Goal: Task Accomplishment & Management: Manage account settings

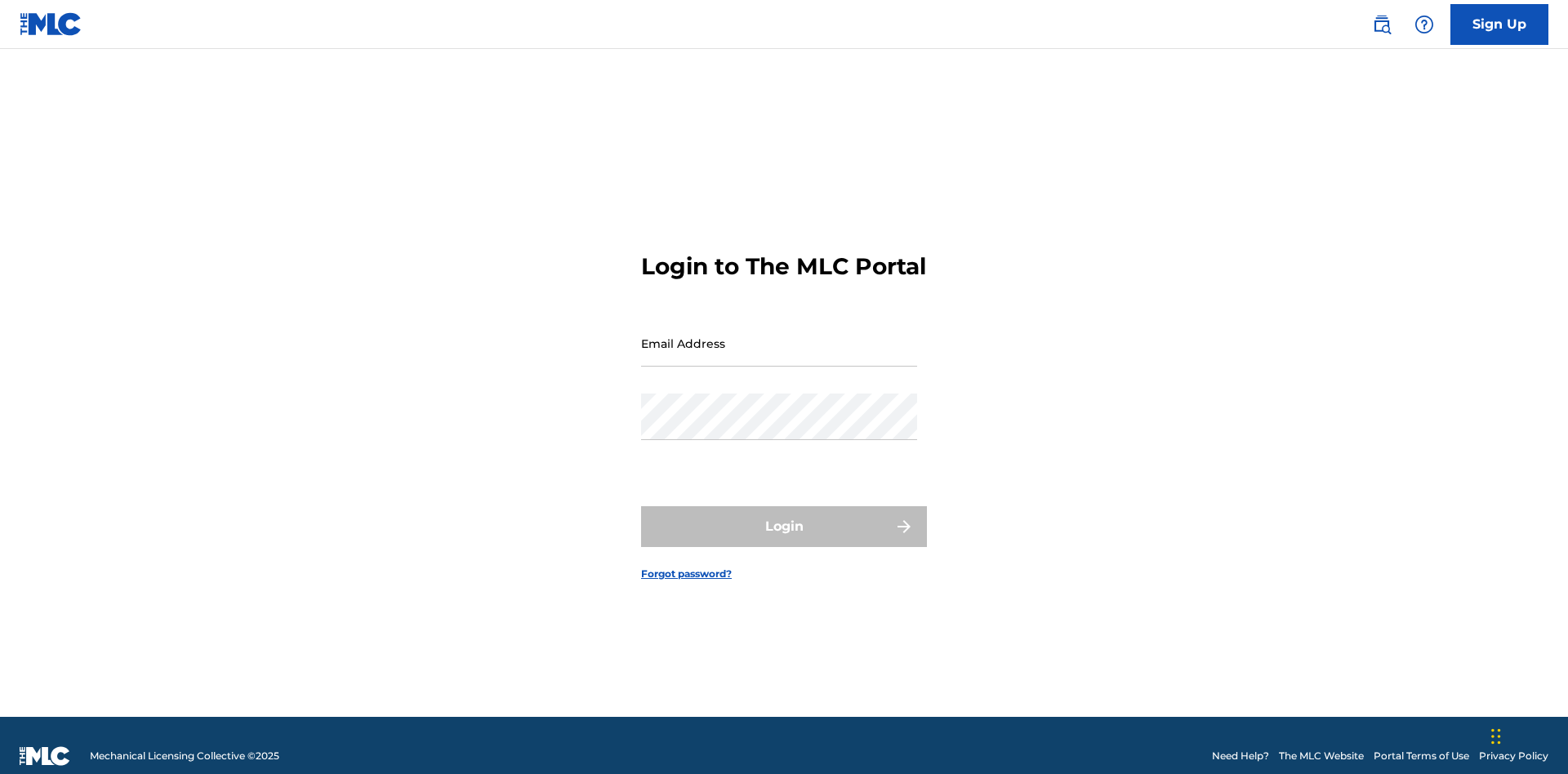
scroll to position [21, 0]
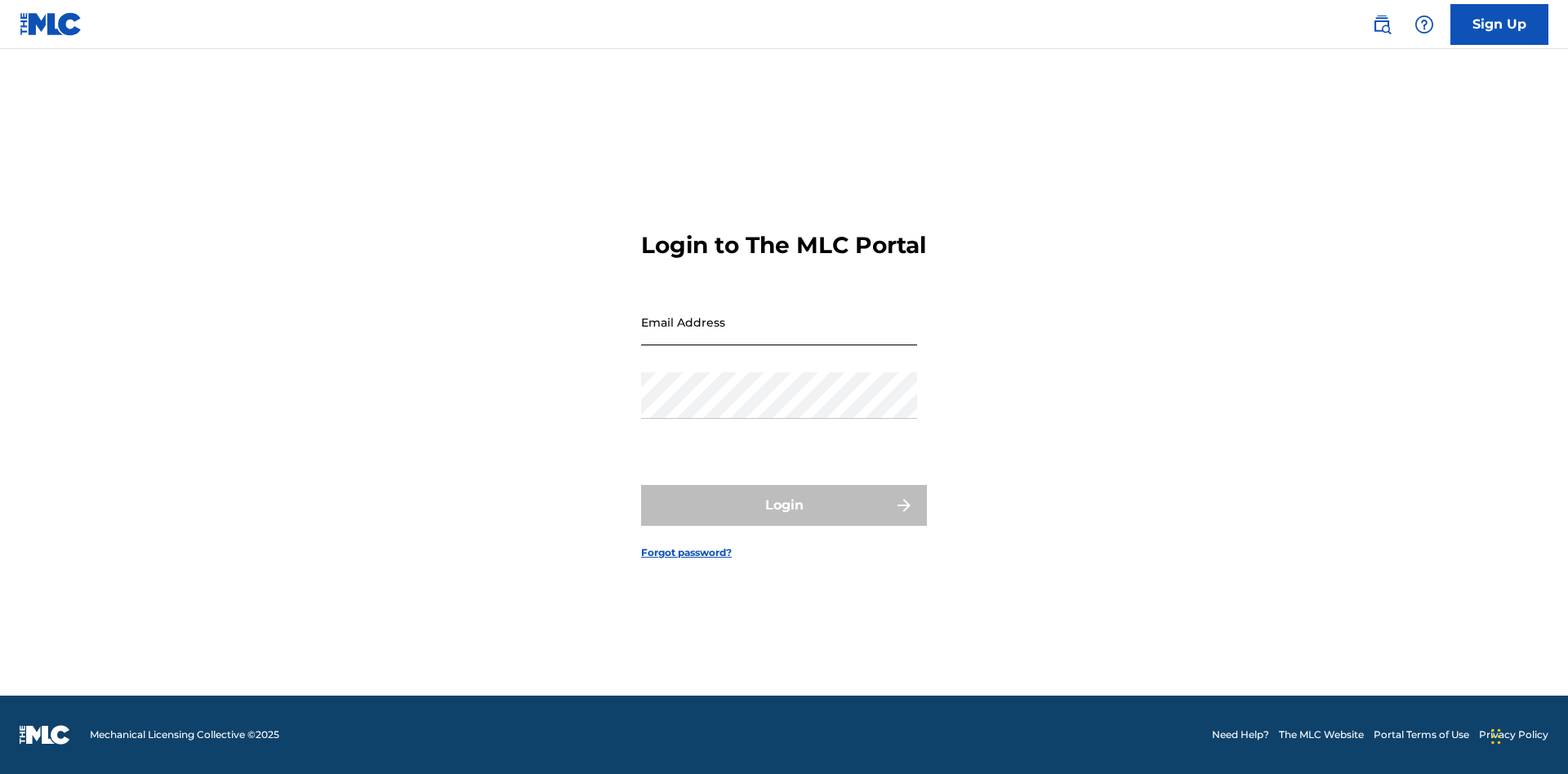
click at [779, 336] on input "Email Address" at bounding box center [779, 322] width 277 height 47
type input "[EMAIL_ADDRESS][DOMAIN_NAME]"
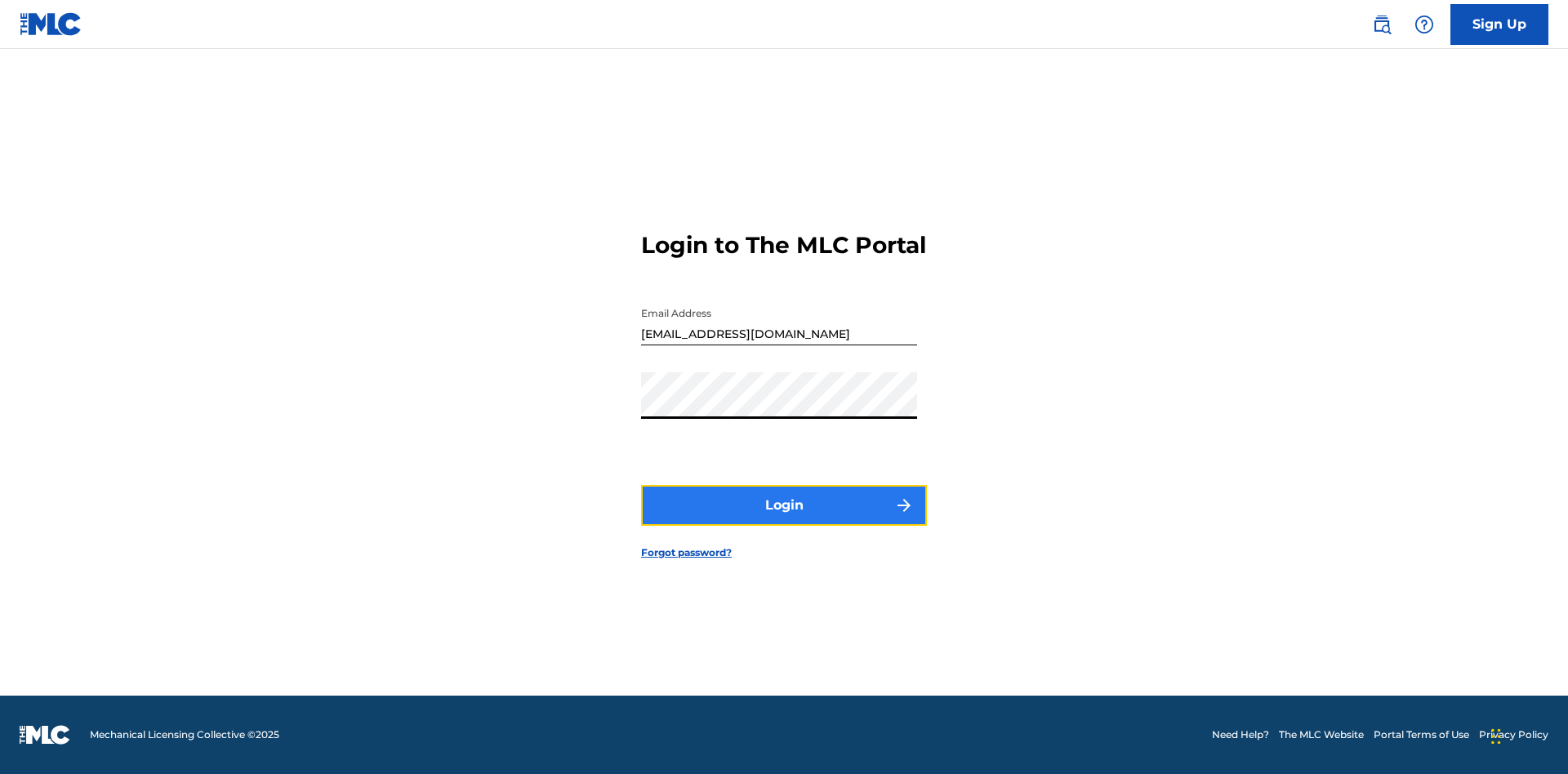
click at [784, 519] on button "Login" at bounding box center [784, 504] width 285 height 41
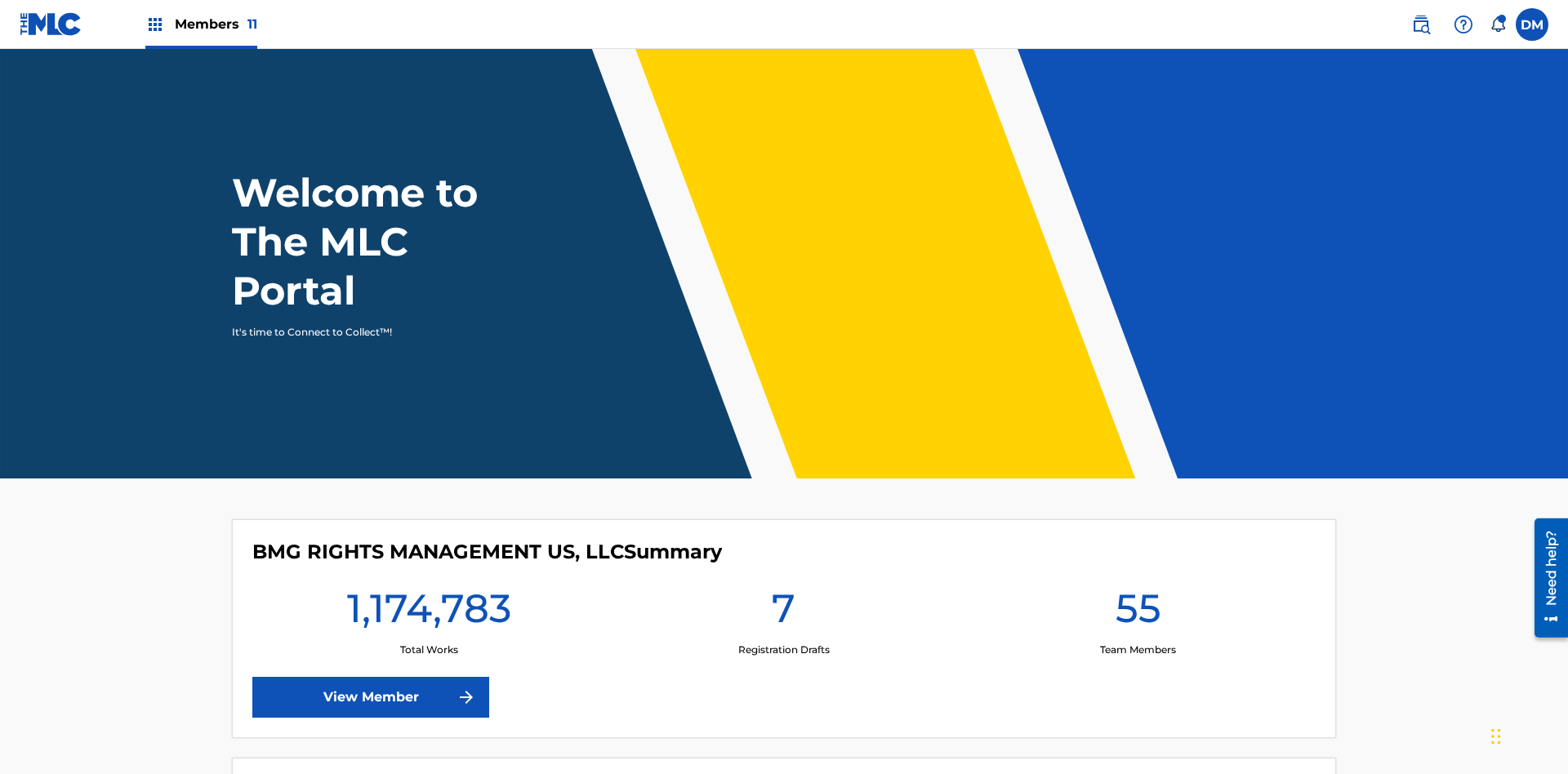
click at [201, 24] on span "Members 11" at bounding box center [215, 24] width 82 height 19
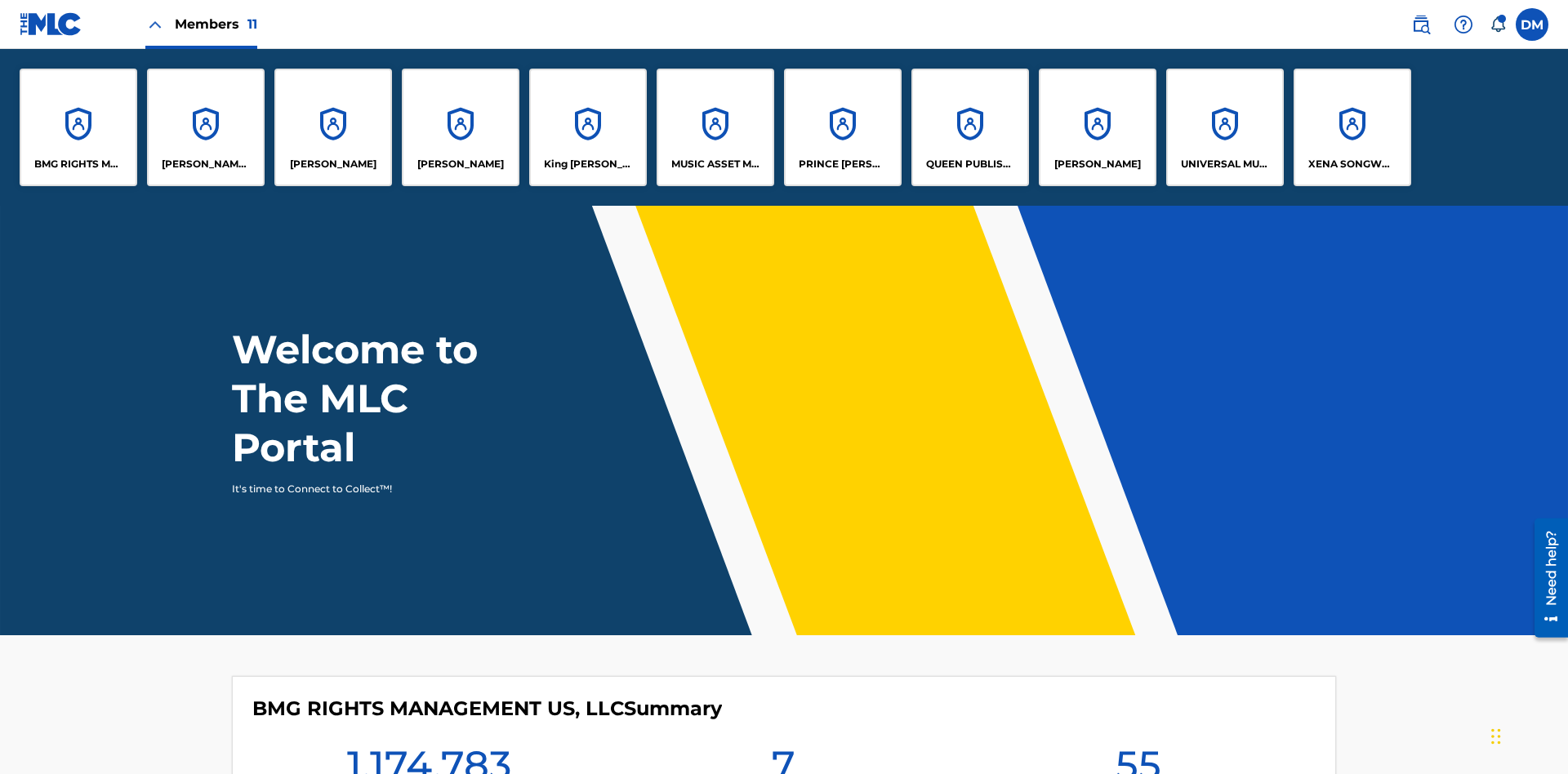
scroll to position [58, 0]
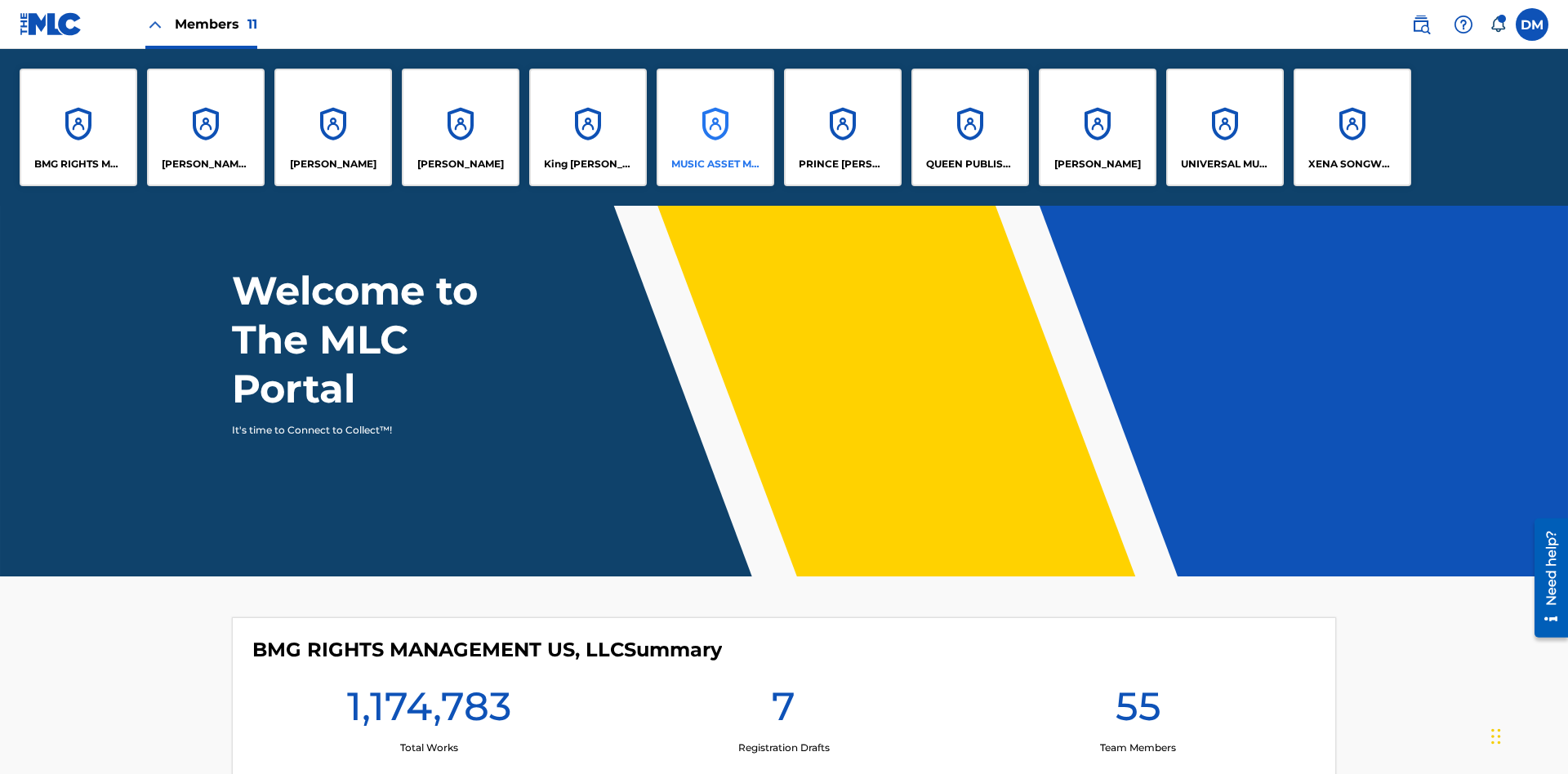
click at [715, 165] on p "MUSIC ASSET MANAGEMENT (MAM)" at bounding box center [716, 164] width 89 height 15
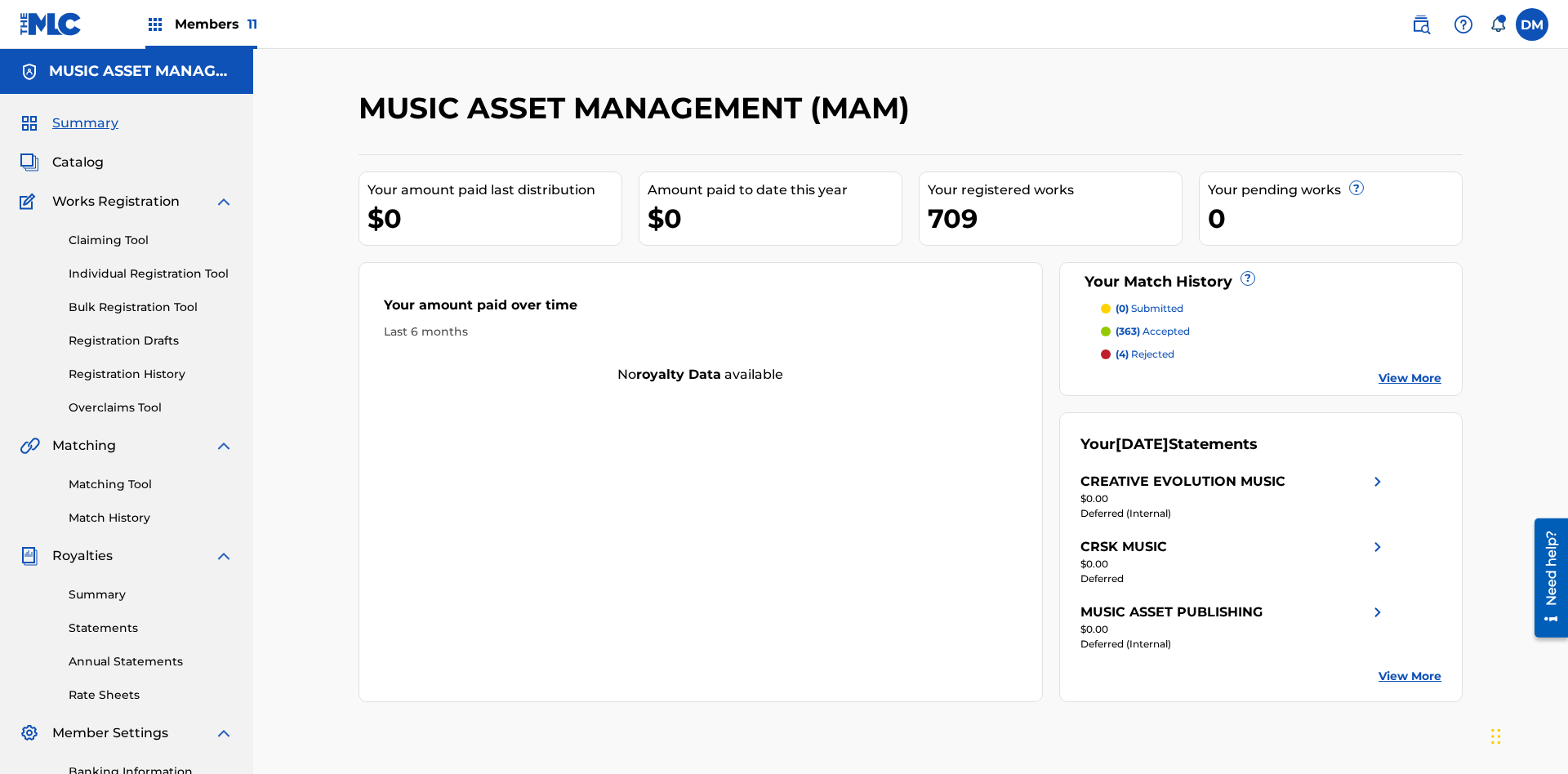
scroll to position [55, 0]
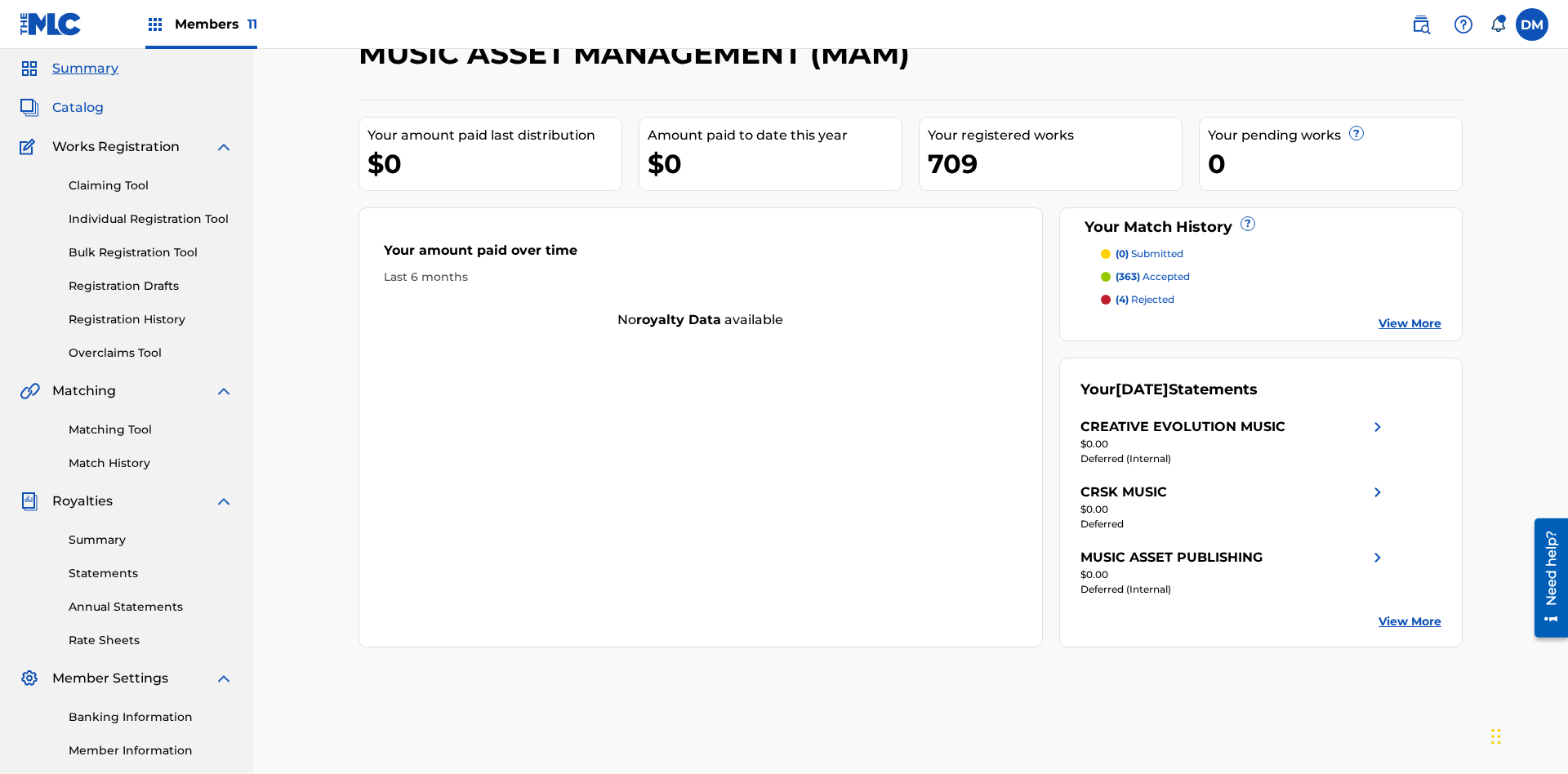
click at [77, 108] on span "Catalog" at bounding box center [78, 108] width 52 height 20
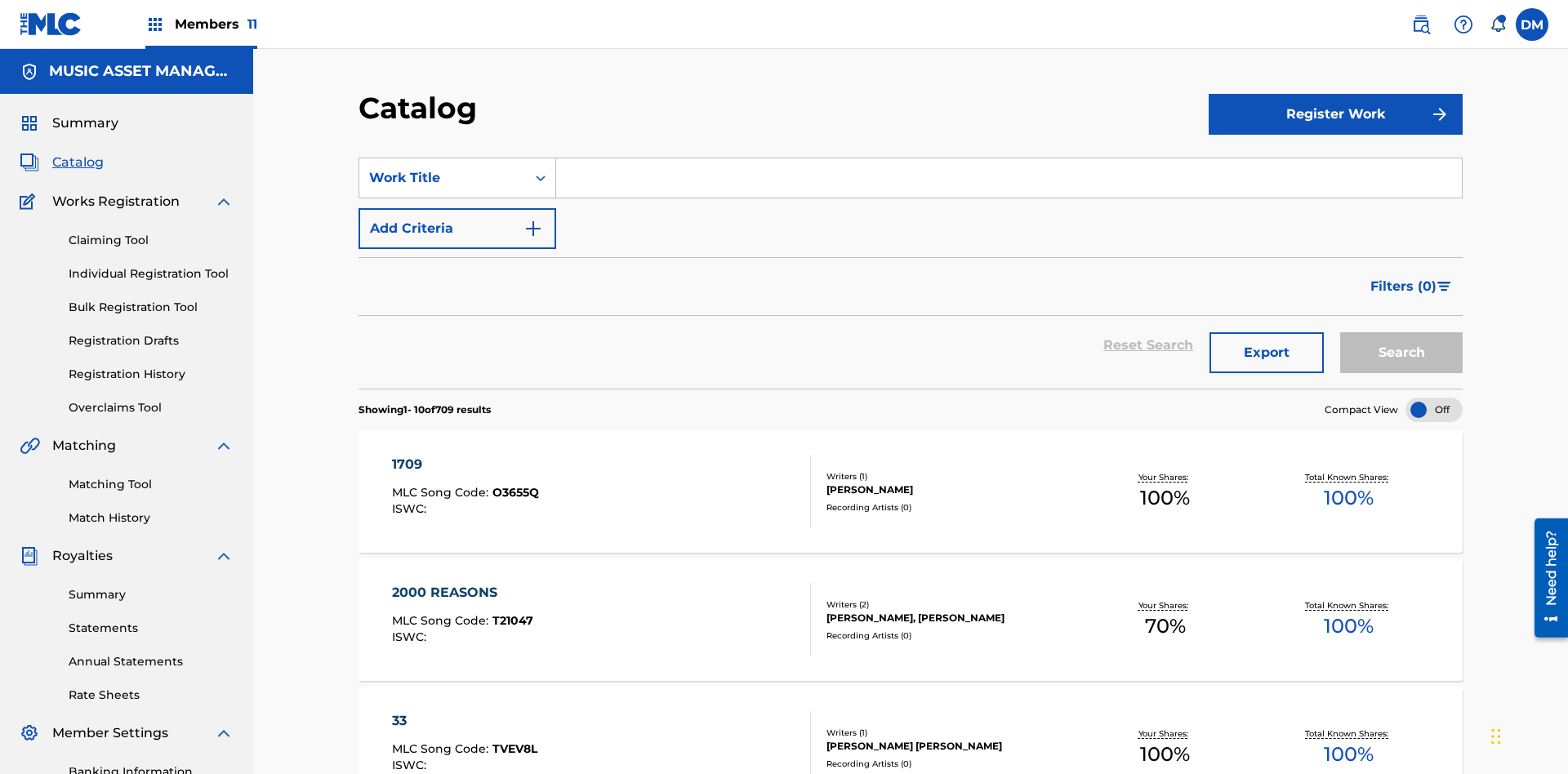
scroll to position [299, 0]
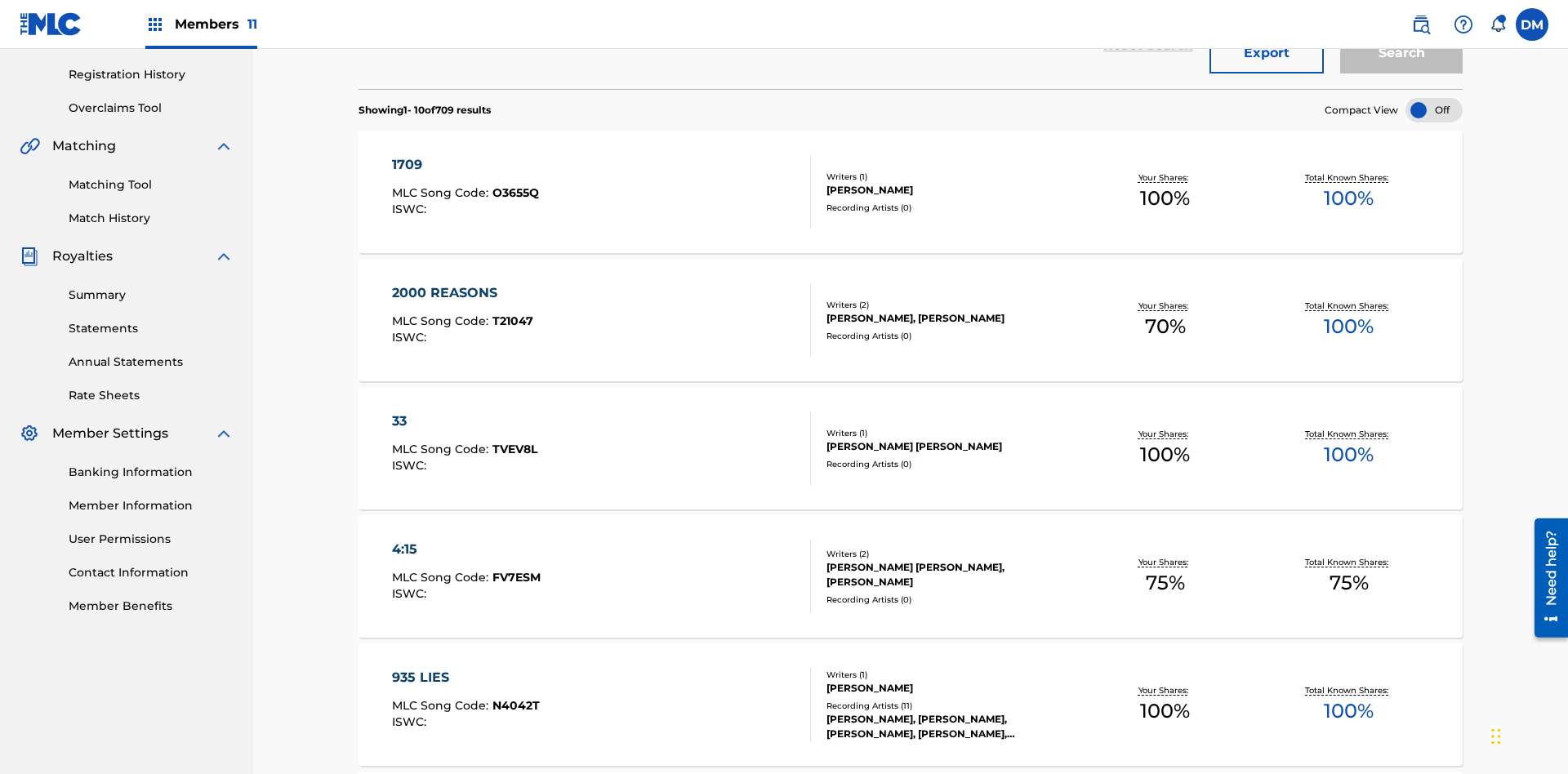
click at [1434, 110] on div at bounding box center [1434, 110] width 57 height 25
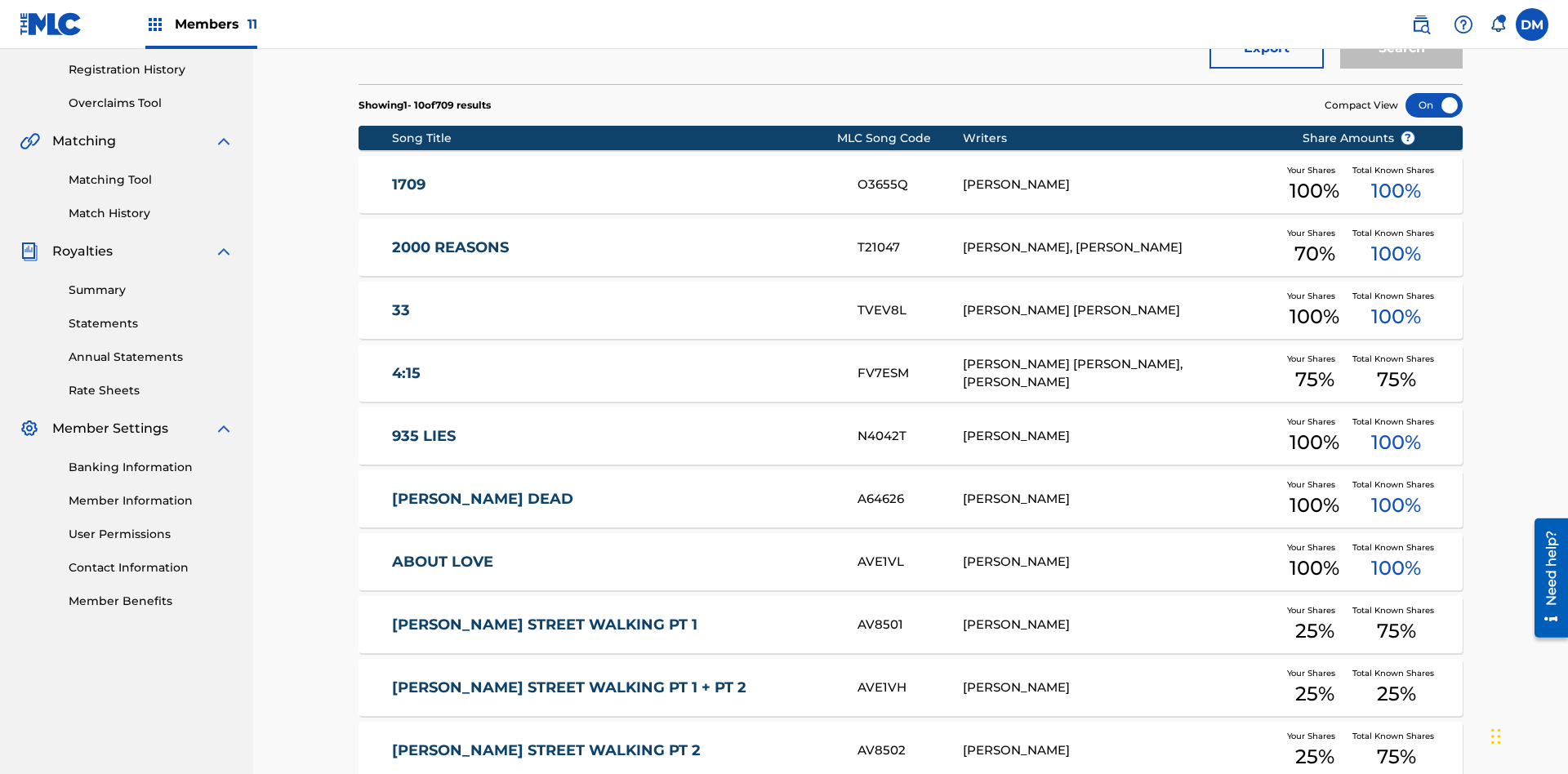
scroll to position [472, 0]
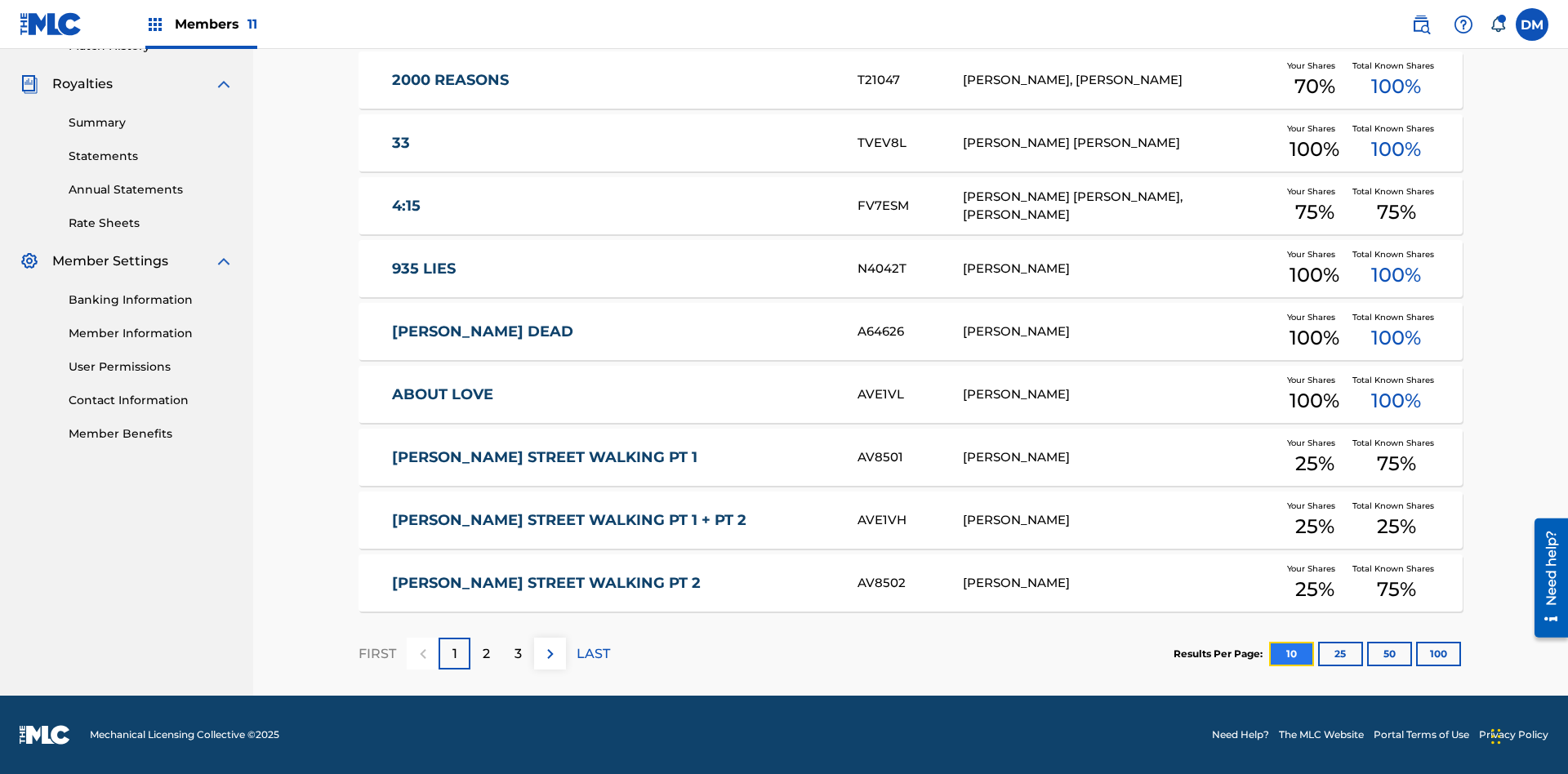
click at [1270, 653] on button "10" at bounding box center [1291, 654] width 45 height 25
click at [377, 653] on p "FIRST" at bounding box center [378, 654] width 38 height 20
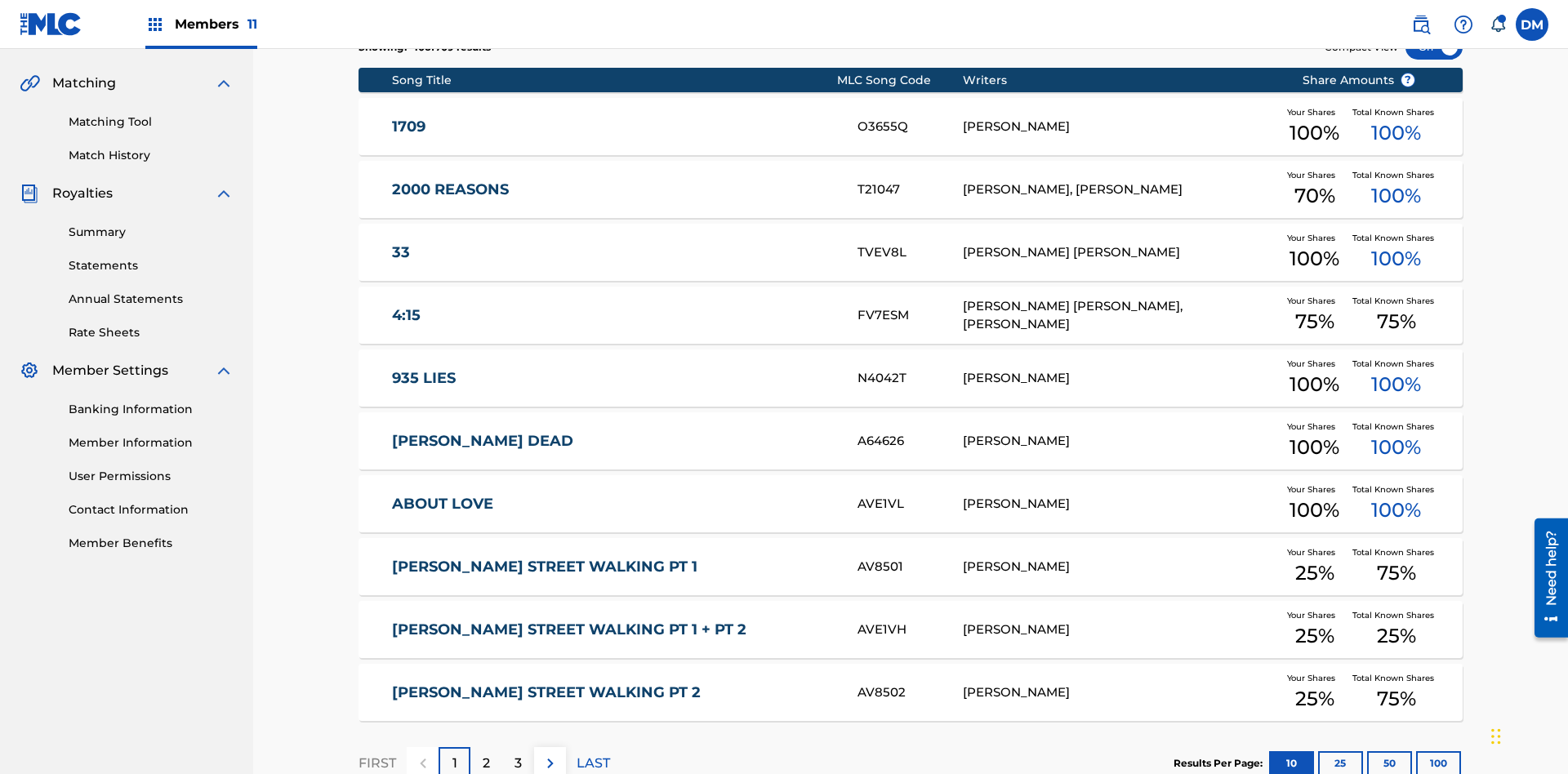
scroll to position [304, 0]
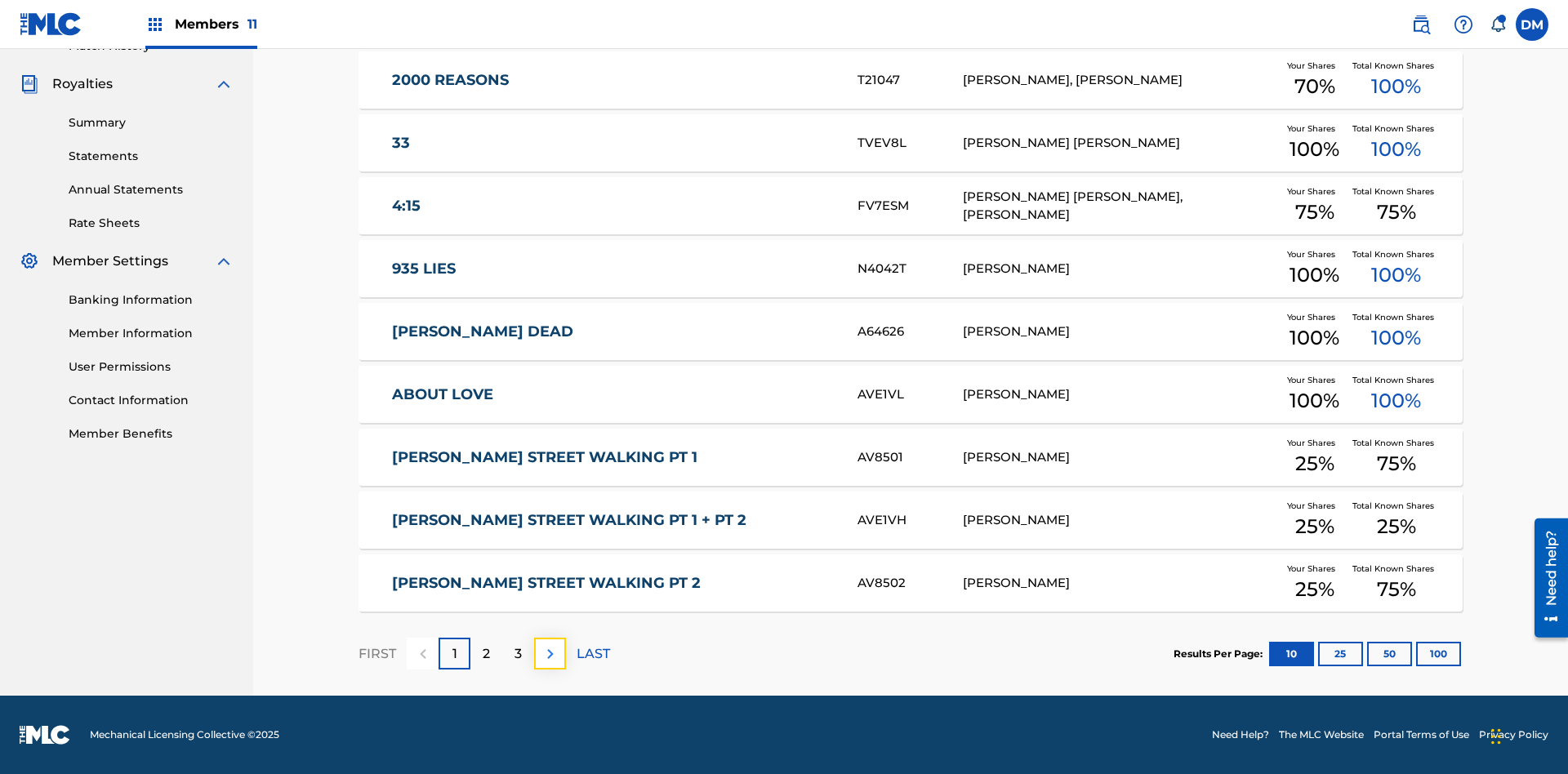
click at [550, 653] on img at bounding box center [551, 654] width 20 height 20
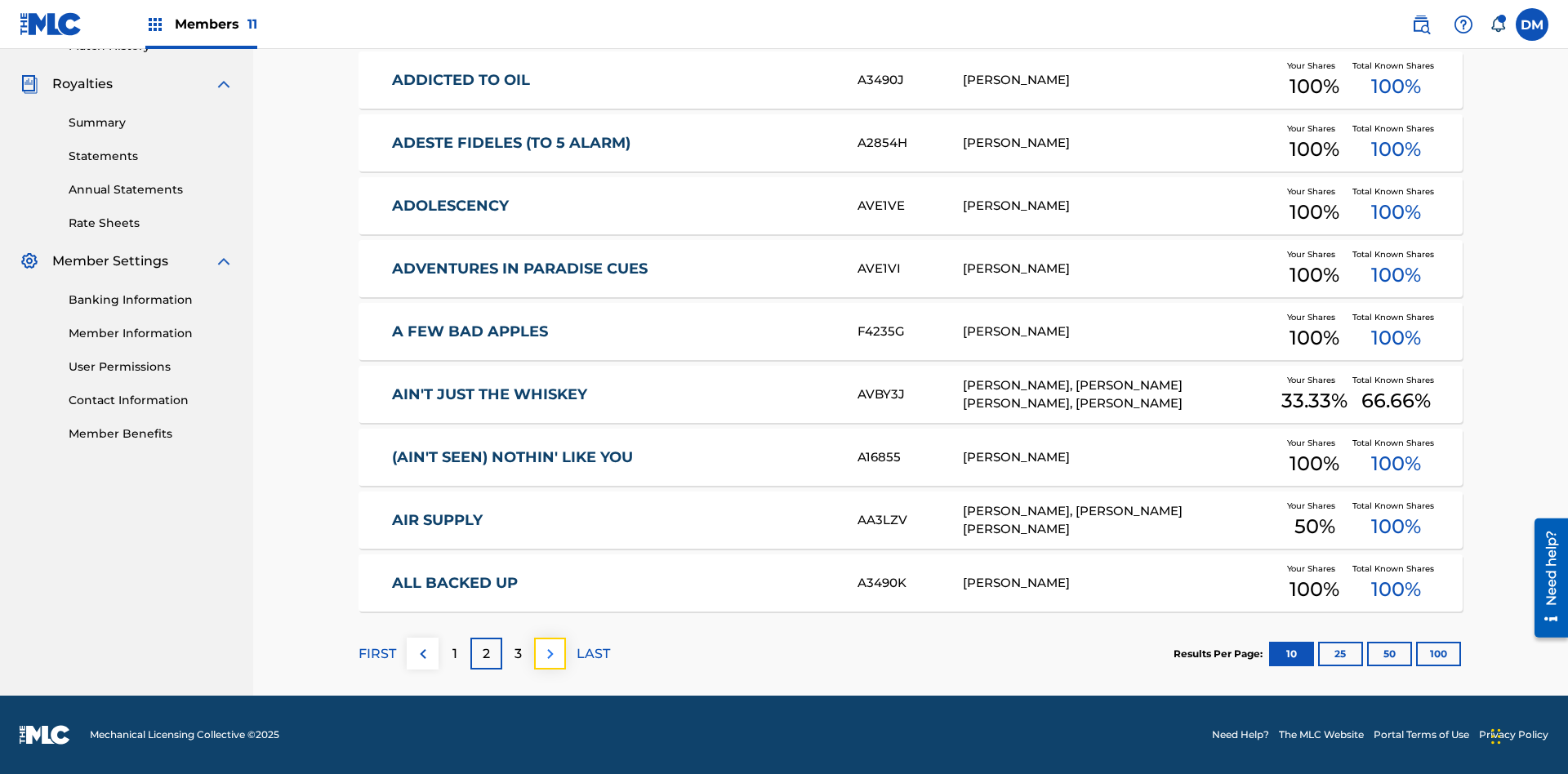
click at [550, 653] on img at bounding box center [551, 654] width 20 height 20
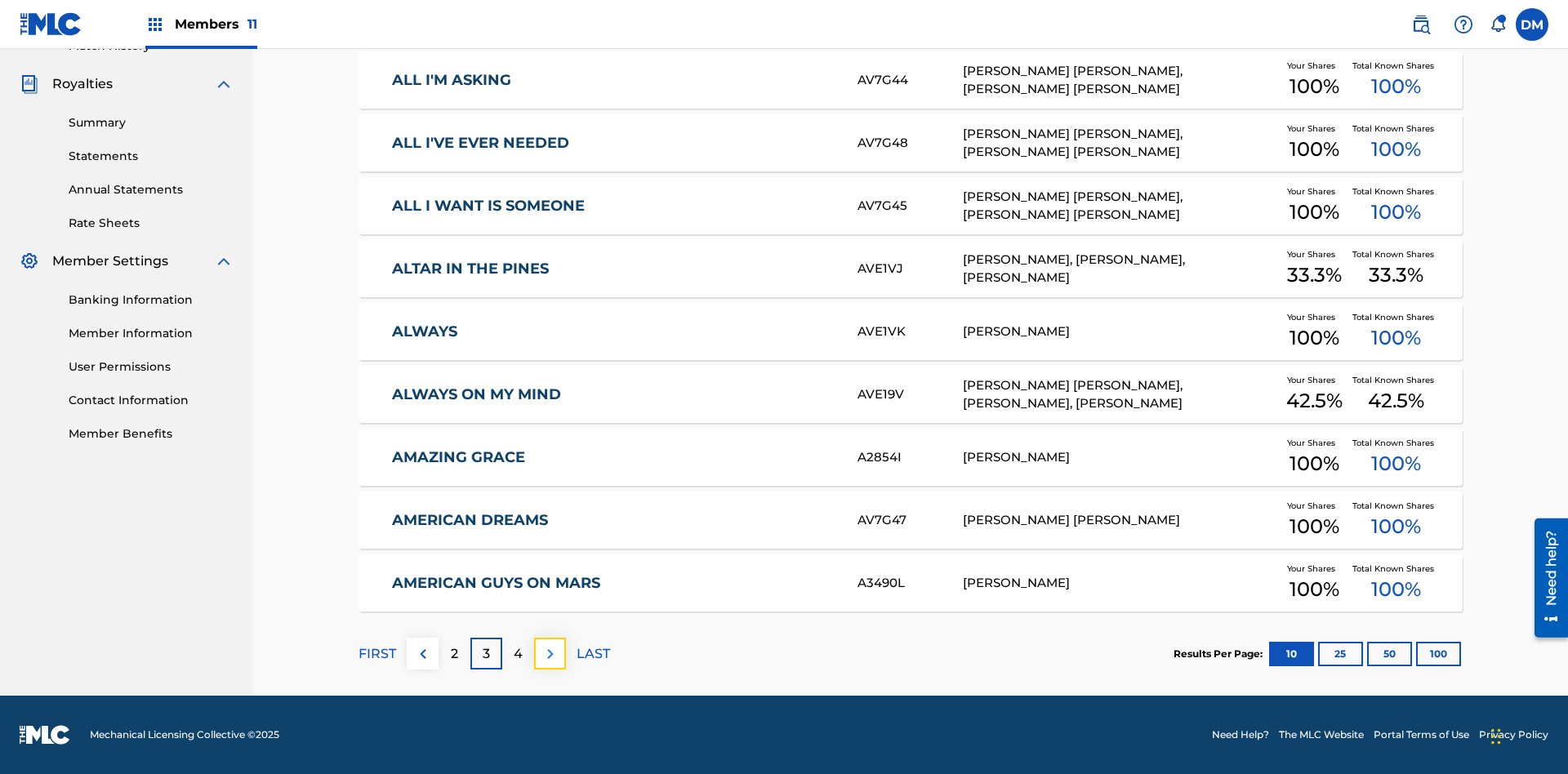
click at [550, 653] on img at bounding box center [551, 654] width 20 height 20
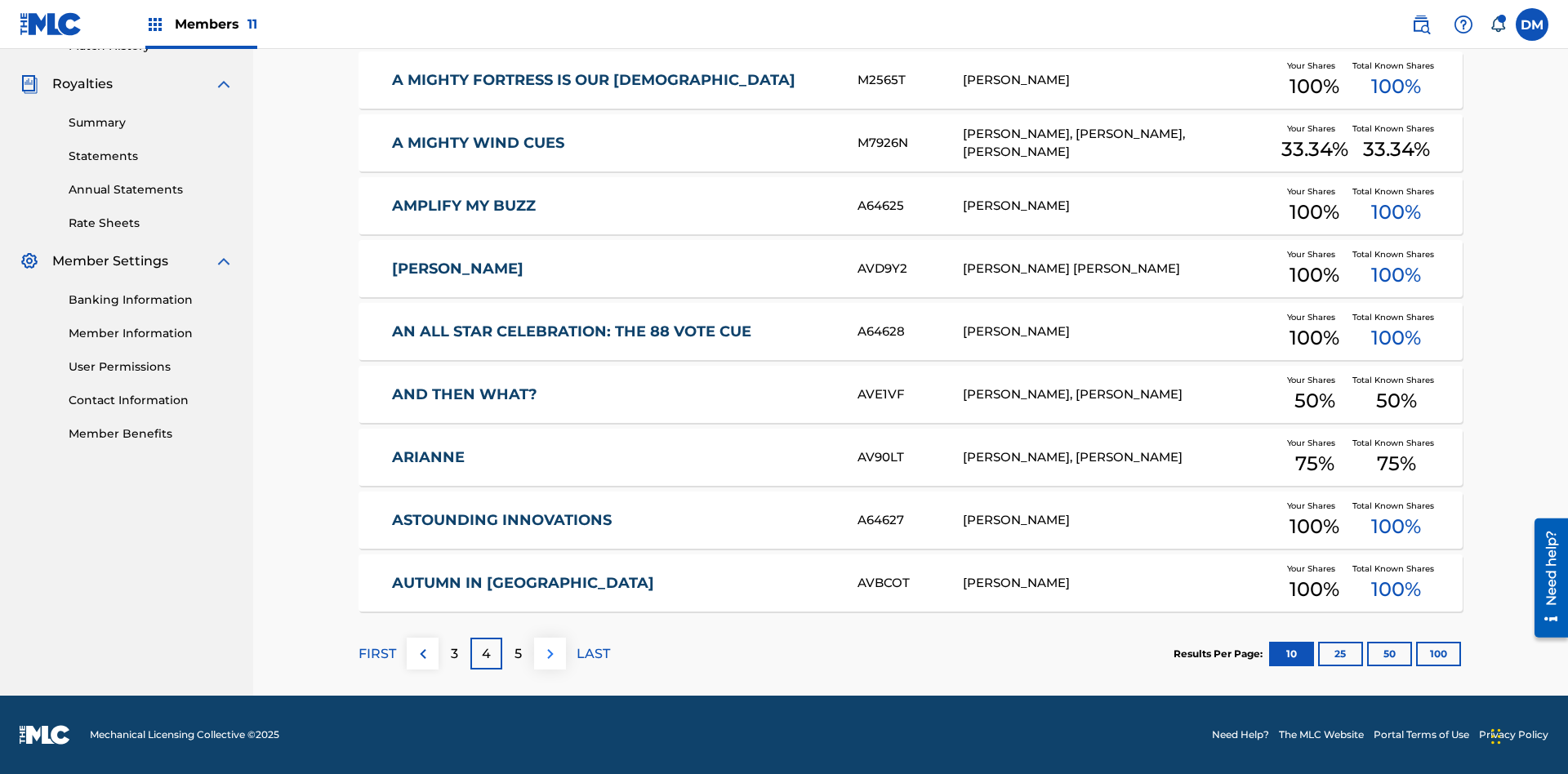
click at [550, 653] on img at bounding box center [551, 654] width 20 height 20
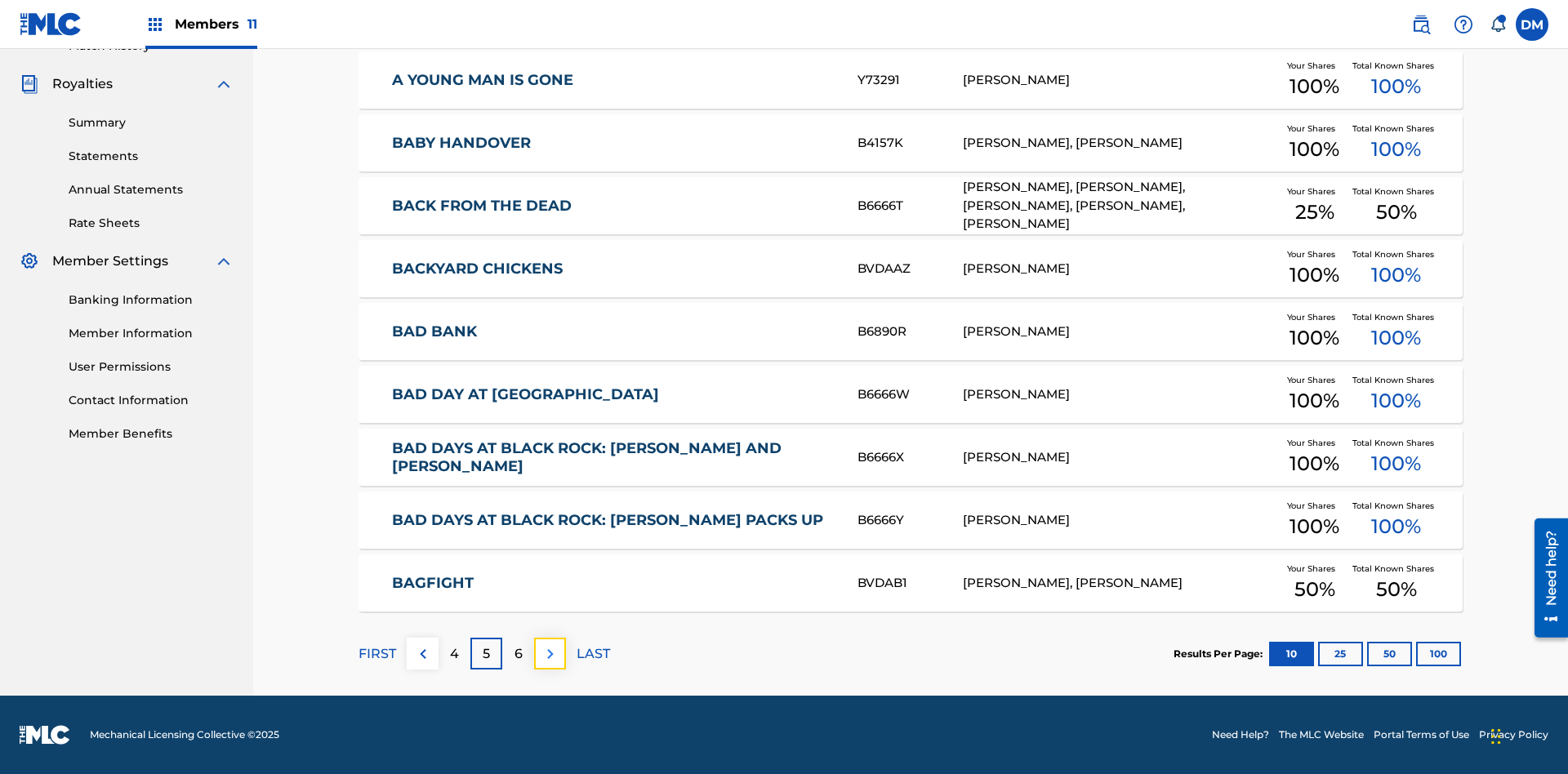
click at [550, 653] on img at bounding box center [551, 654] width 20 height 20
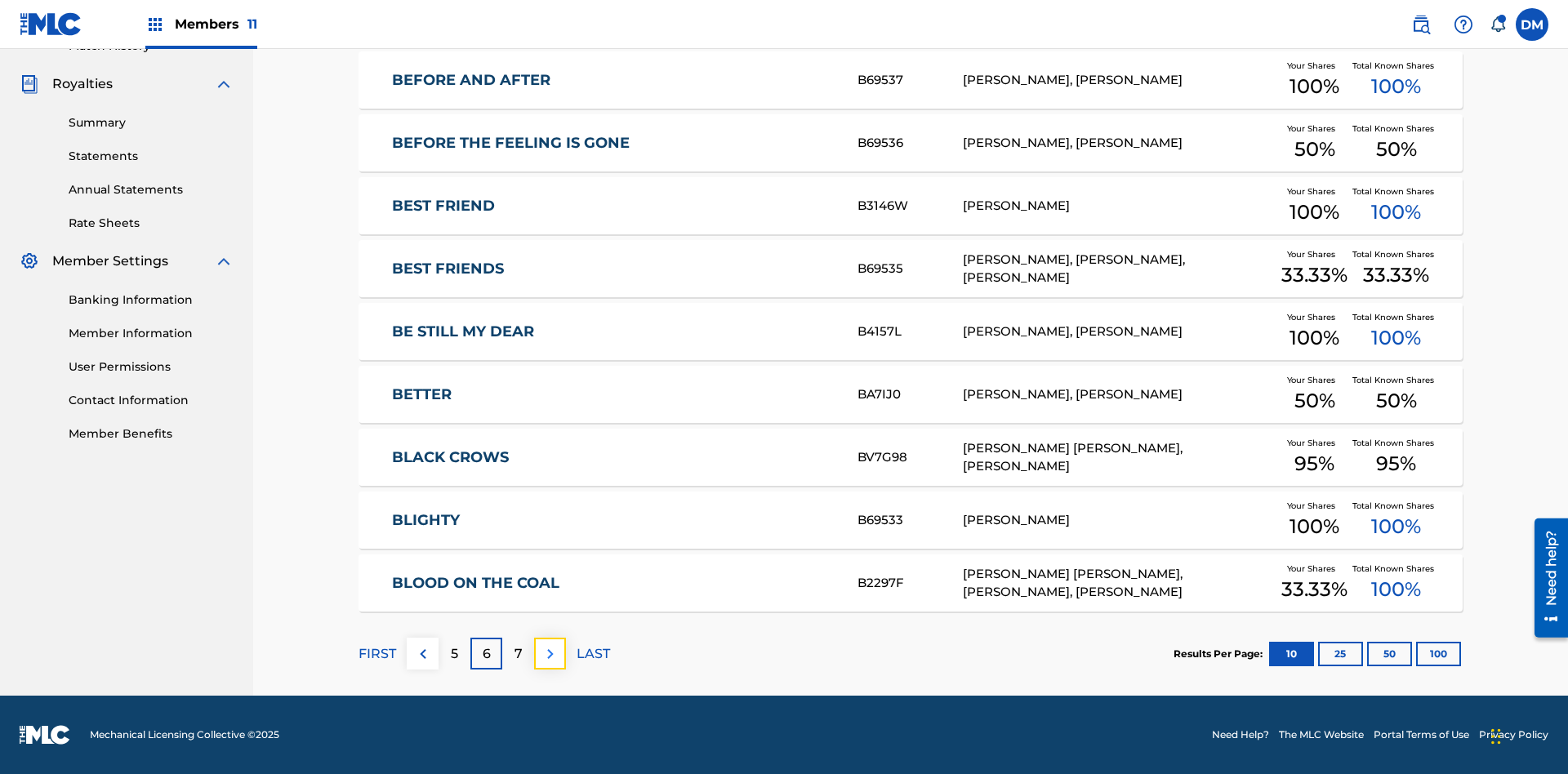
click at [550, 653] on img at bounding box center [551, 654] width 20 height 20
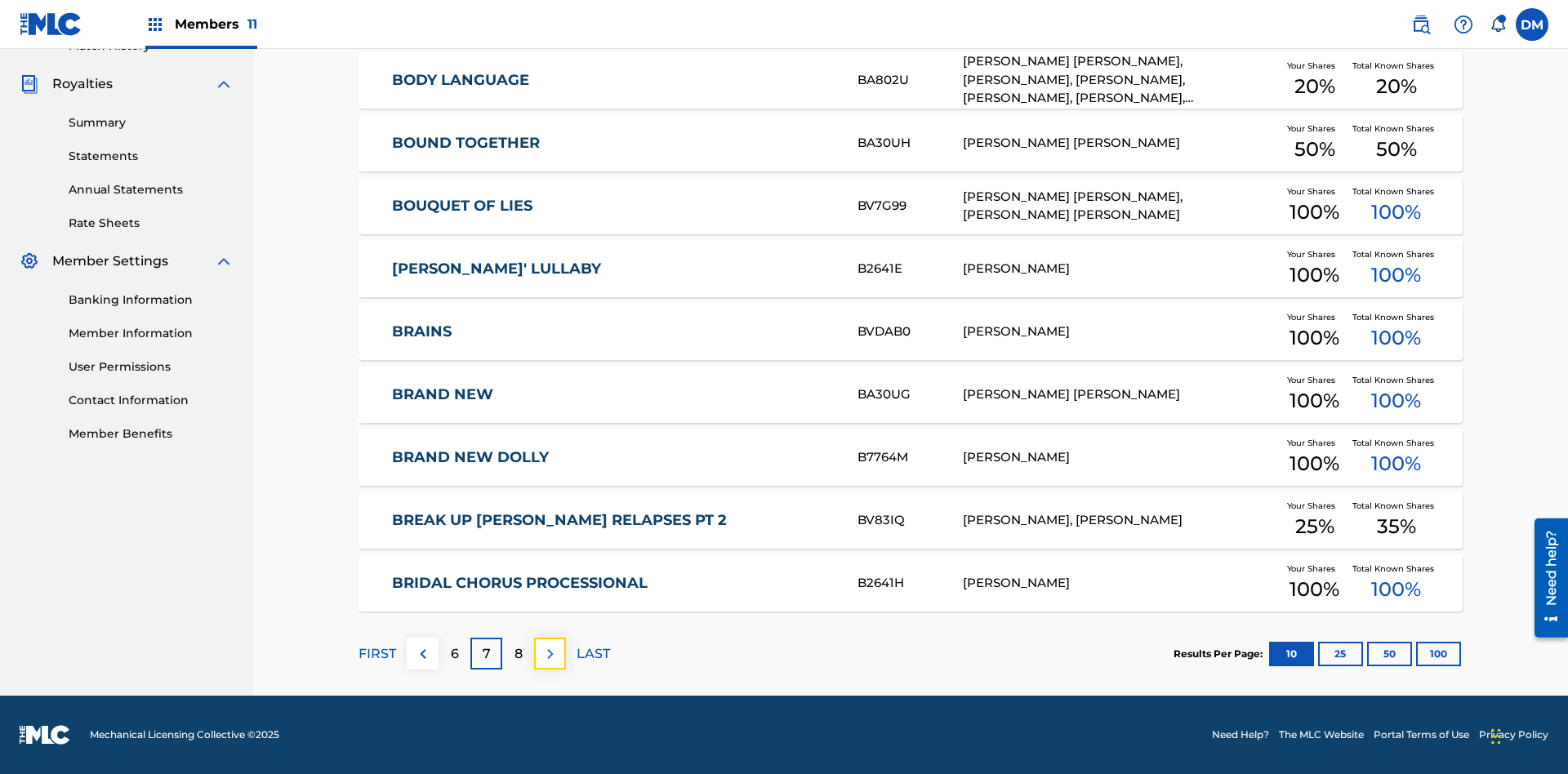
click at [550, 653] on img at bounding box center [551, 654] width 20 height 20
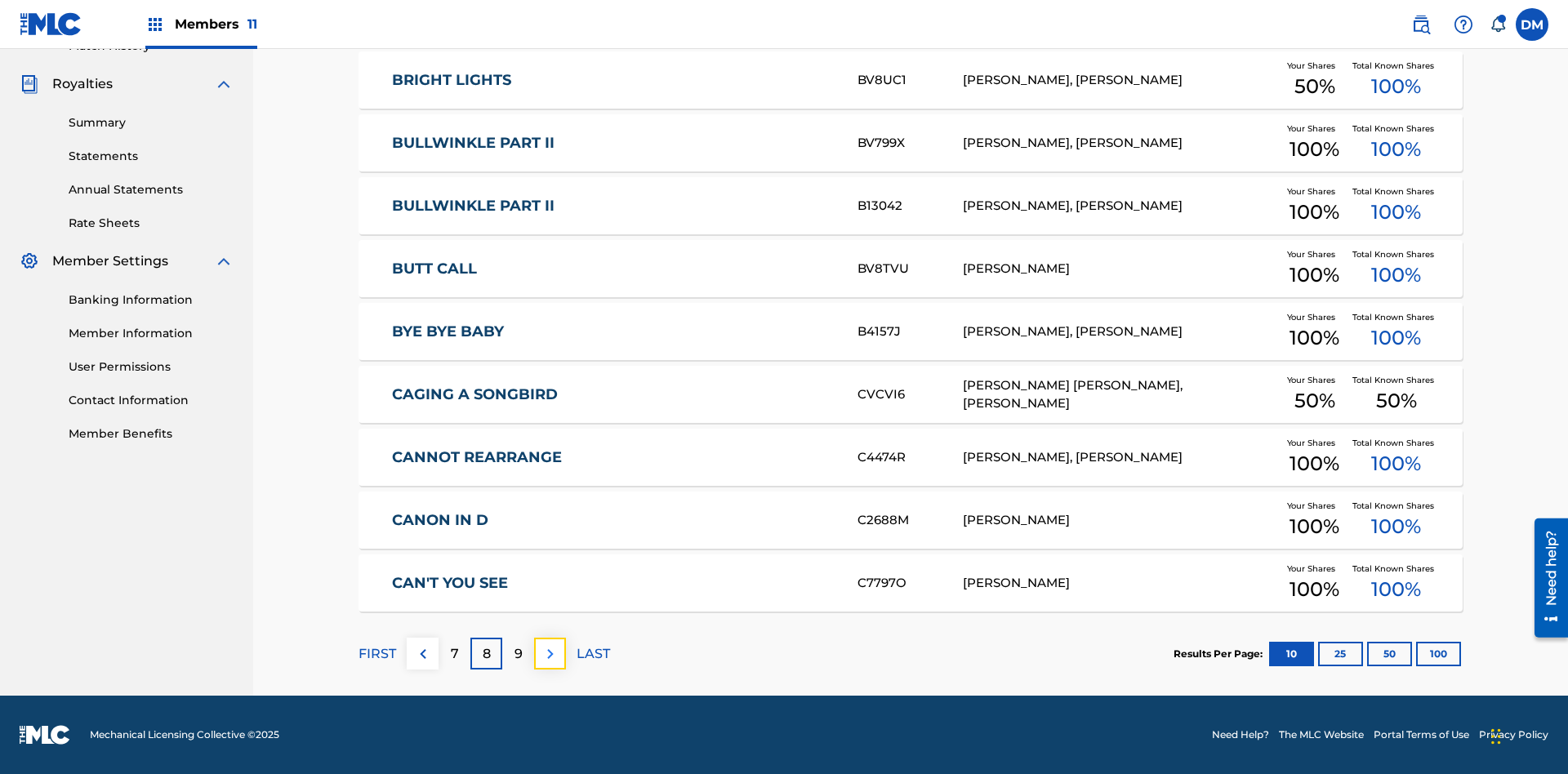
click at [550, 653] on img at bounding box center [551, 654] width 20 height 20
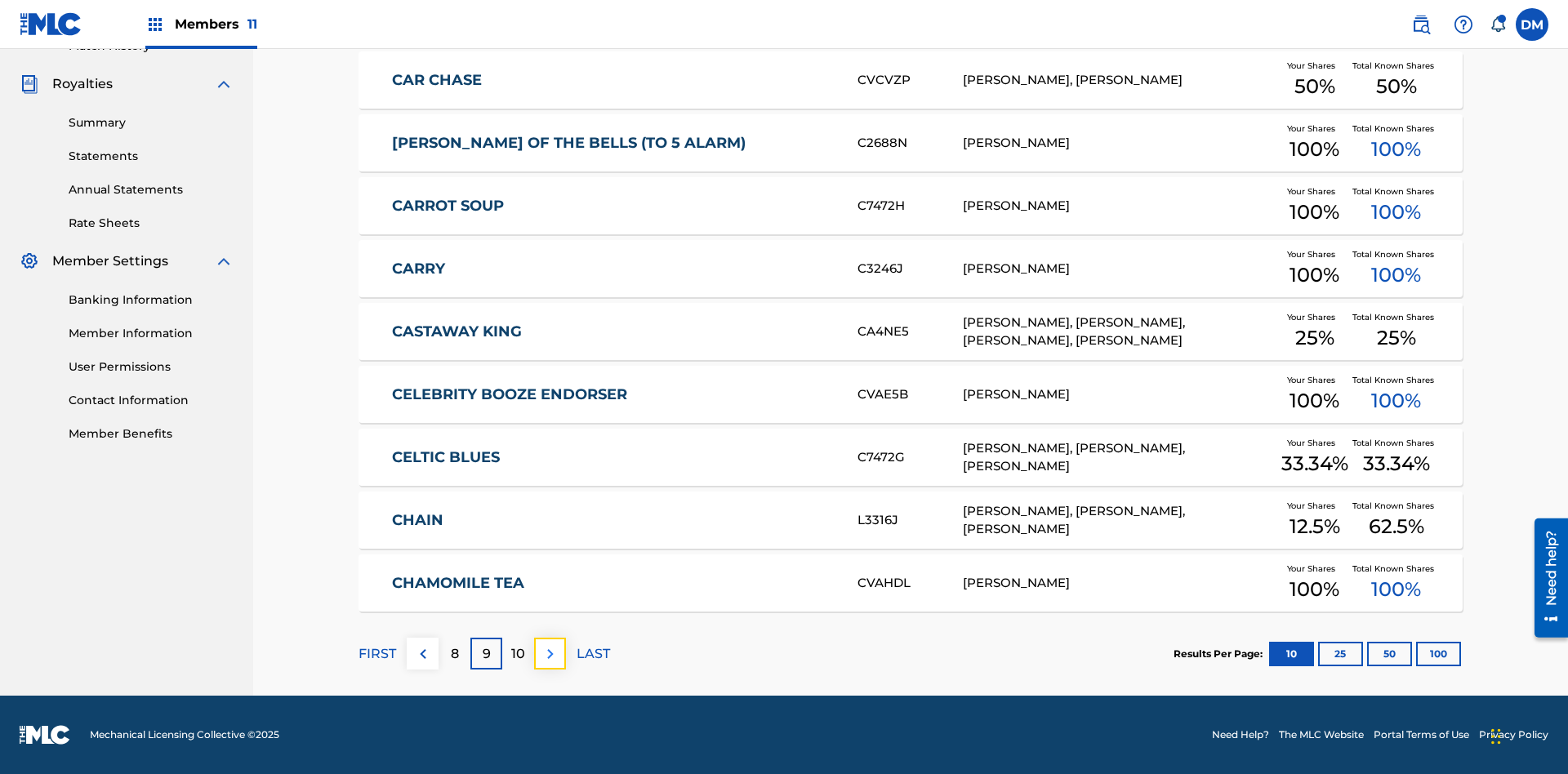
click at [550, 653] on img at bounding box center [551, 654] width 20 height 20
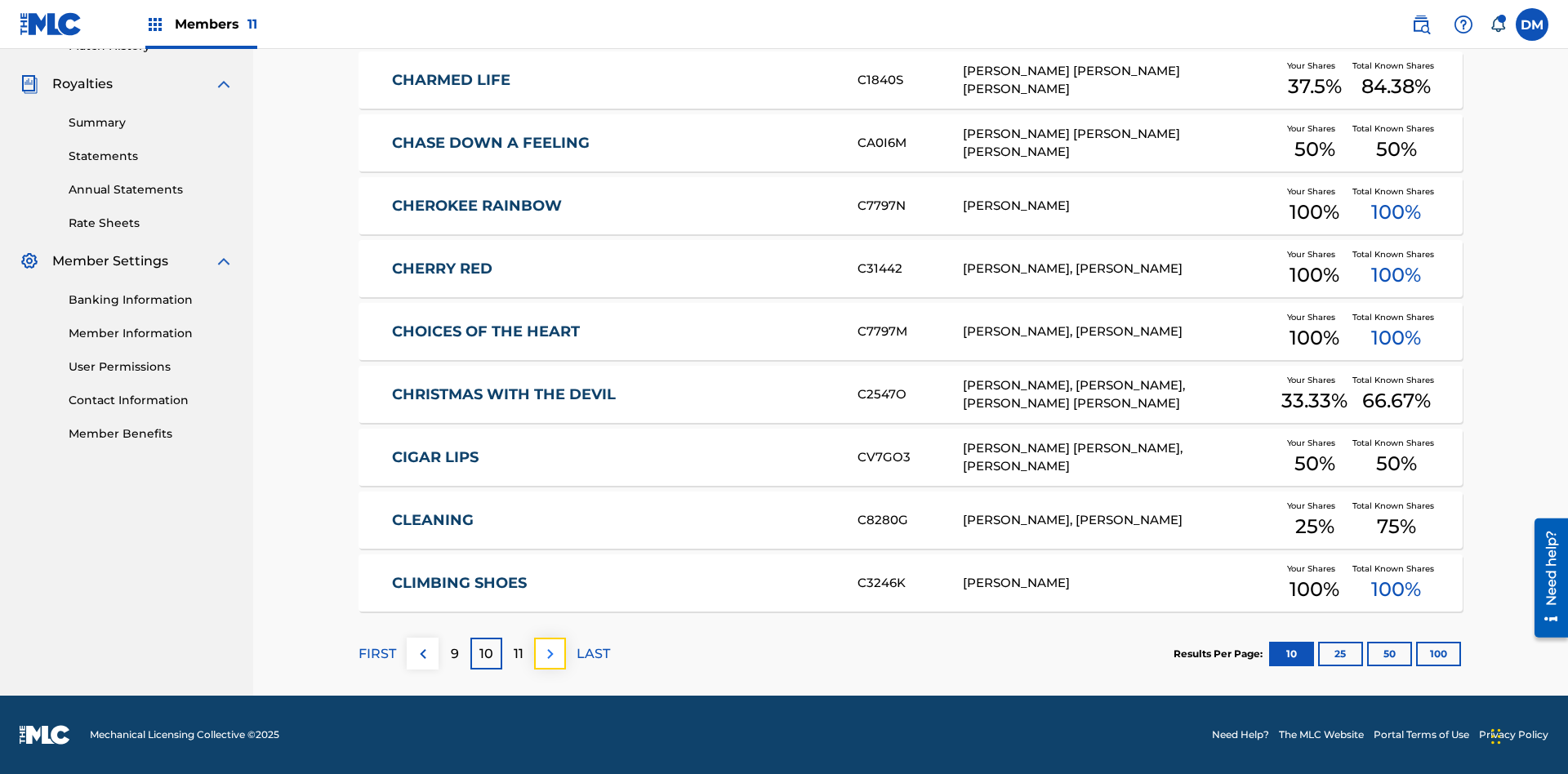
click at [550, 653] on img at bounding box center [551, 654] width 20 height 20
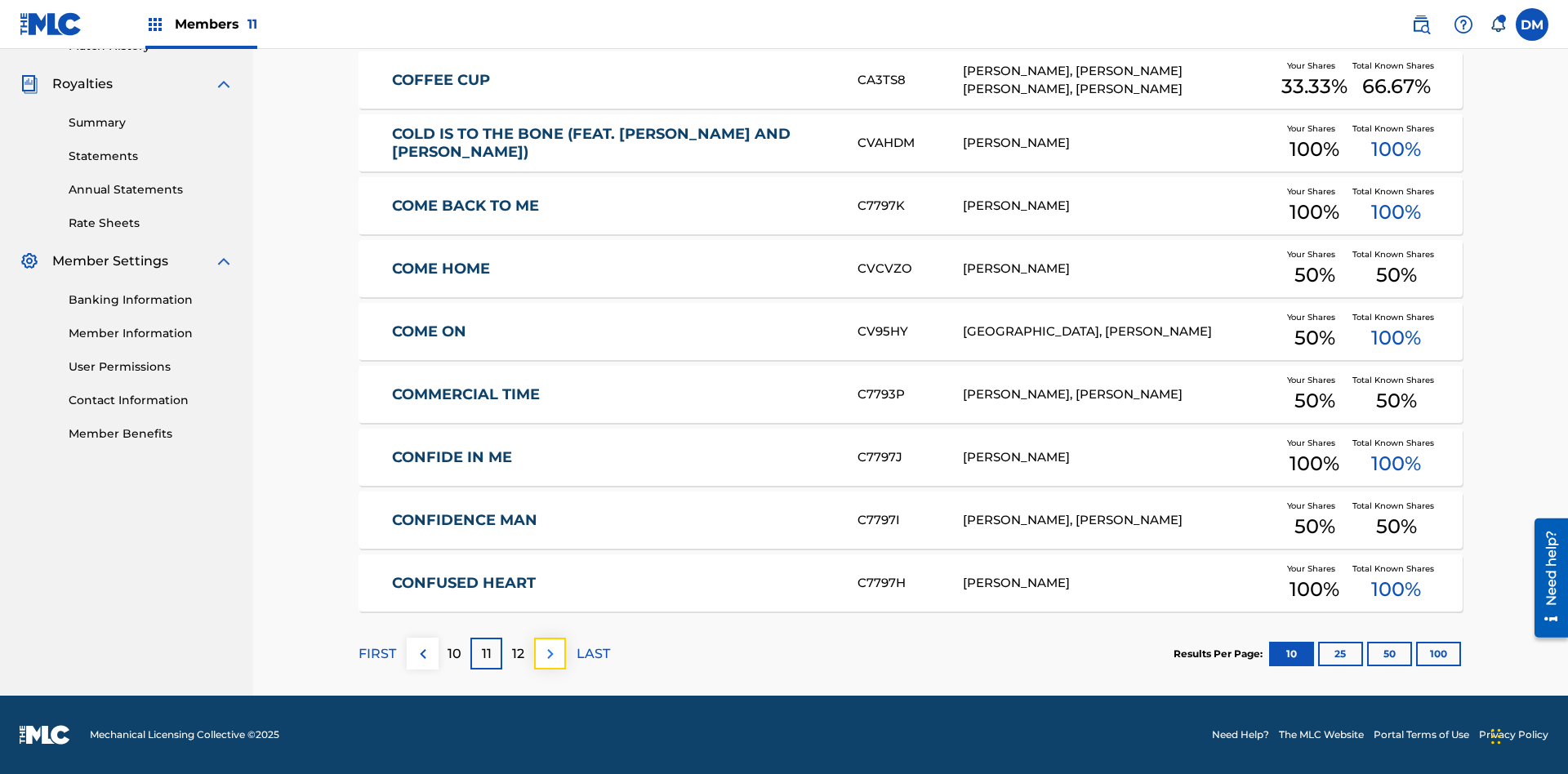
click at [550, 653] on img at bounding box center [551, 654] width 20 height 20
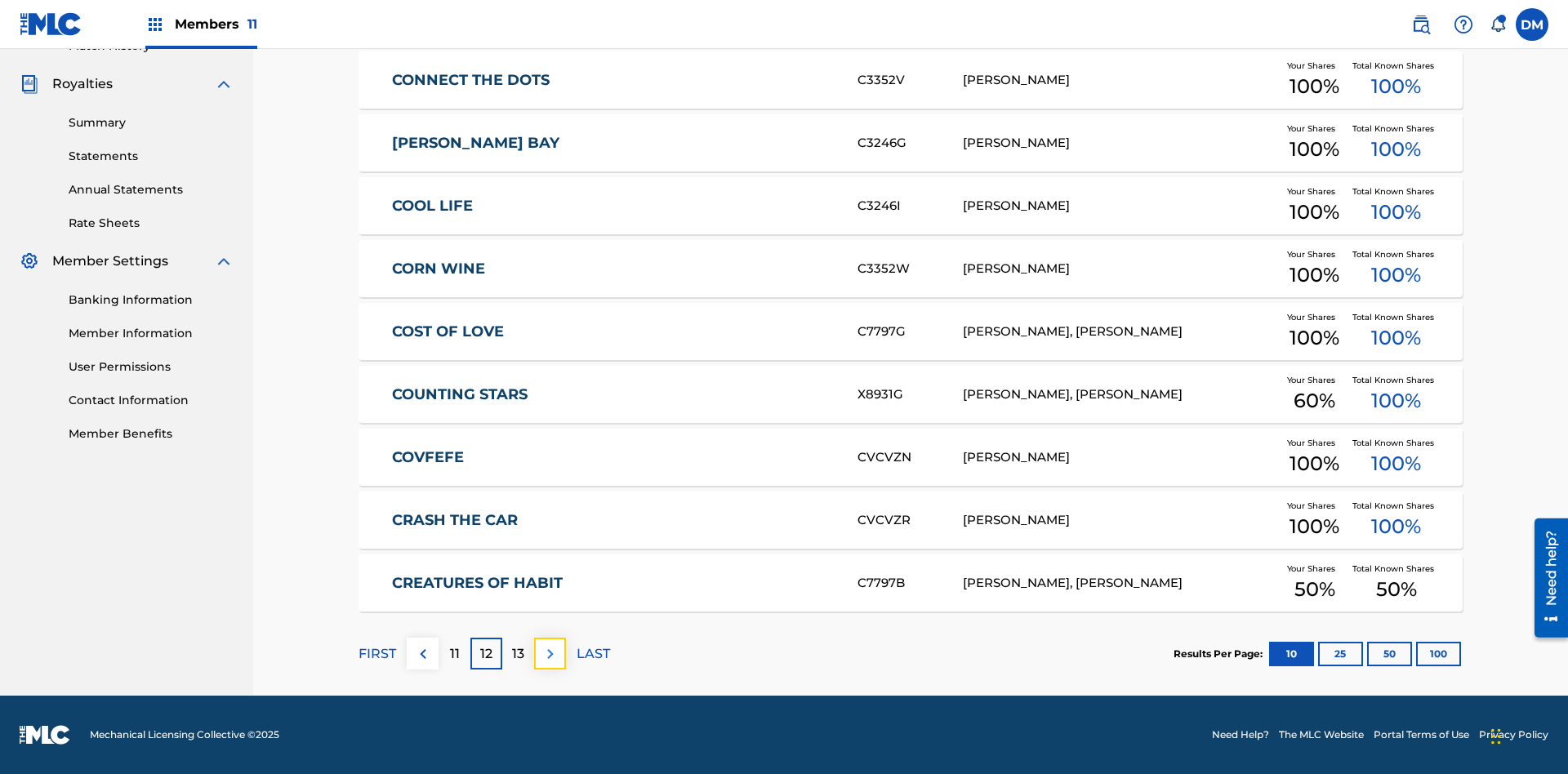
click at [550, 653] on img at bounding box center [551, 654] width 20 height 20
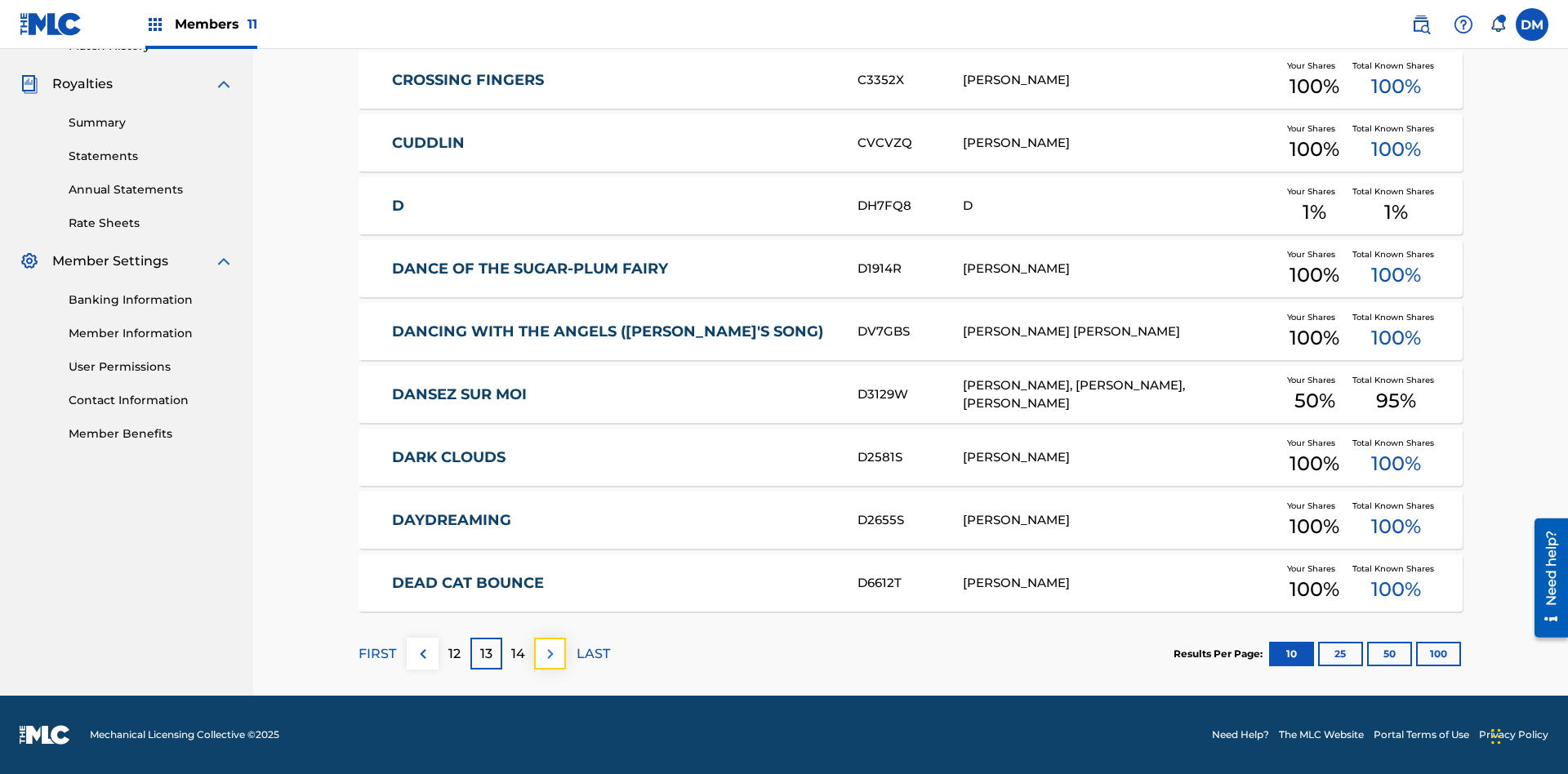
click at [550, 653] on img at bounding box center [551, 654] width 20 height 20
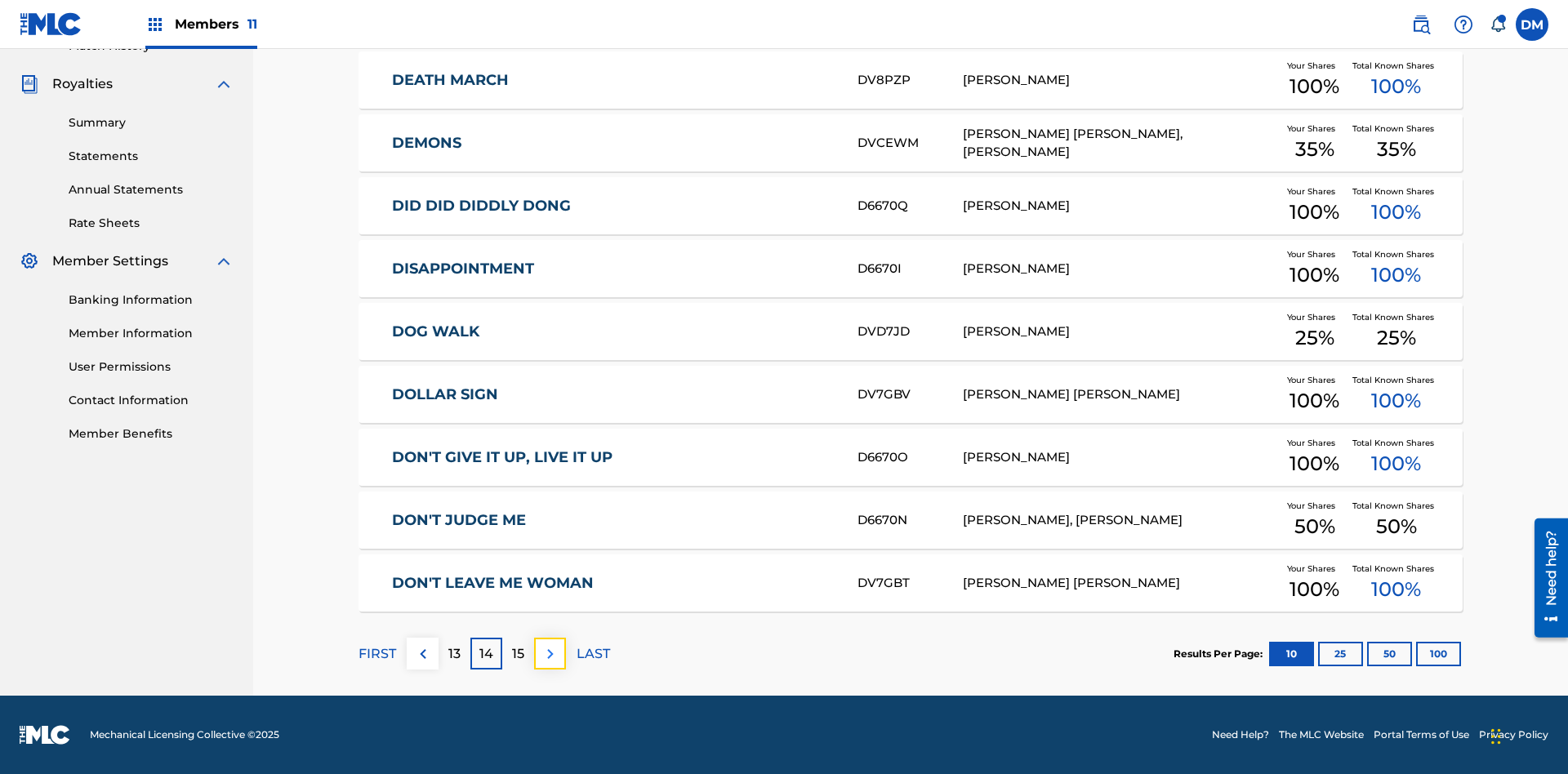
click at [550, 653] on img at bounding box center [551, 654] width 20 height 20
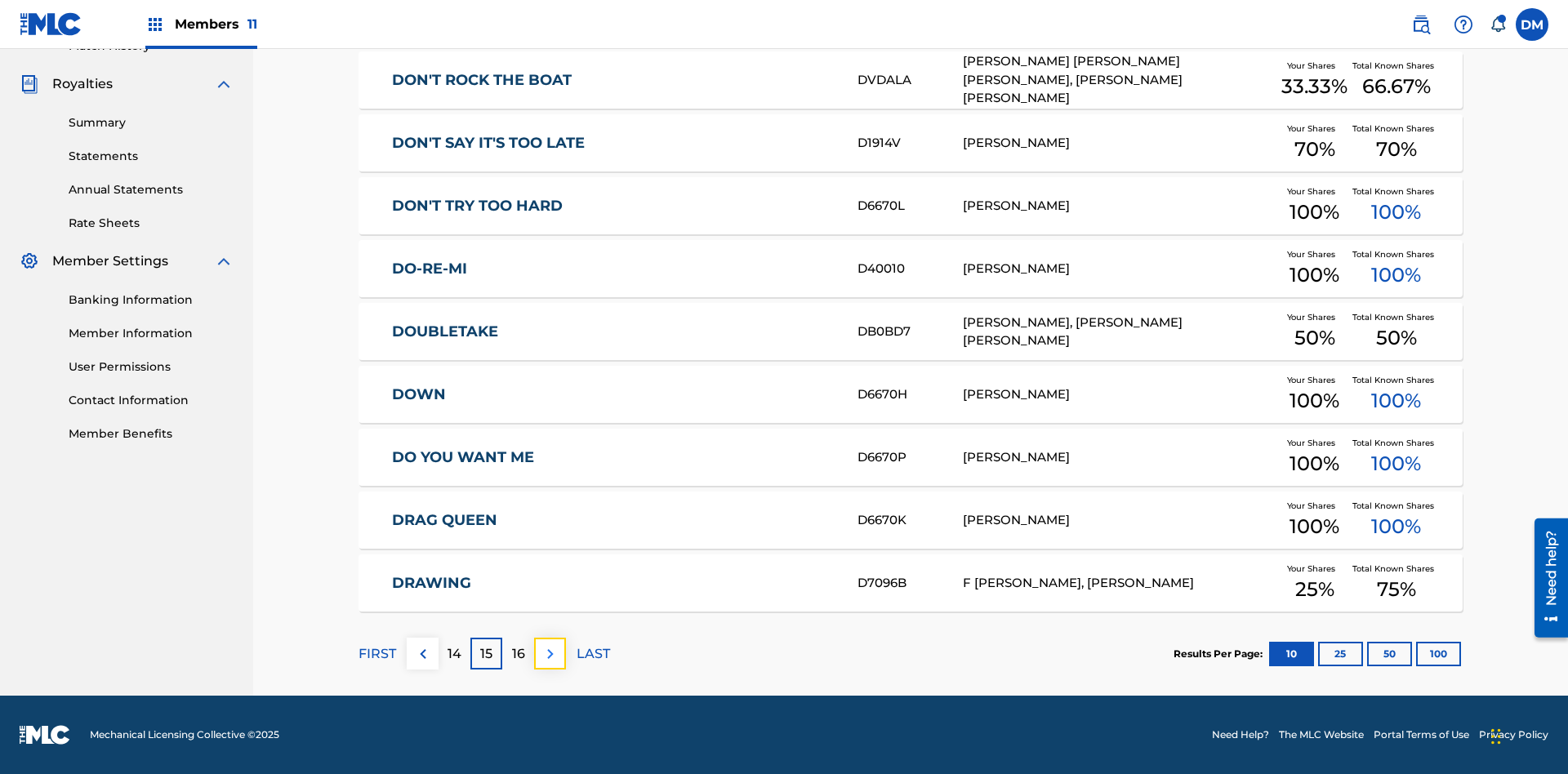
click at [550, 653] on img at bounding box center [551, 654] width 20 height 20
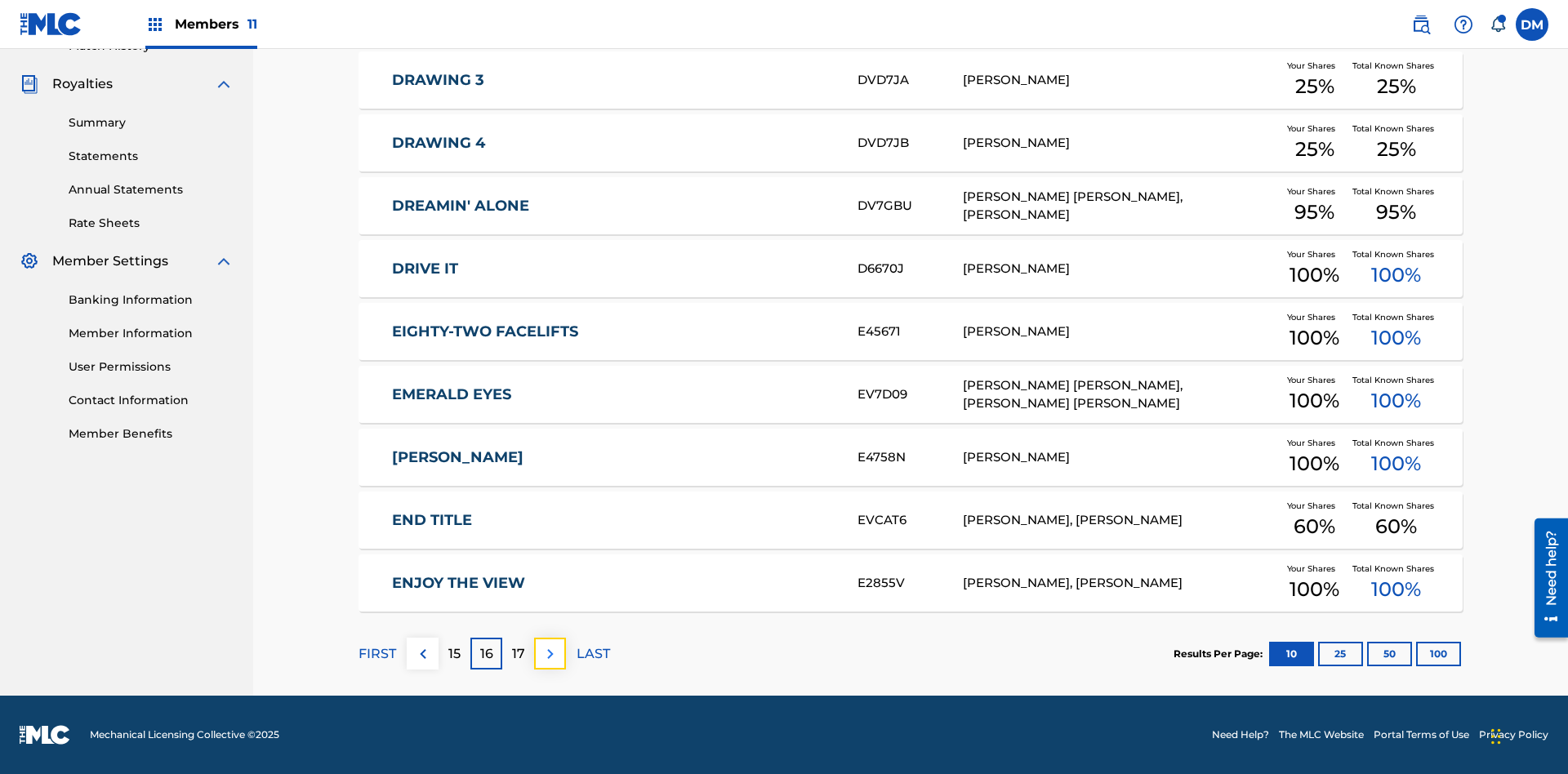
click at [550, 653] on img at bounding box center [551, 654] width 20 height 20
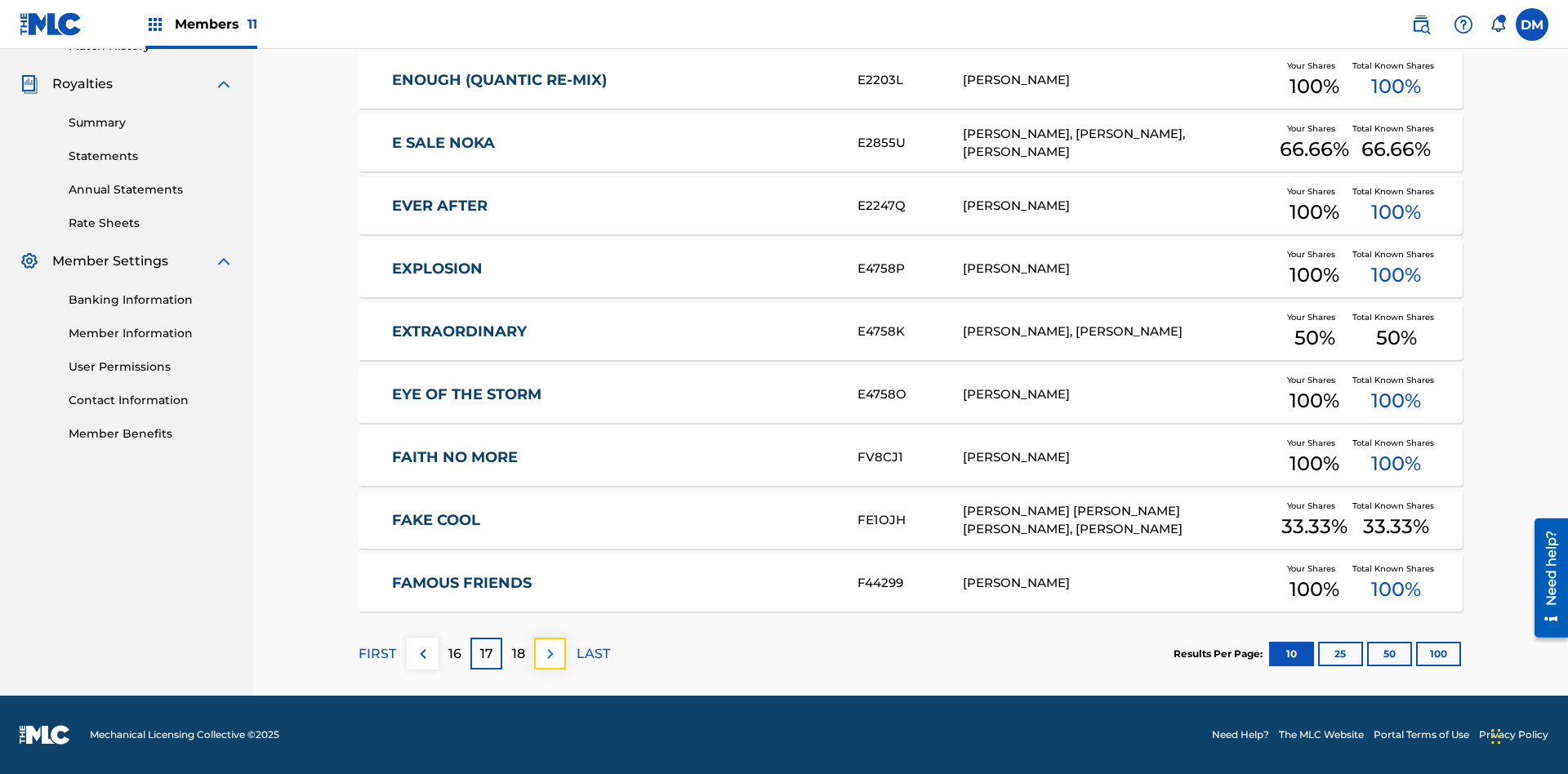
click at [550, 653] on img at bounding box center [551, 654] width 20 height 20
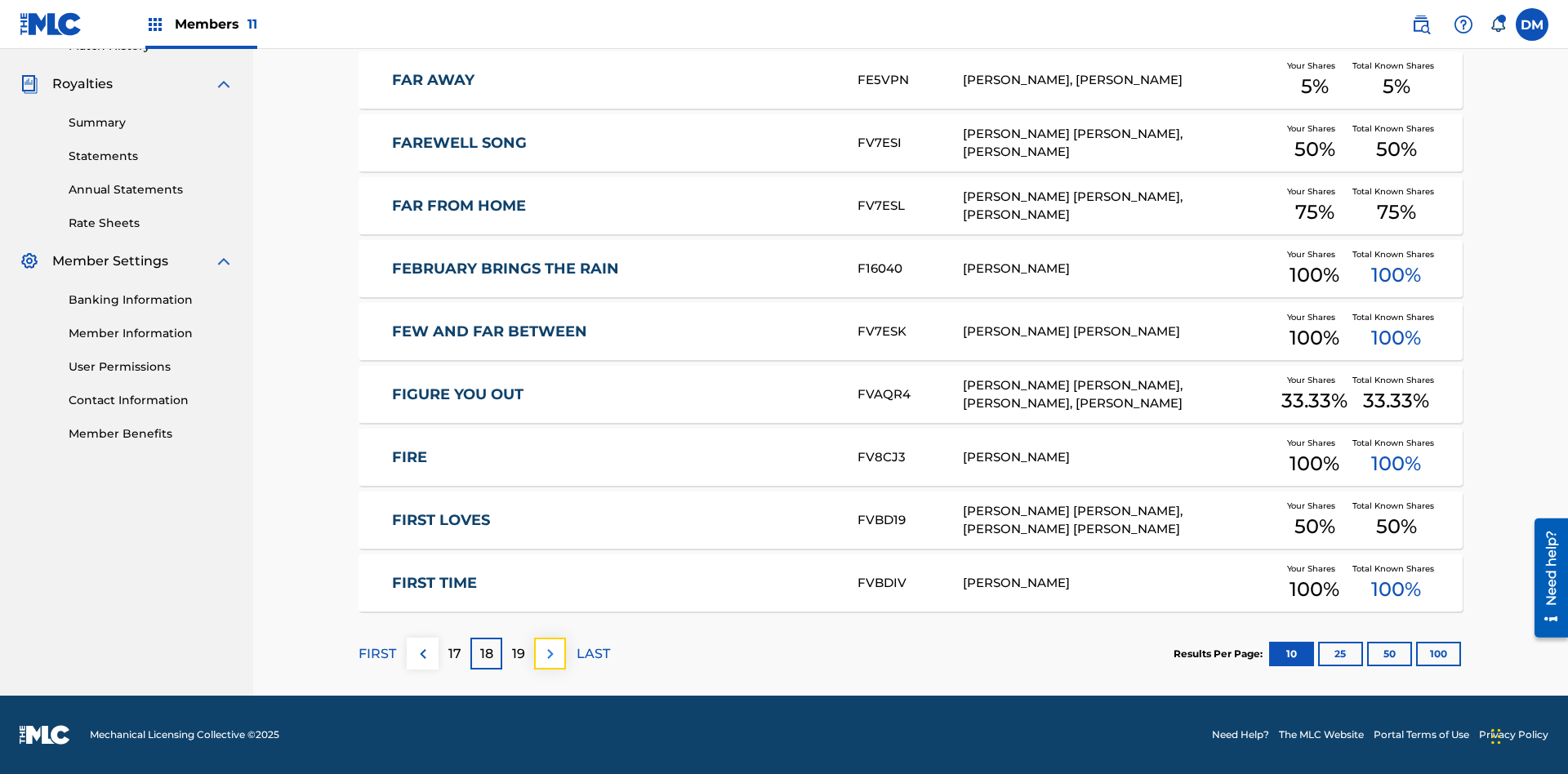
click at [550, 653] on img at bounding box center [551, 654] width 20 height 20
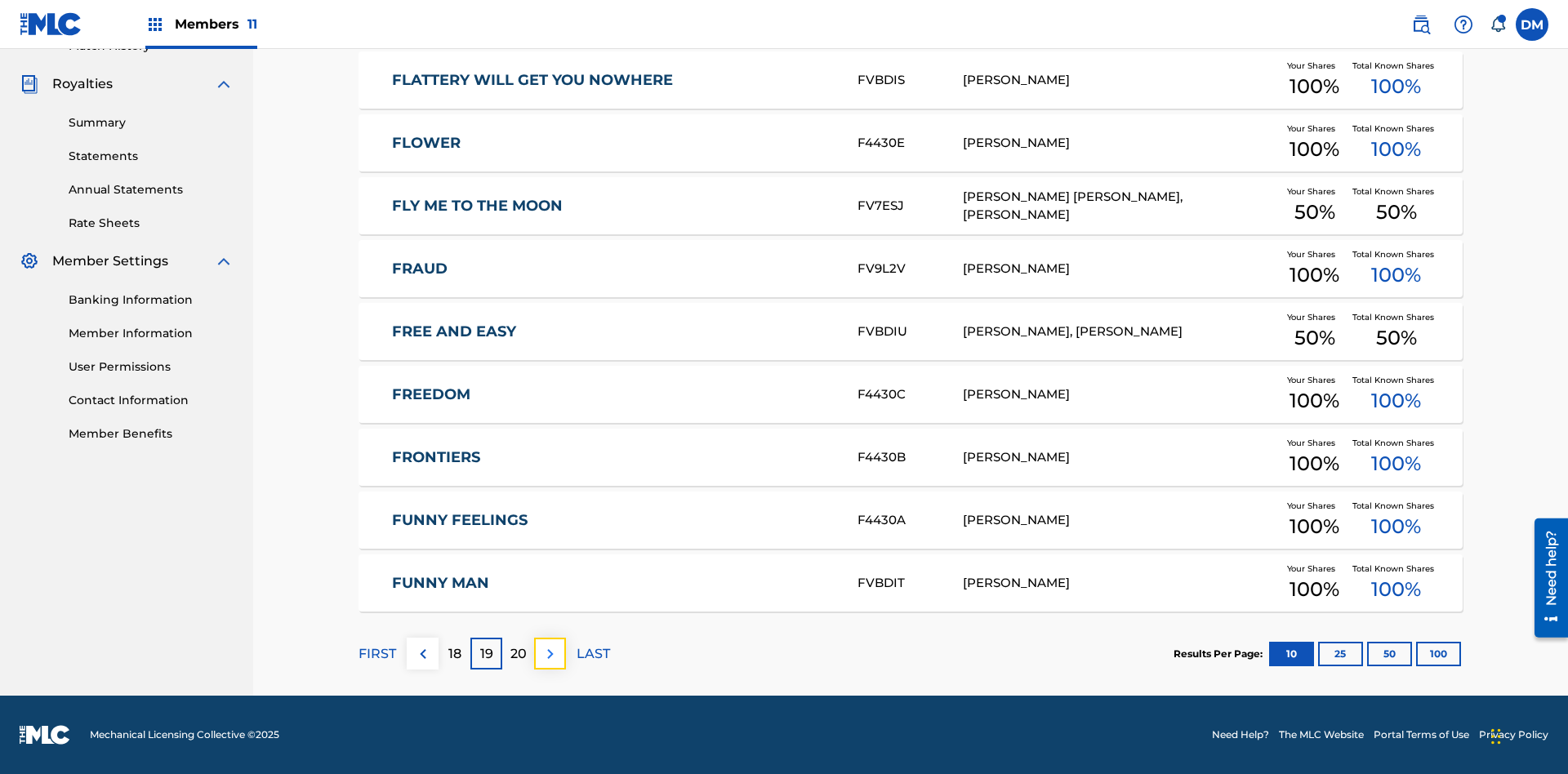
click at [550, 653] on img at bounding box center [551, 654] width 20 height 20
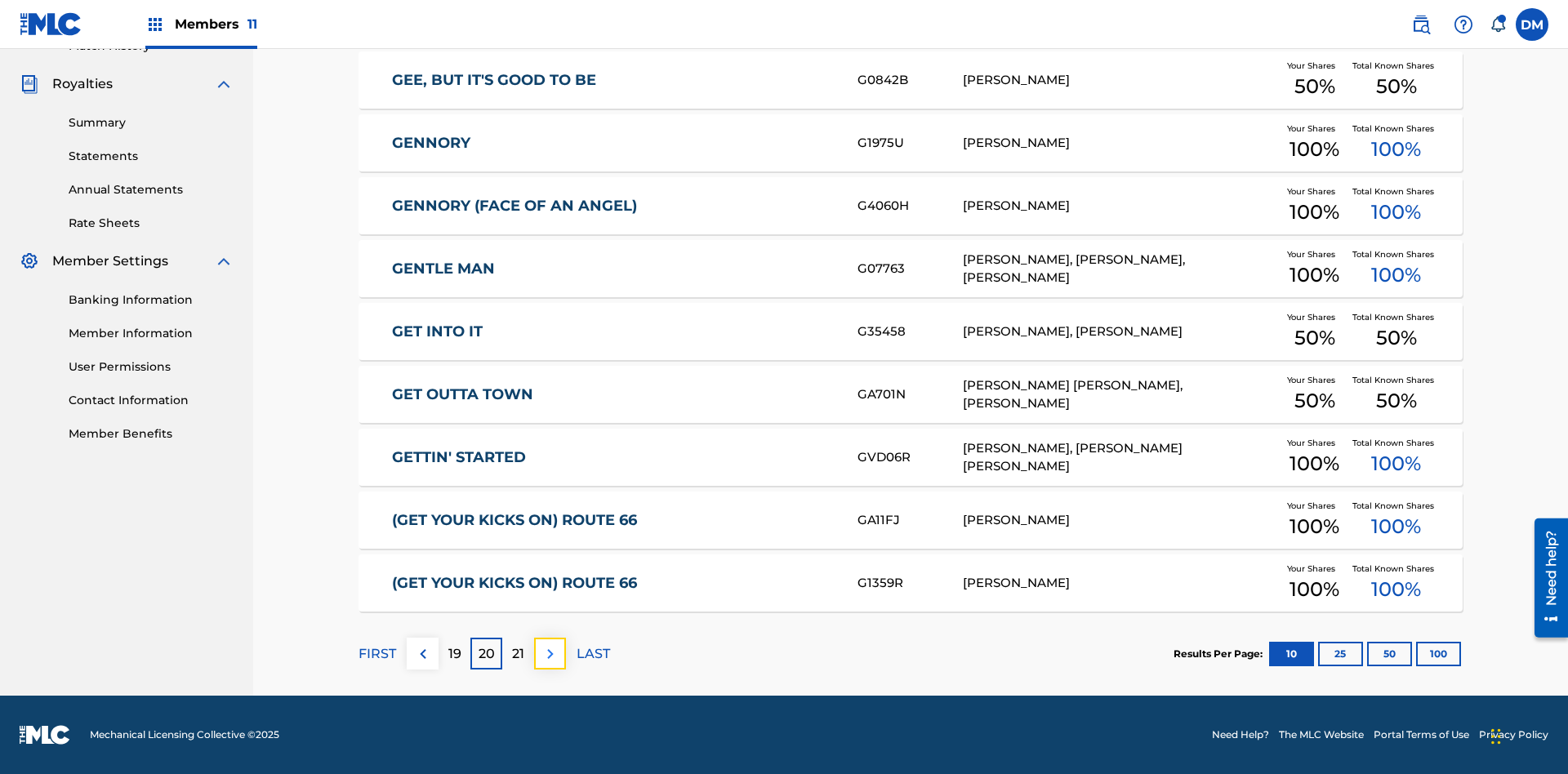
click at [550, 653] on img at bounding box center [551, 654] width 20 height 20
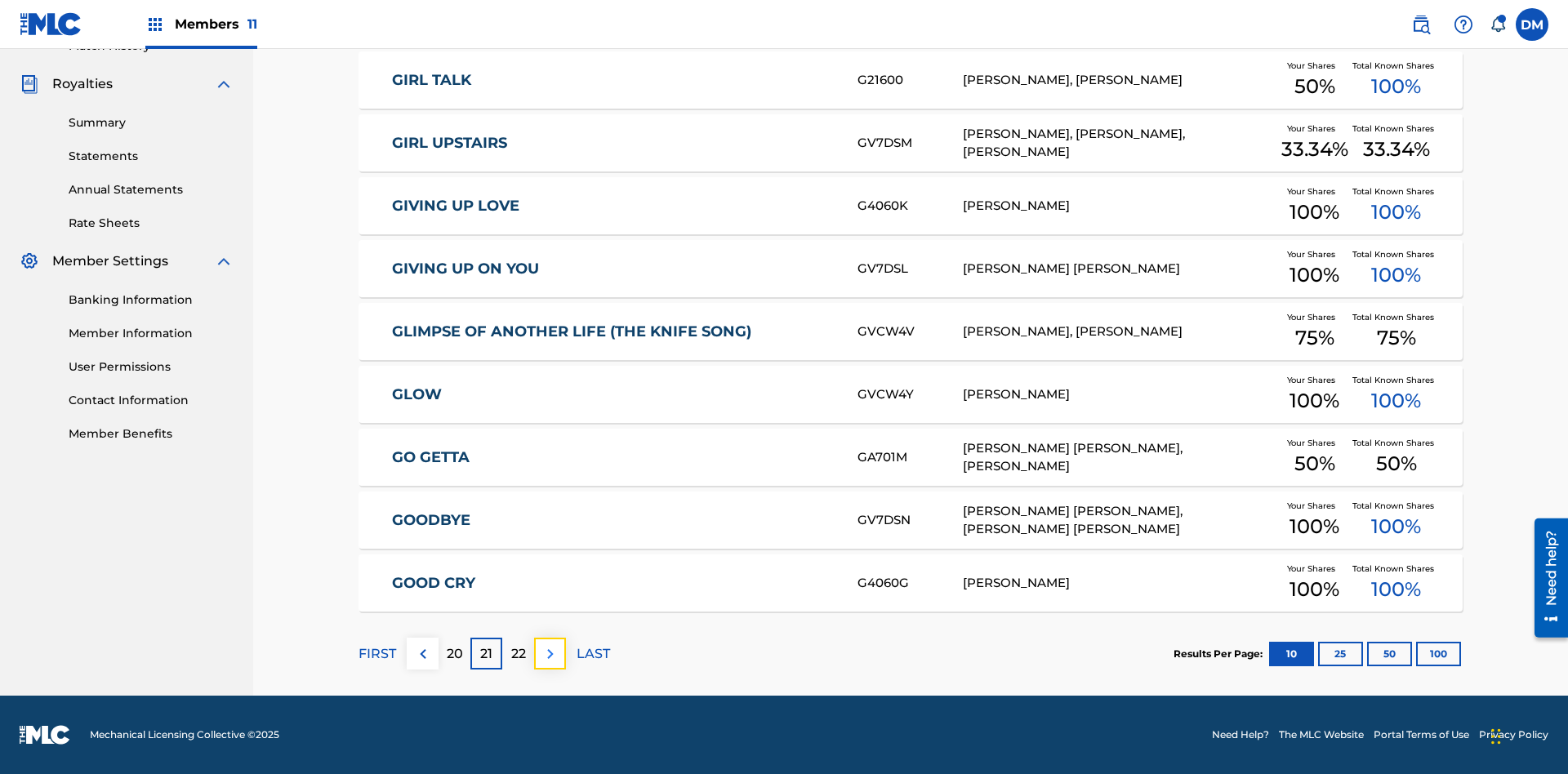
click at [550, 653] on img at bounding box center [551, 654] width 20 height 20
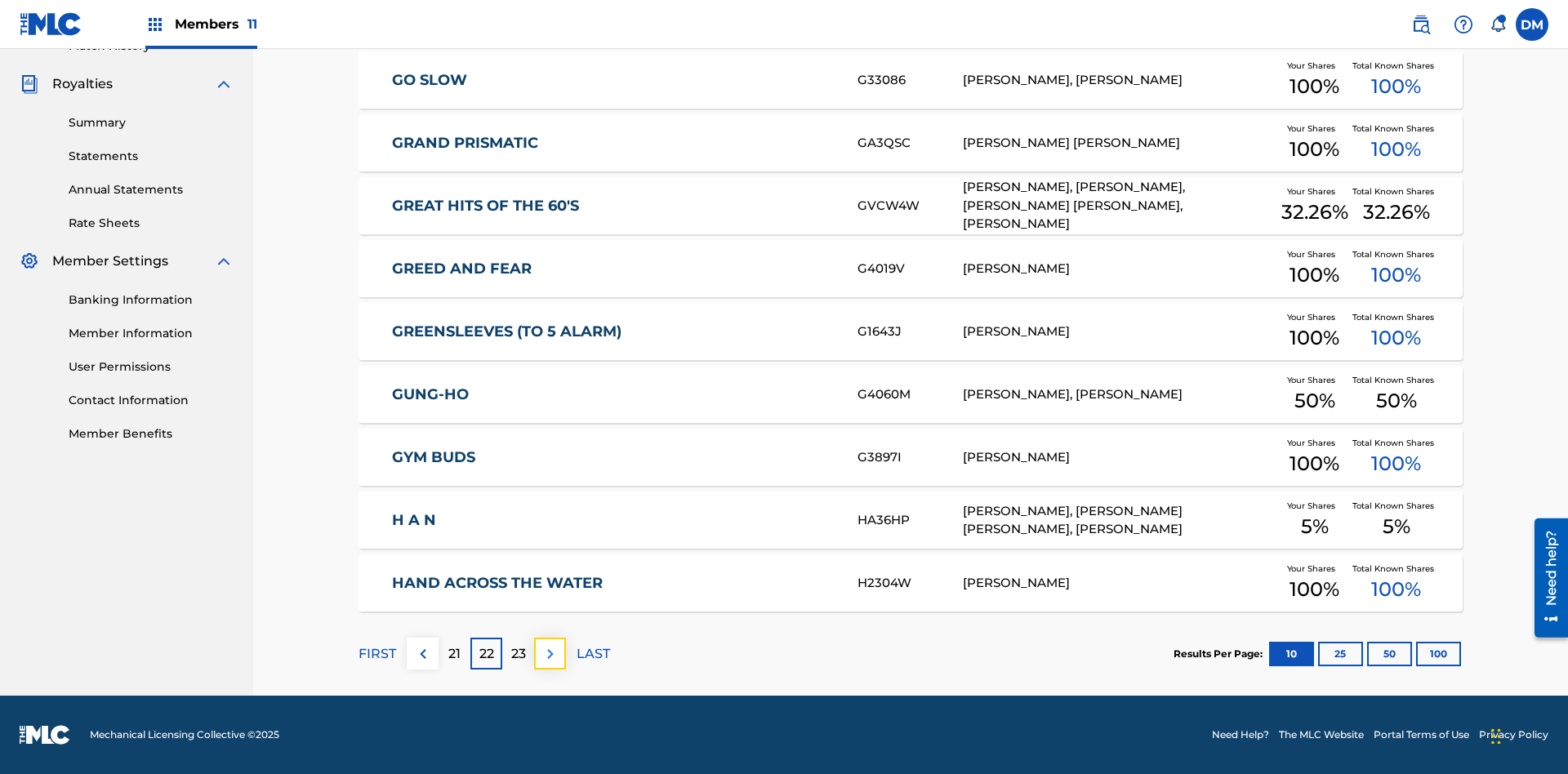
click at [550, 653] on img at bounding box center [551, 654] width 20 height 20
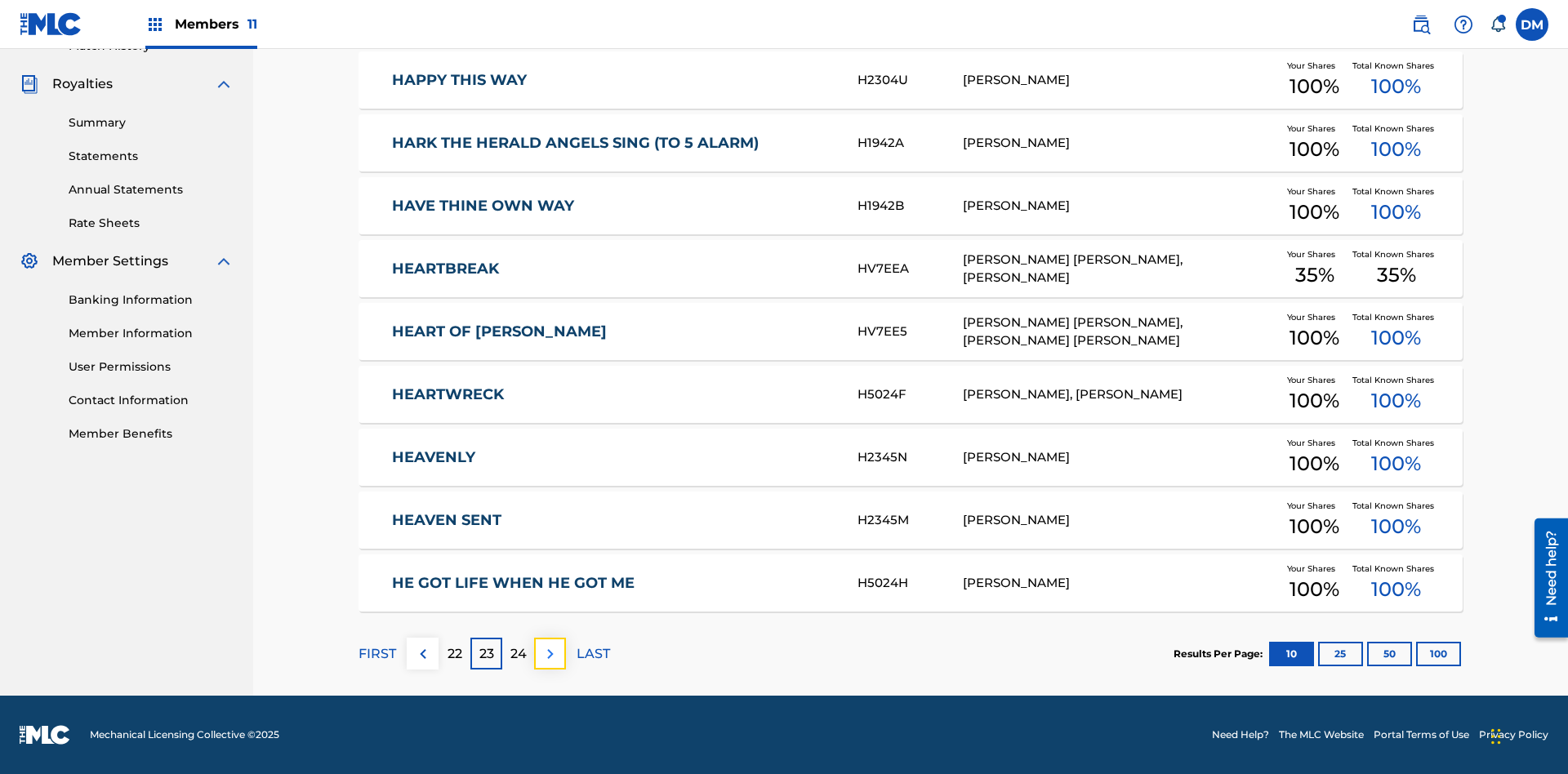
click at [550, 653] on img at bounding box center [551, 654] width 20 height 20
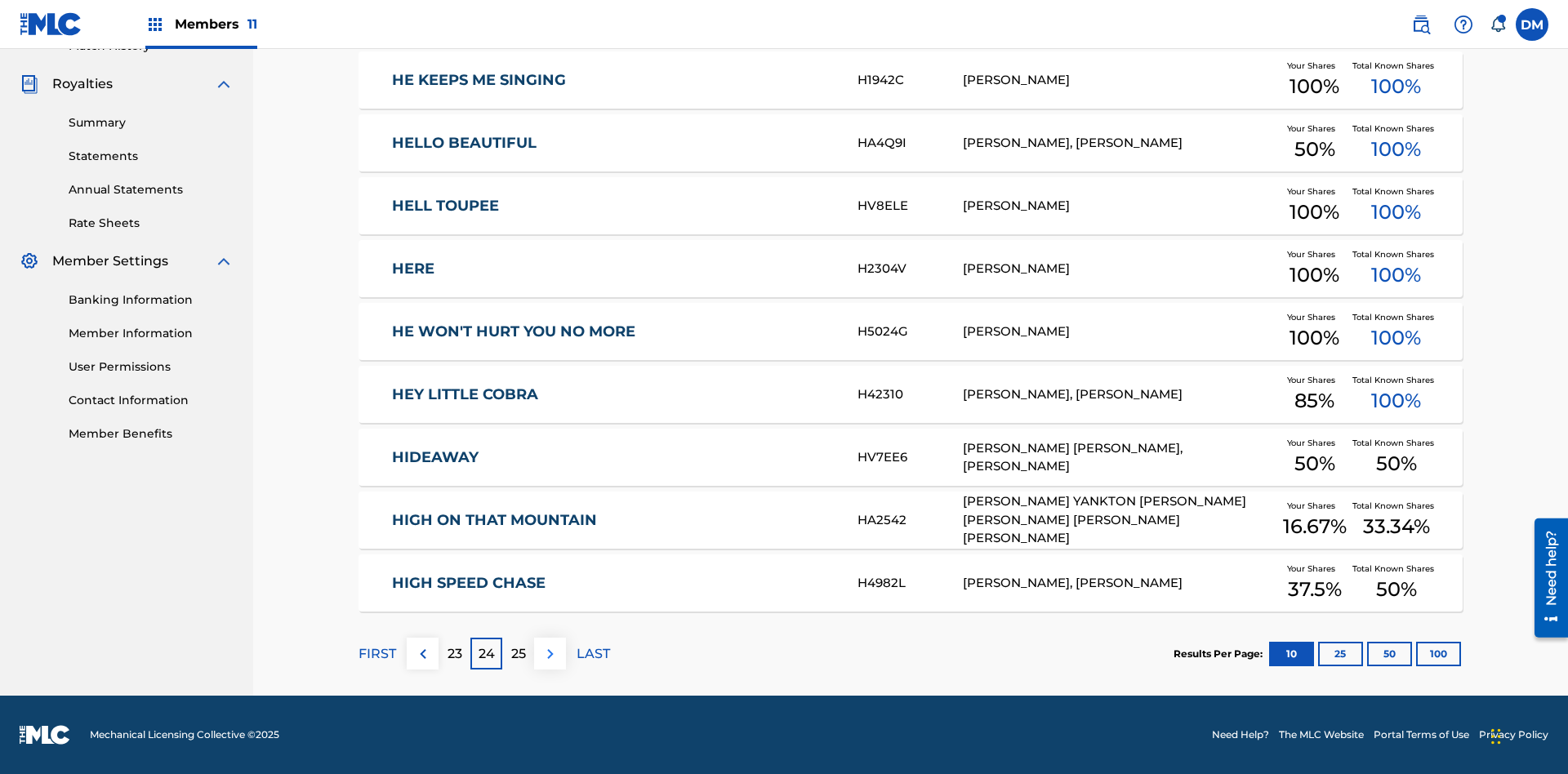
click at [550, 653] on img at bounding box center [551, 654] width 20 height 20
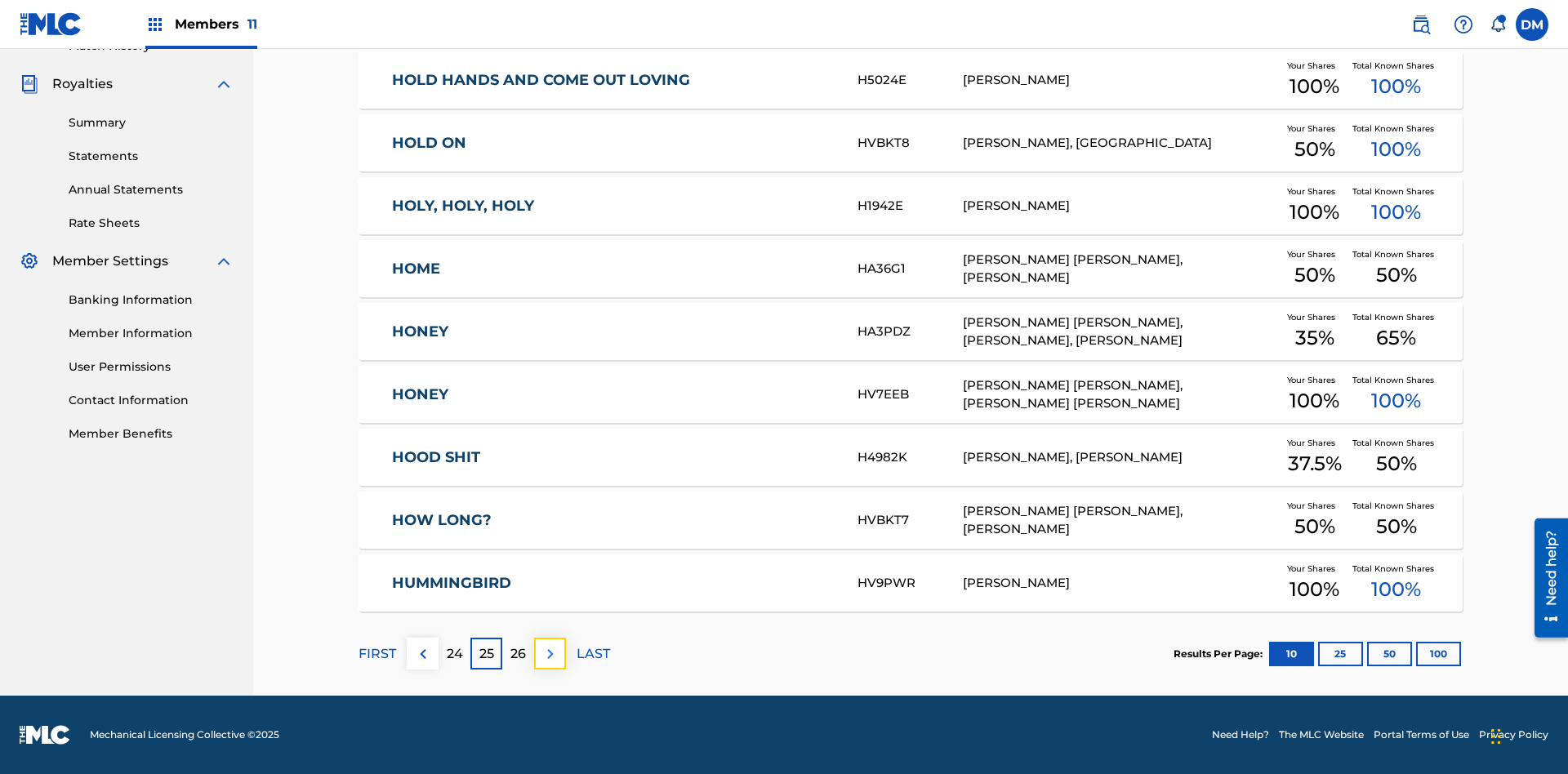
click at [550, 653] on img at bounding box center [551, 654] width 20 height 20
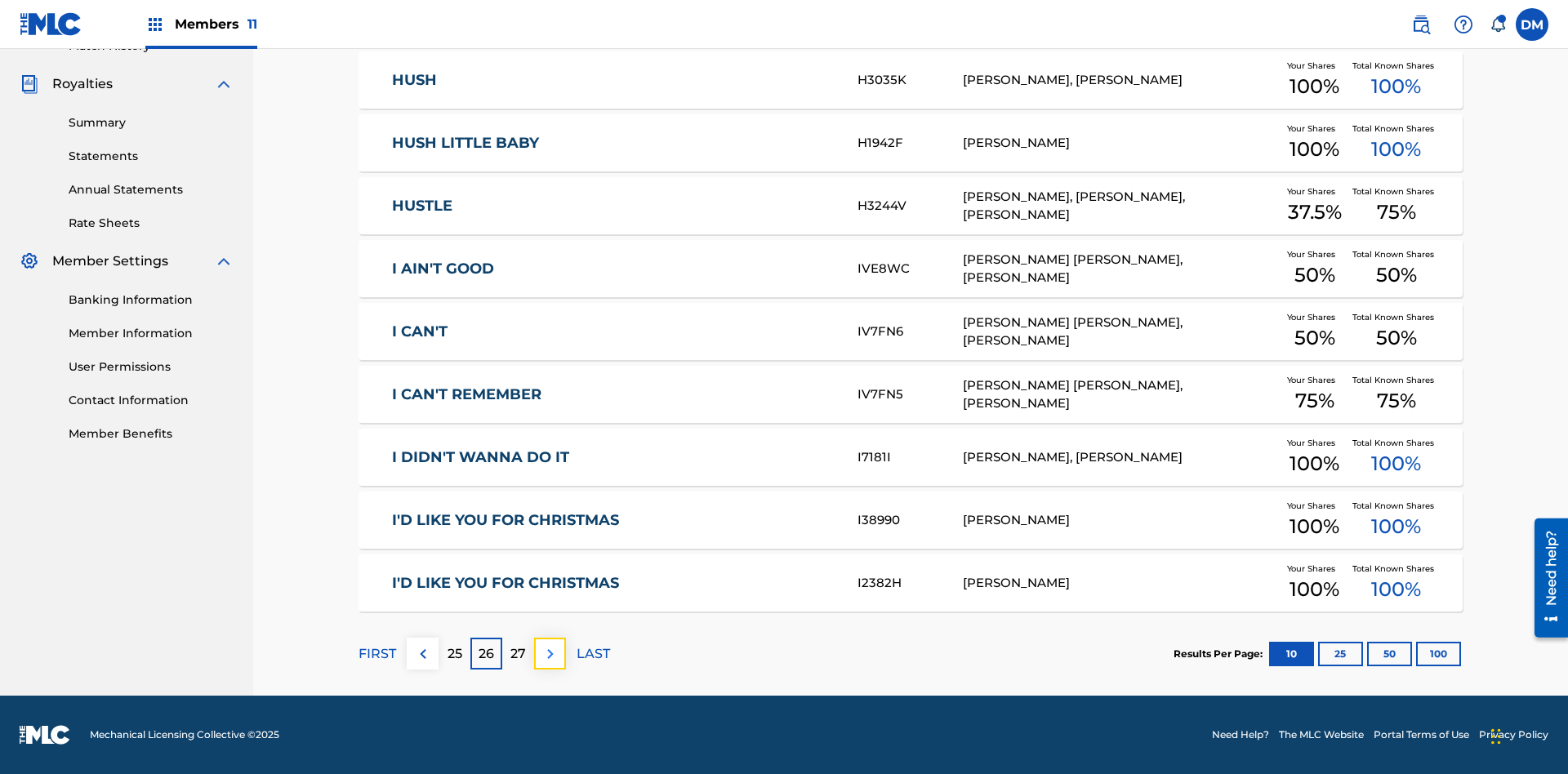
click at [550, 653] on img at bounding box center [551, 654] width 20 height 20
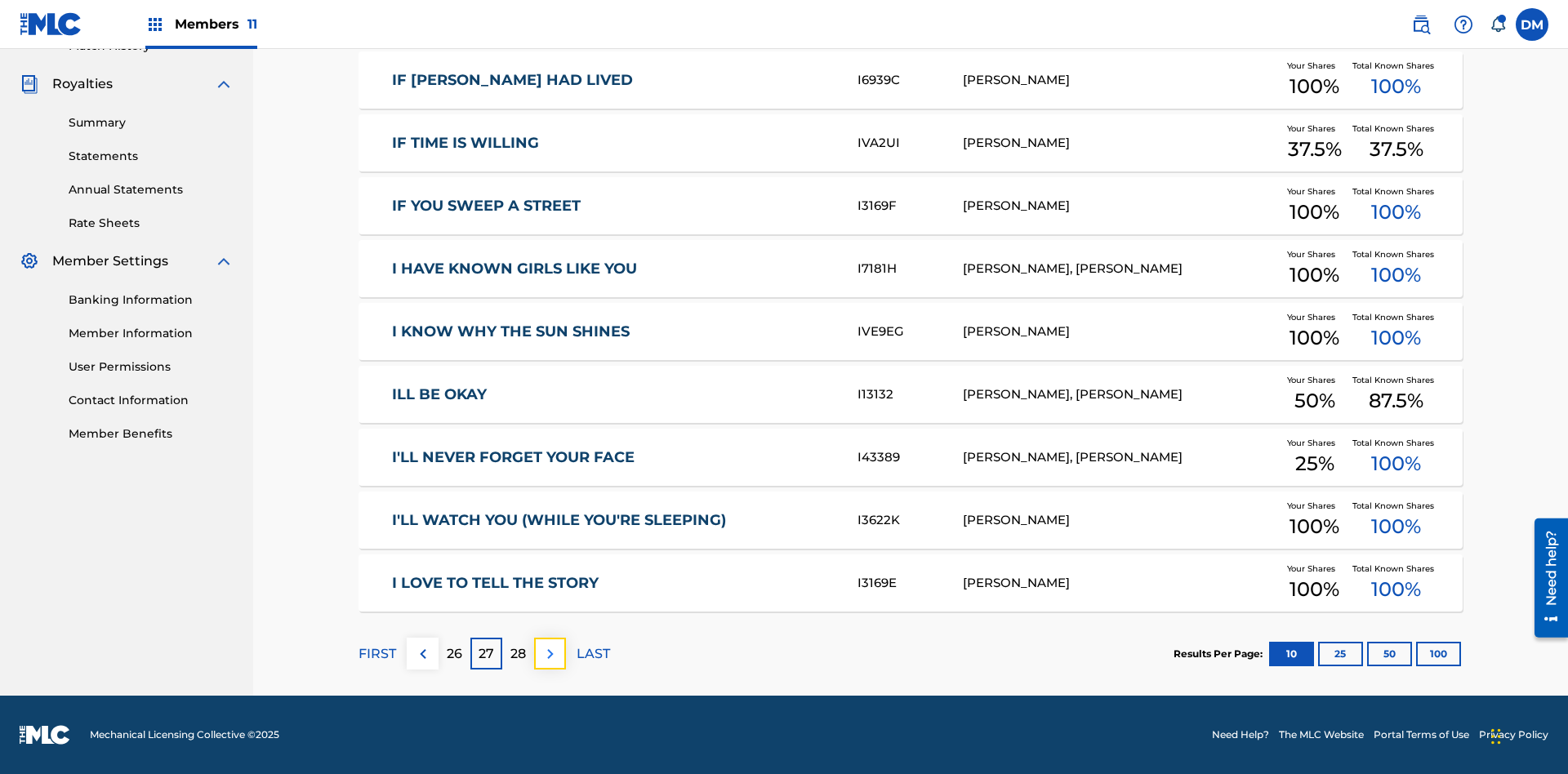
click at [550, 653] on img at bounding box center [551, 654] width 20 height 20
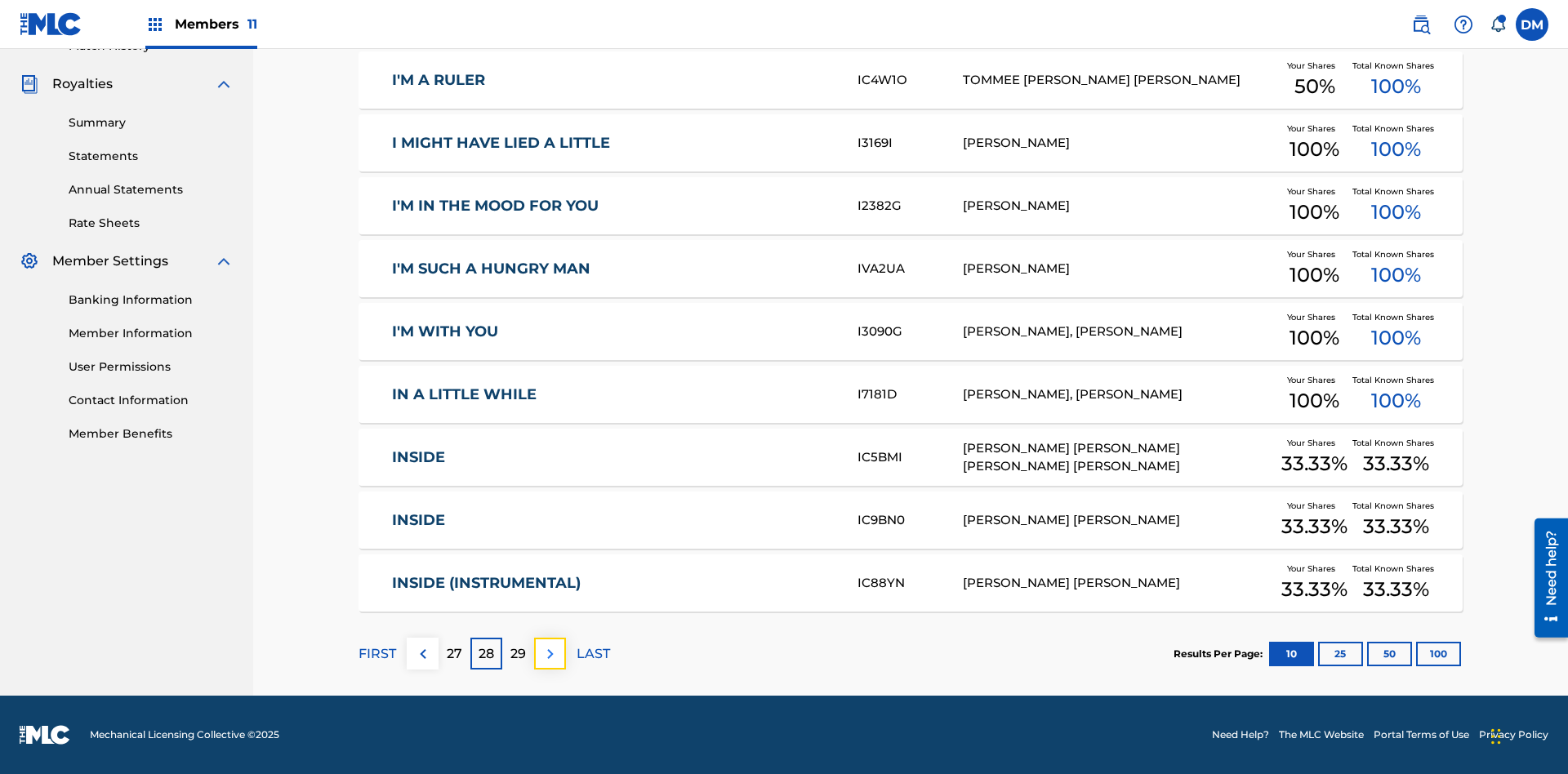
click at [550, 653] on img at bounding box center [551, 654] width 20 height 20
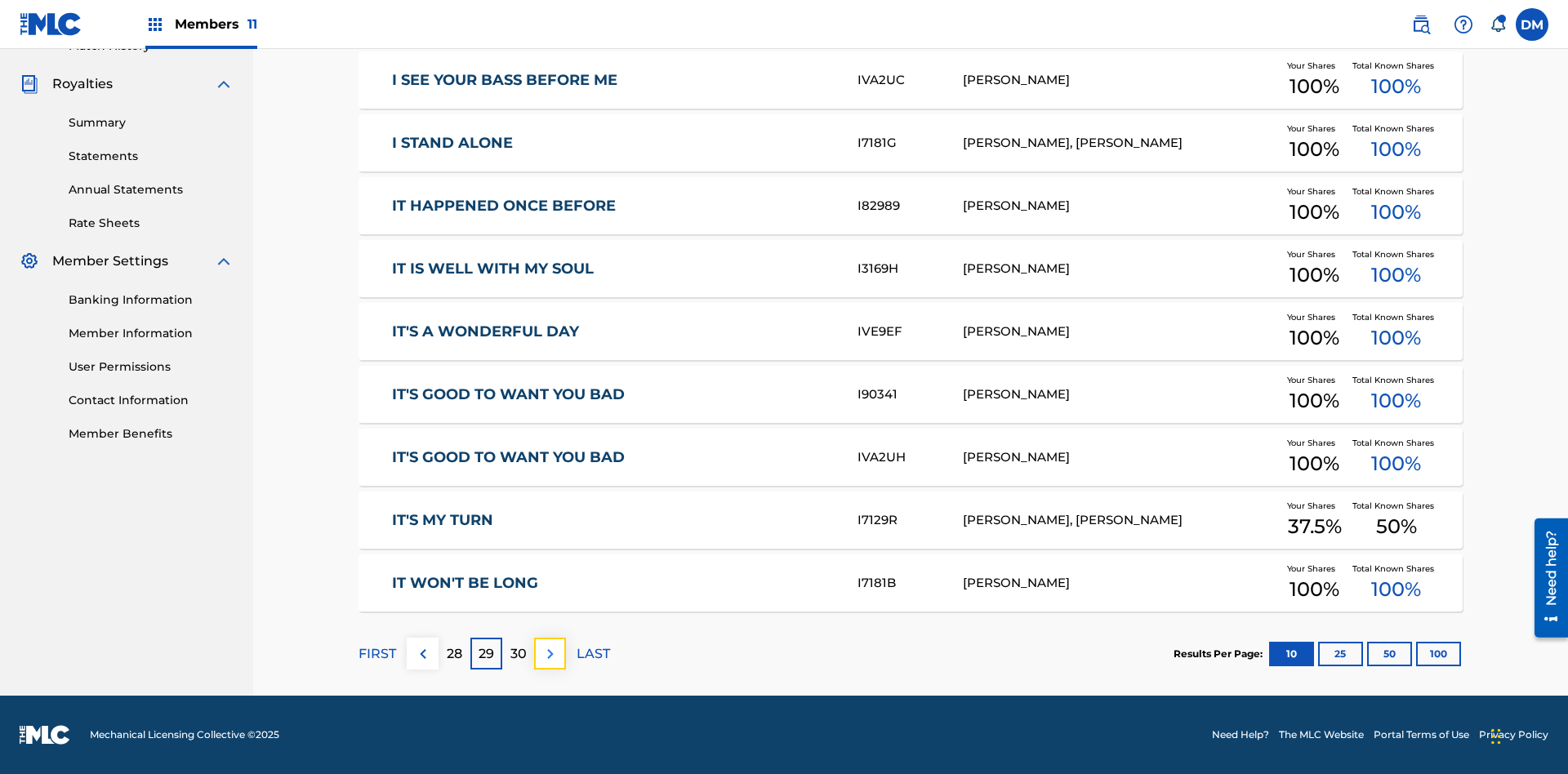
click at [550, 653] on img at bounding box center [551, 654] width 20 height 20
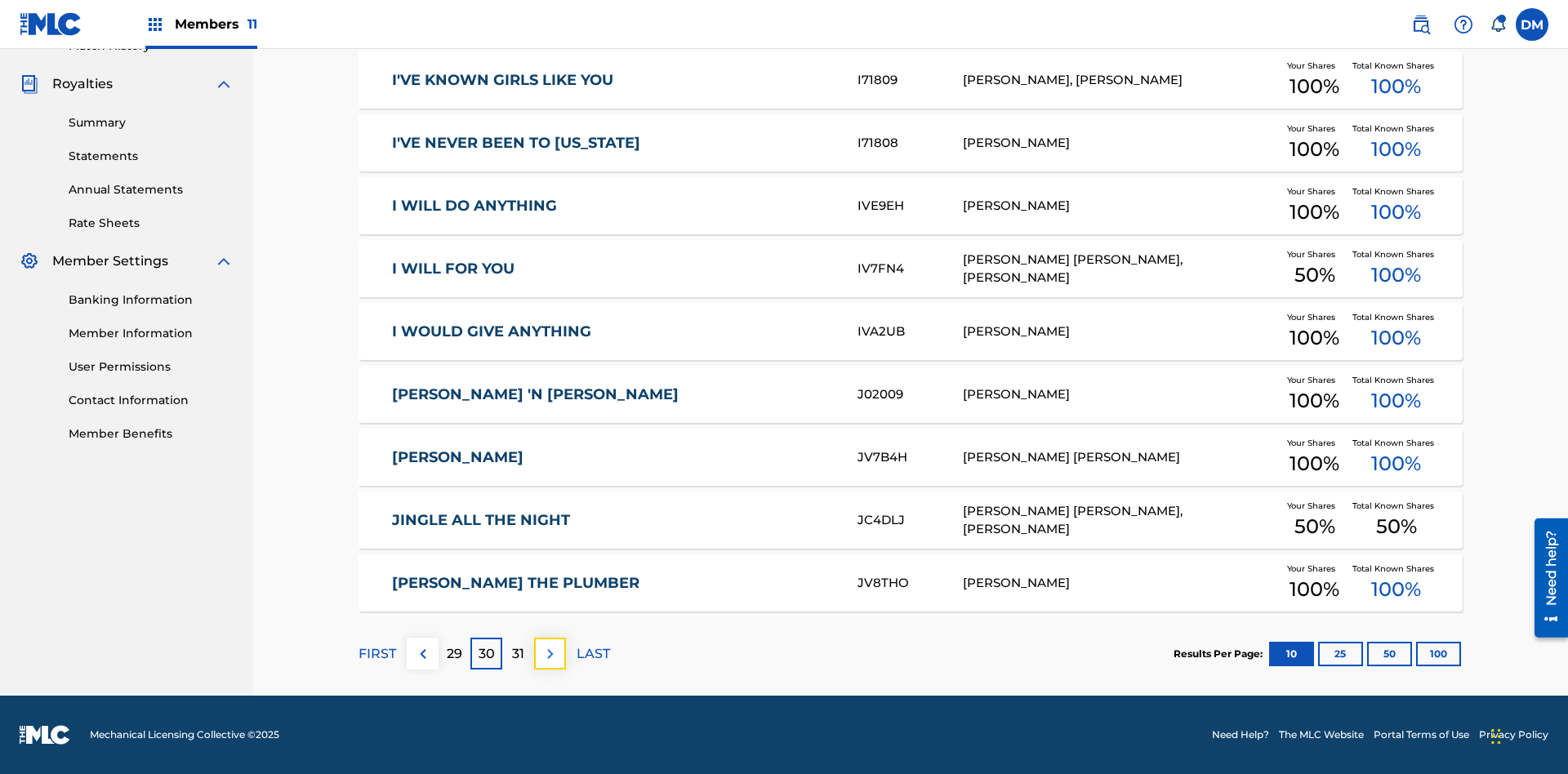
click at [550, 653] on img at bounding box center [551, 654] width 20 height 20
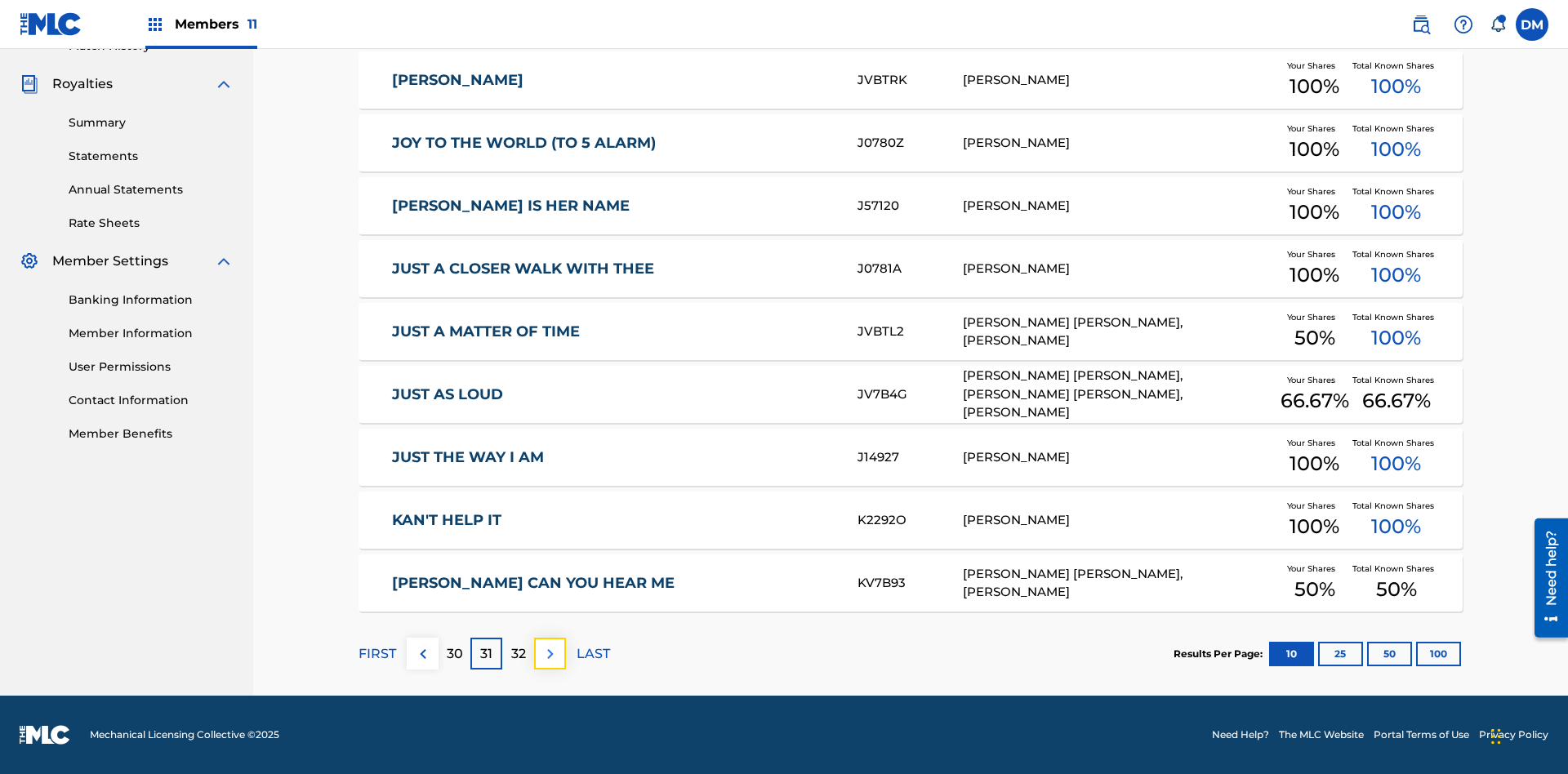
click at [550, 653] on img at bounding box center [551, 654] width 20 height 20
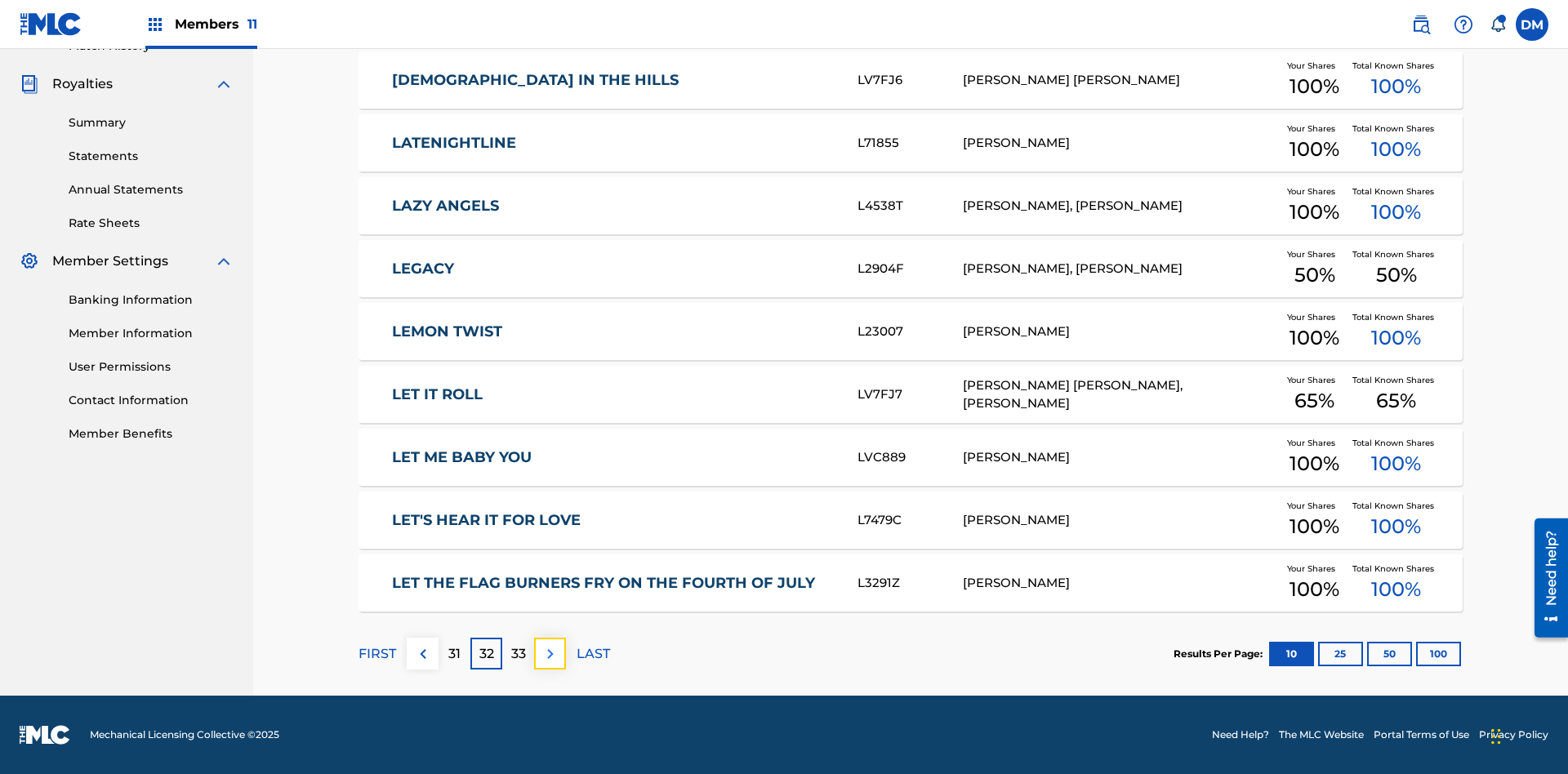
click at [550, 653] on img at bounding box center [551, 654] width 20 height 20
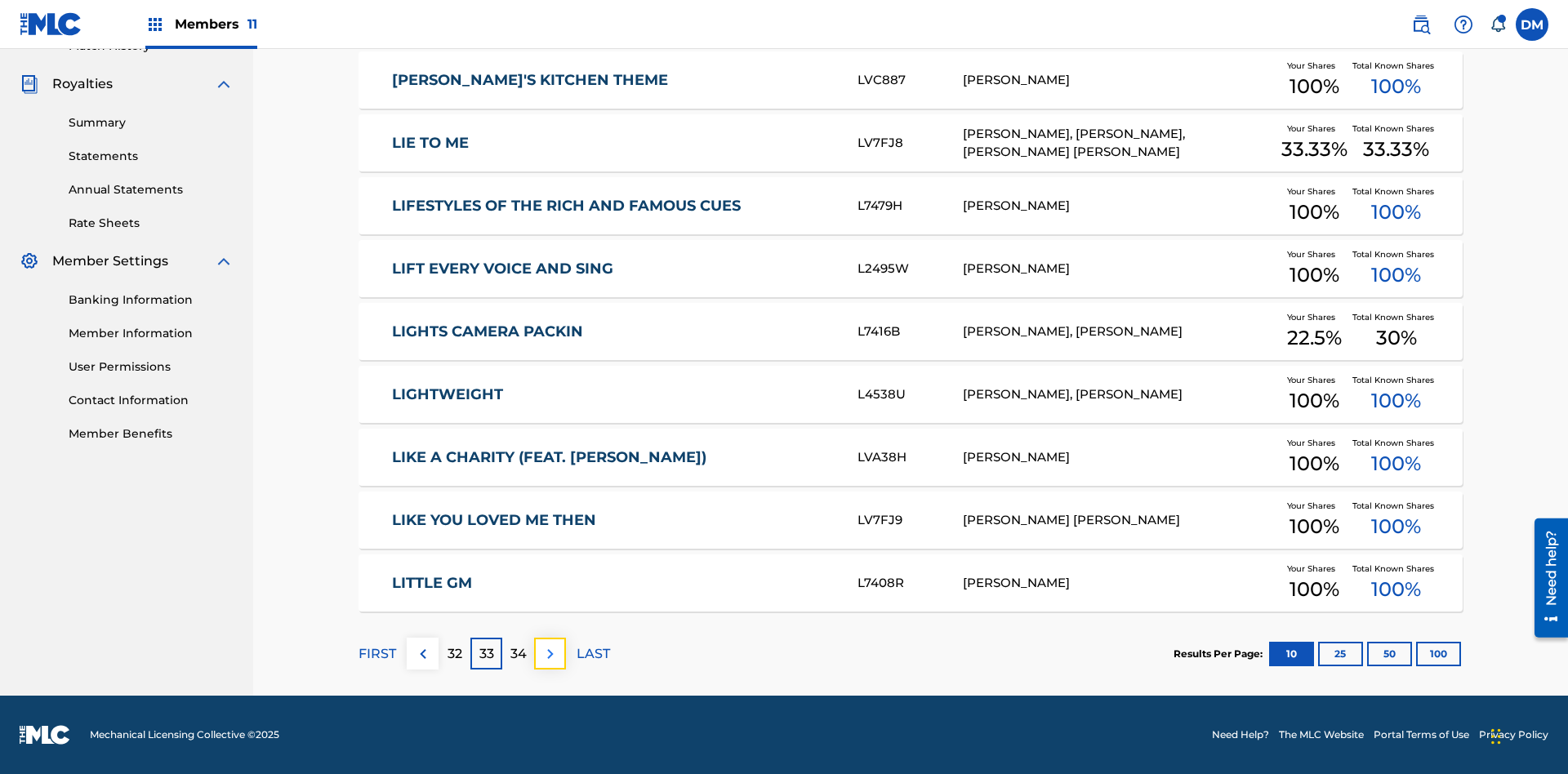
click at [550, 653] on img at bounding box center [551, 654] width 20 height 20
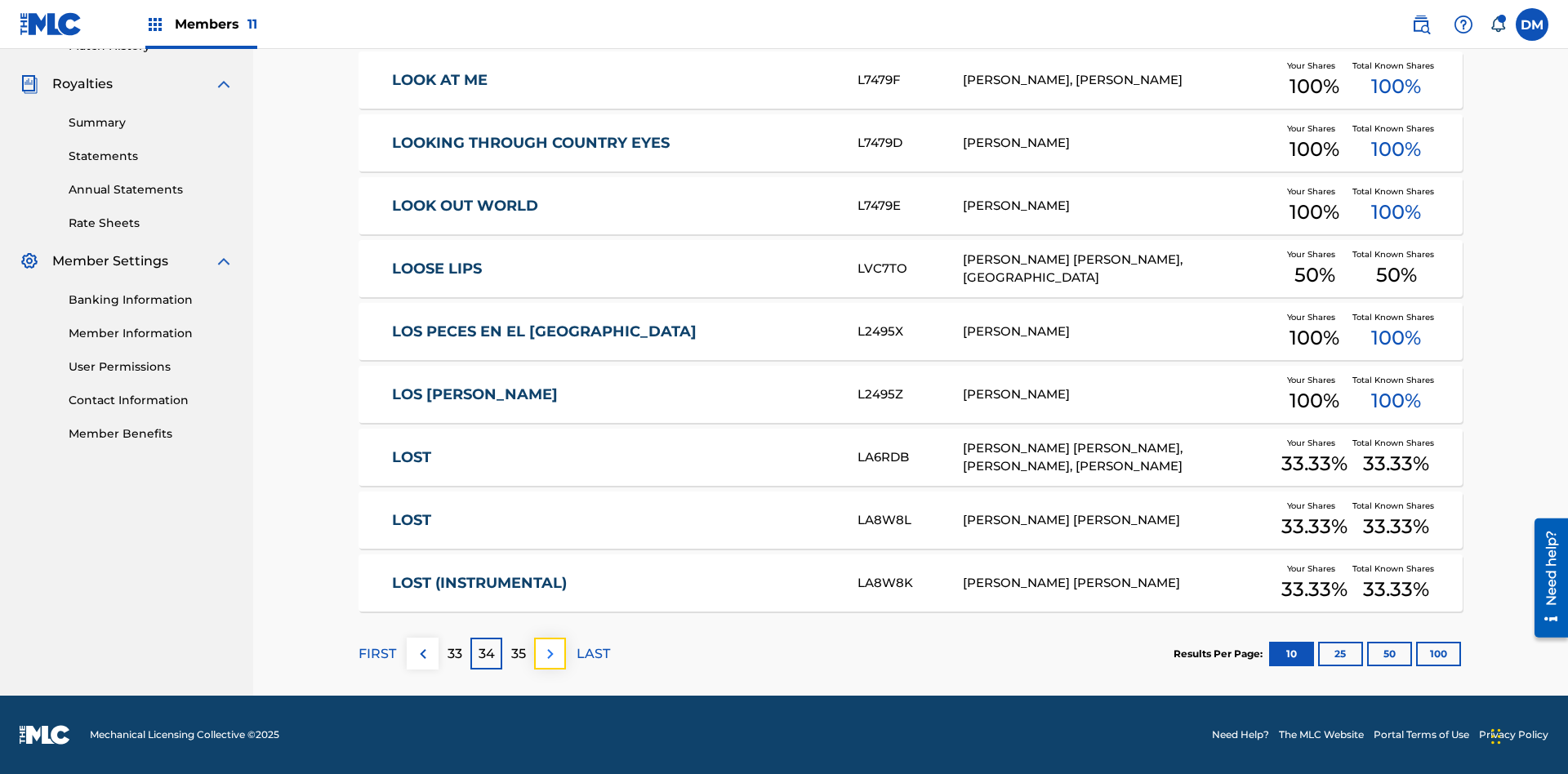
click at [550, 653] on img at bounding box center [551, 654] width 20 height 20
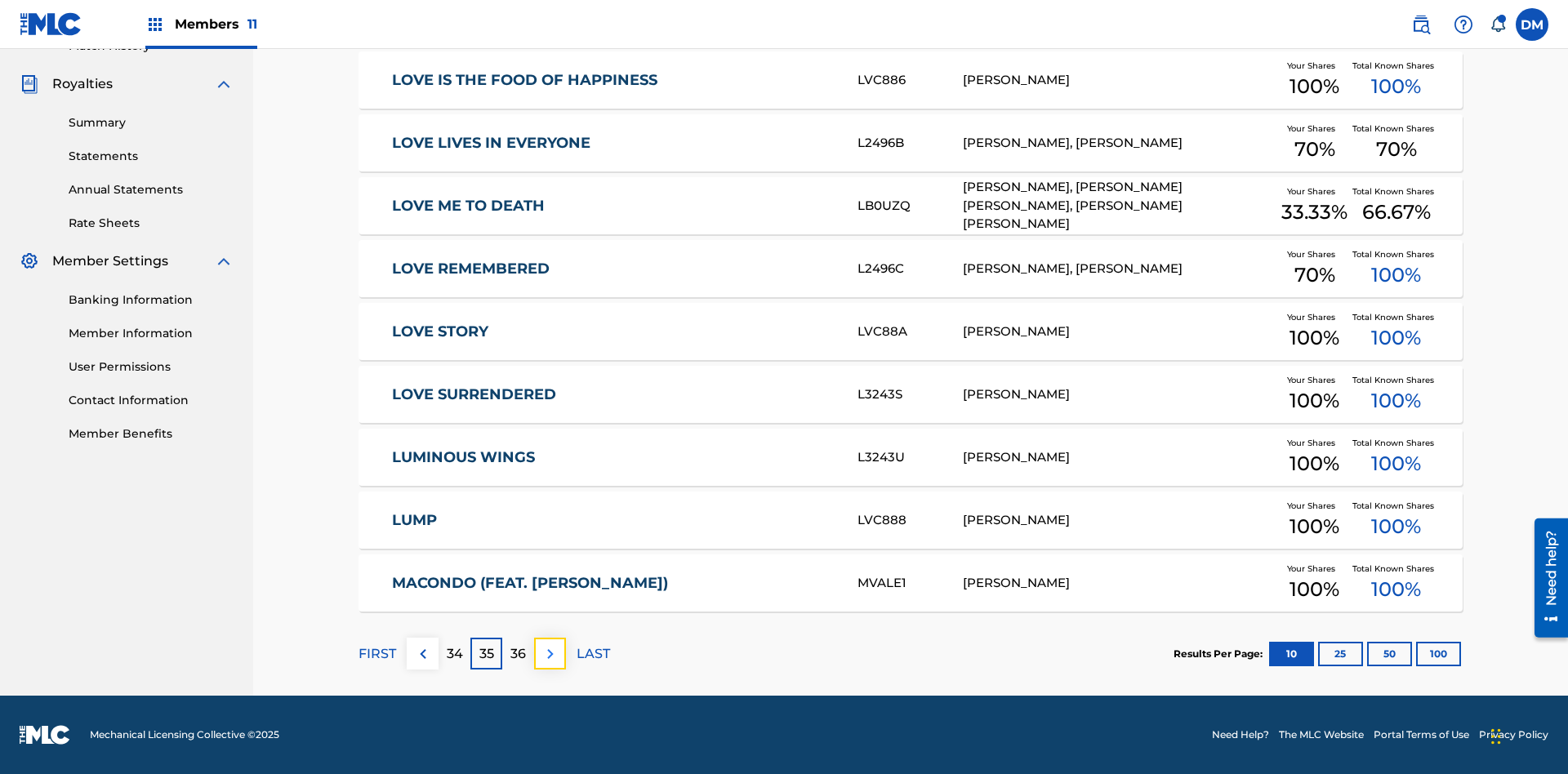
click at [550, 653] on img at bounding box center [551, 654] width 20 height 20
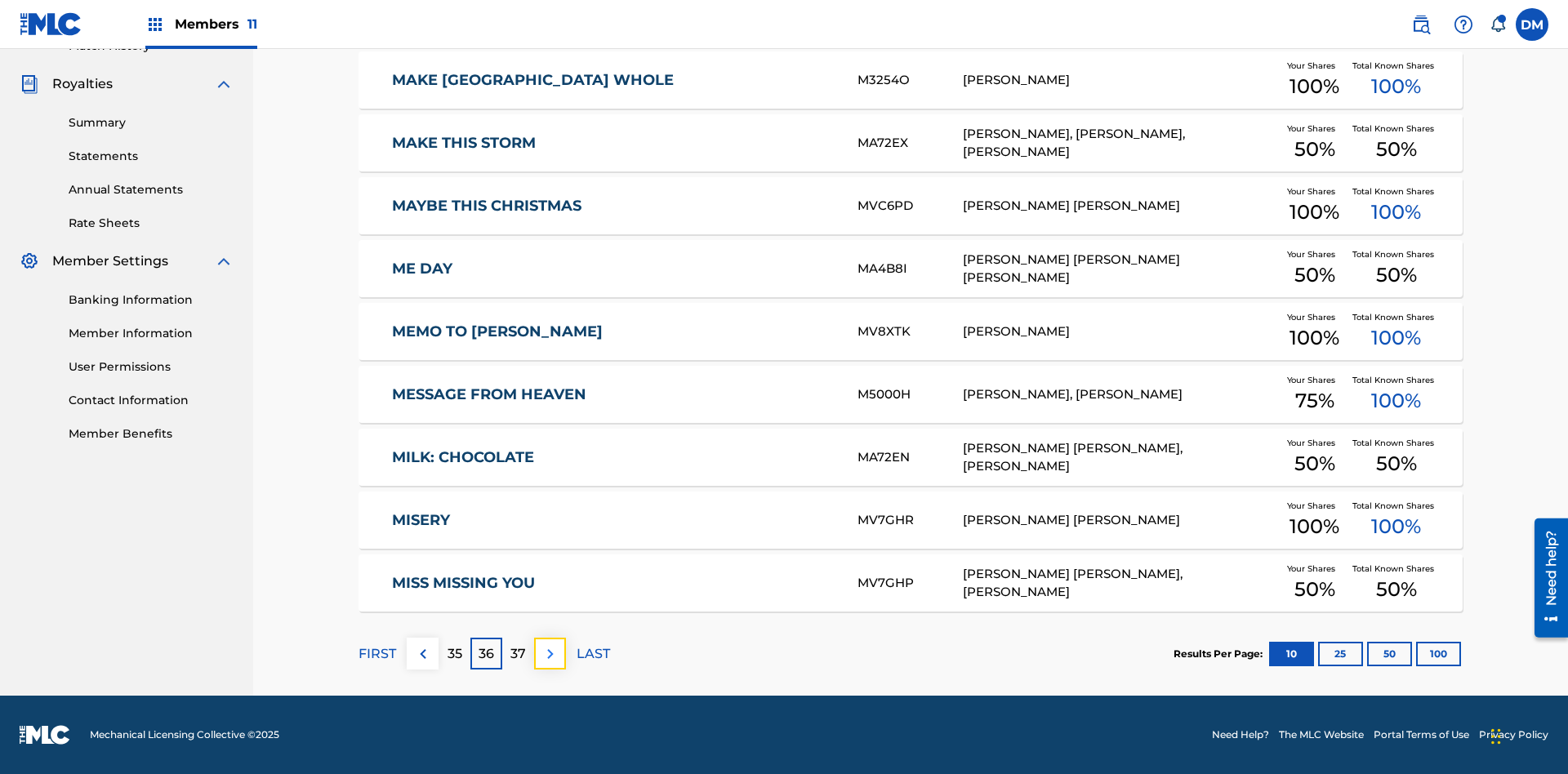
click at [550, 653] on img at bounding box center [551, 654] width 20 height 20
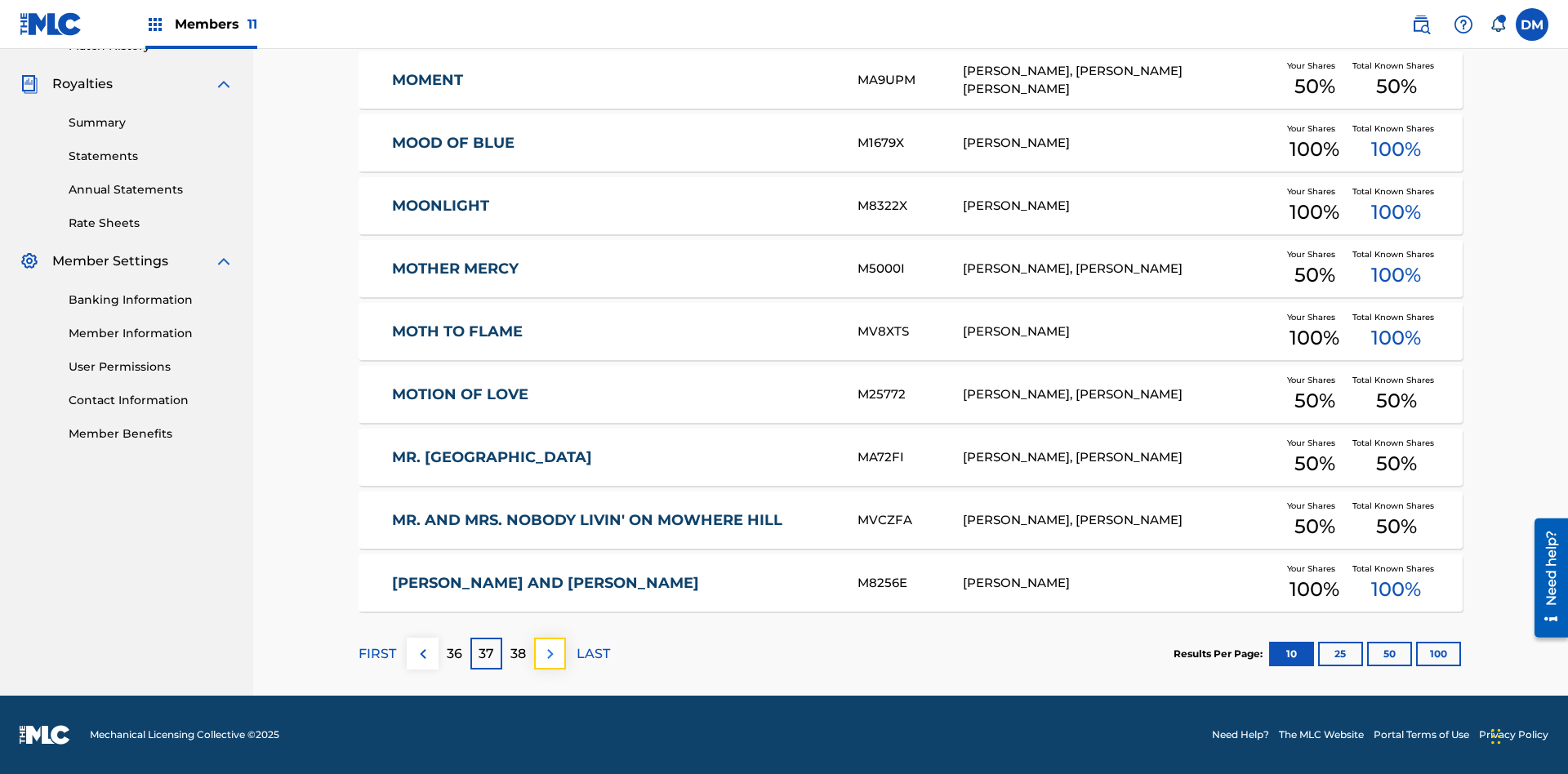
click at [550, 653] on img at bounding box center [551, 654] width 20 height 20
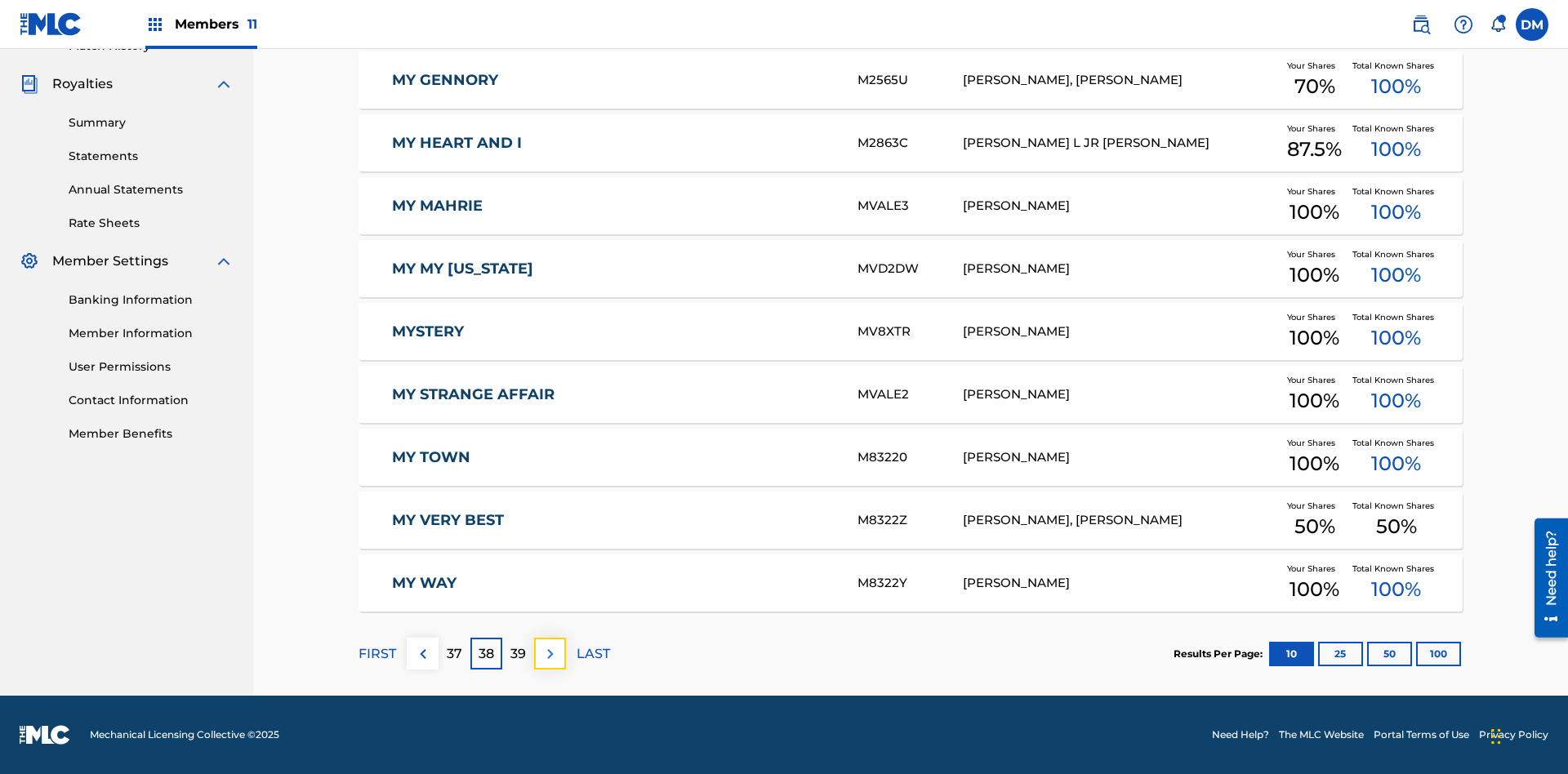
click at [550, 653] on img at bounding box center [551, 654] width 20 height 20
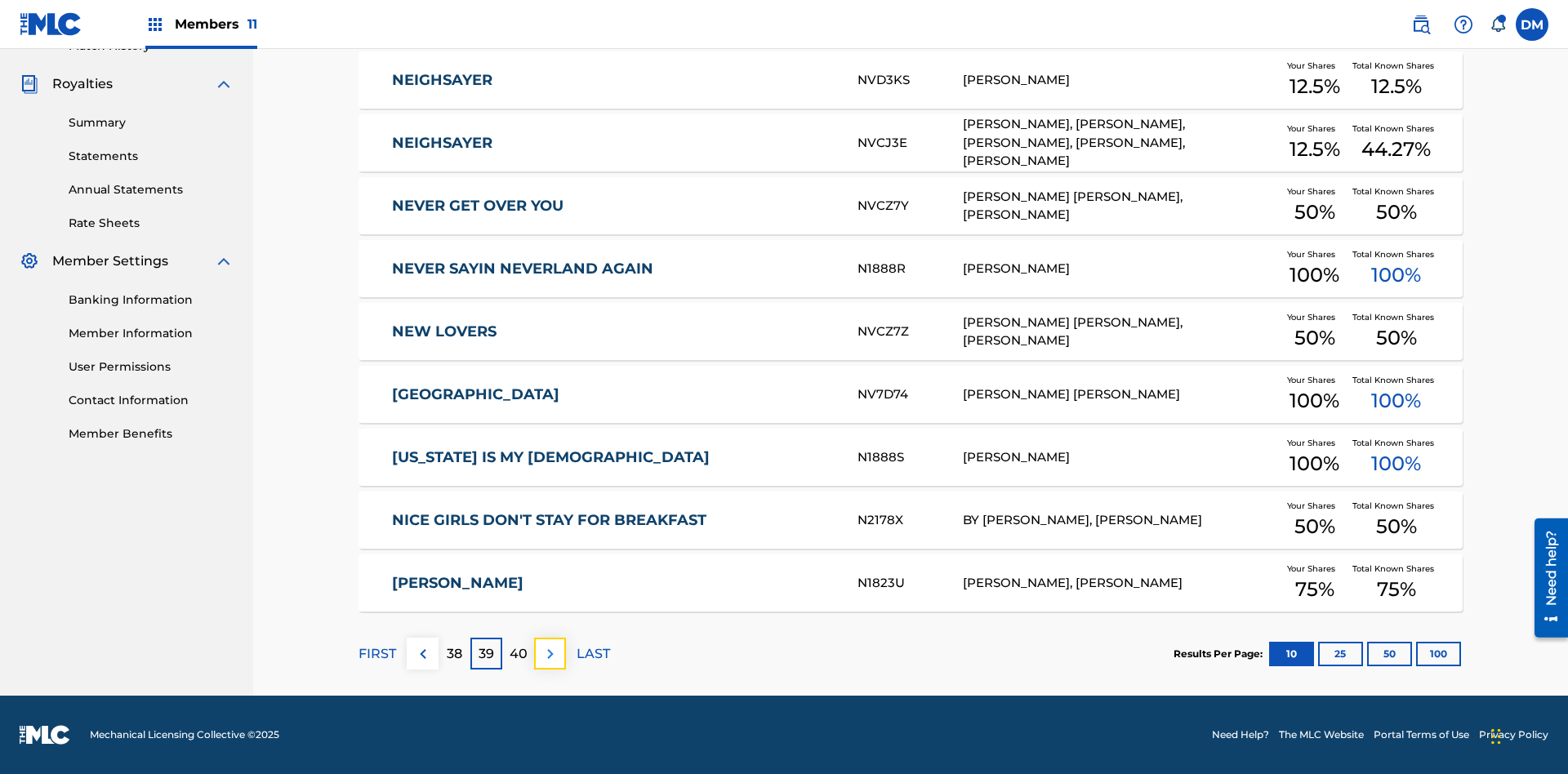
click at [550, 653] on img at bounding box center [551, 654] width 20 height 20
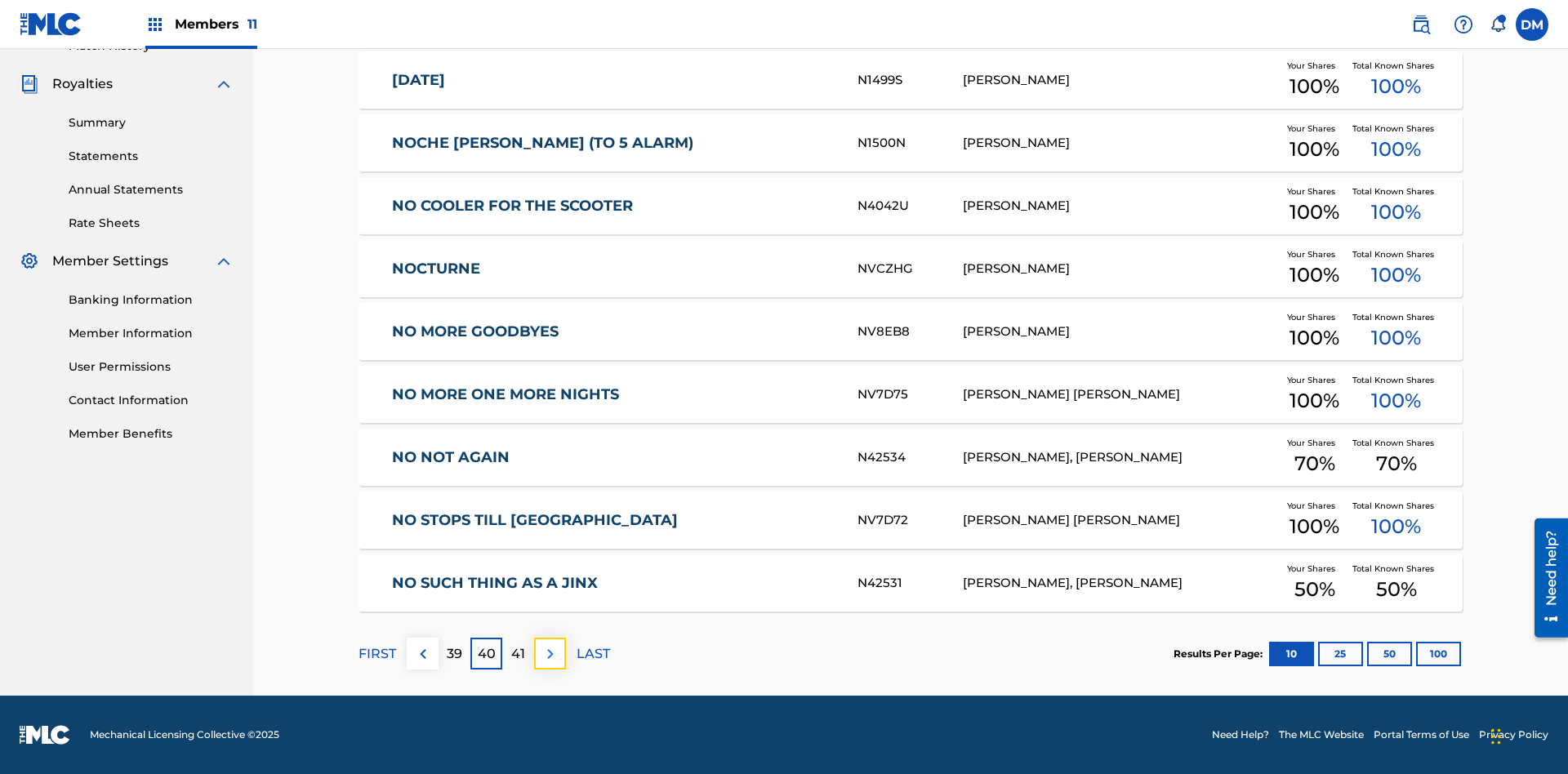
click at [550, 653] on img at bounding box center [551, 654] width 20 height 20
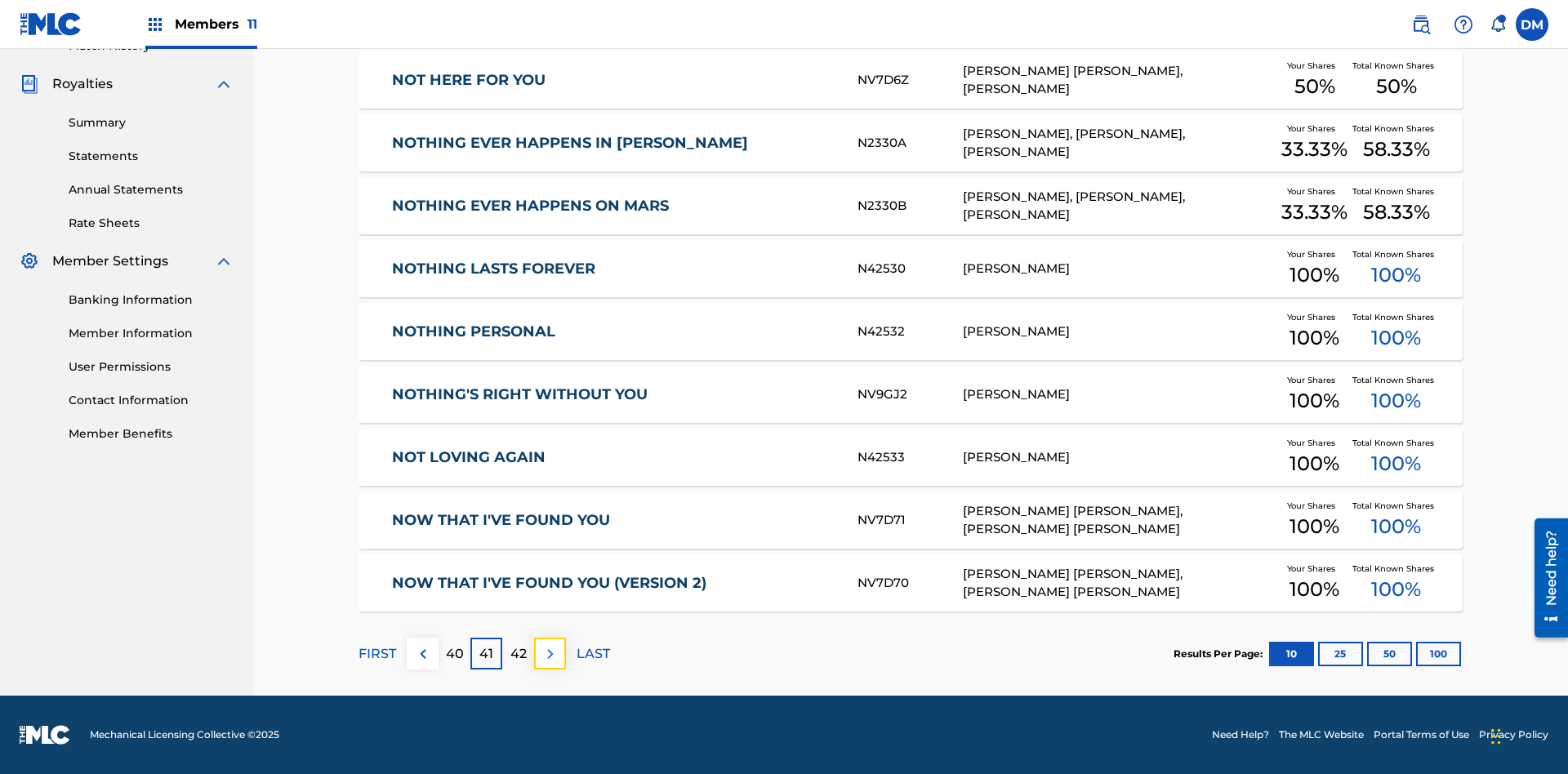
click at [550, 653] on img at bounding box center [551, 654] width 20 height 20
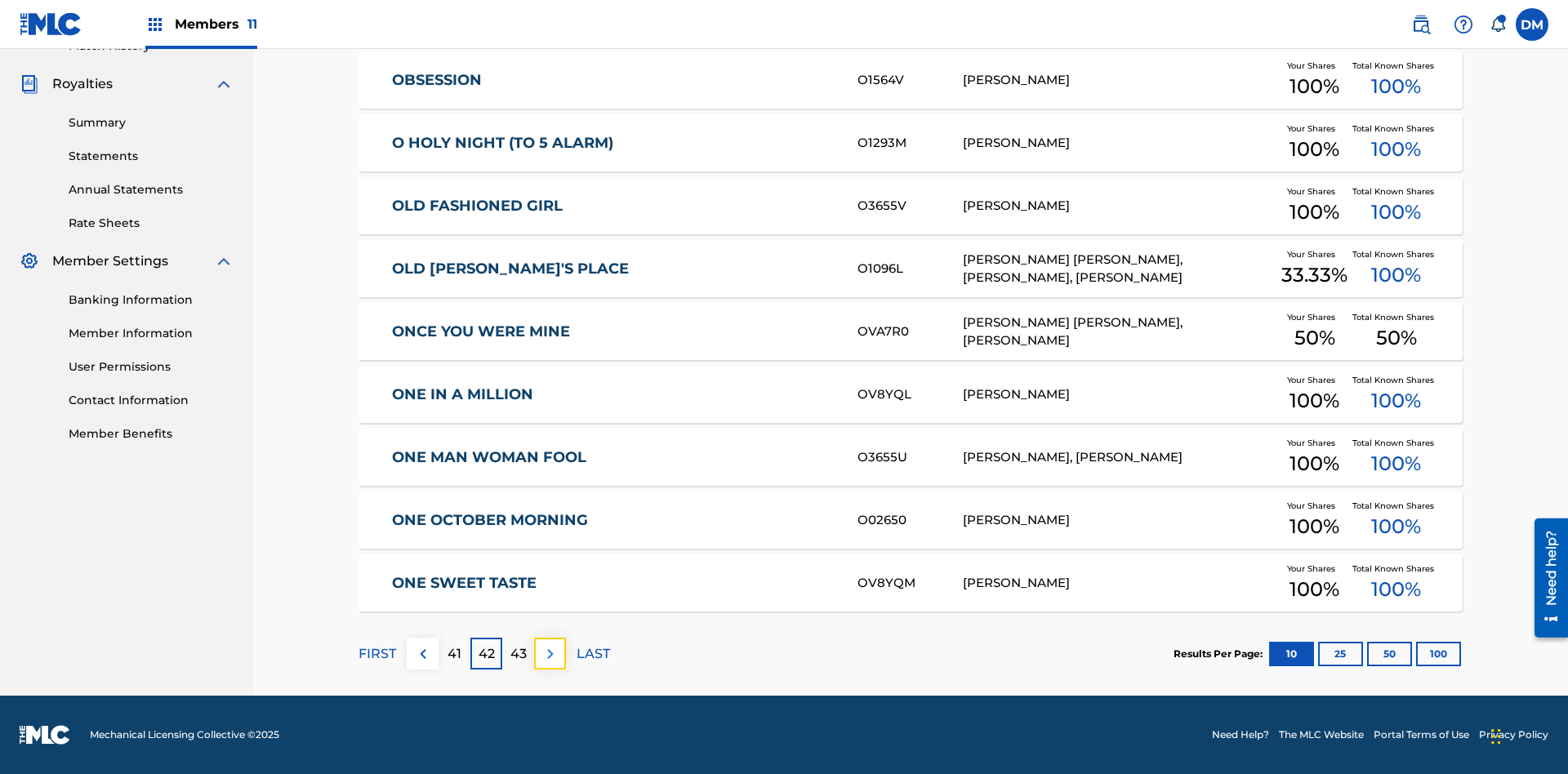
click at [550, 653] on img at bounding box center [551, 654] width 20 height 20
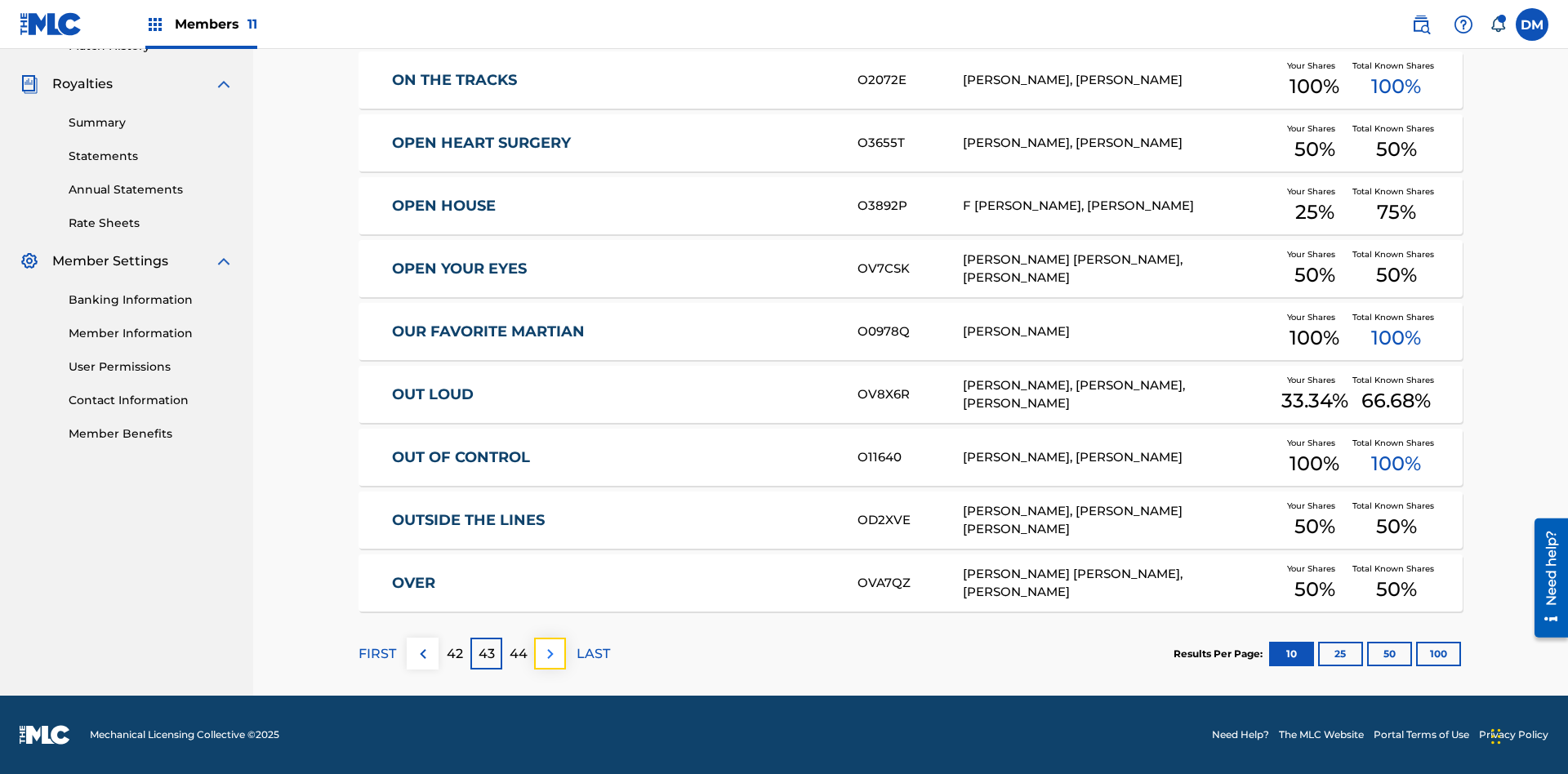
click at [550, 653] on img at bounding box center [551, 654] width 20 height 20
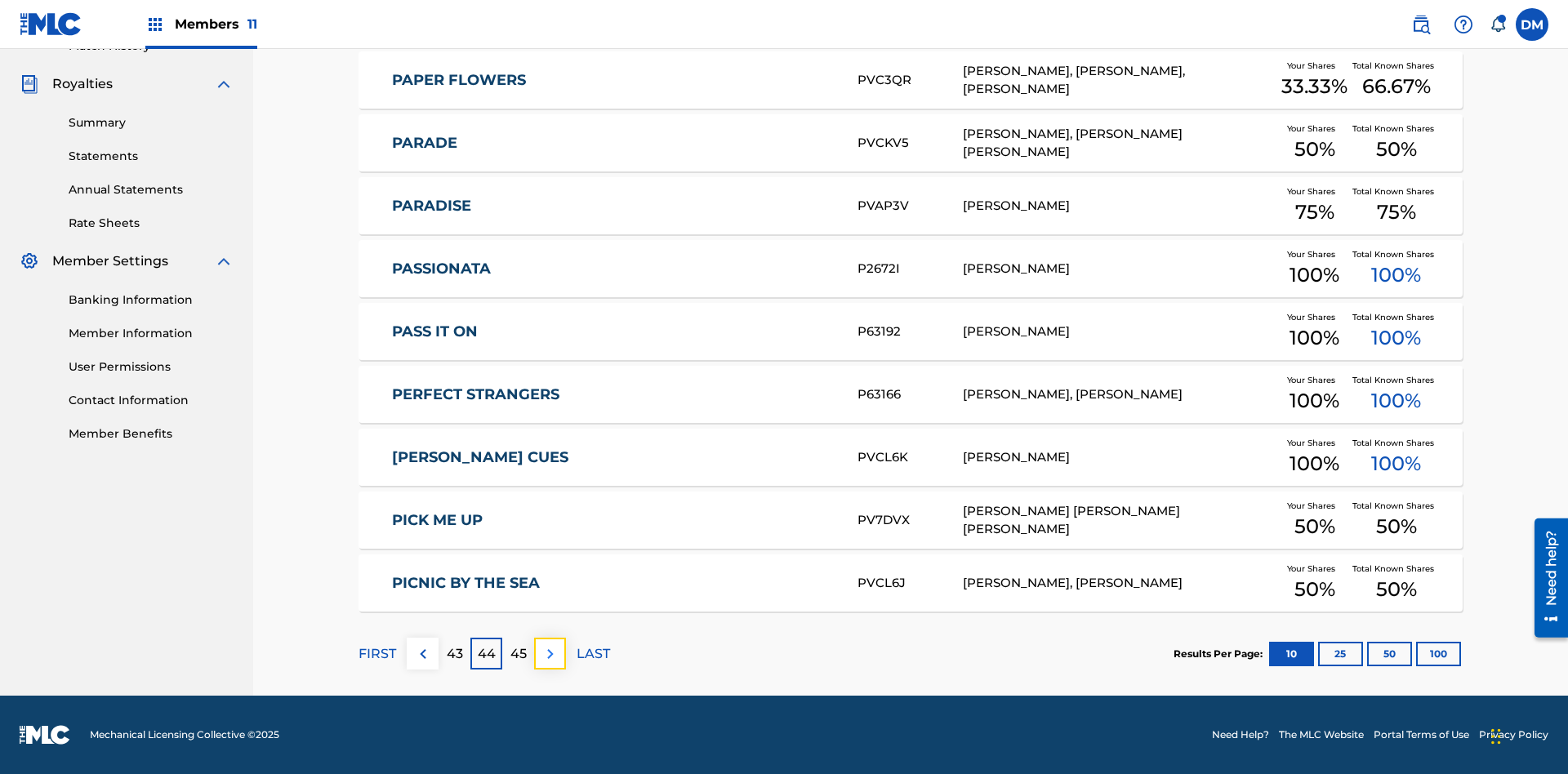
click at [550, 653] on img at bounding box center [551, 654] width 20 height 20
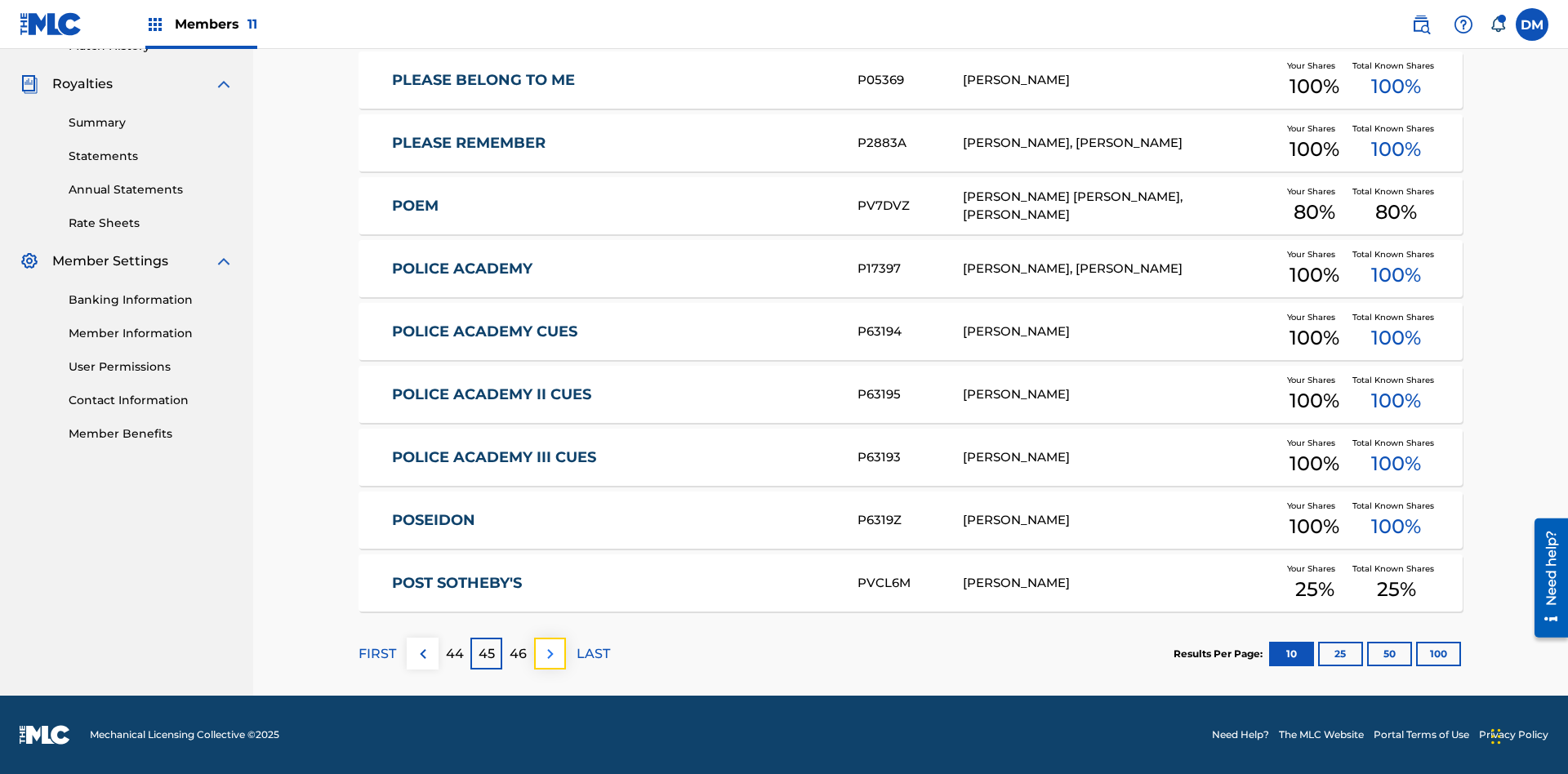
click at [550, 653] on img at bounding box center [551, 654] width 20 height 20
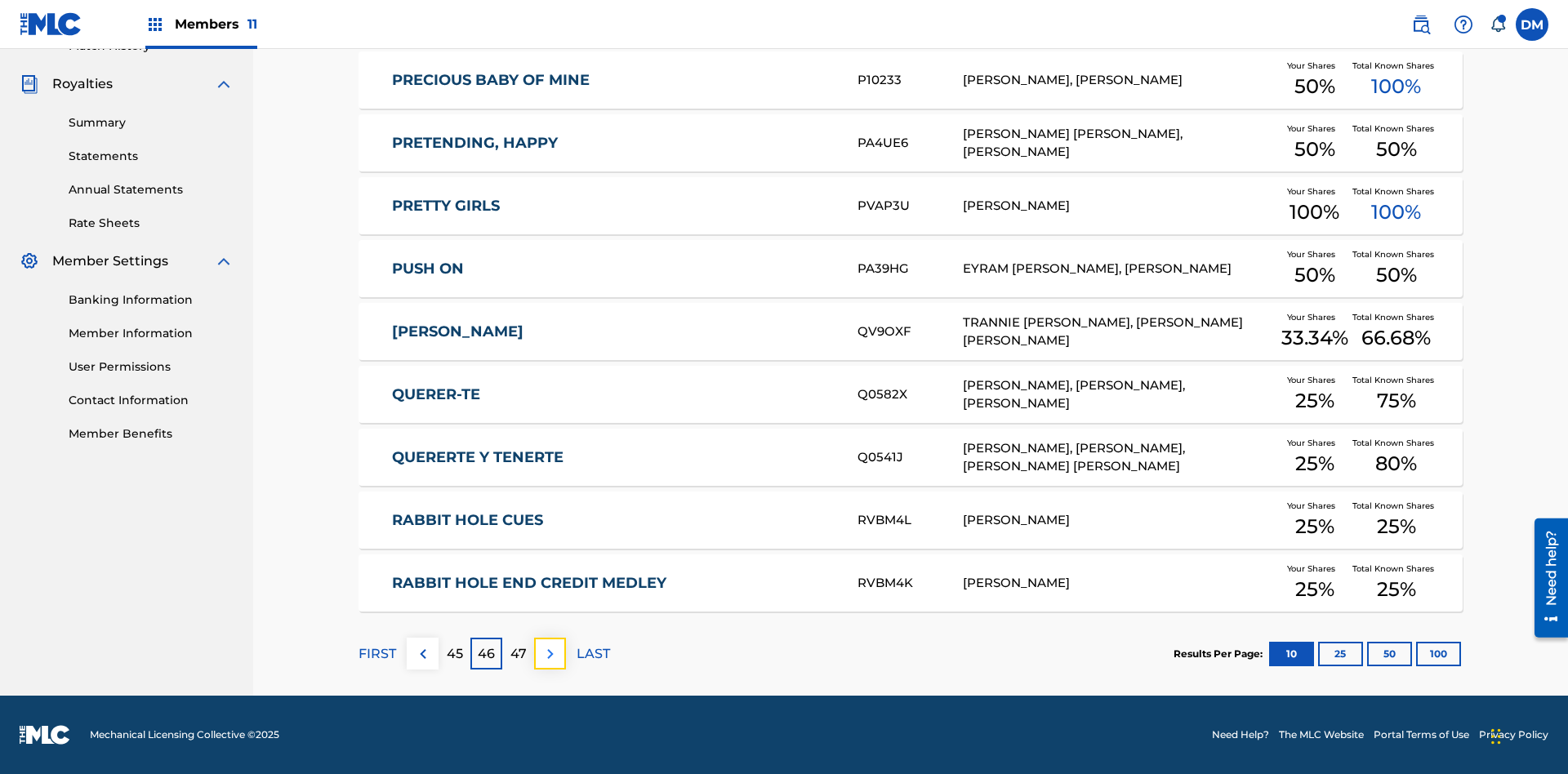
click at [550, 653] on img at bounding box center [551, 654] width 20 height 20
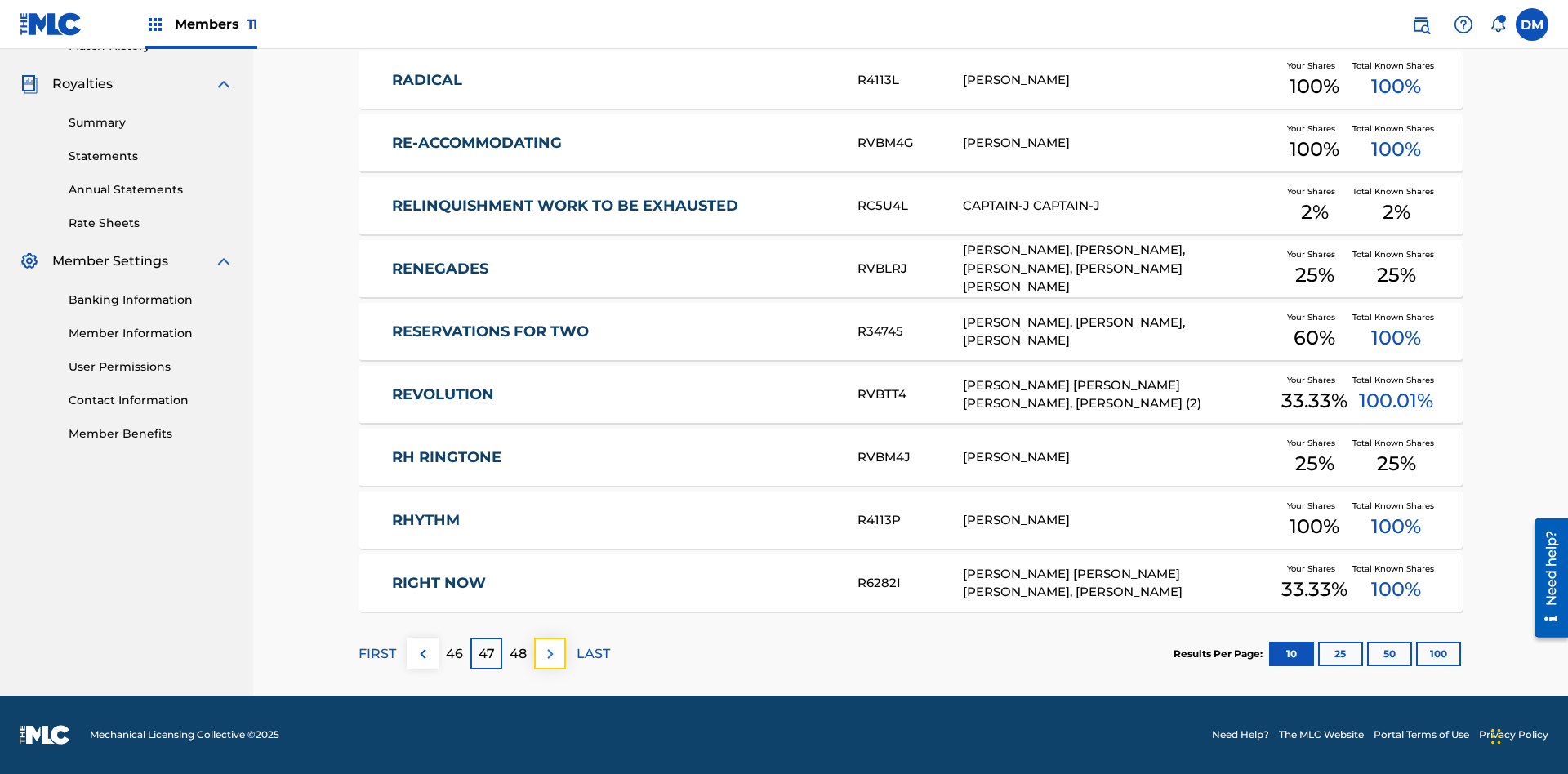
click at [550, 653] on img at bounding box center [551, 654] width 20 height 20
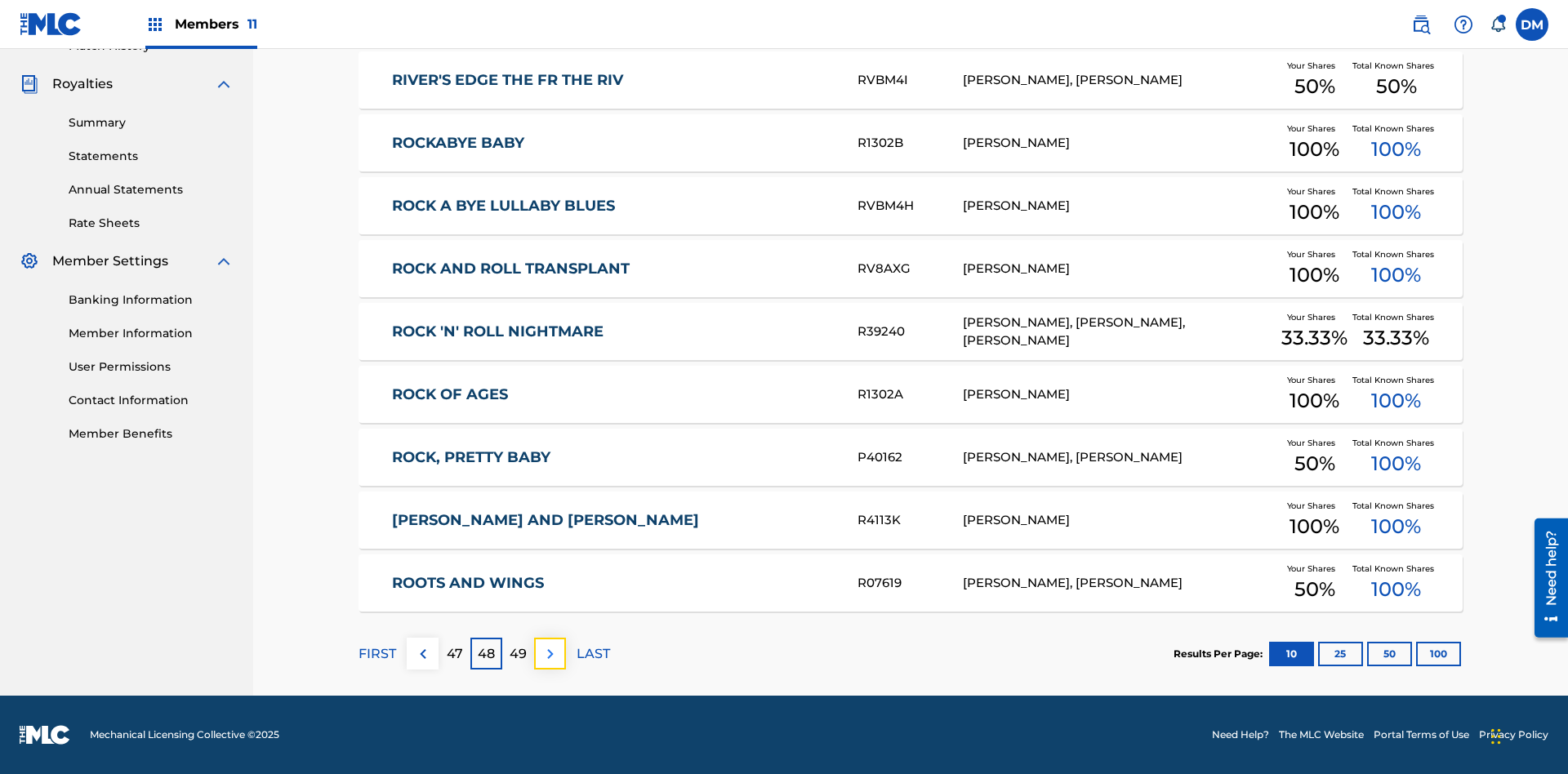
click at [550, 653] on img at bounding box center [551, 654] width 20 height 20
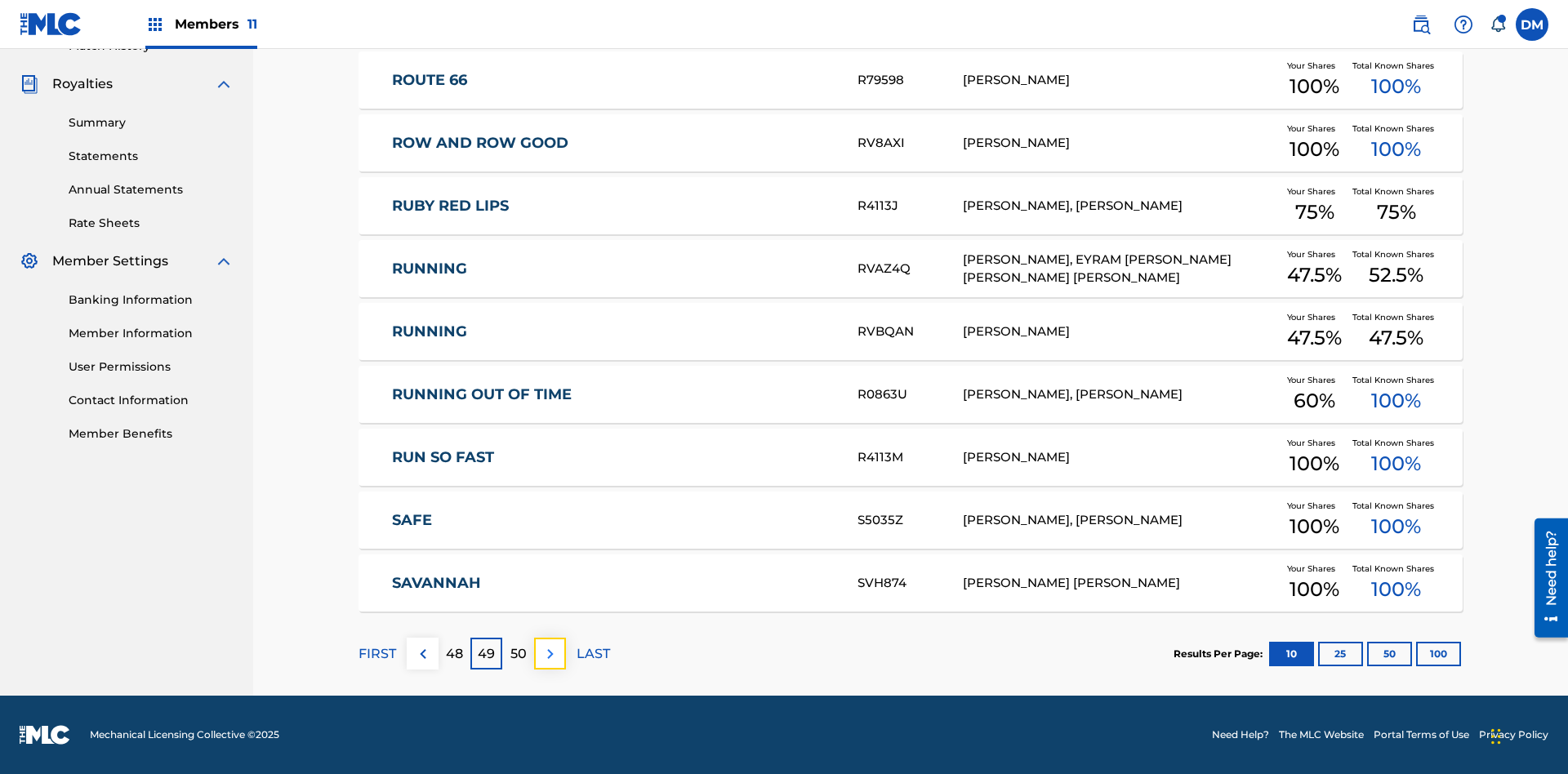
click at [550, 653] on img at bounding box center [551, 654] width 20 height 20
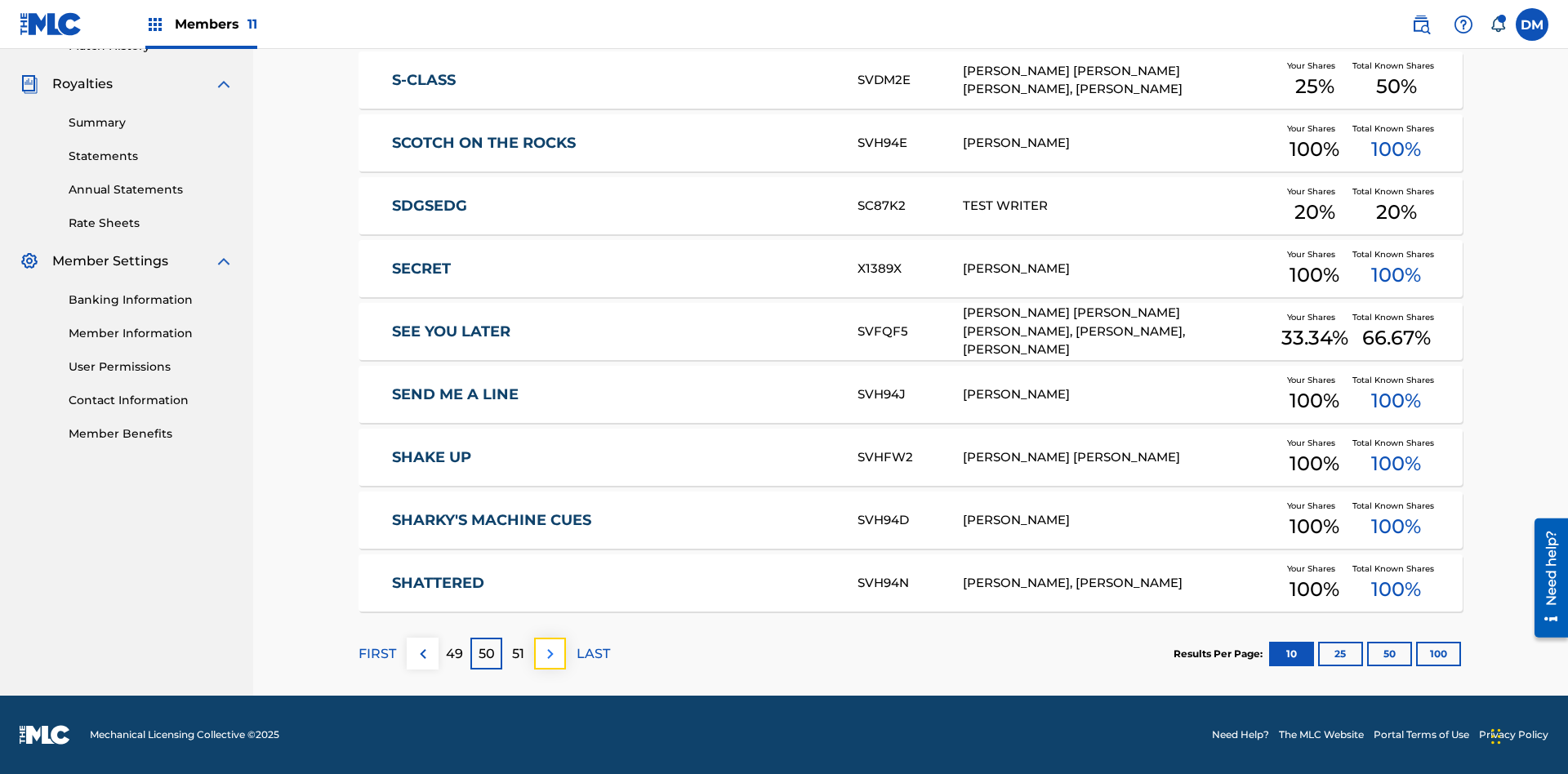
click at [550, 653] on img at bounding box center [551, 654] width 20 height 20
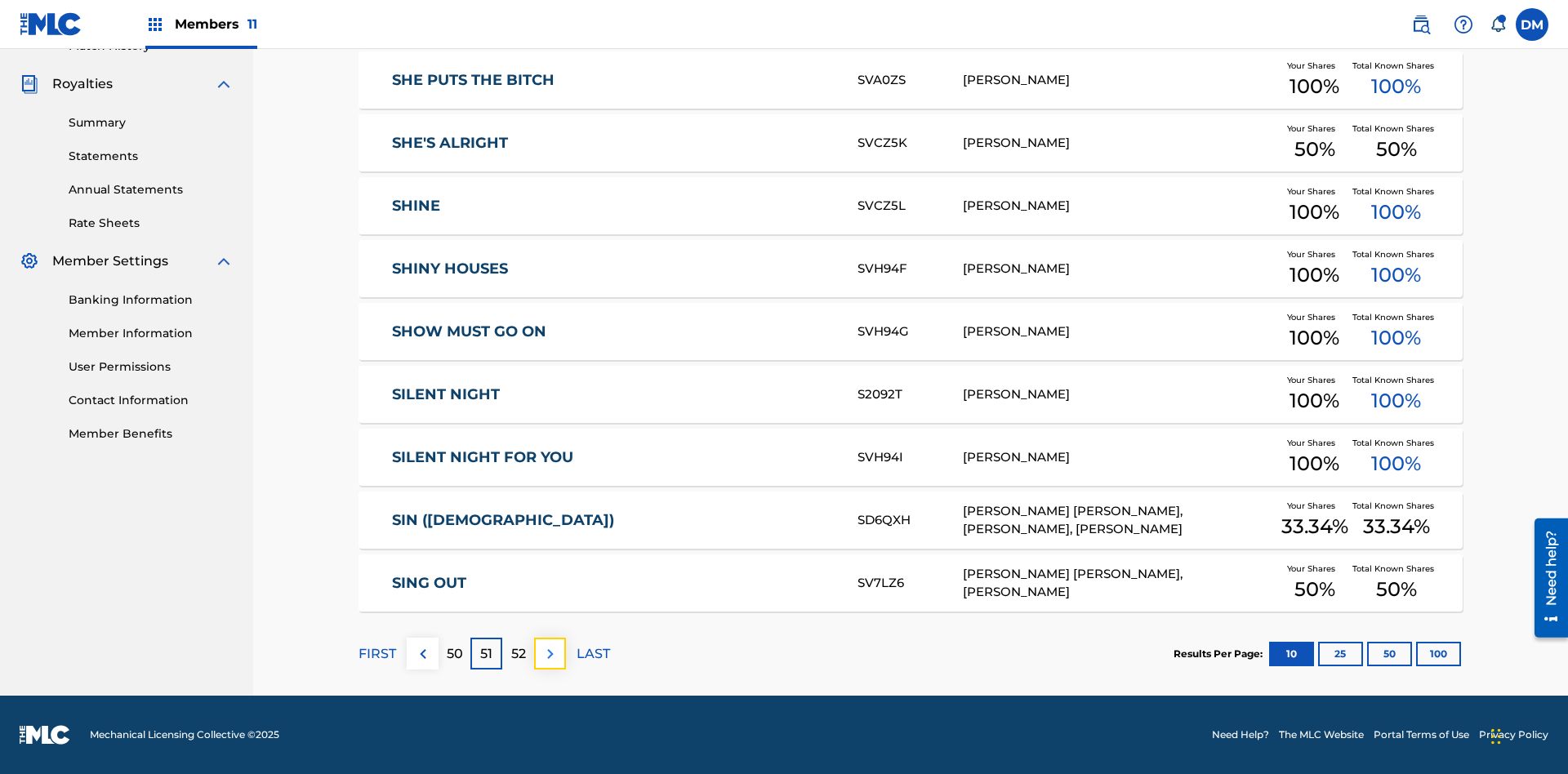
click at [550, 653] on img at bounding box center [551, 654] width 20 height 20
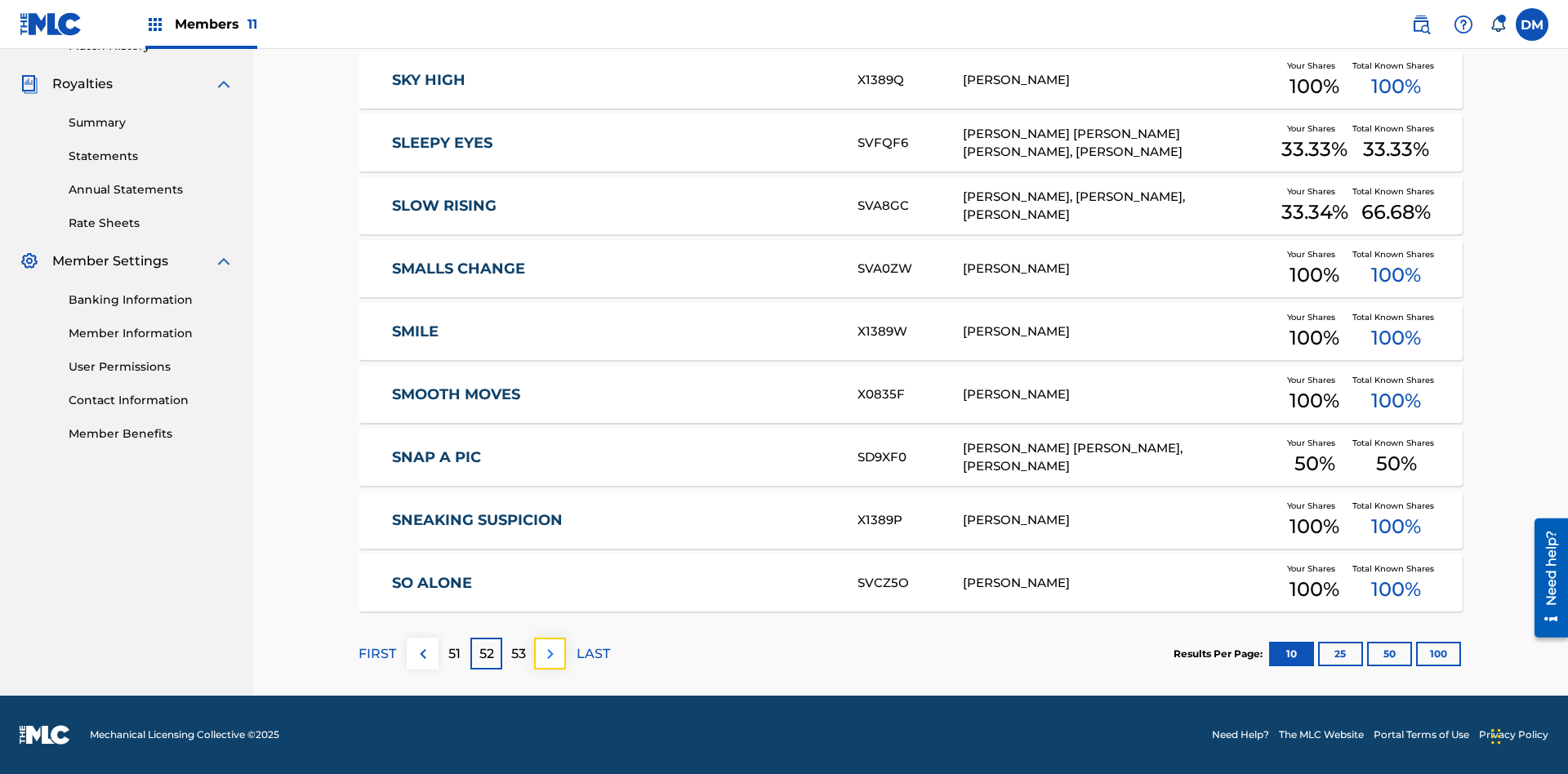
click at [550, 653] on img at bounding box center [551, 654] width 20 height 20
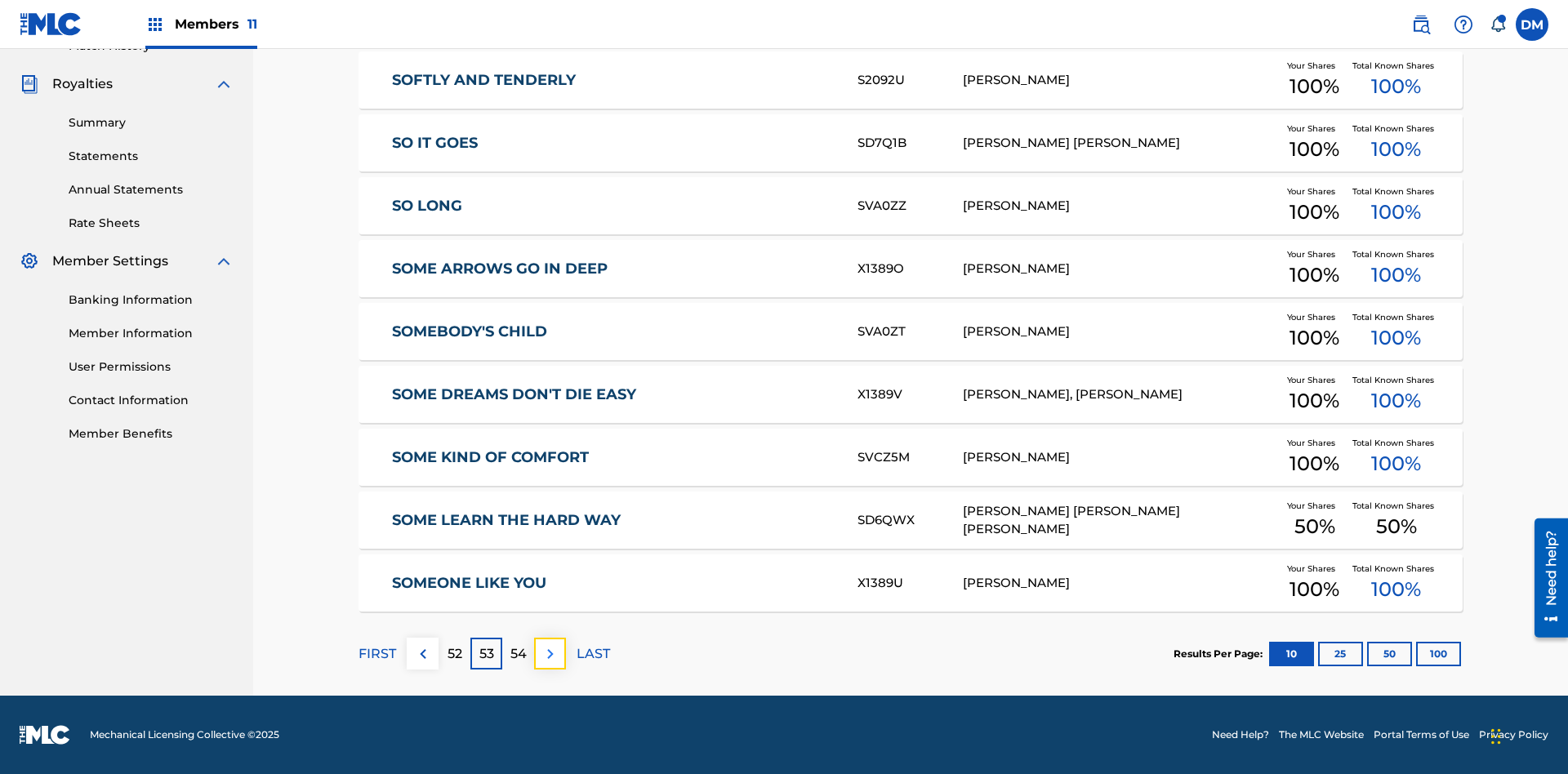
click at [550, 653] on img at bounding box center [551, 654] width 20 height 20
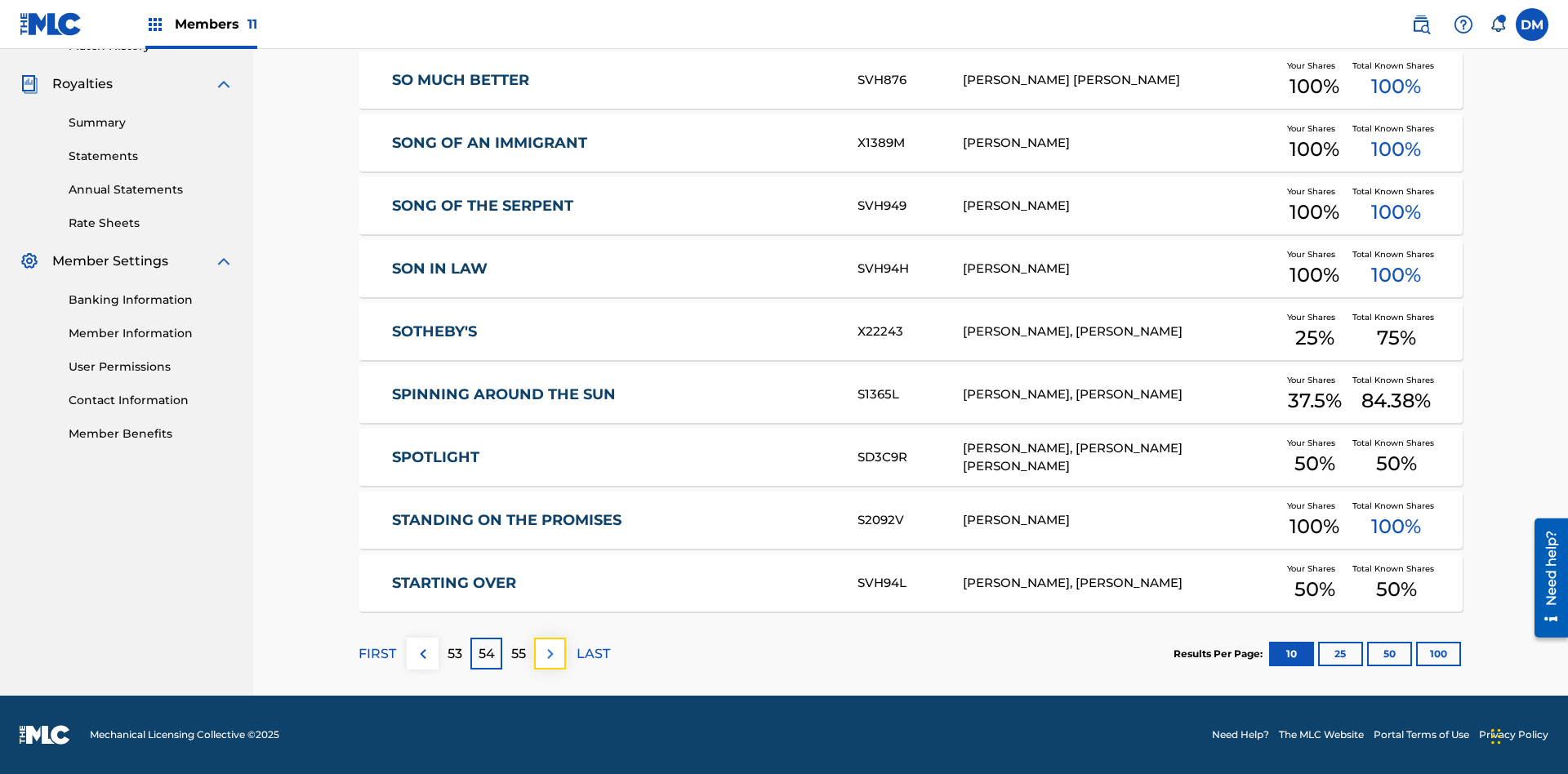
click at [550, 653] on img at bounding box center [551, 654] width 20 height 20
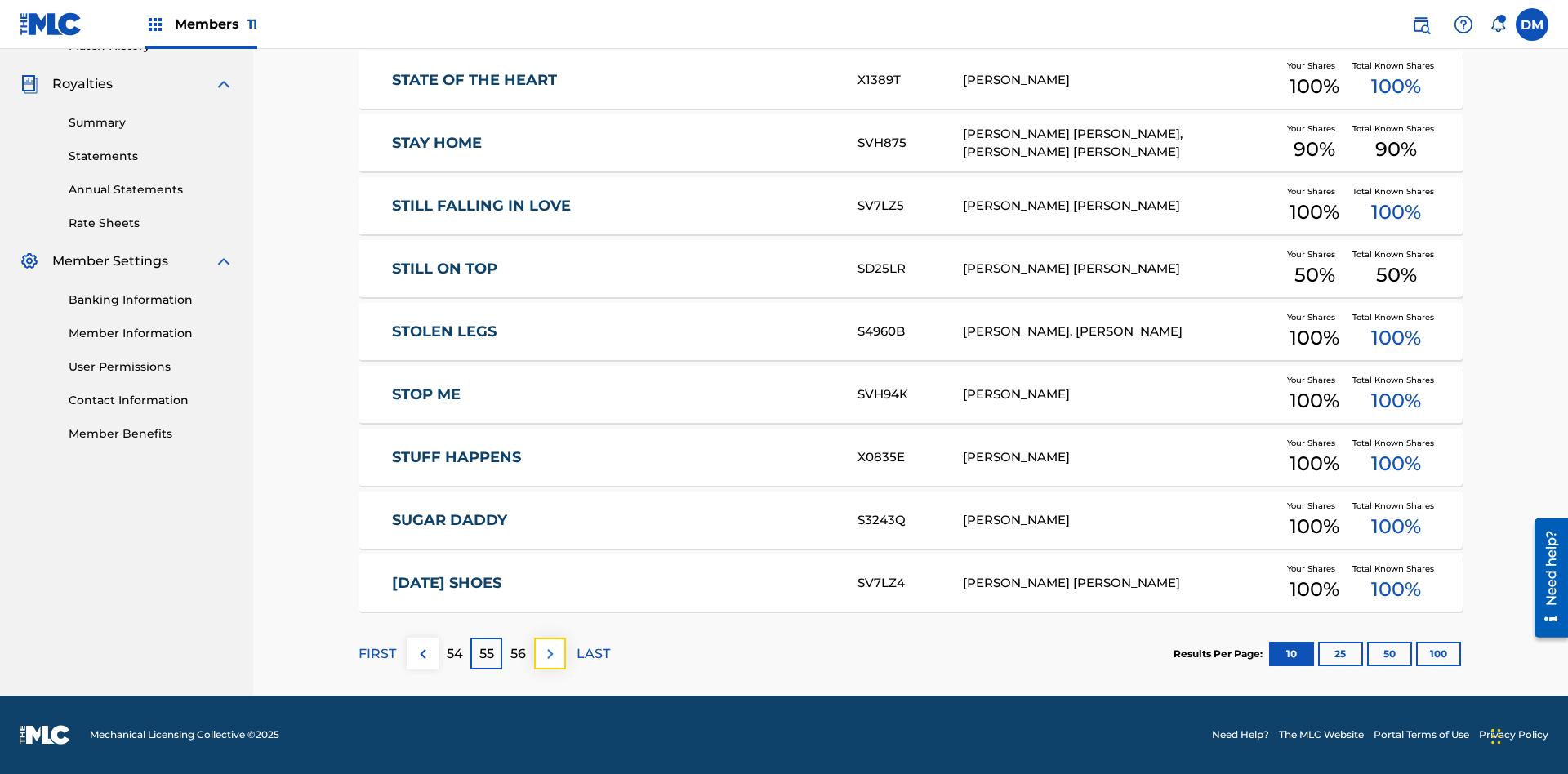
click at [550, 653] on img at bounding box center [551, 654] width 20 height 20
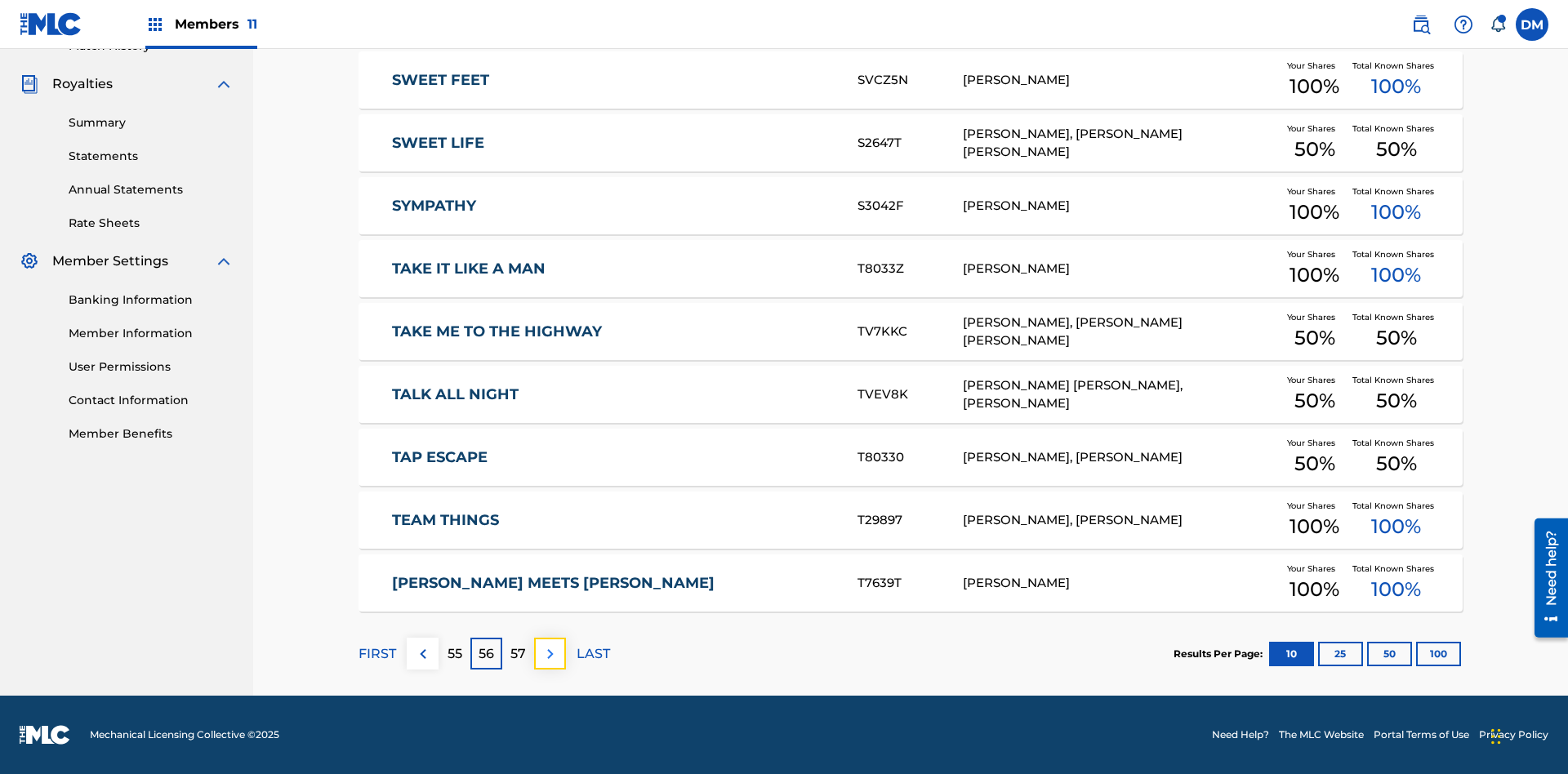
click at [550, 653] on img at bounding box center [551, 654] width 20 height 20
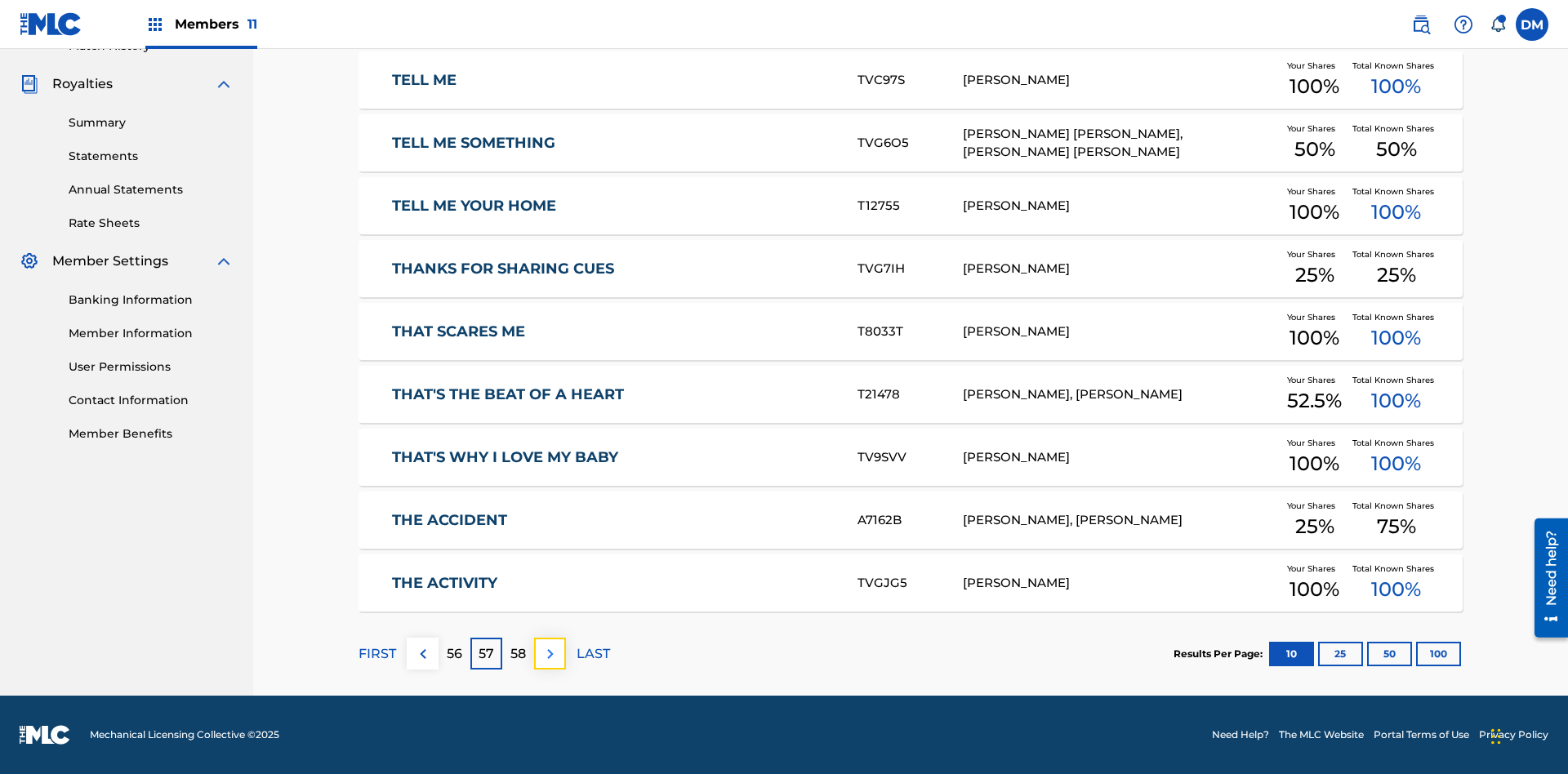
click at [550, 653] on img at bounding box center [551, 654] width 20 height 20
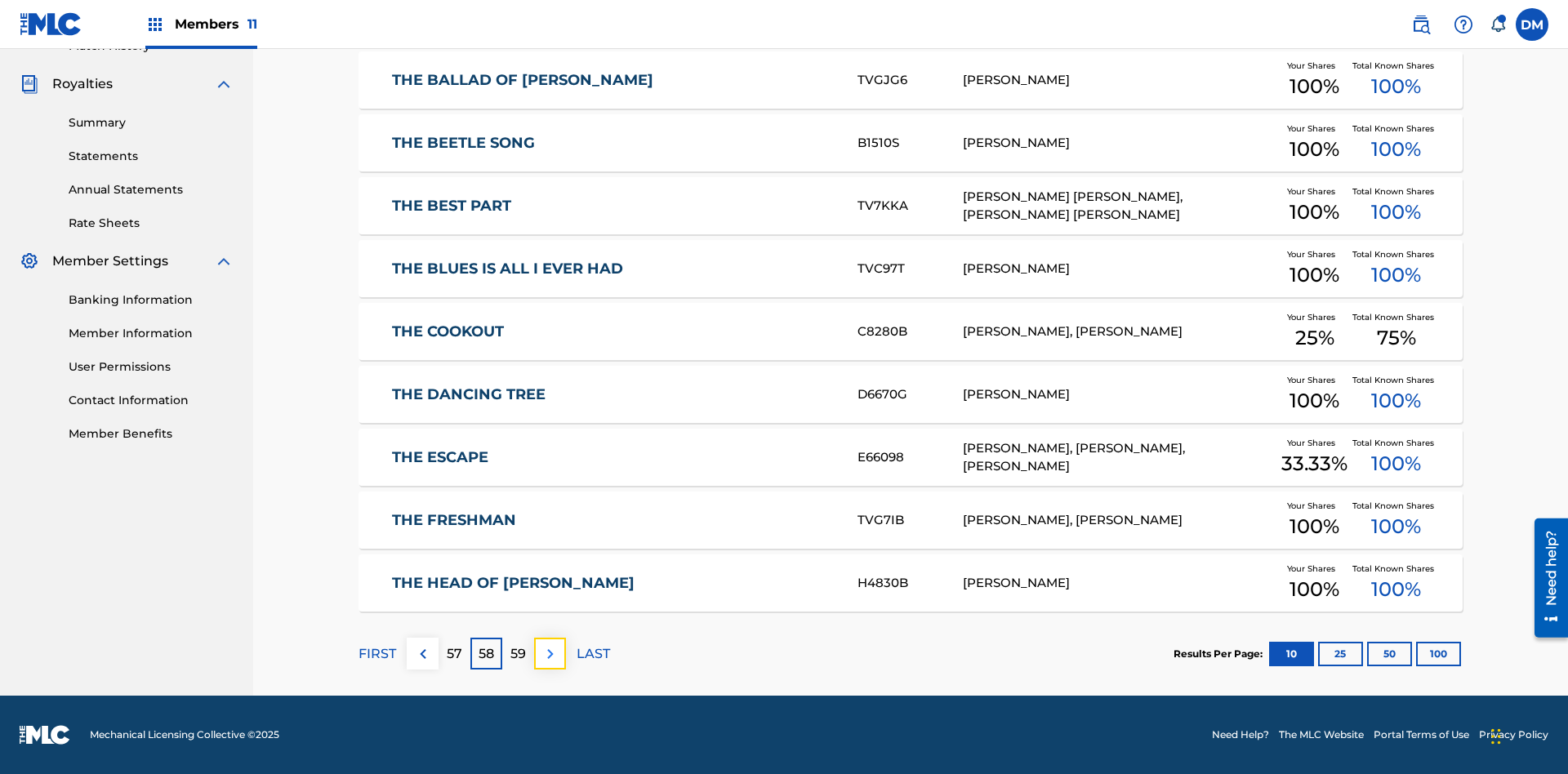
click at [550, 653] on img at bounding box center [551, 654] width 20 height 20
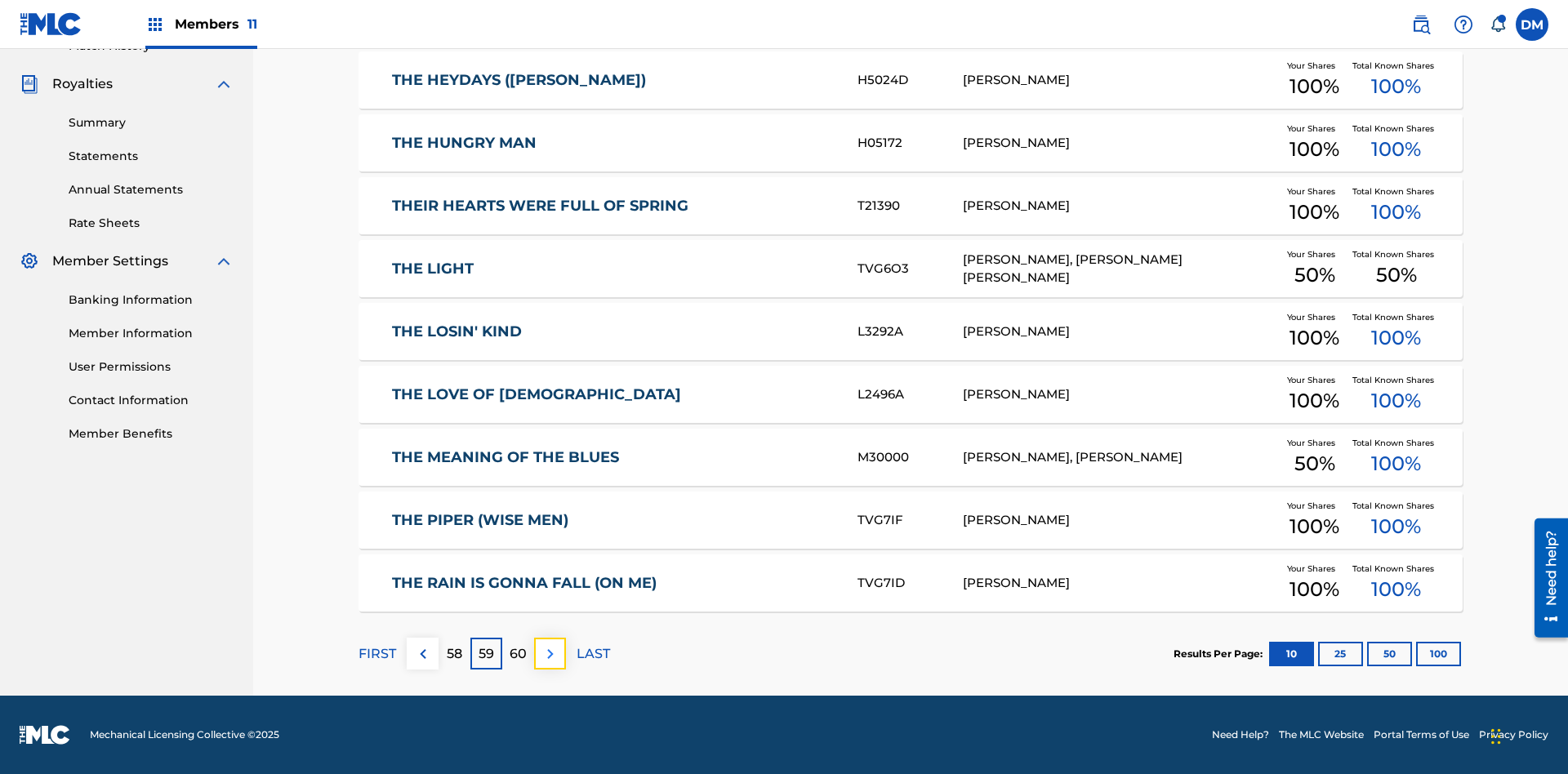
click at [550, 653] on img at bounding box center [551, 654] width 20 height 20
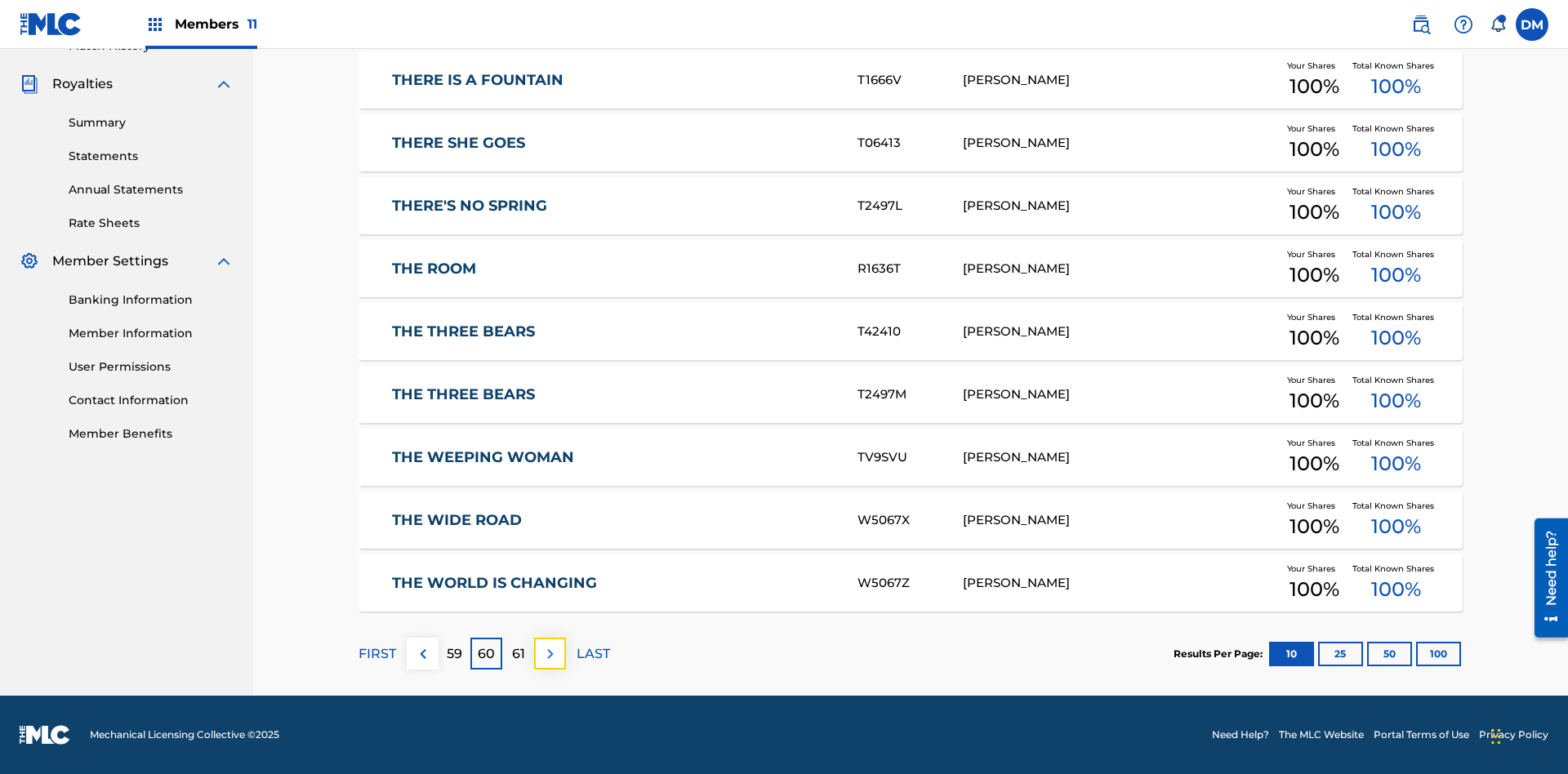
click at [550, 653] on img at bounding box center [551, 654] width 20 height 20
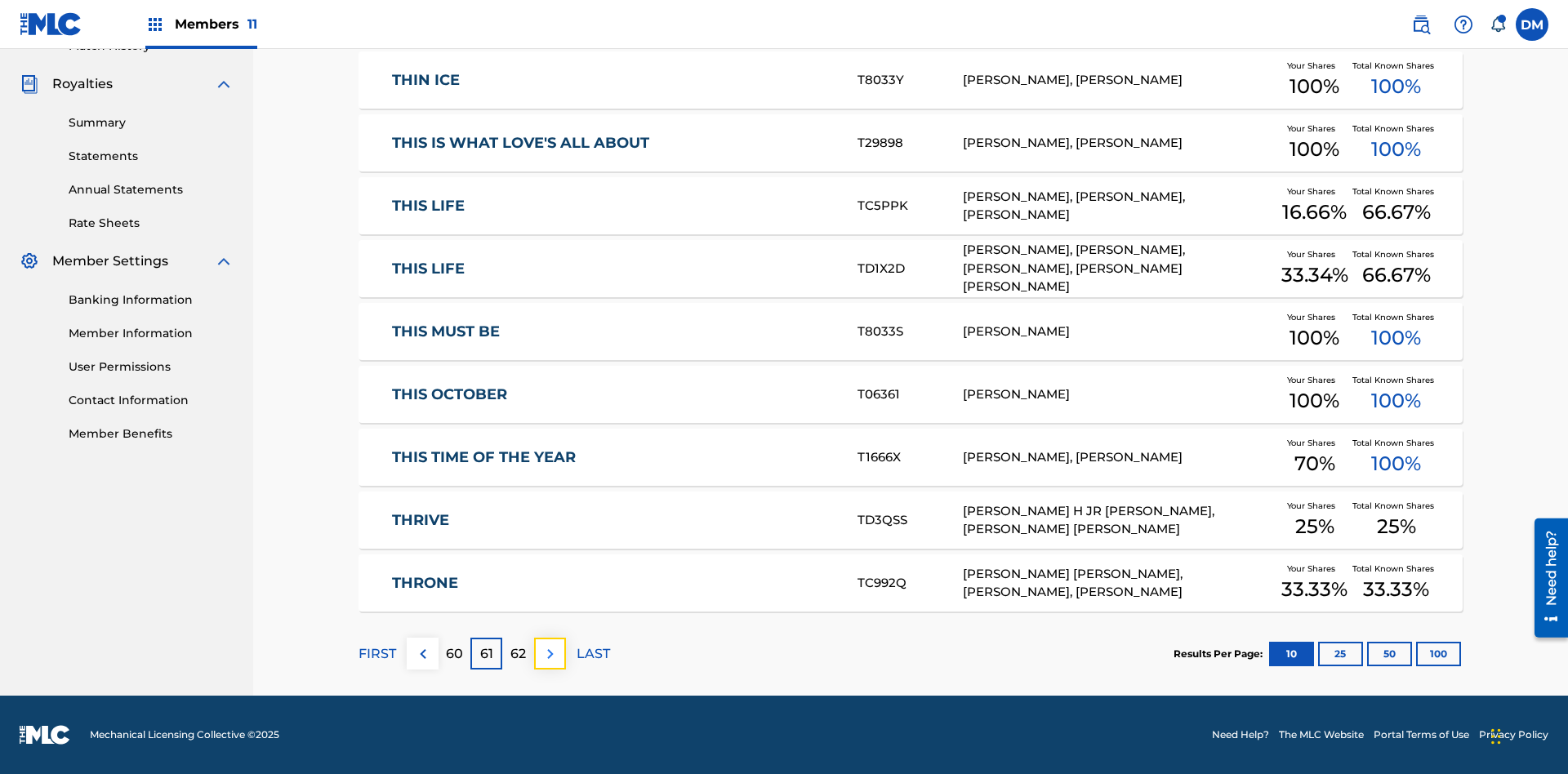
click at [550, 653] on img at bounding box center [551, 654] width 20 height 20
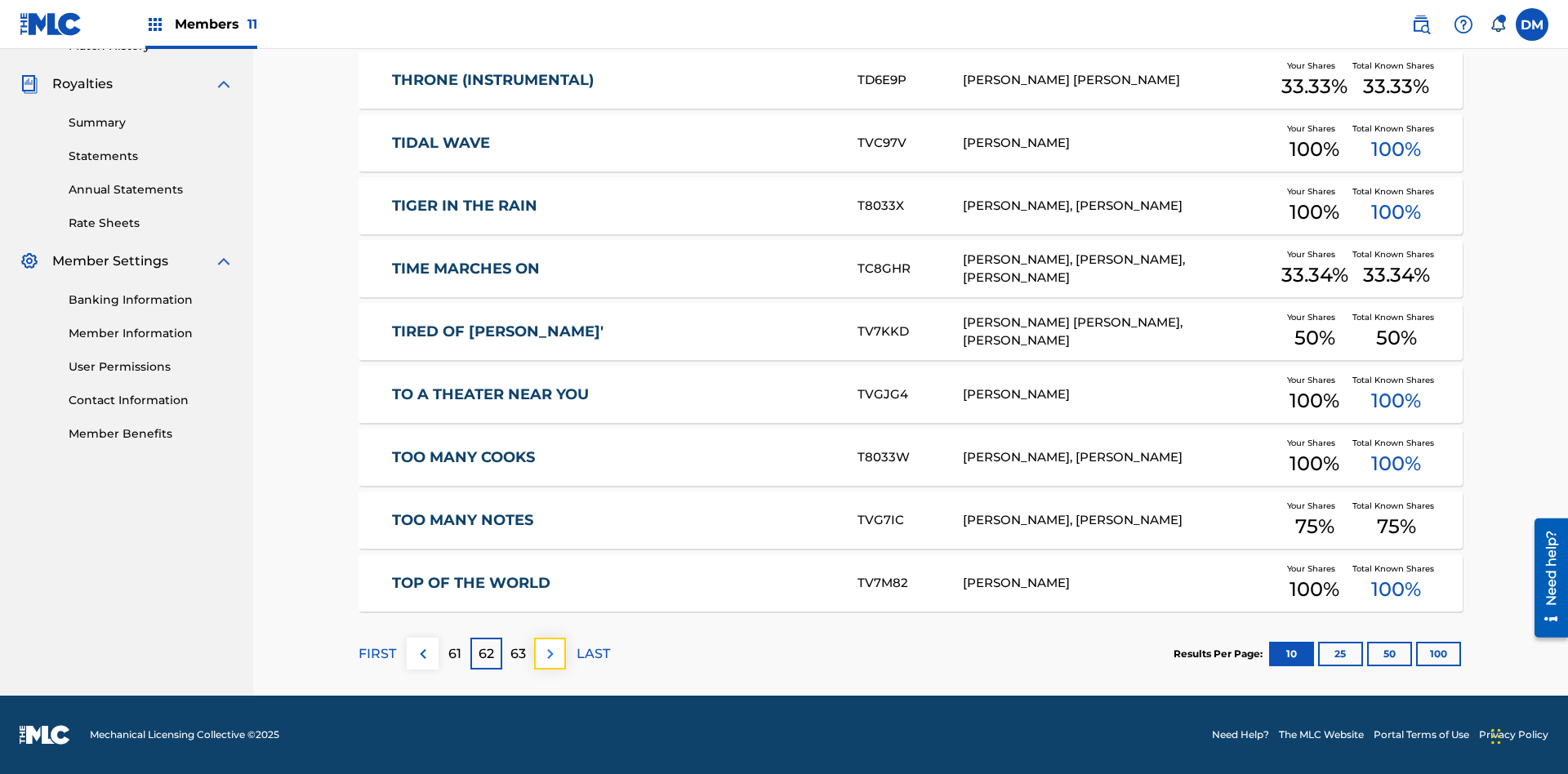
click at [550, 653] on img at bounding box center [551, 654] width 20 height 20
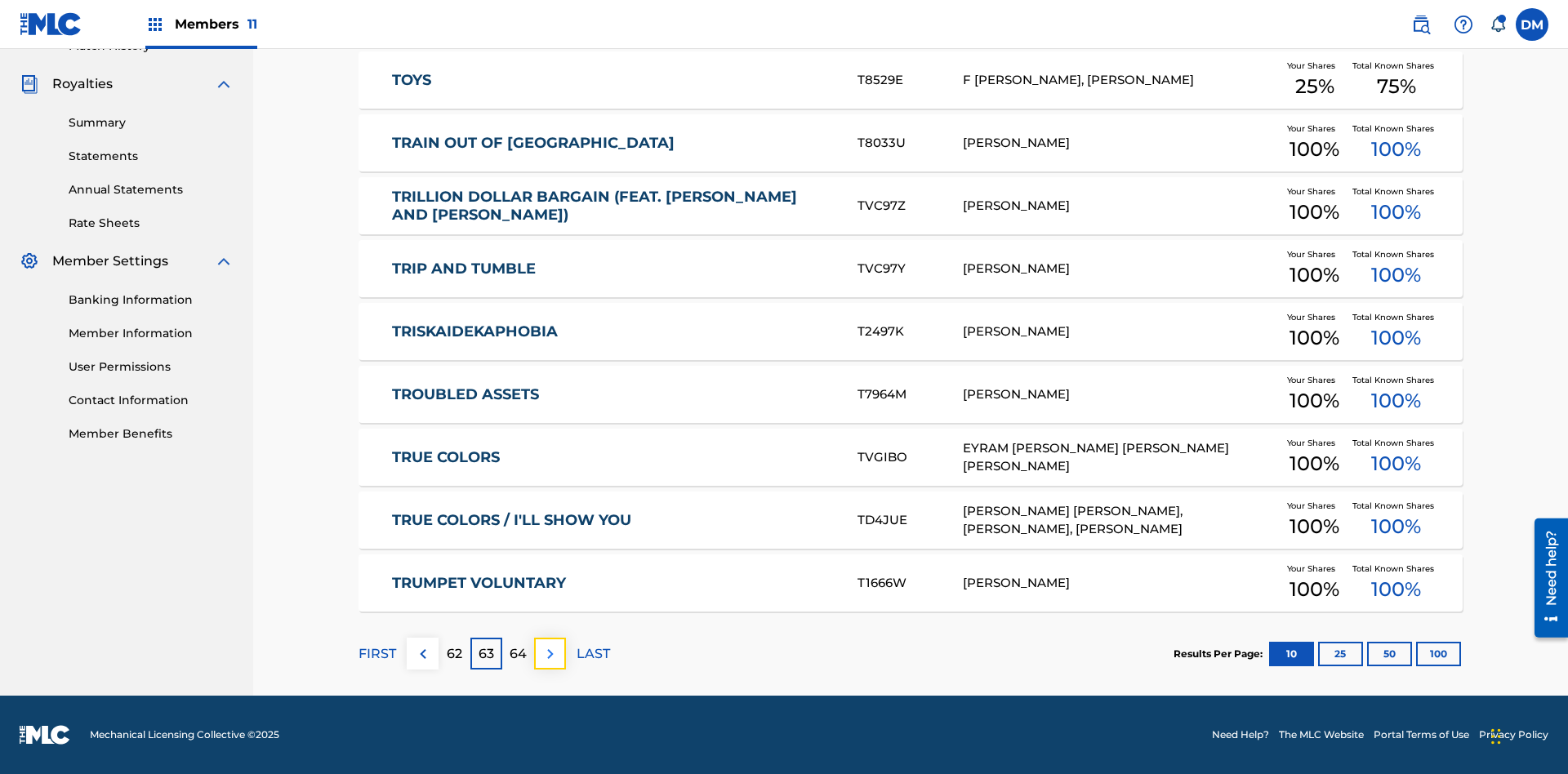
click at [550, 653] on img at bounding box center [551, 654] width 20 height 20
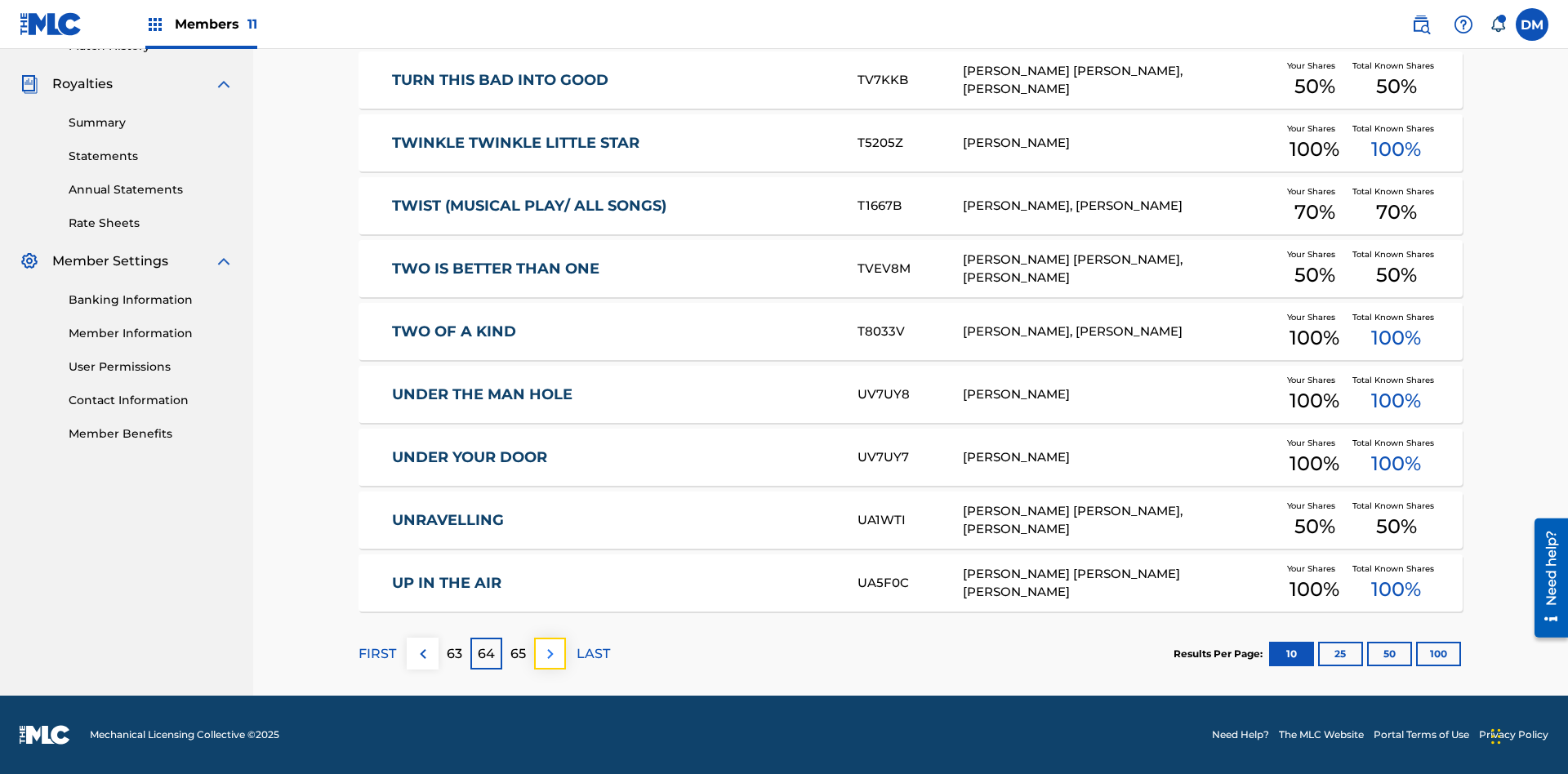
click at [550, 653] on img at bounding box center [551, 654] width 20 height 20
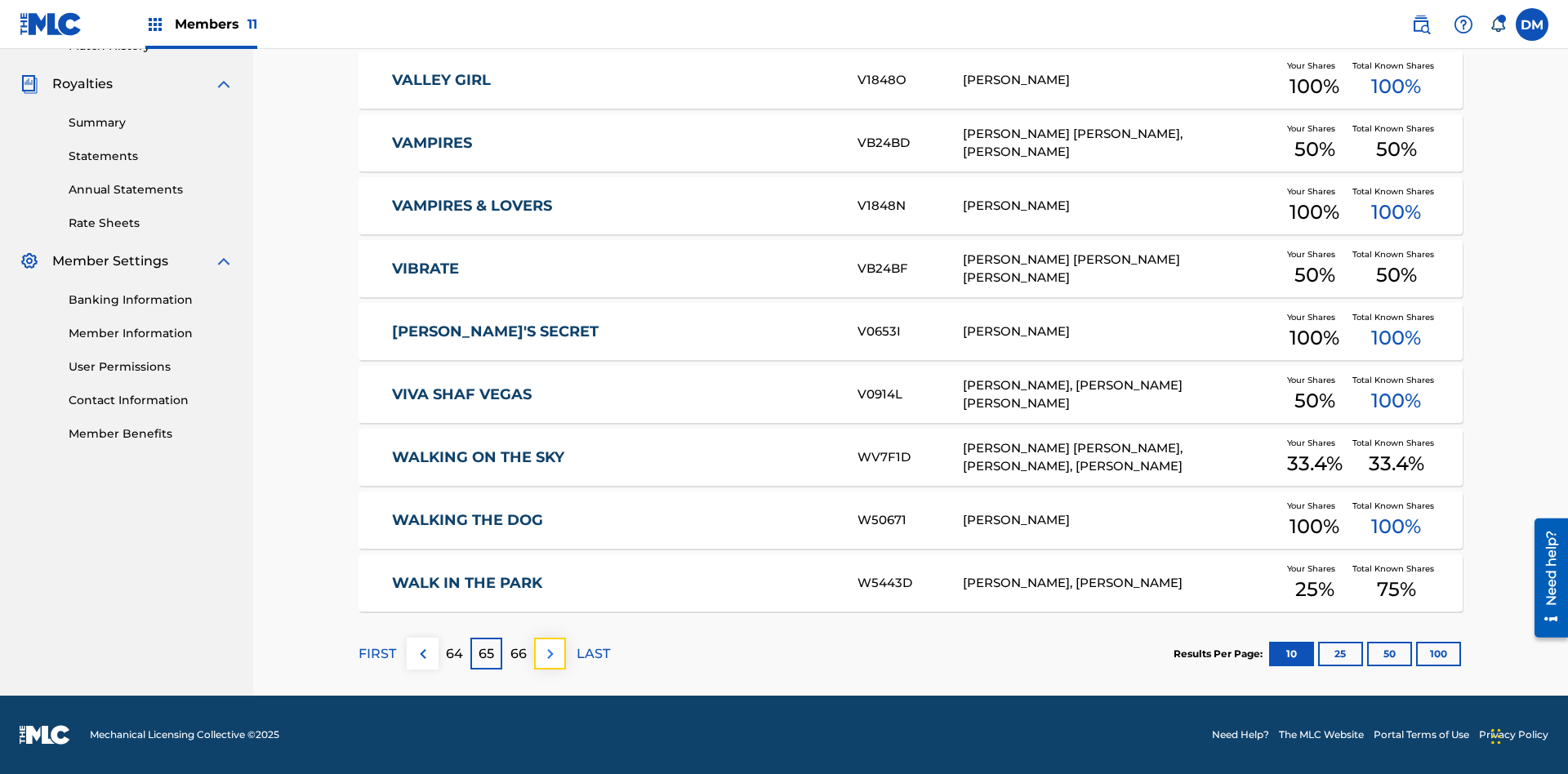
click at [550, 653] on img at bounding box center [551, 654] width 20 height 20
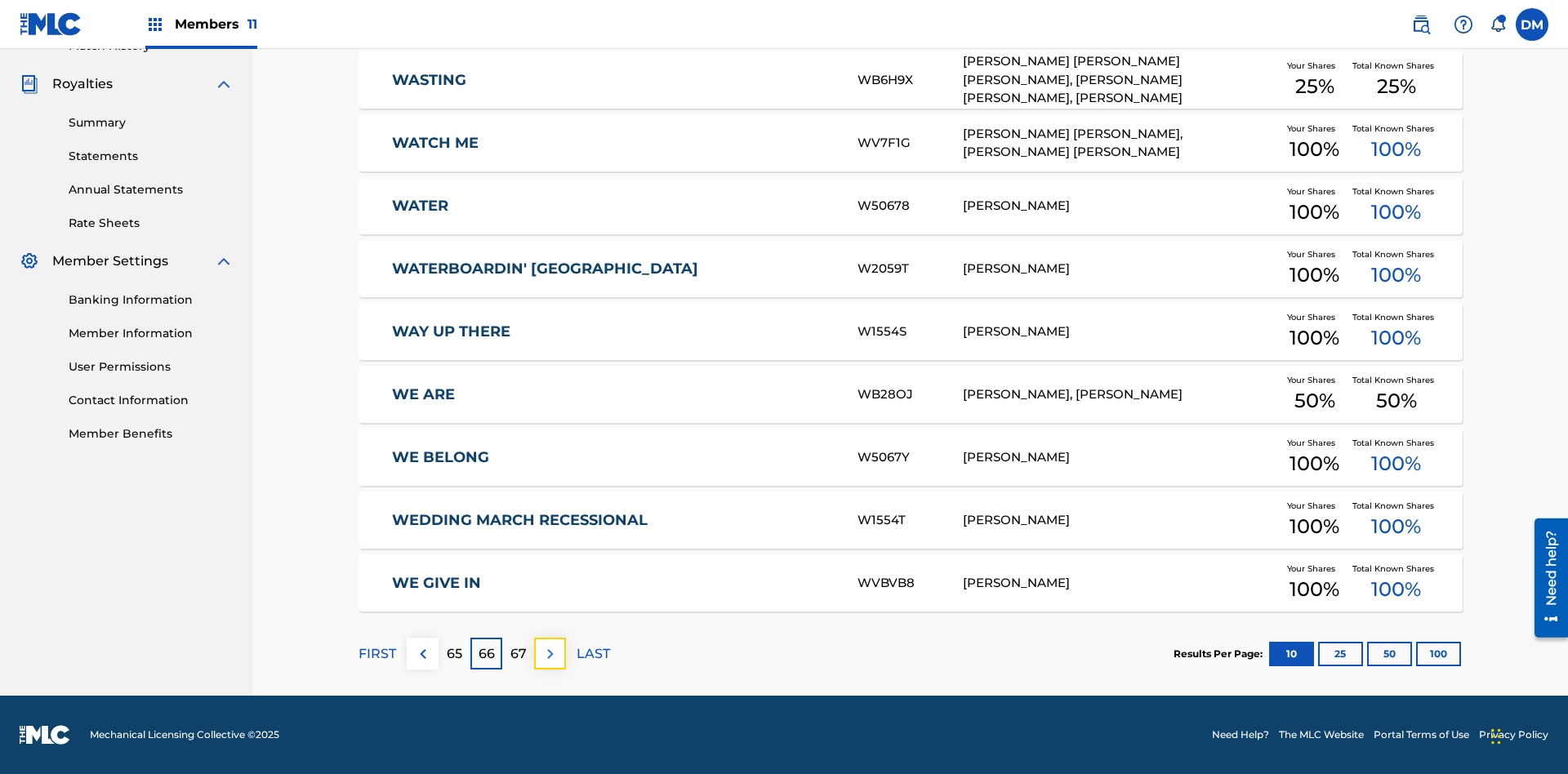
click at [550, 653] on img at bounding box center [551, 654] width 20 height 20
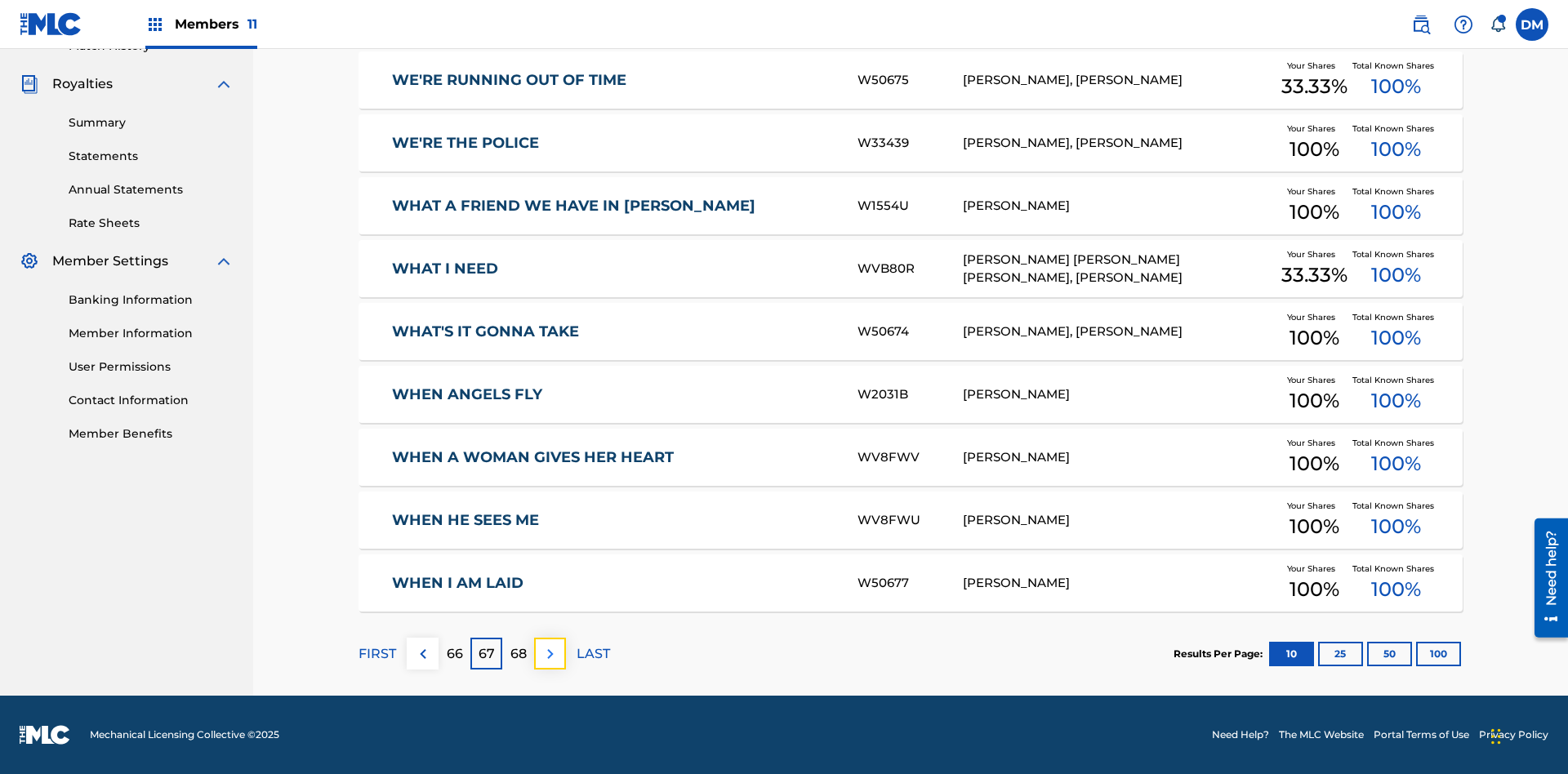
click at [550, 653] on img at bounding box center [551, 654] width 20 height 20
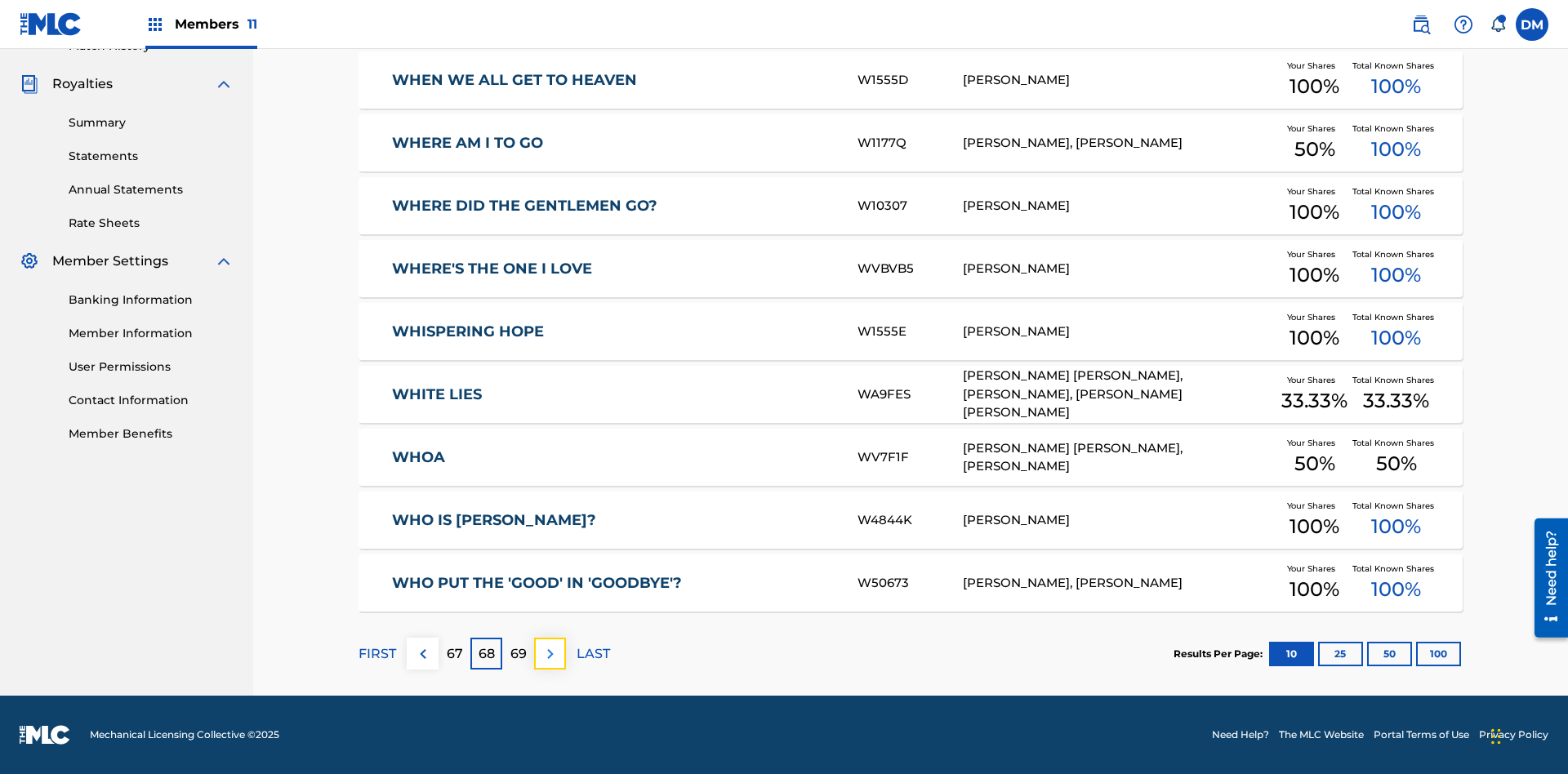
click at [550, 653] on img at bounding box center [551, 654] width 20 height 20
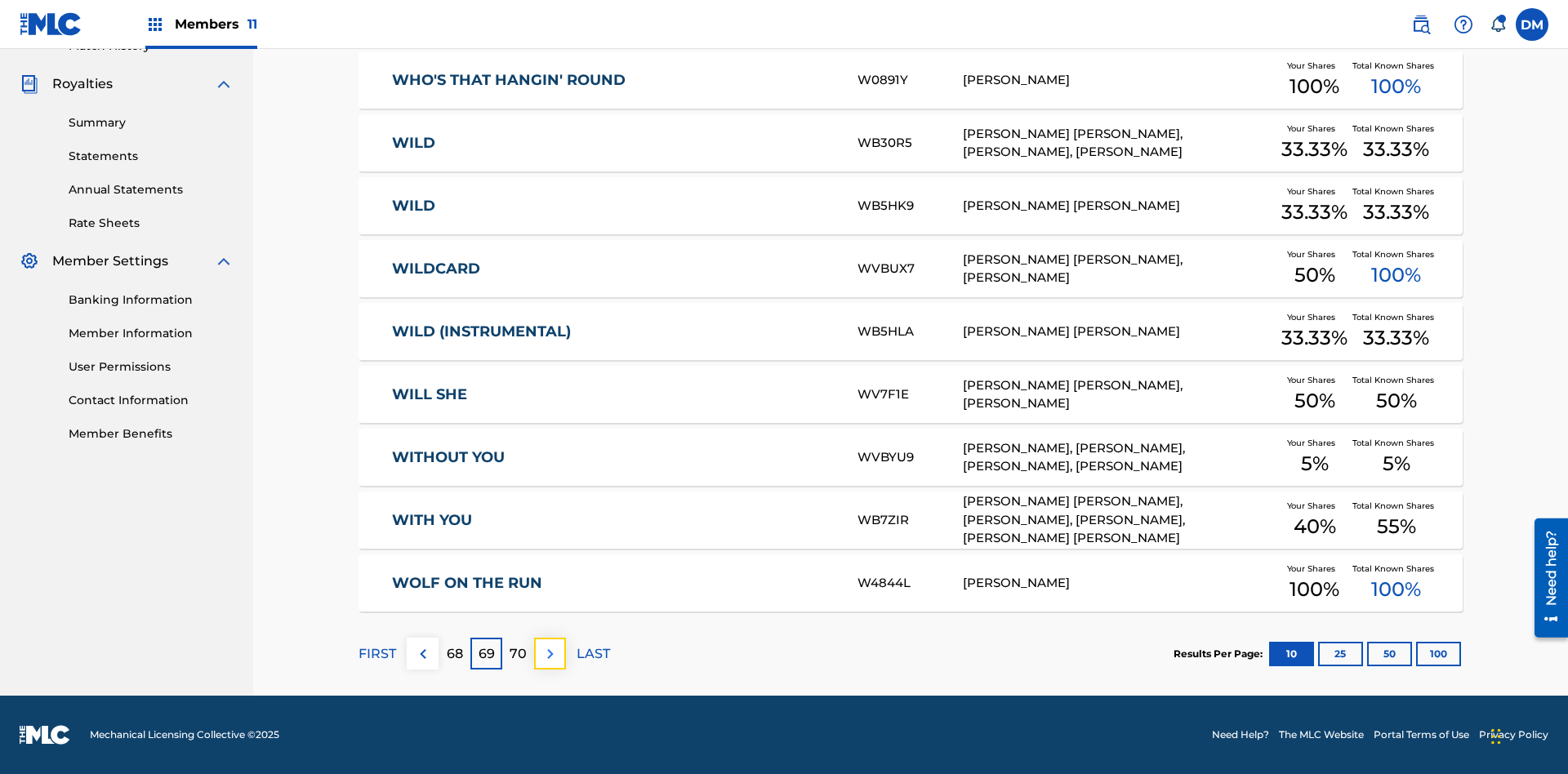
click at [550, 653] on img at bounding box center [551, 654] width 20 height 20
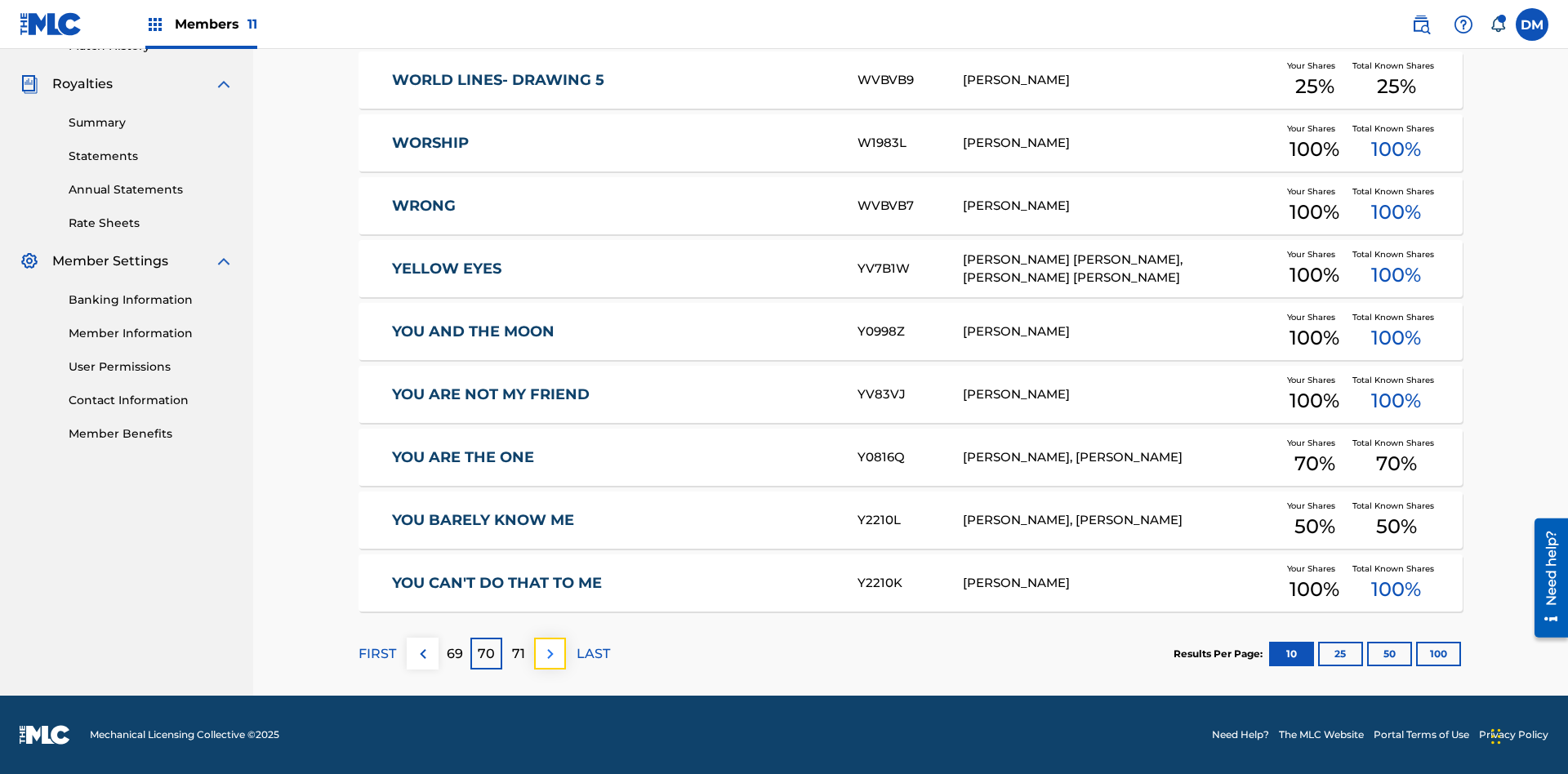
click at [550, 653] on img at bounding box center [551, 654] width 20 height 20
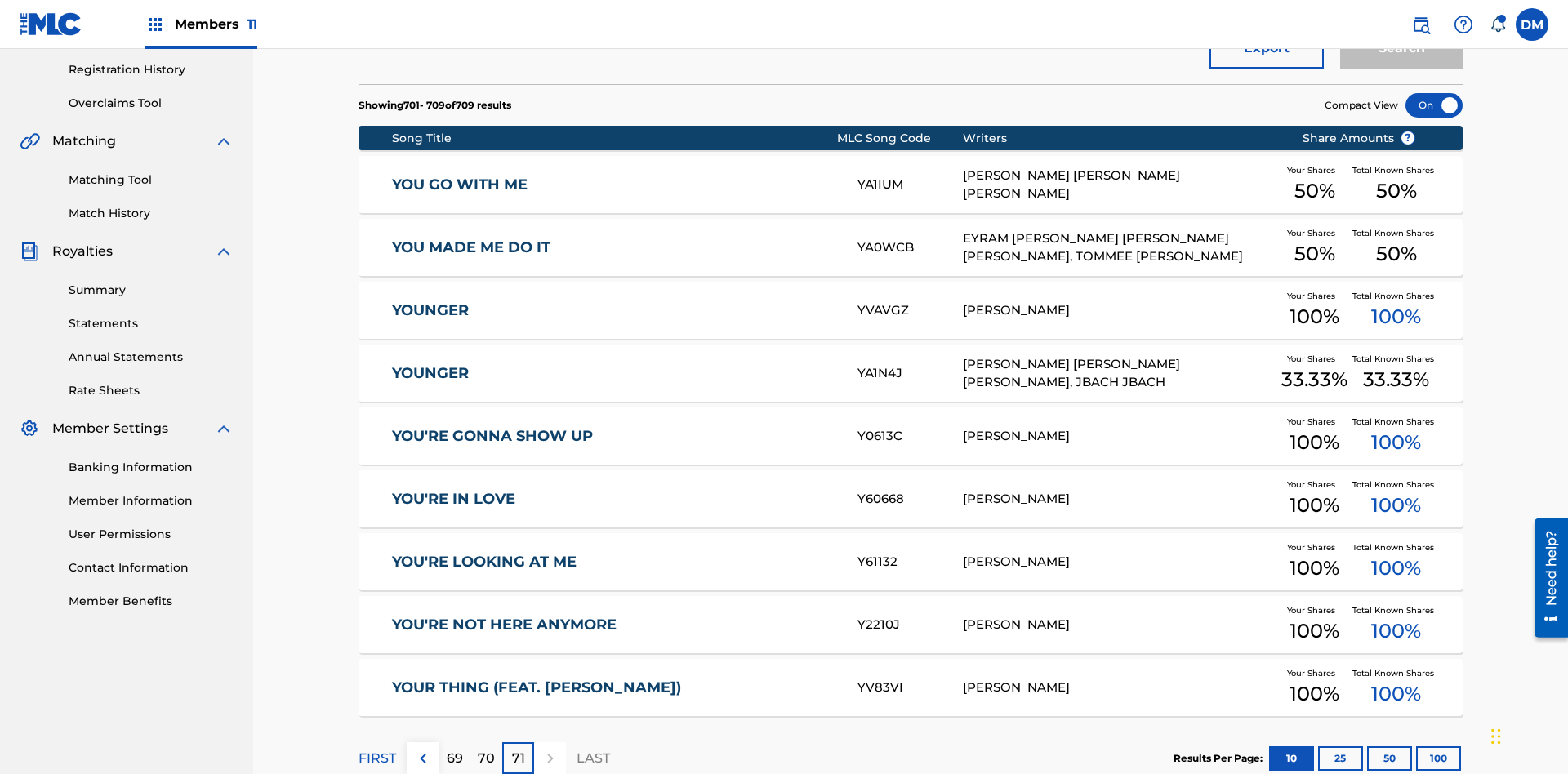
scroll to position [363, 0]
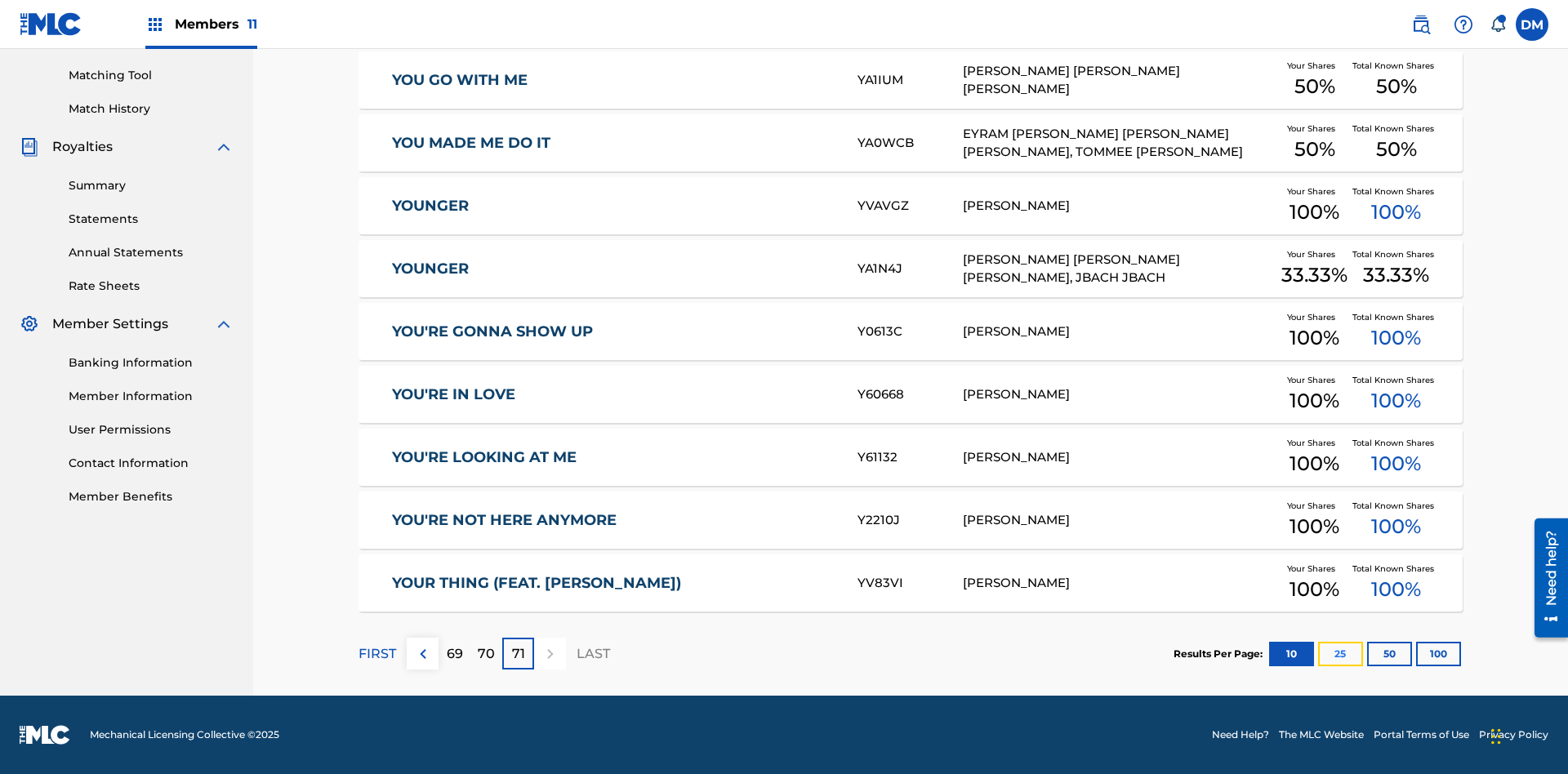
click at [1318, 653] on button "25" at bounding box center [1340, 654] width 45 height 25
click at [377, 653] on p "FIRST" at bounding box center [378, 654] width 38 height 20
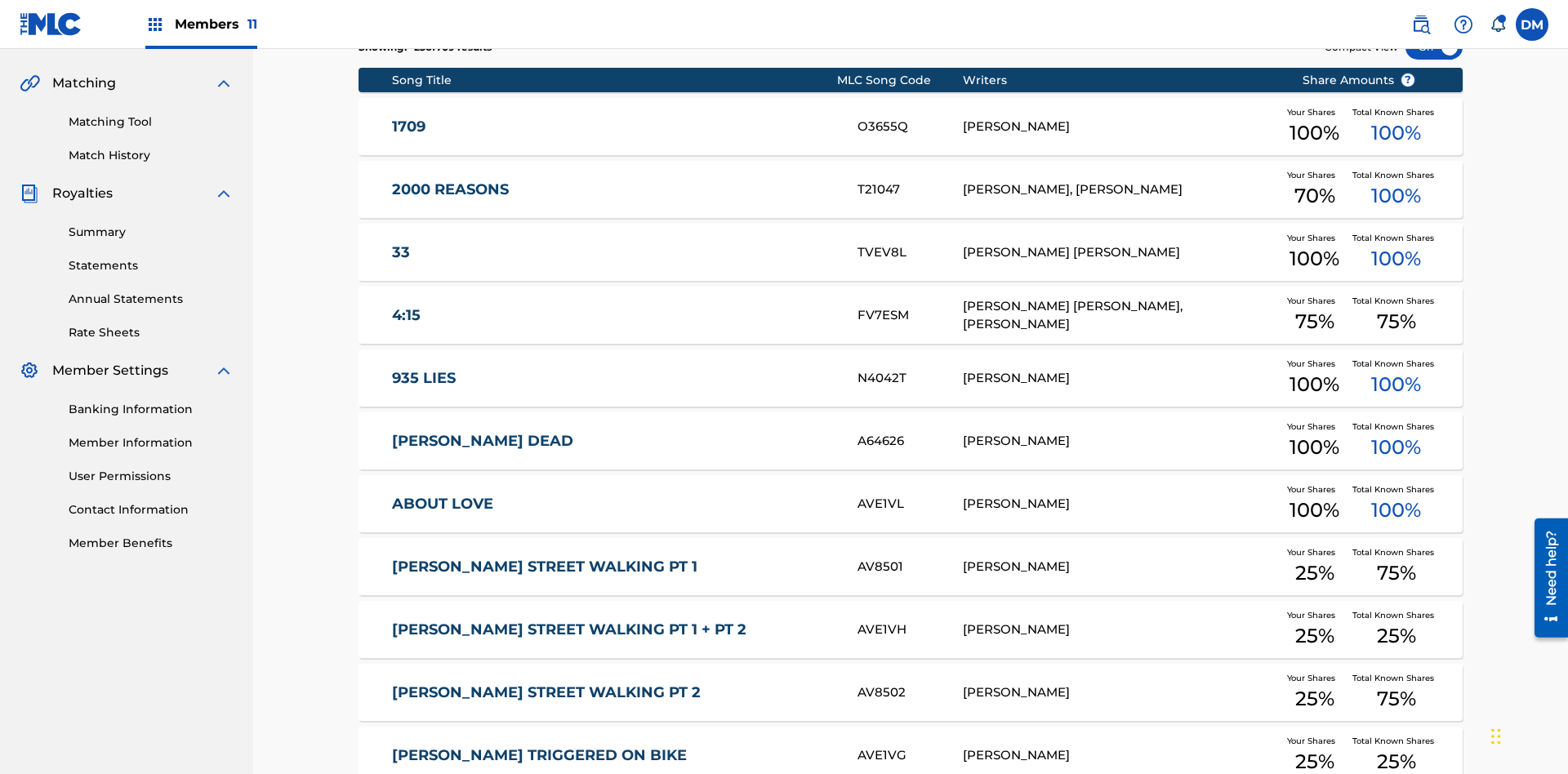
scroll to position [304, 0]
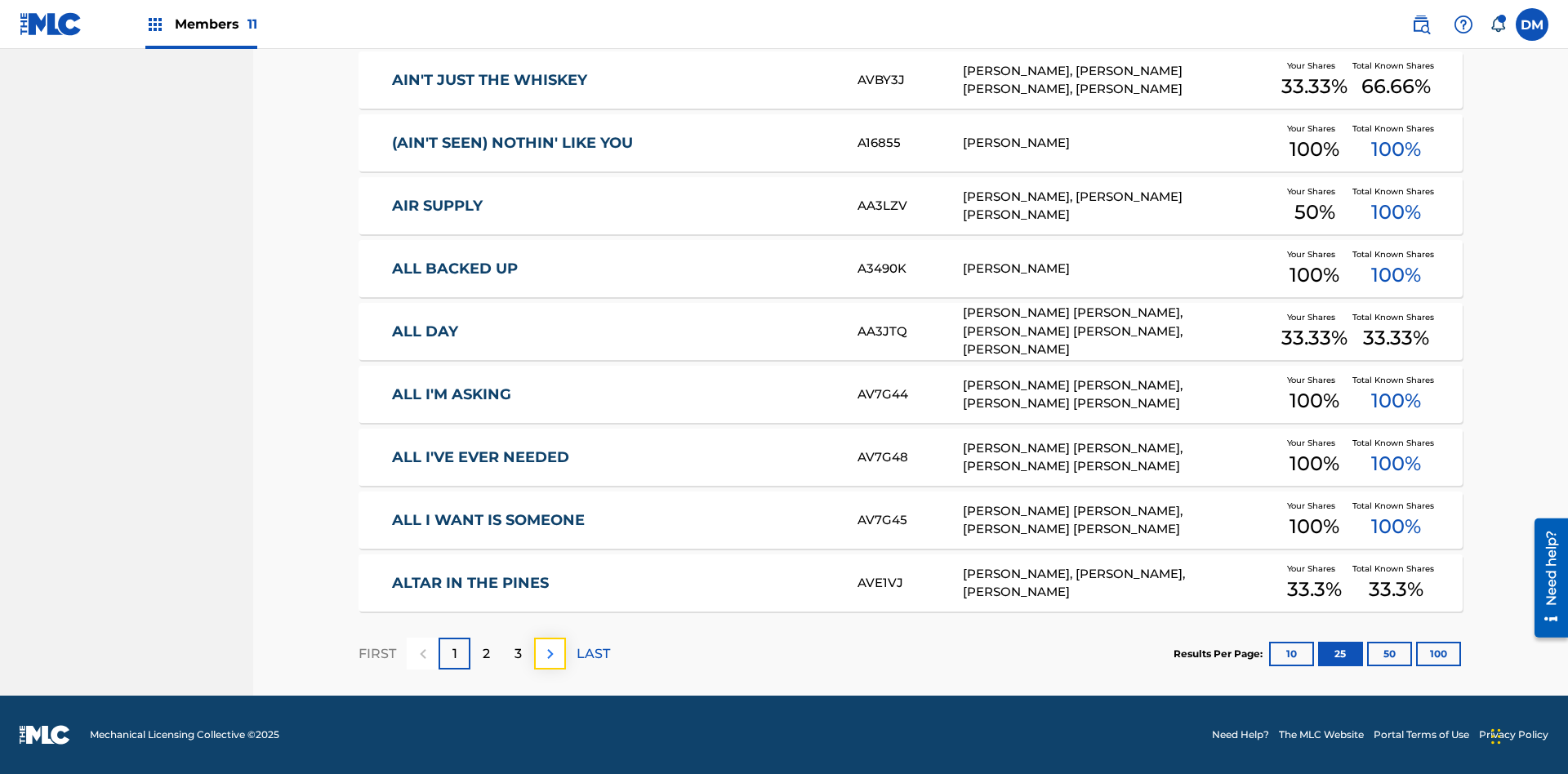
click at [550, 653] on img at bounding box center [551, 654] width 20 height 20
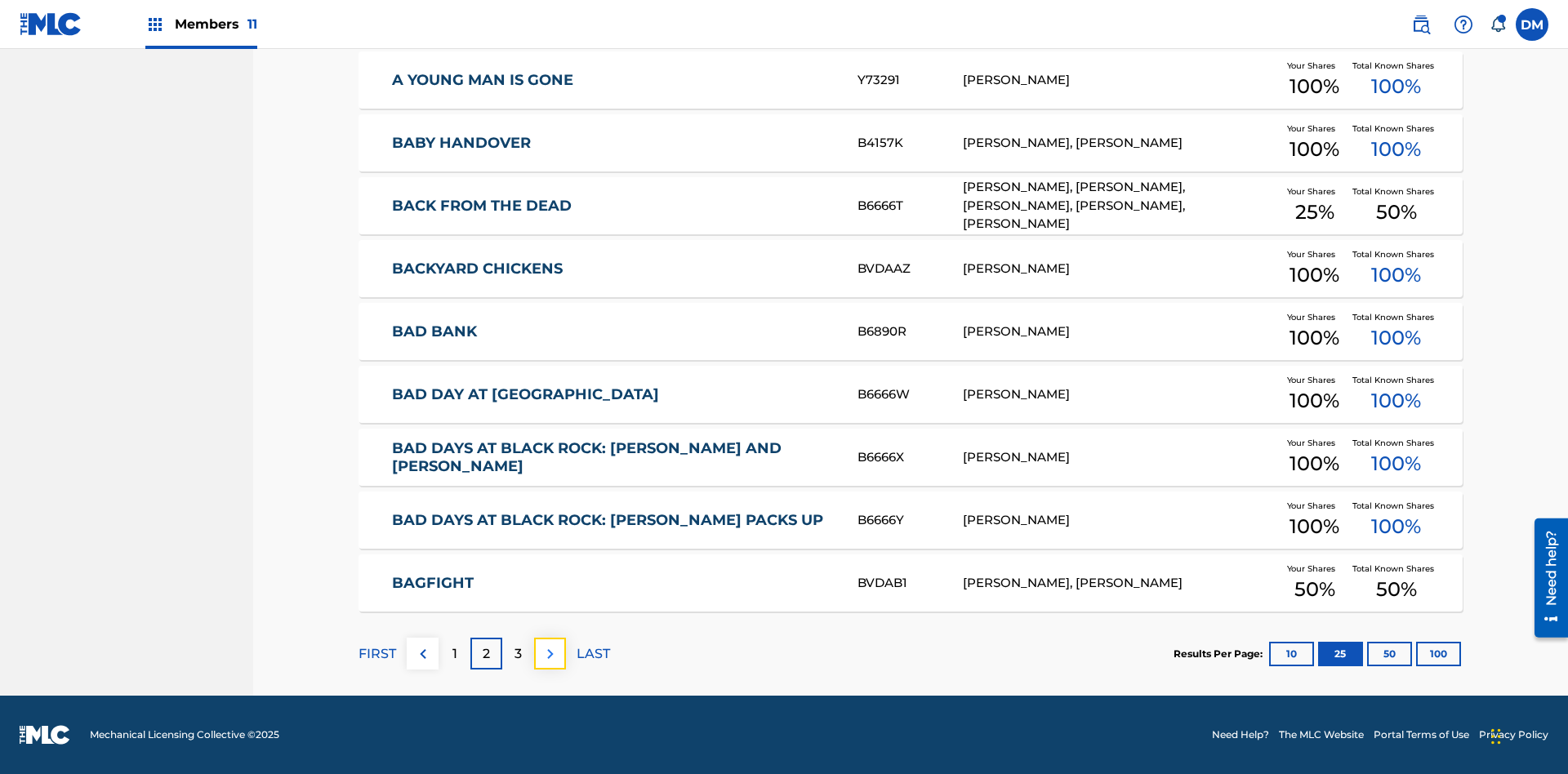
click at [550, 653] on img at bounding box center [551, 654] width 20 height 20
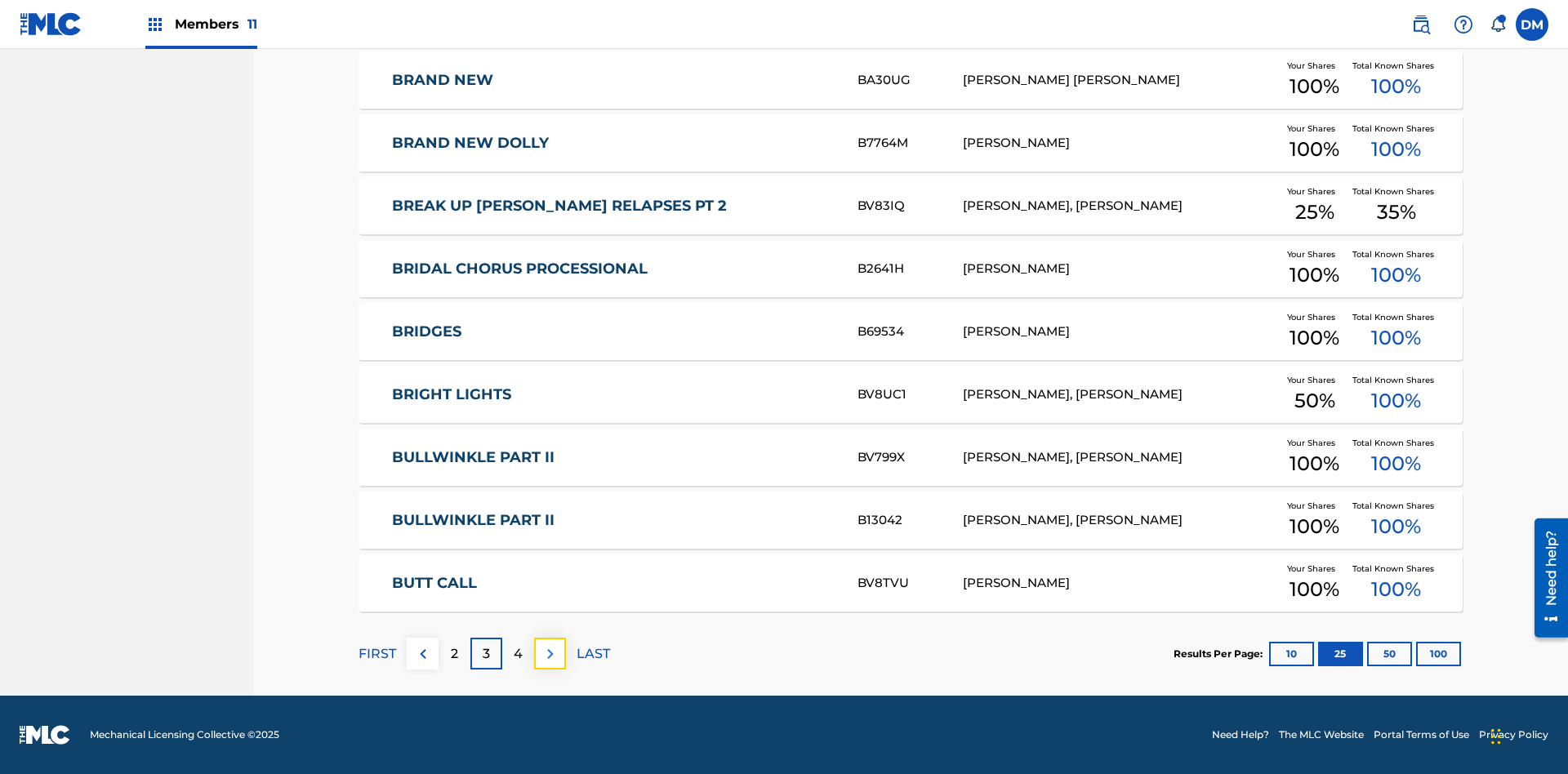
click at [550, 653] on img at bounding box center [551, 654] width 20 height 20
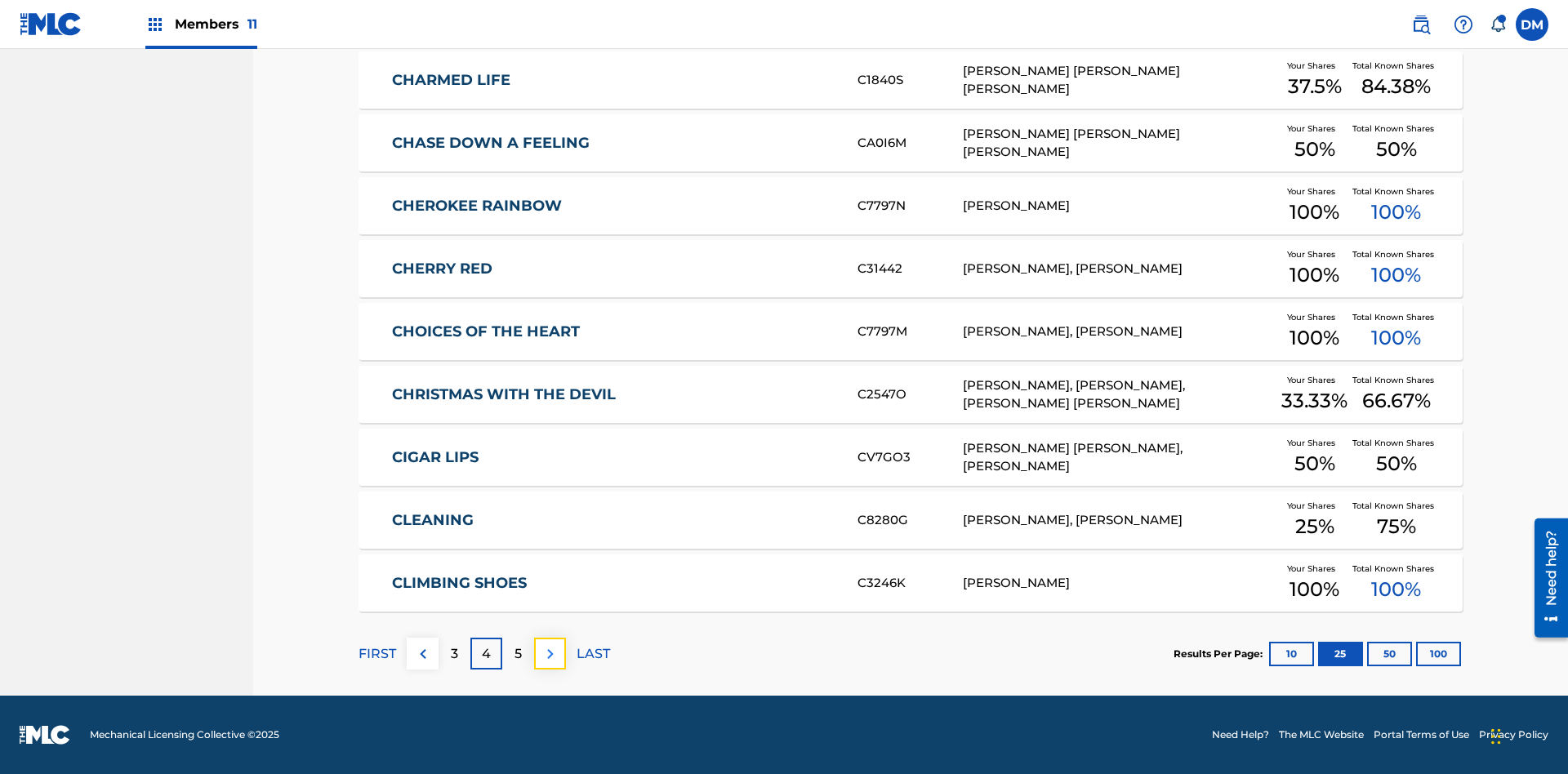
click at [550, 653] on img at bounding box center [551, 654] width 20 height 20
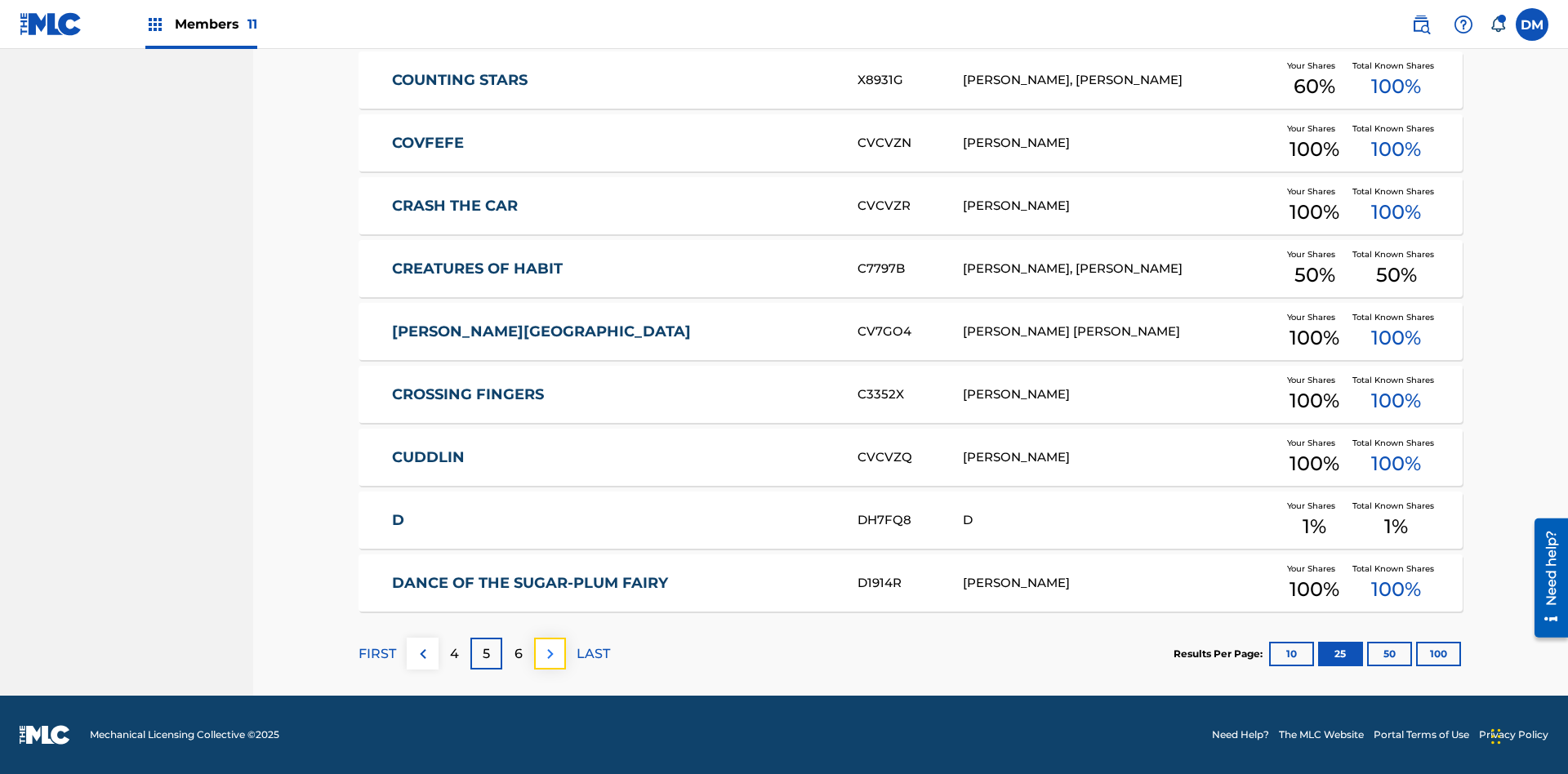
click at [550, 653] on img at bounding box center [551, 654] width 20 height 20
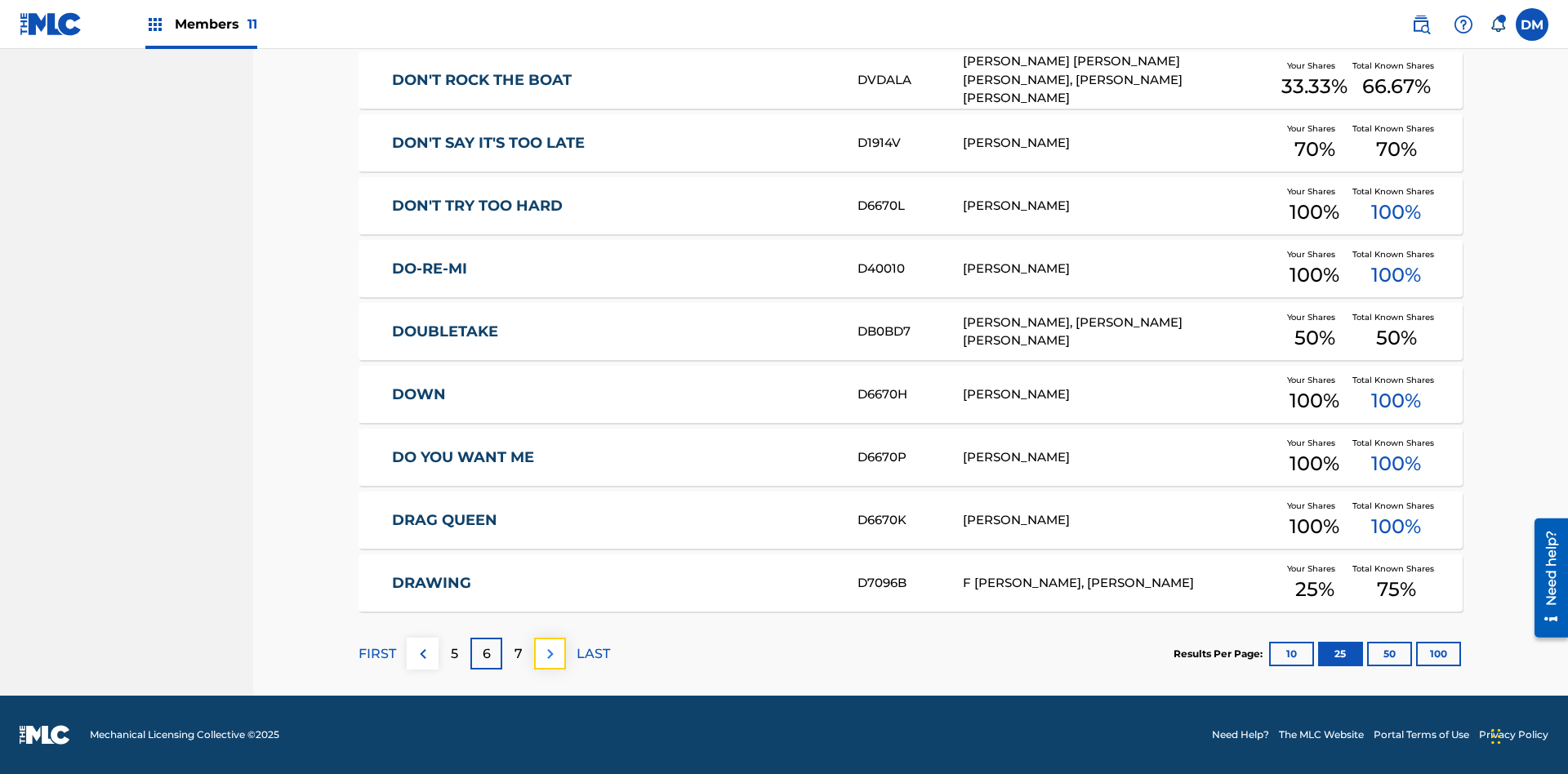
click at [550, 653] on img at bounding box center [551, 654] width 20 height 20
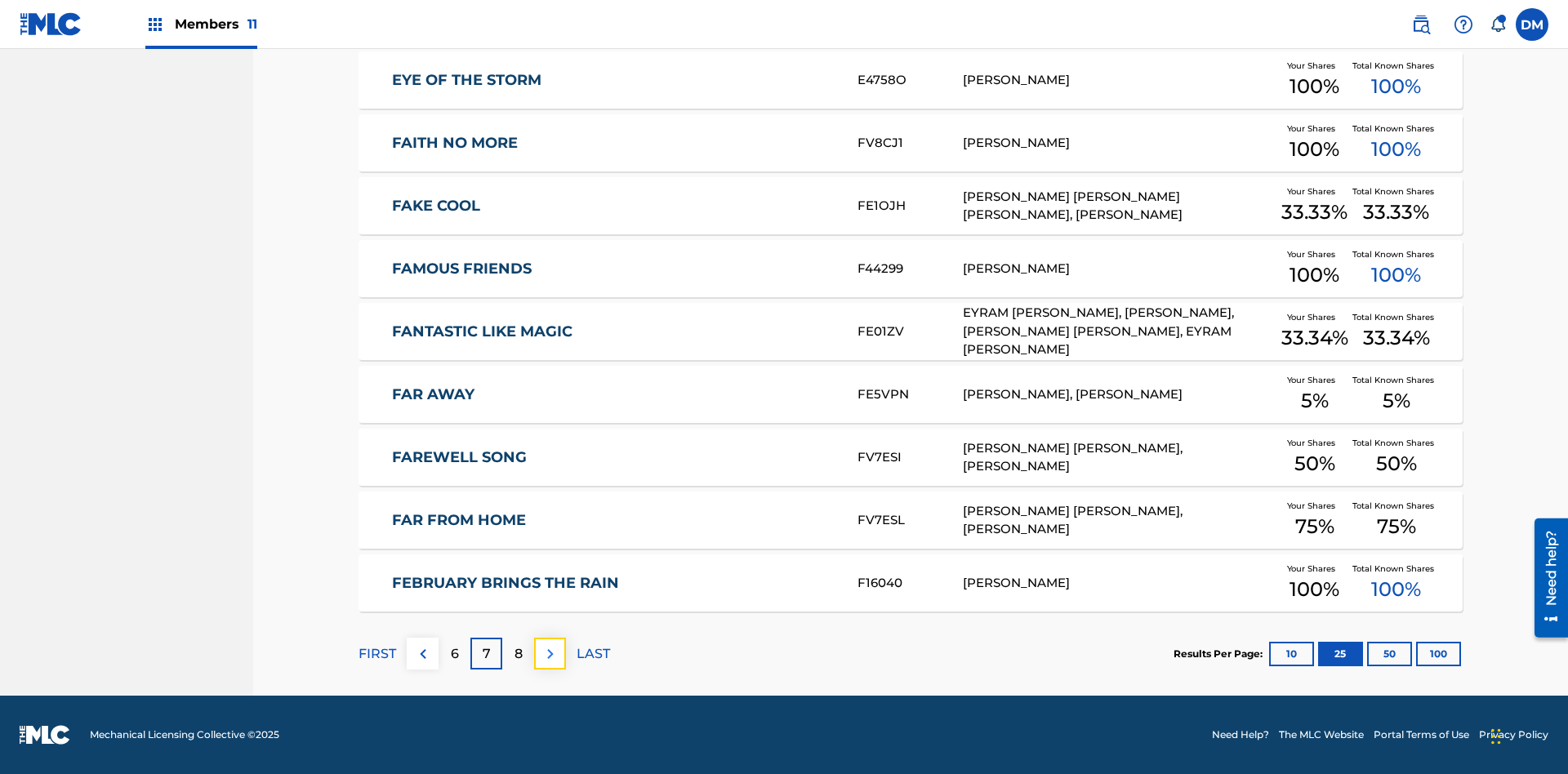
click at [550, 653] on img at bounding box center [551, 654] width 20 height 20
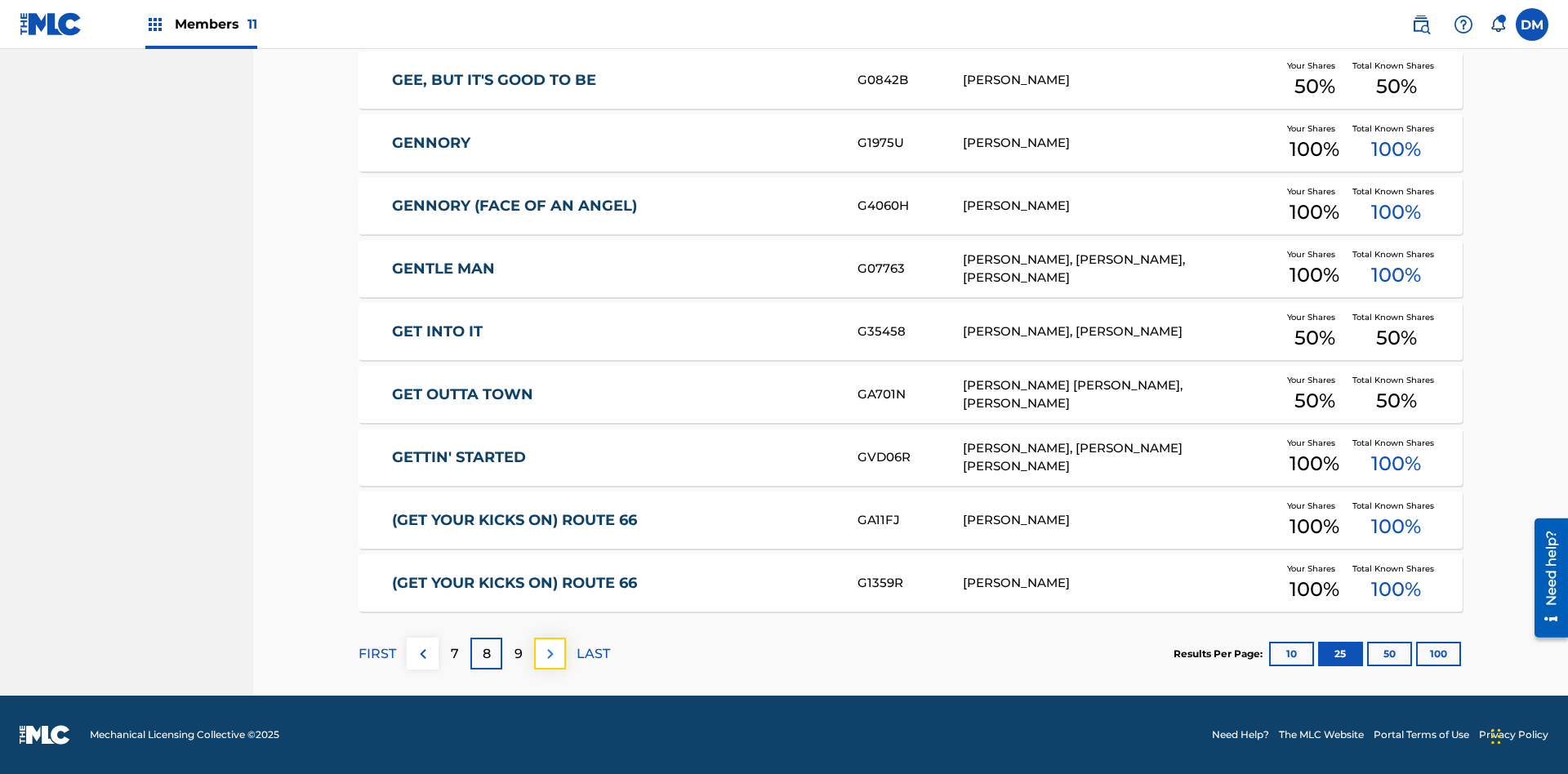
click at [550, 653] on img at bounding box center [551, 654] width 20 height 20
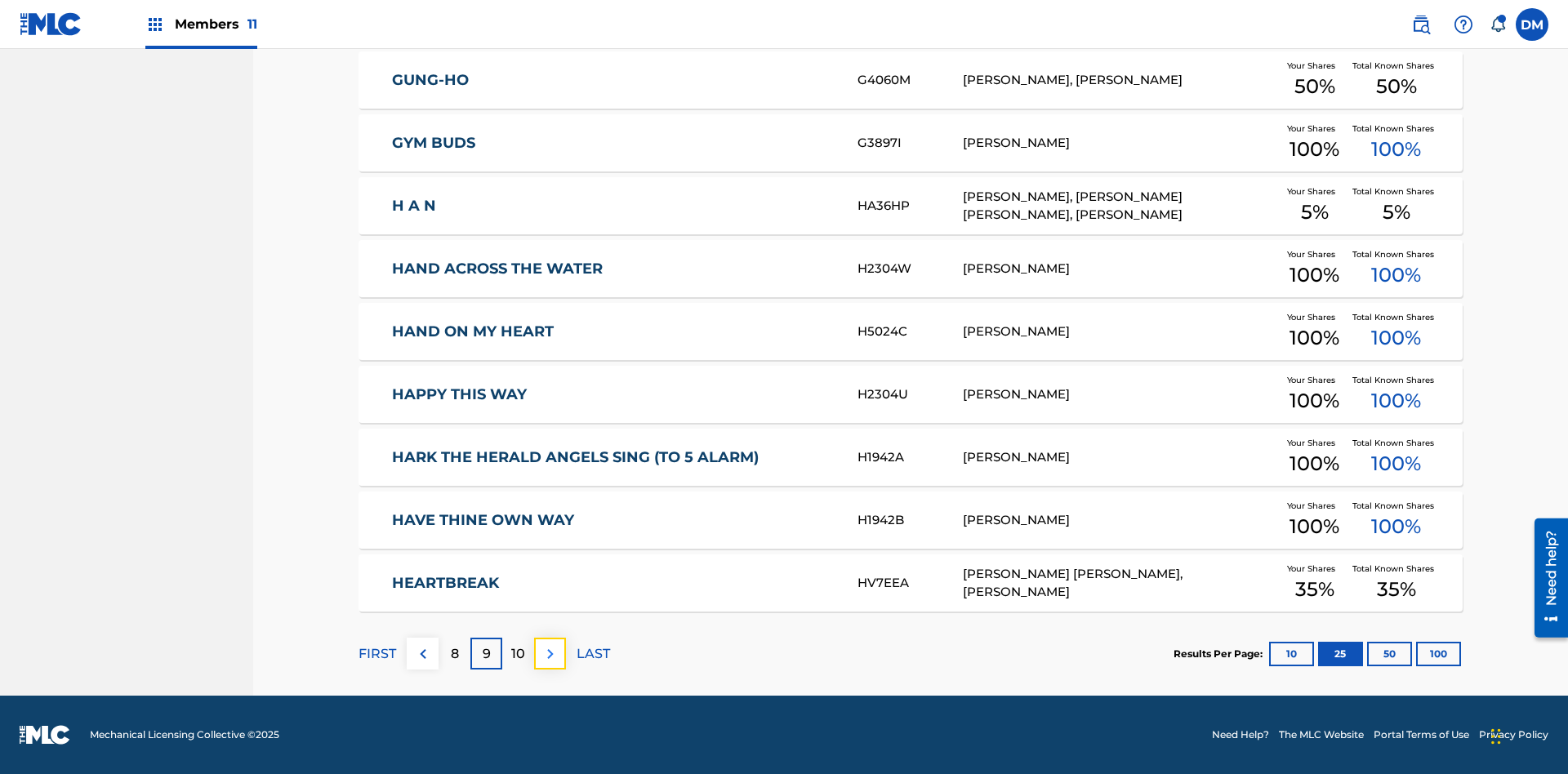
click at [550, 653] on img at bounding box center [551, 654] width 20 height 20
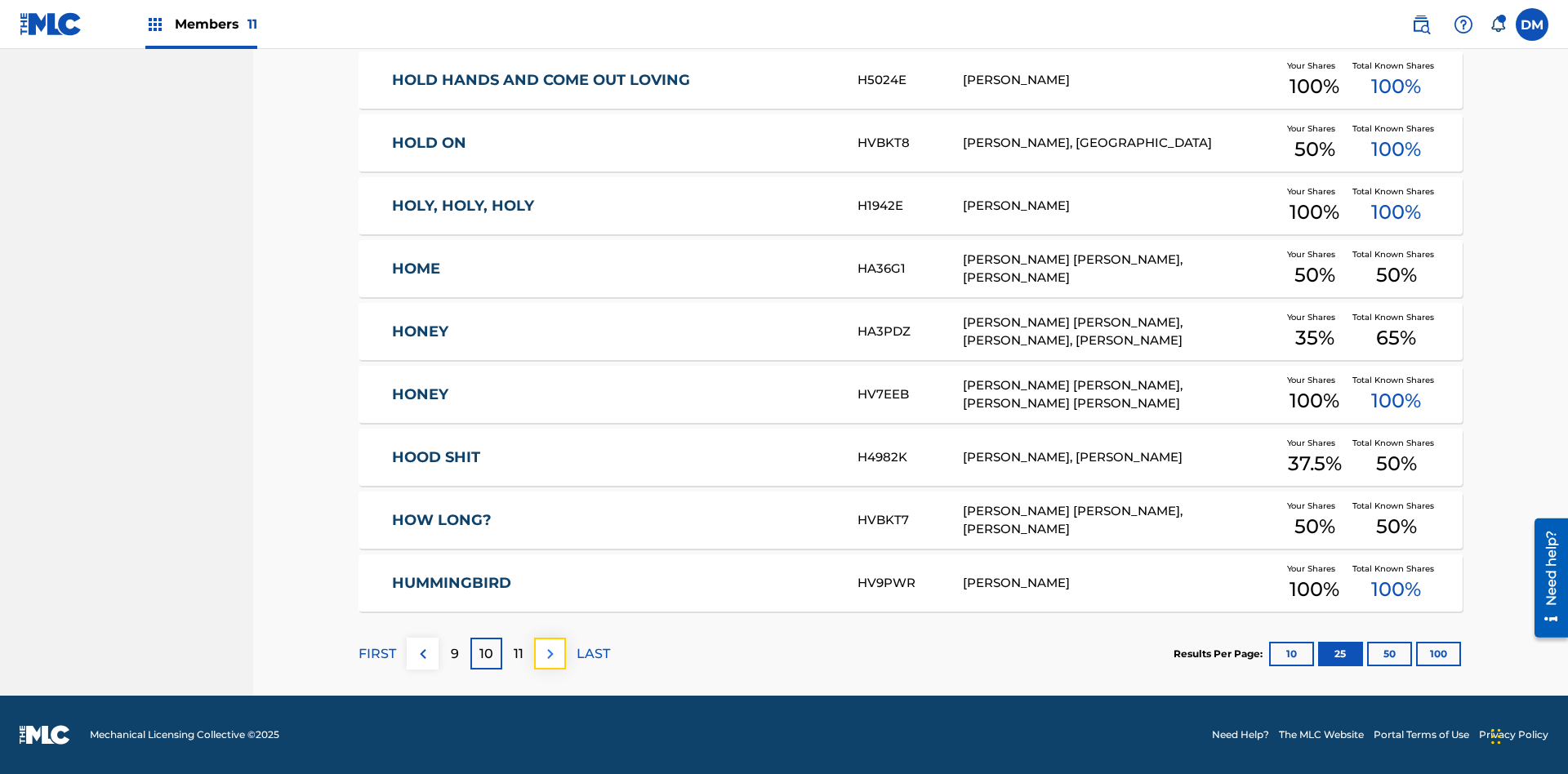
click at [550, 653] on img at bounding box center [551, 654] width 20 height 20
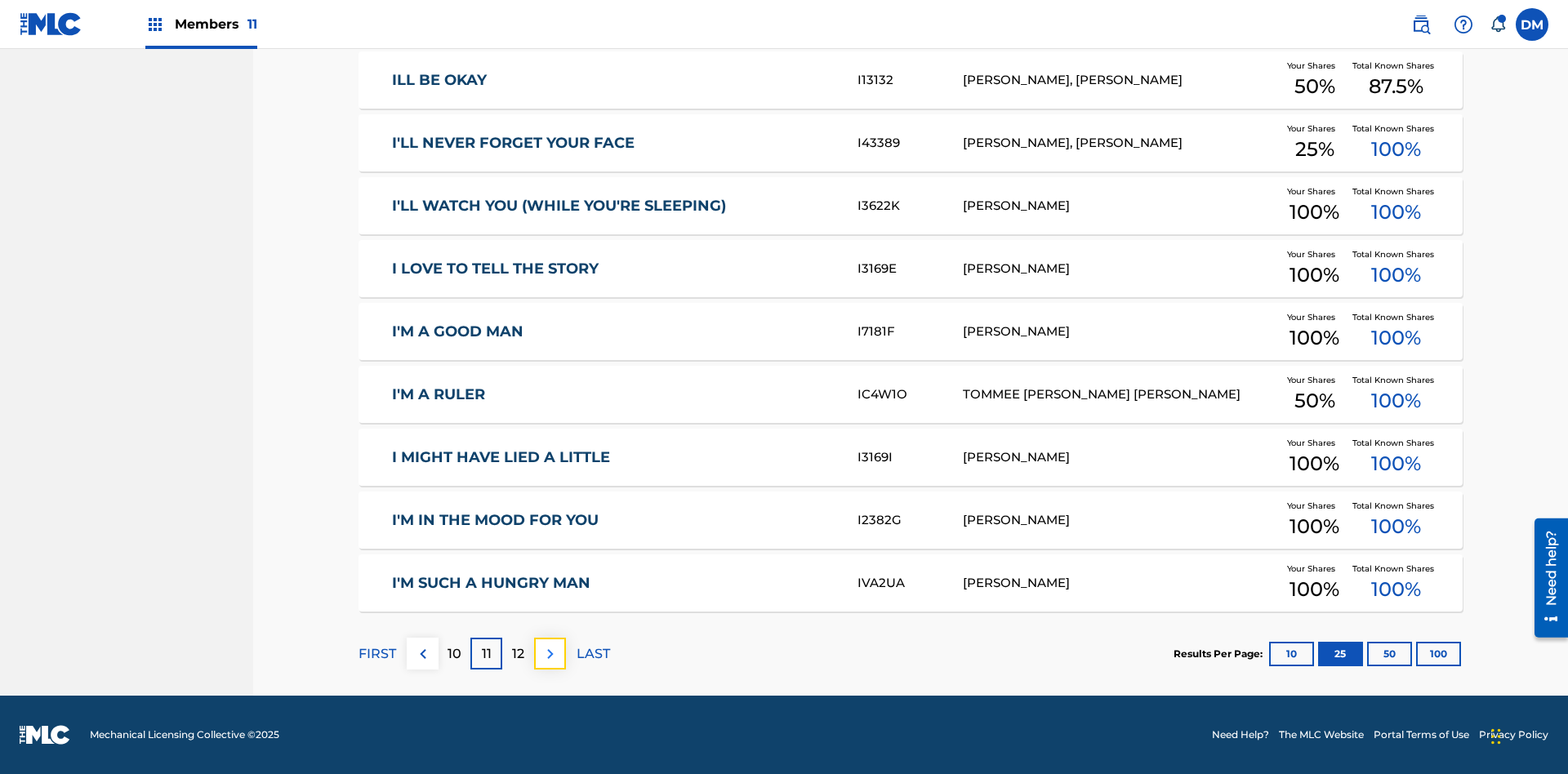
click at [550, 653] on img at bounding box center [551, 654] width 20 height 20
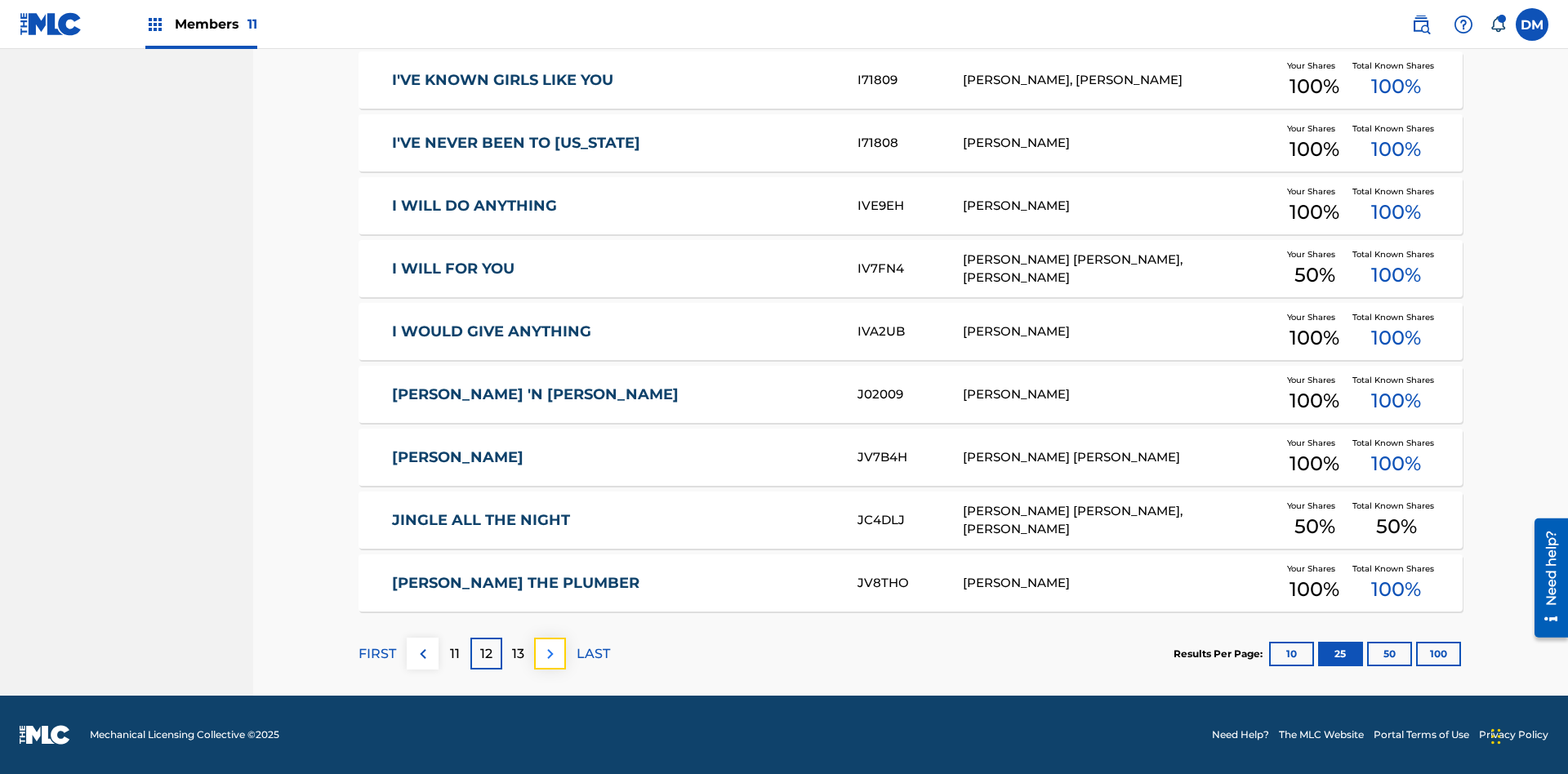
click at [550, 653] on img at bounding box center [551, 654] width 20 height 20
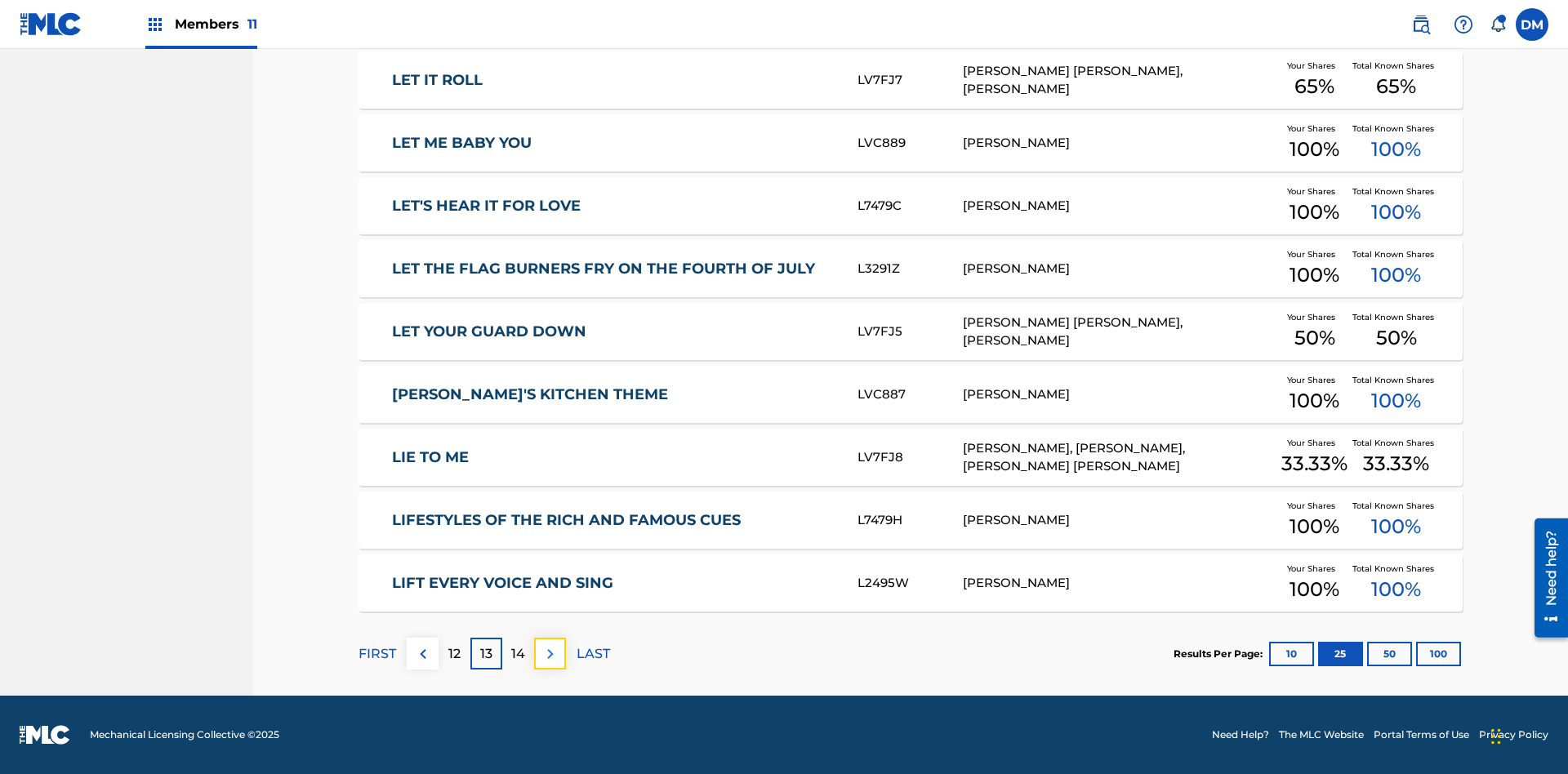
click at [550, 653] on img at bounding box center [551, 654] width 20 height 20
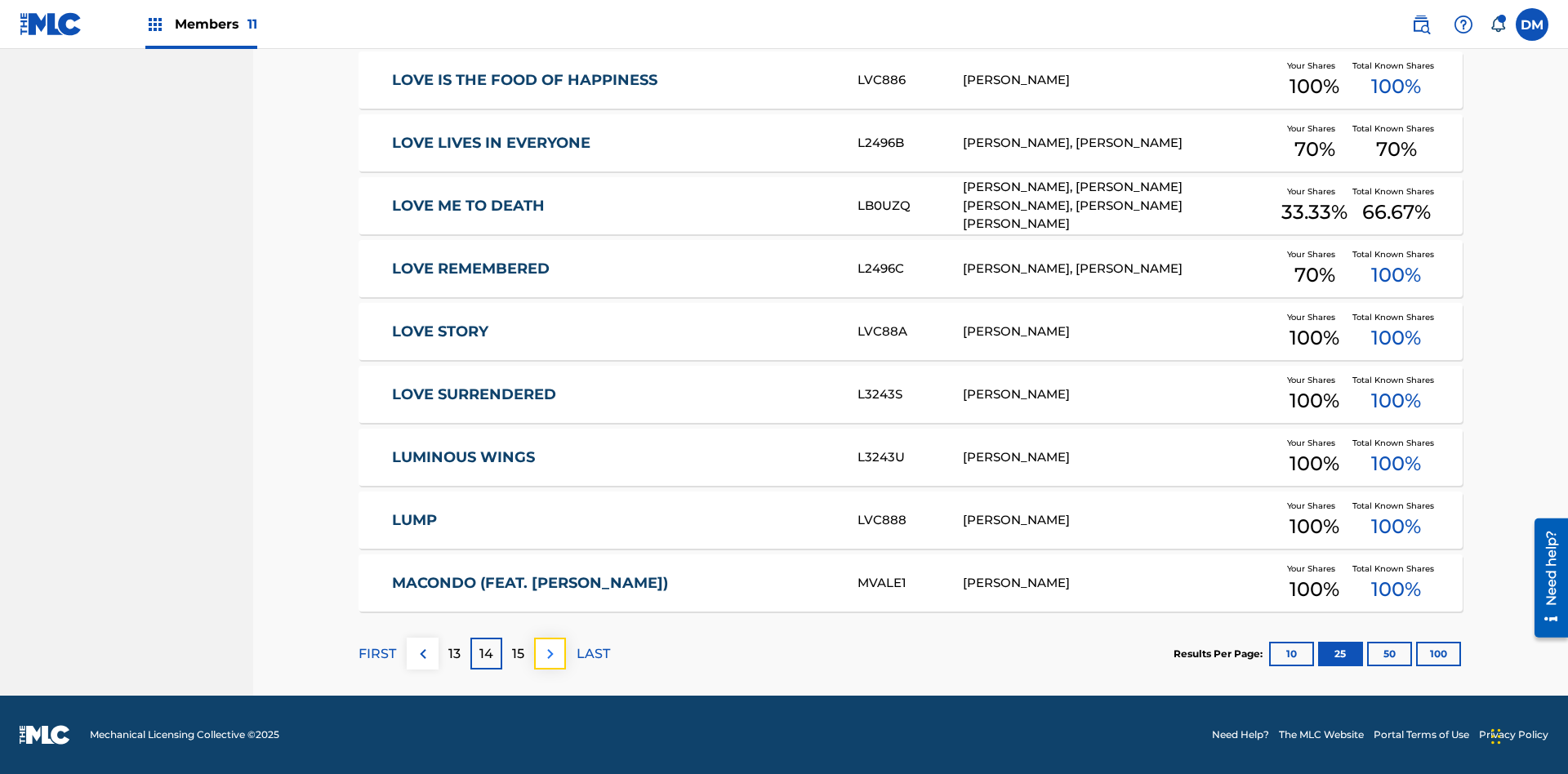
click at [550, 653] on img at bounding box center [551, 654] width 20 height 20
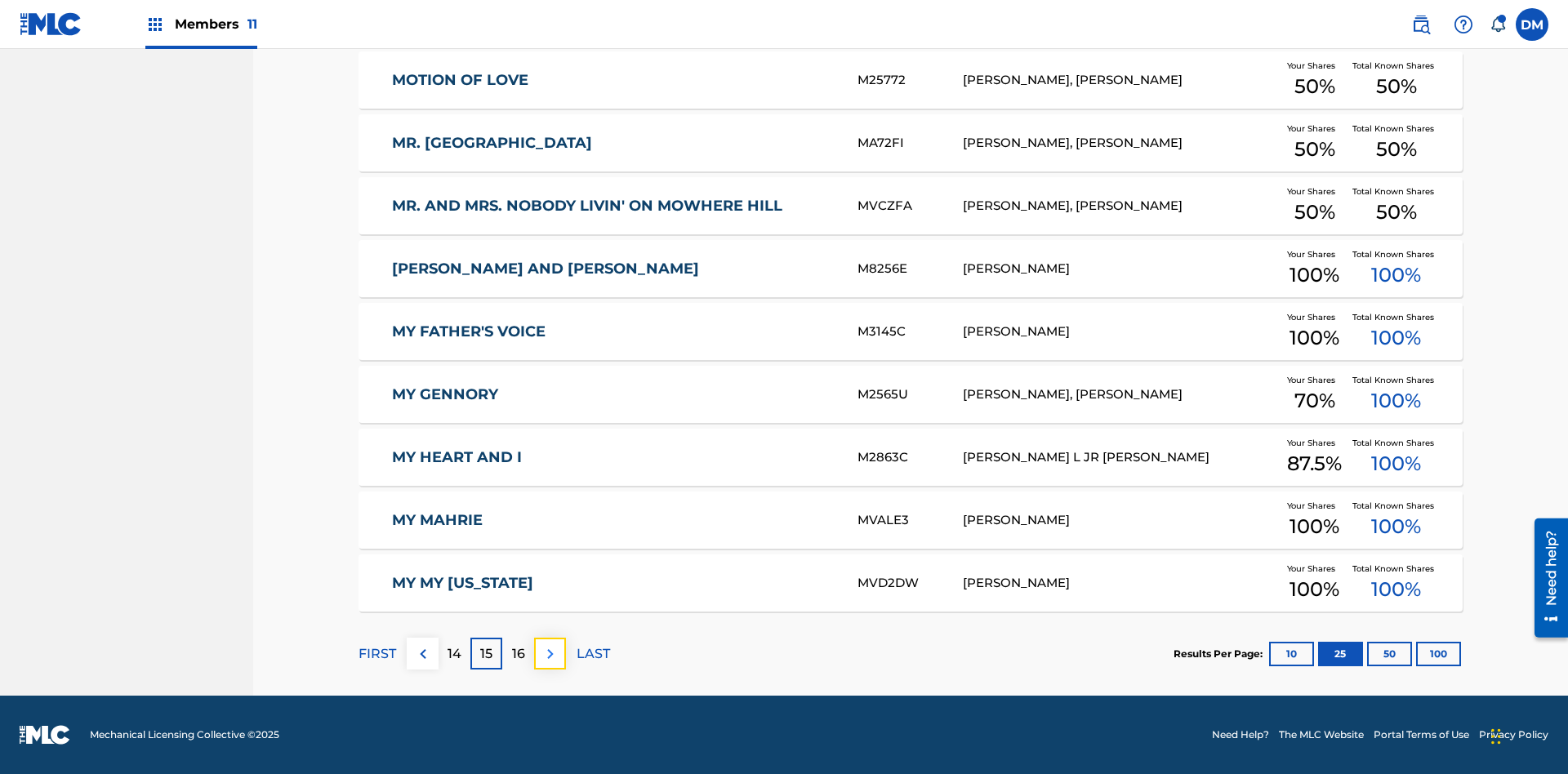
click at [550, 653] on img at bounding box center [551, 654] width 20 height 20
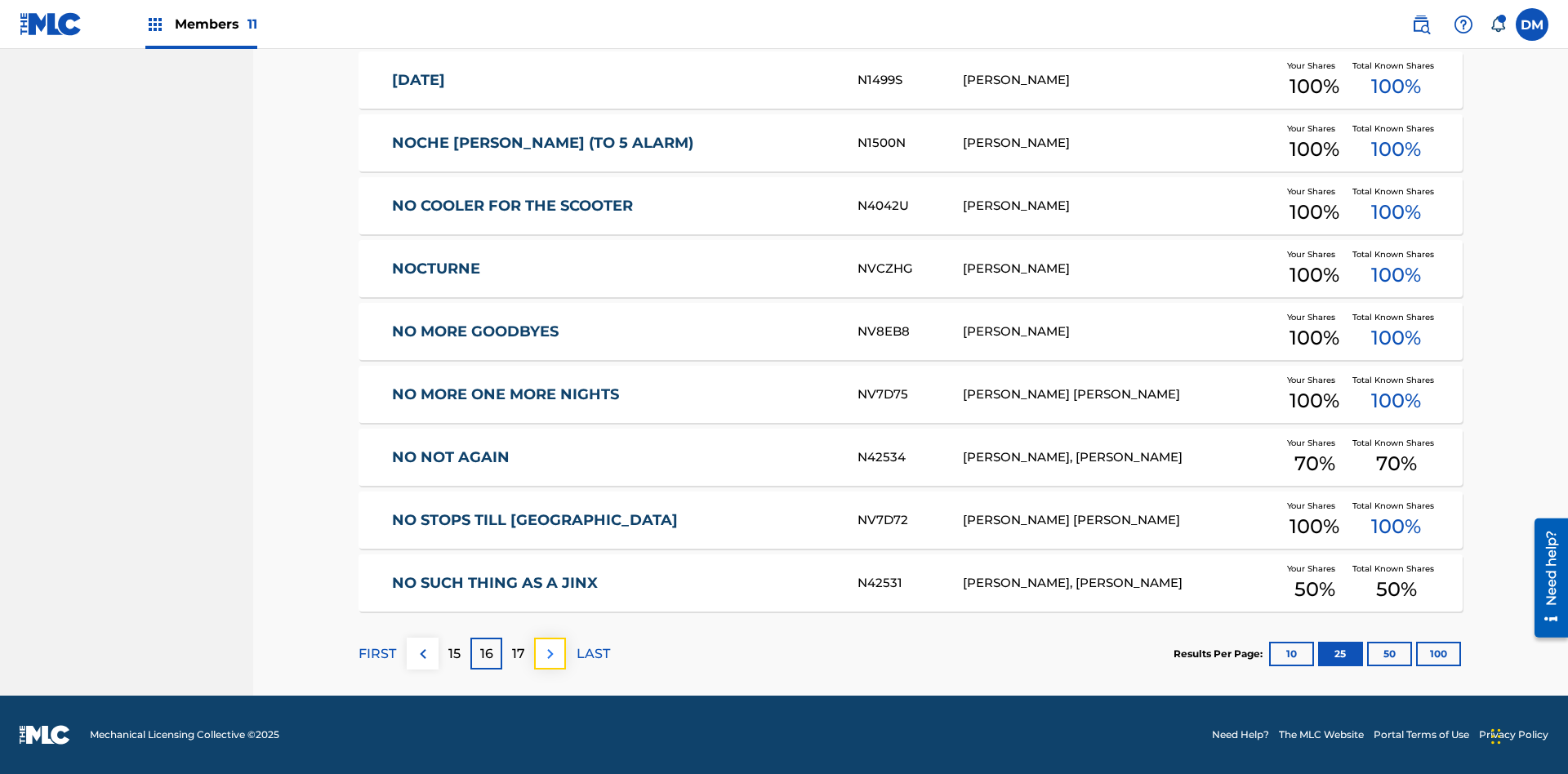
click at [550, 653] on img at bounding box center [551, 654] width 20 height 20
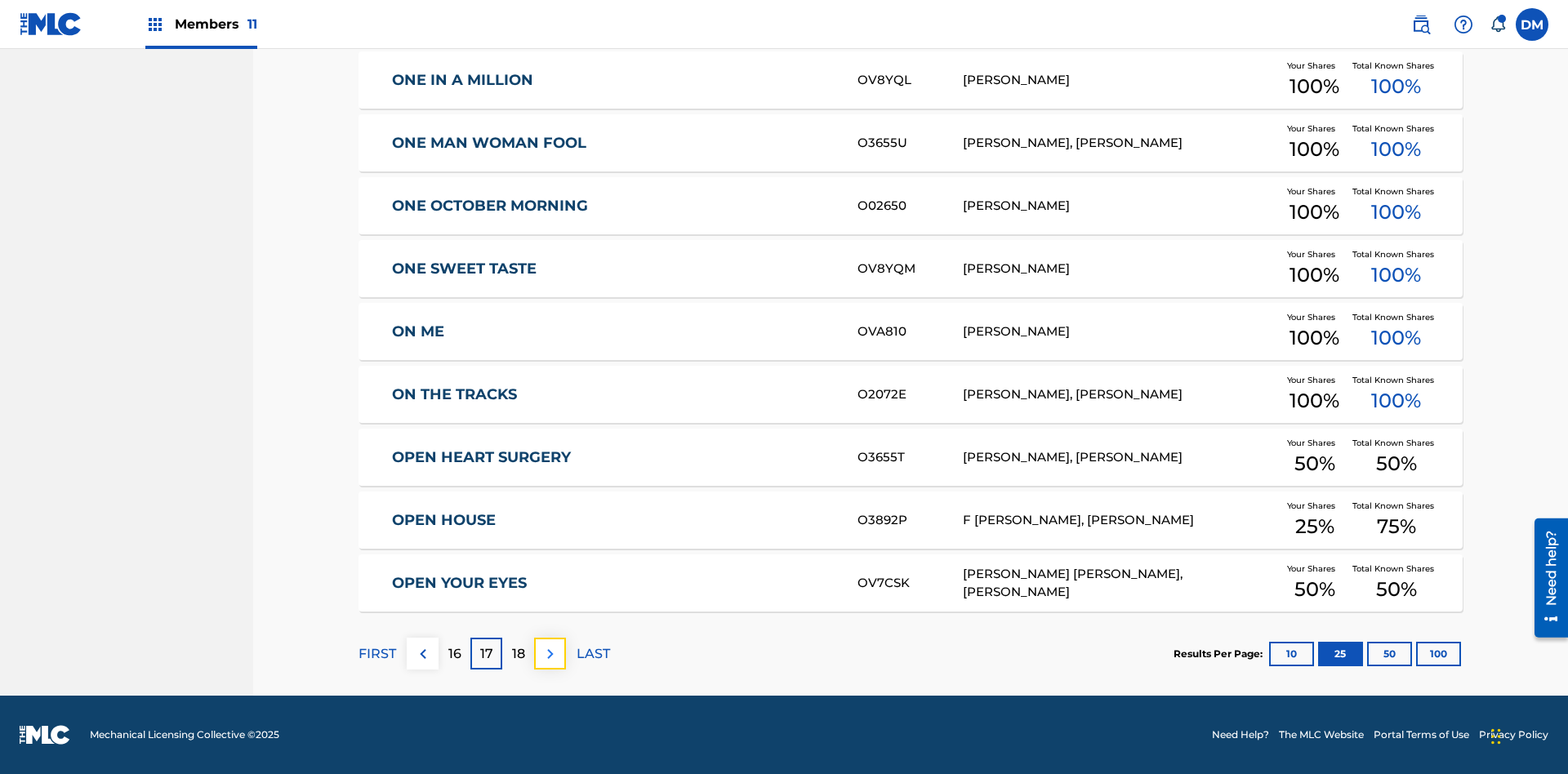
click at [550, 653] on img at bounding box center [551, 654] width 20 height 20
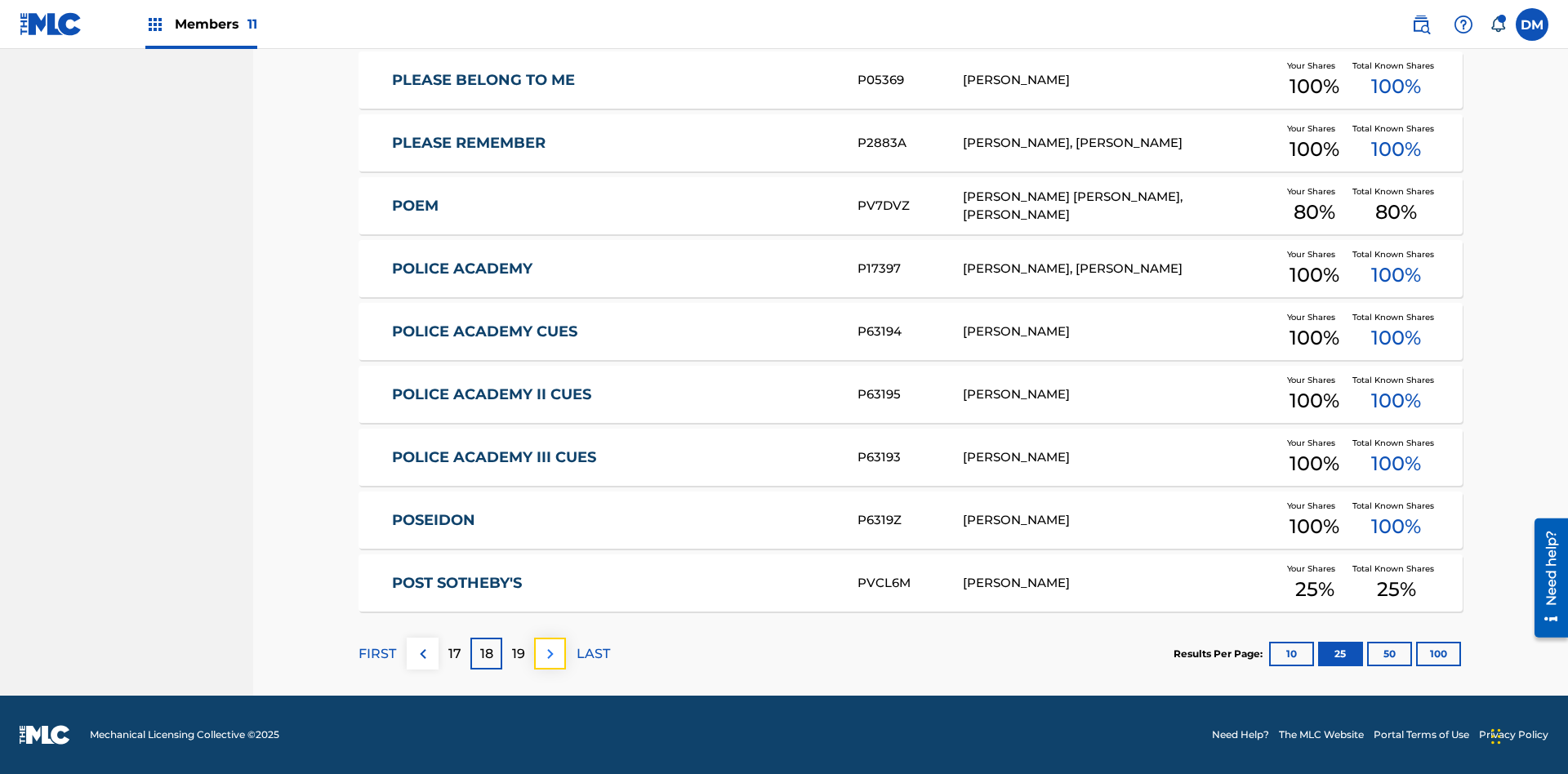
click at [550, 653] on img at bounding box center [551, 654] width 20 height 20
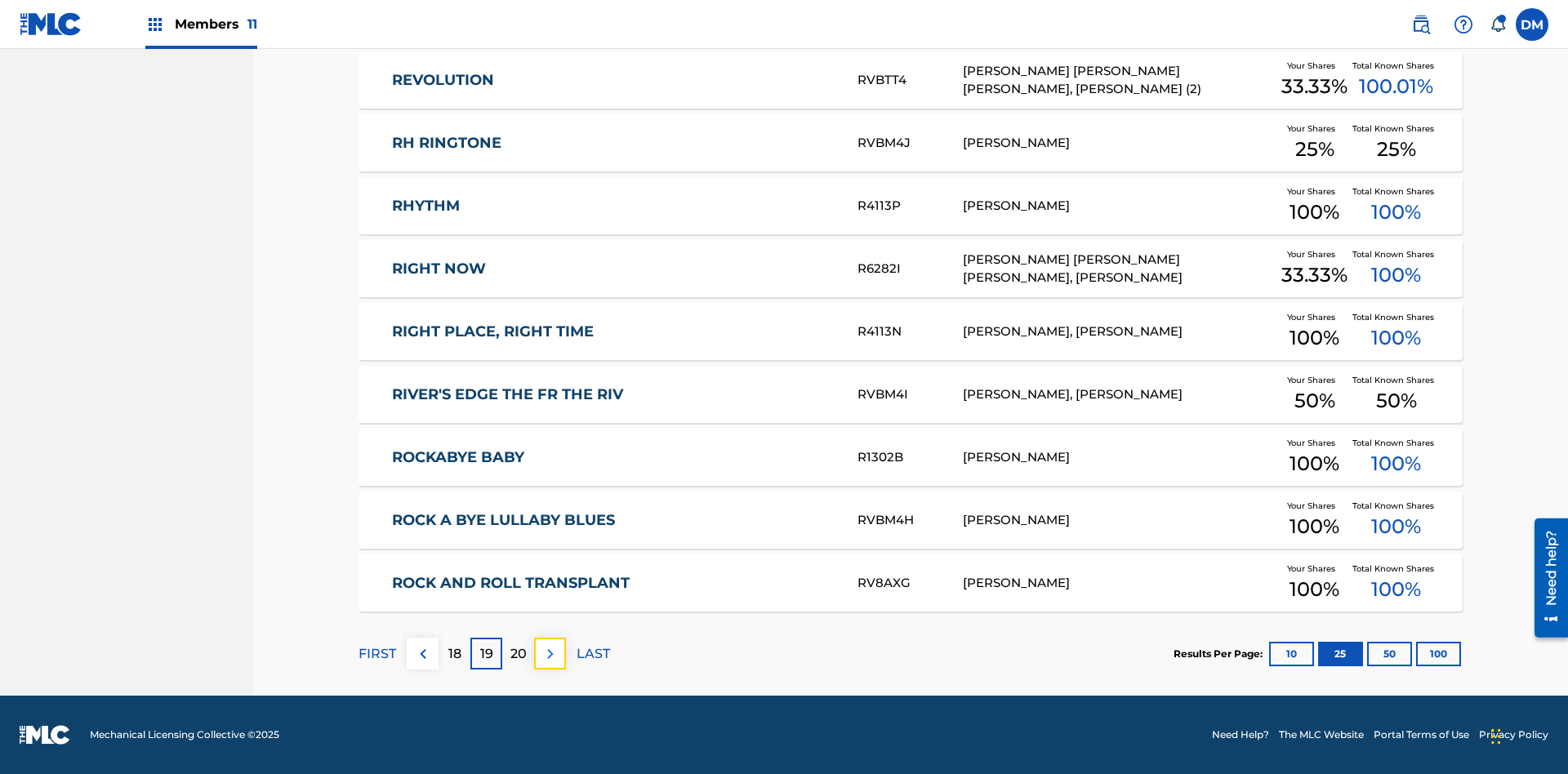
click at [550, 653] on img at bounding box center [551, 654] width 20 height 20
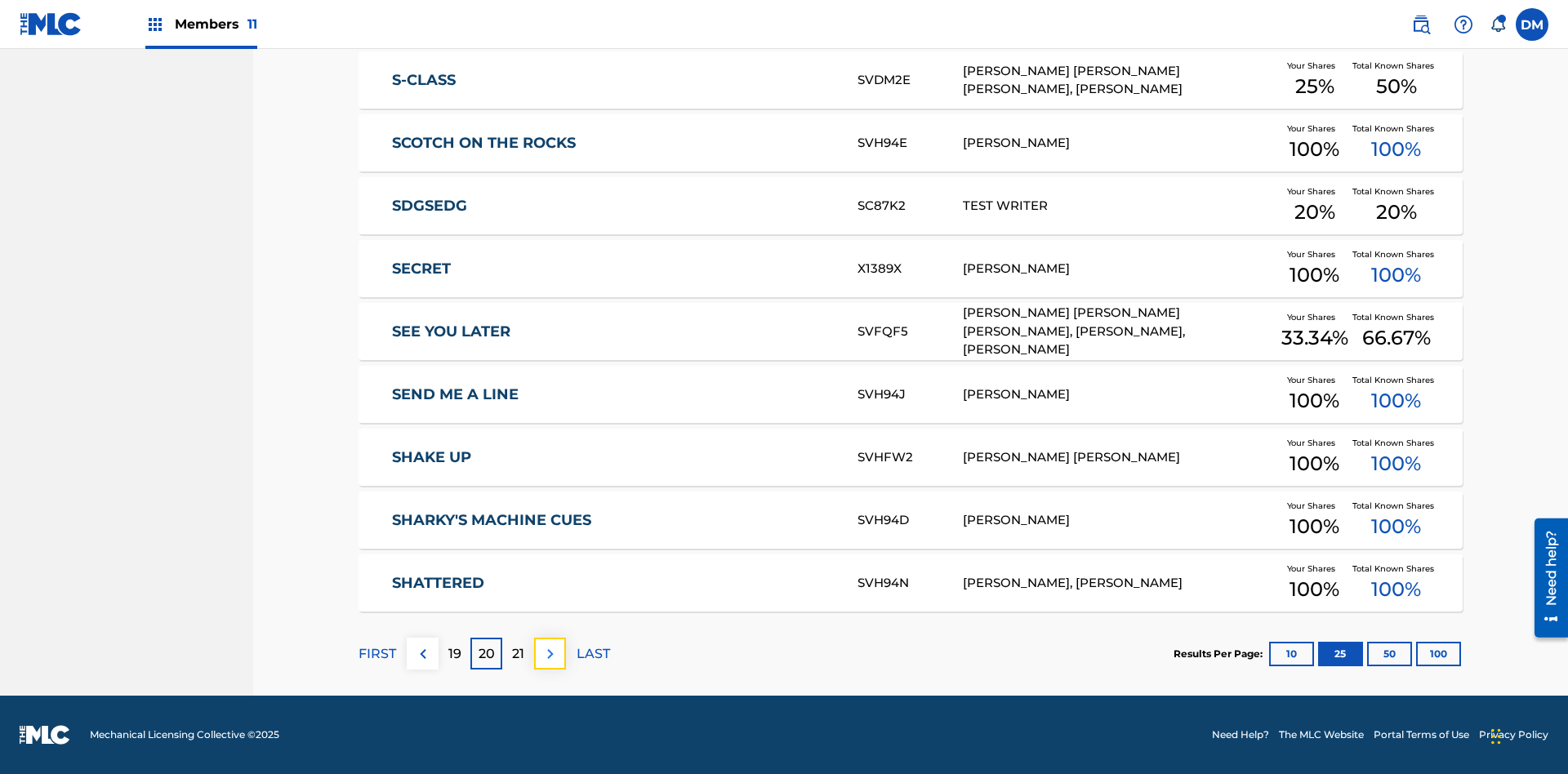
click at [550, 653] on img at bounding box center [551, 654] width 20 height 20
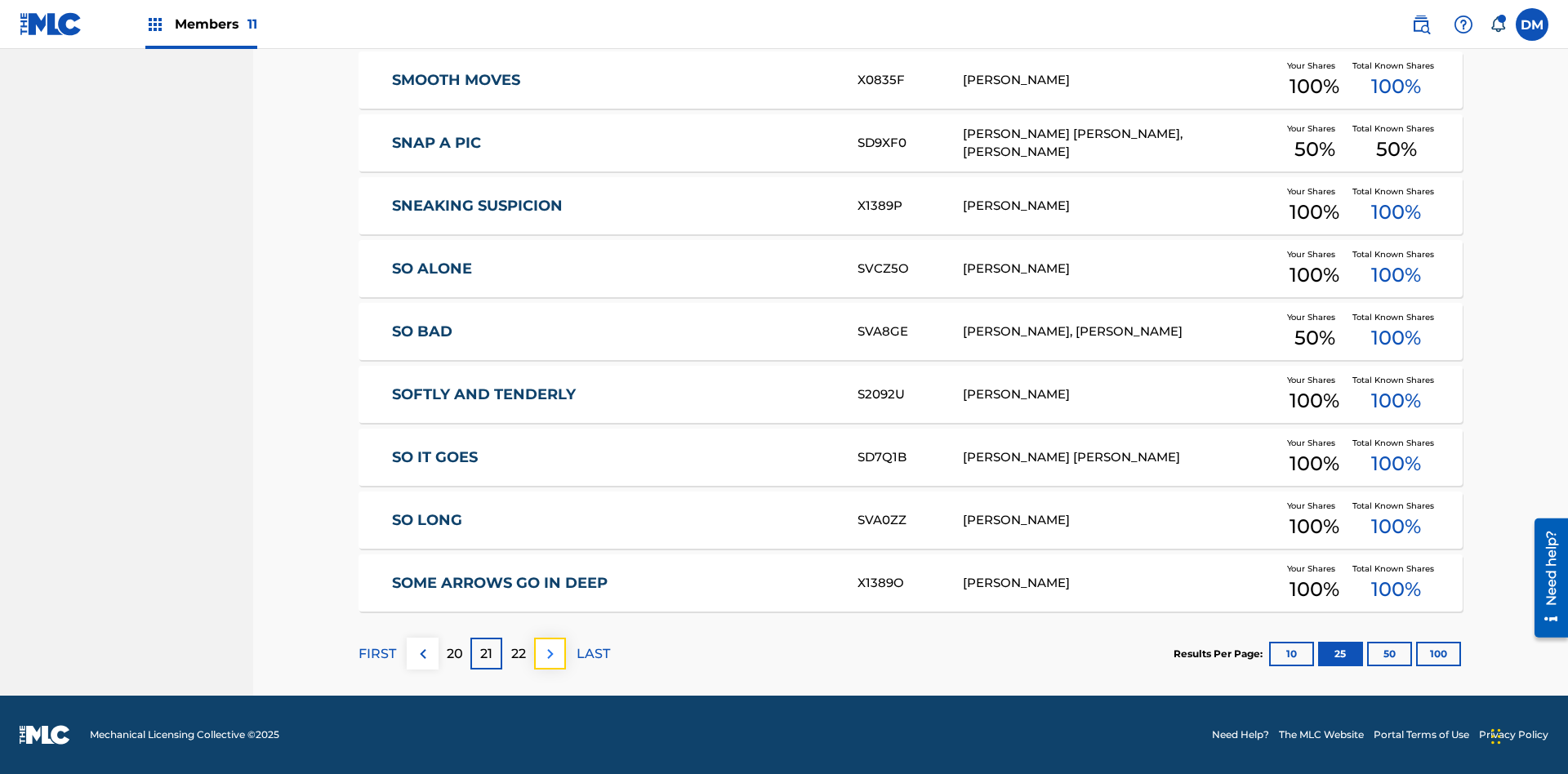
click at [550, 653] on img at bounding box center [551, 654] width 20 height 20
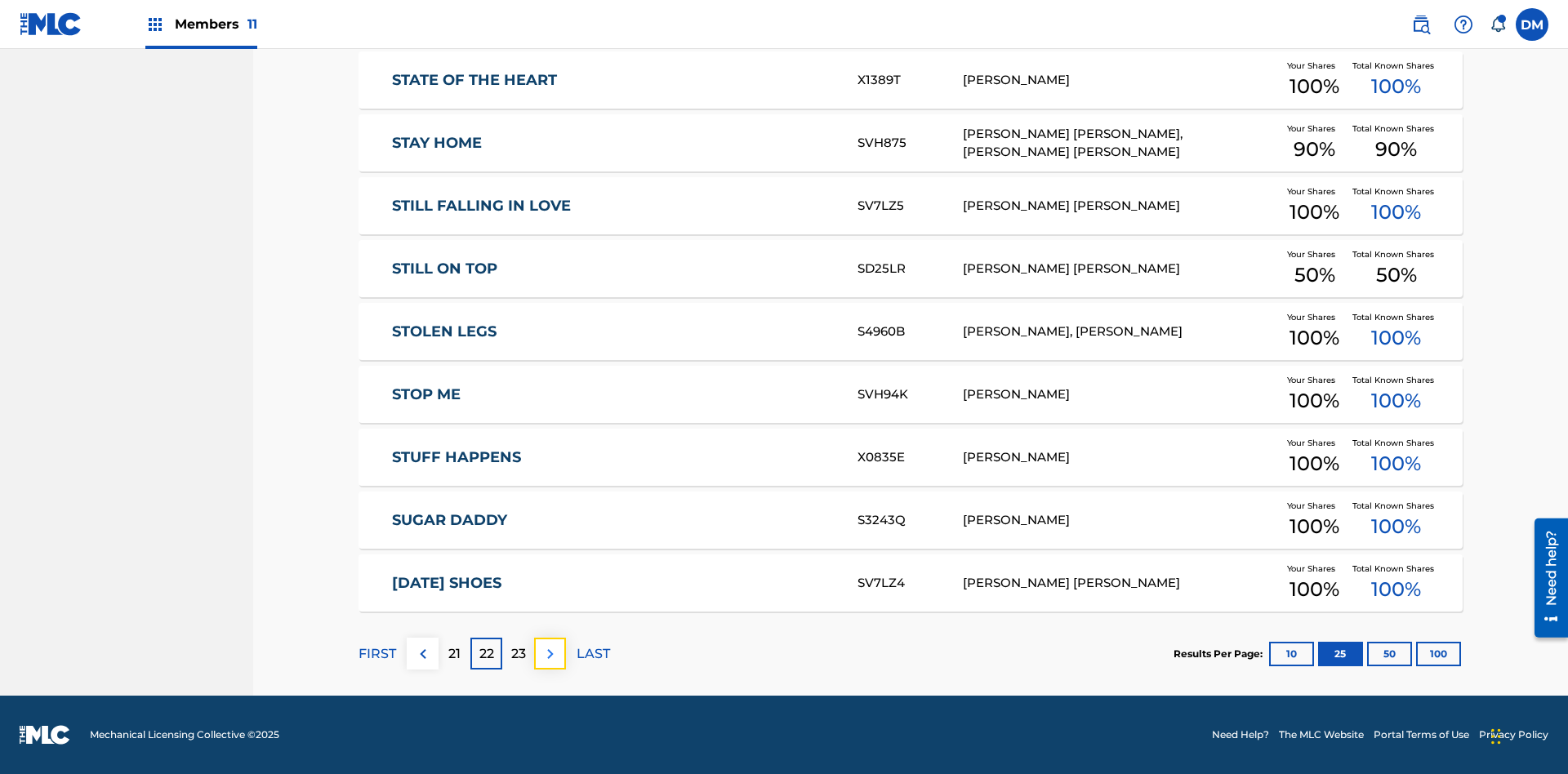
click at [550, 653] on img at bounding box center [551, 654] width 20 height 20
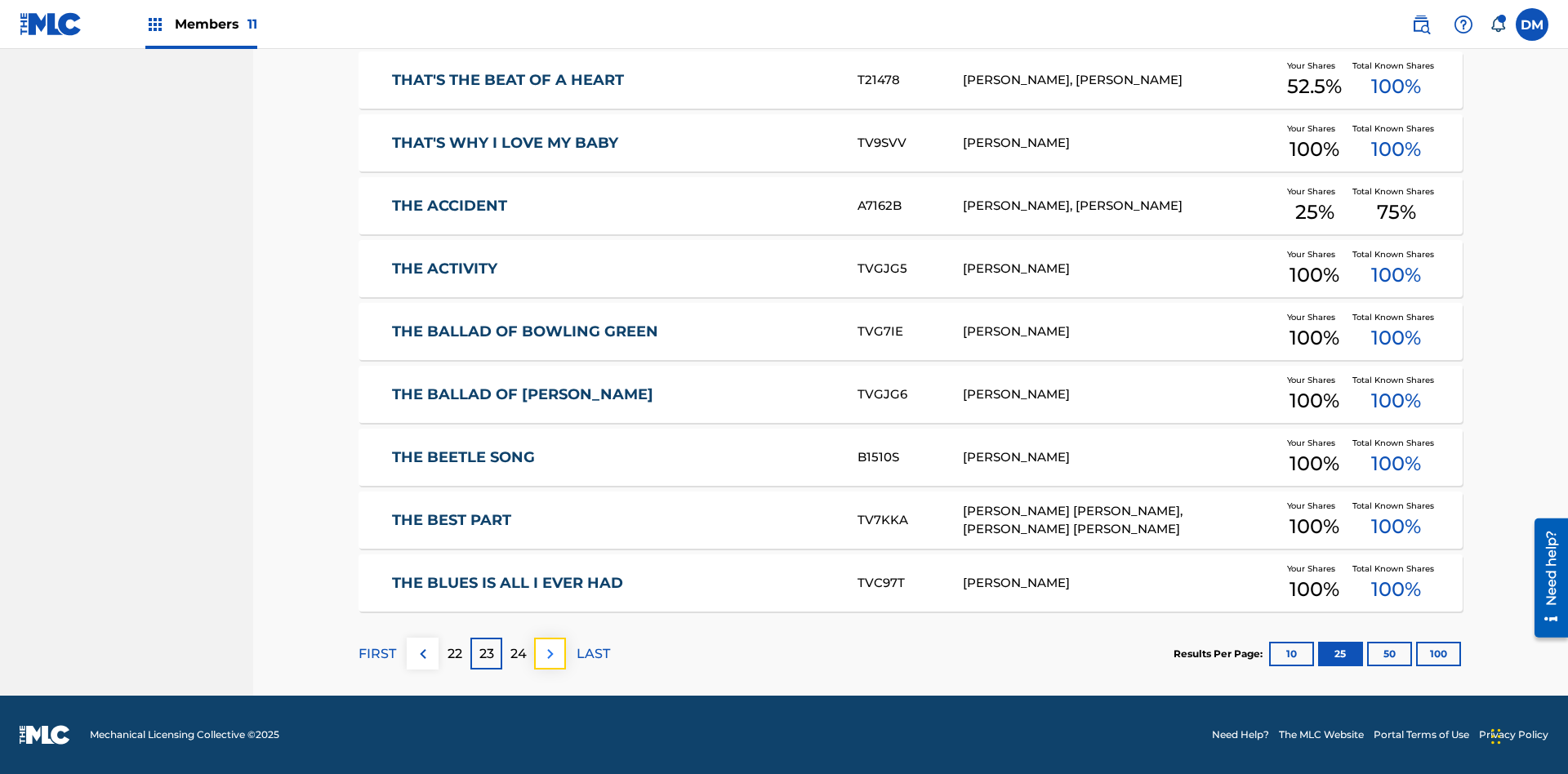
click at [550, 653] on img at bounding box center [551, 654] width 20 height 20
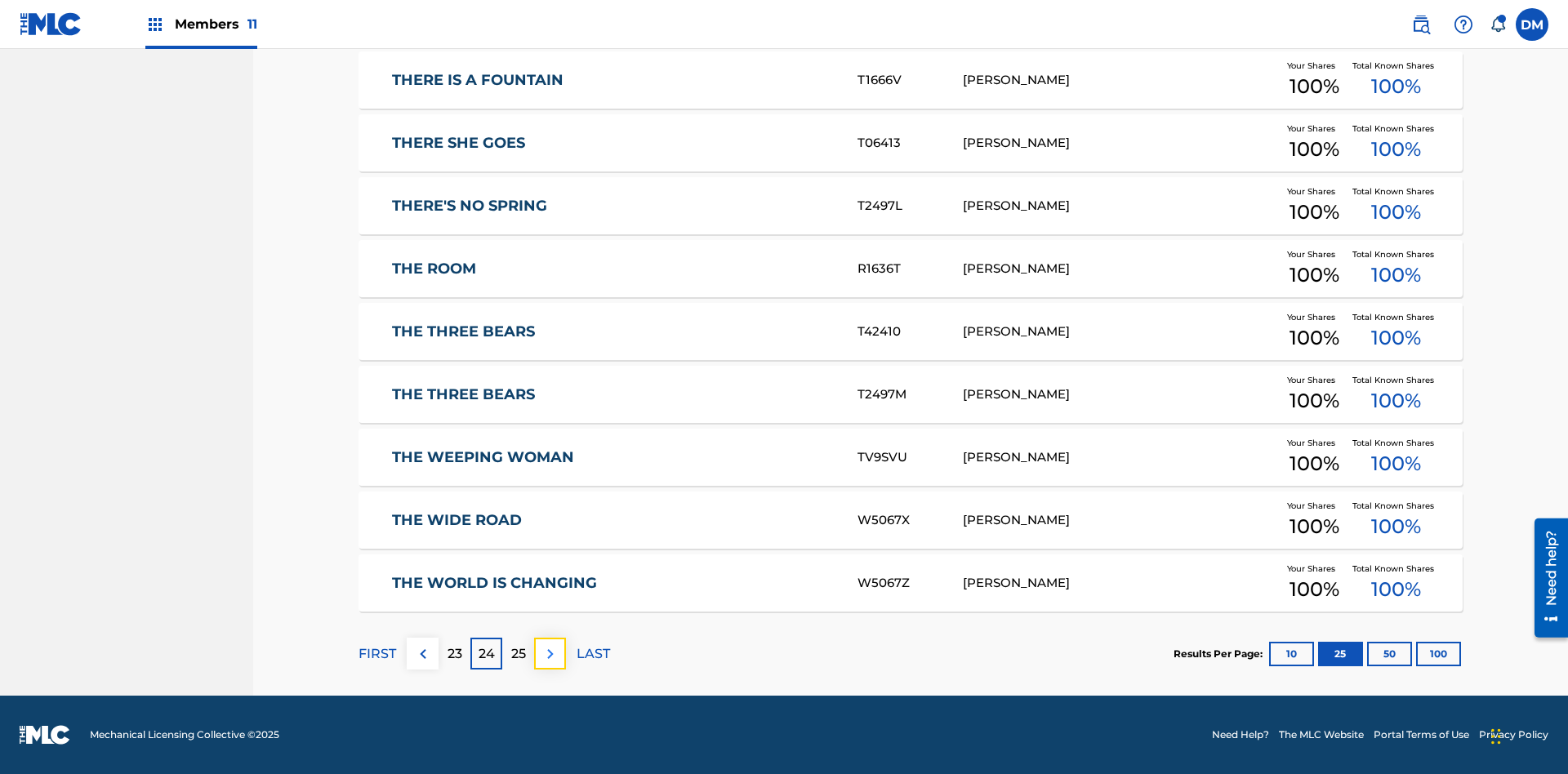
click at [550, 653] on img at bounding box center [551, 654] width 20 height 20
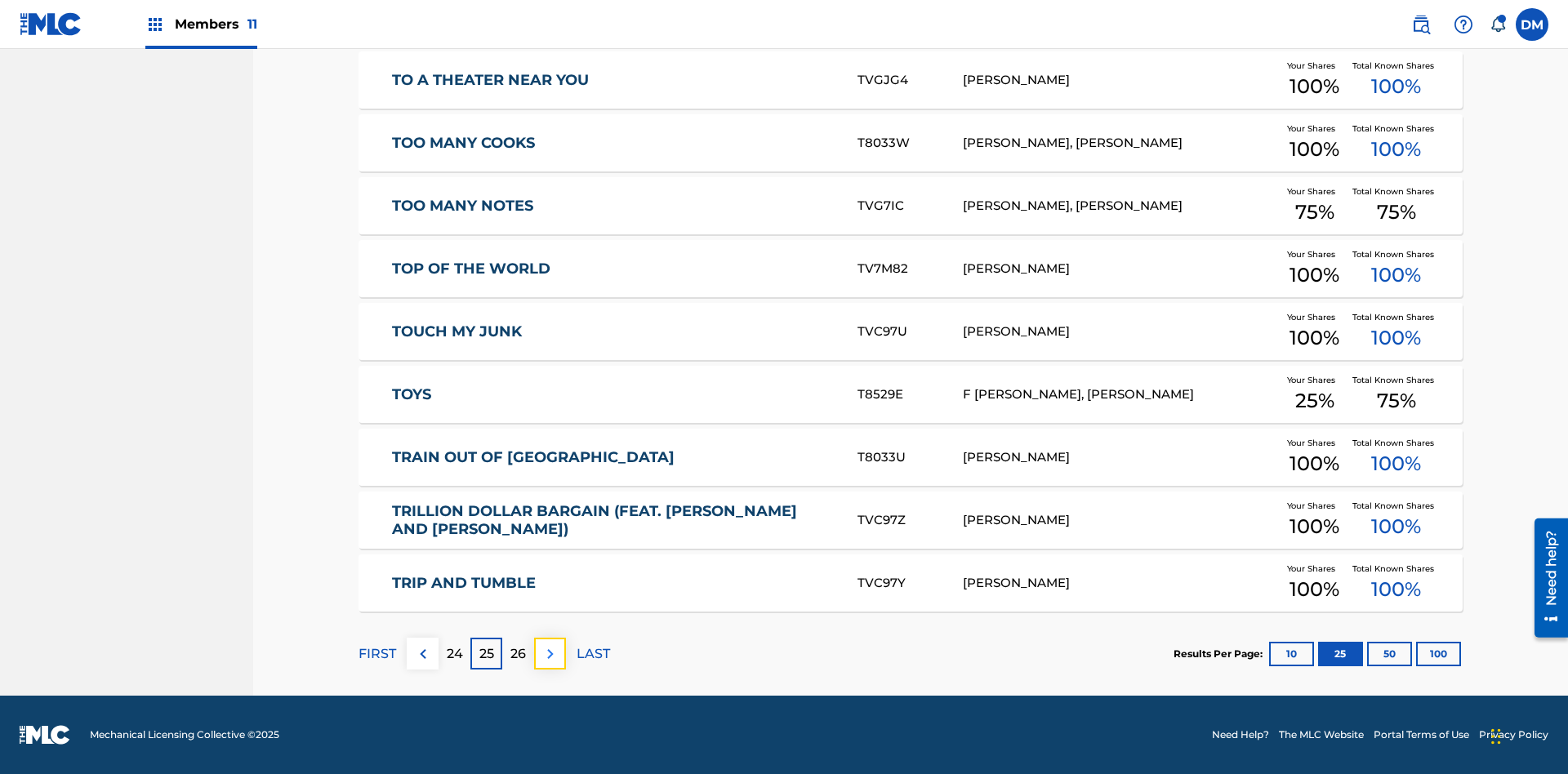
click at [550, 653] on img at bounding box center [551, 654] width 20 height 20
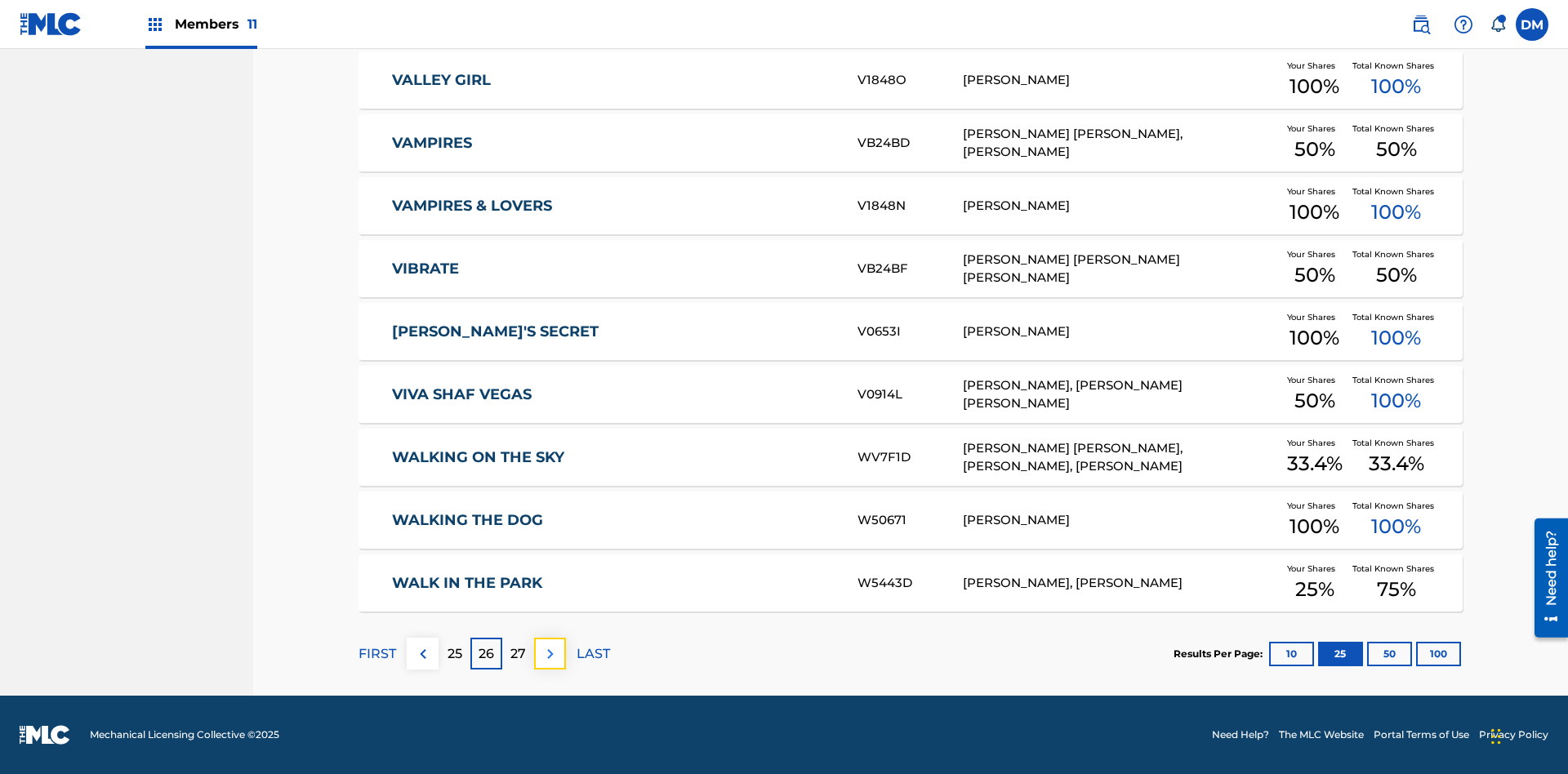
click at [550, 653] on img at bounding box center [551, 654] width 20 height 20
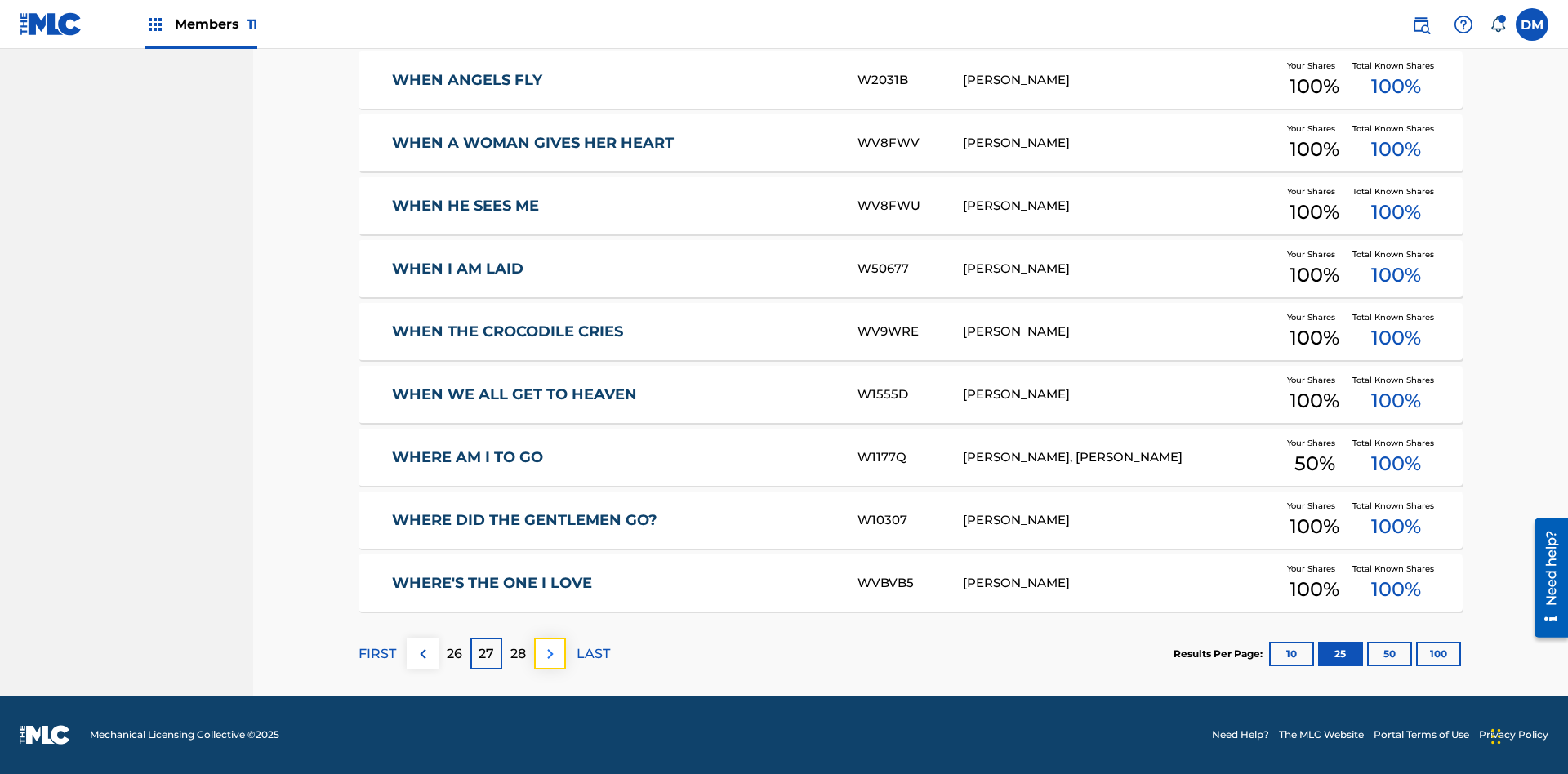
click at [550, 653] on img at bounding box center [551, 654] width 20 height 20
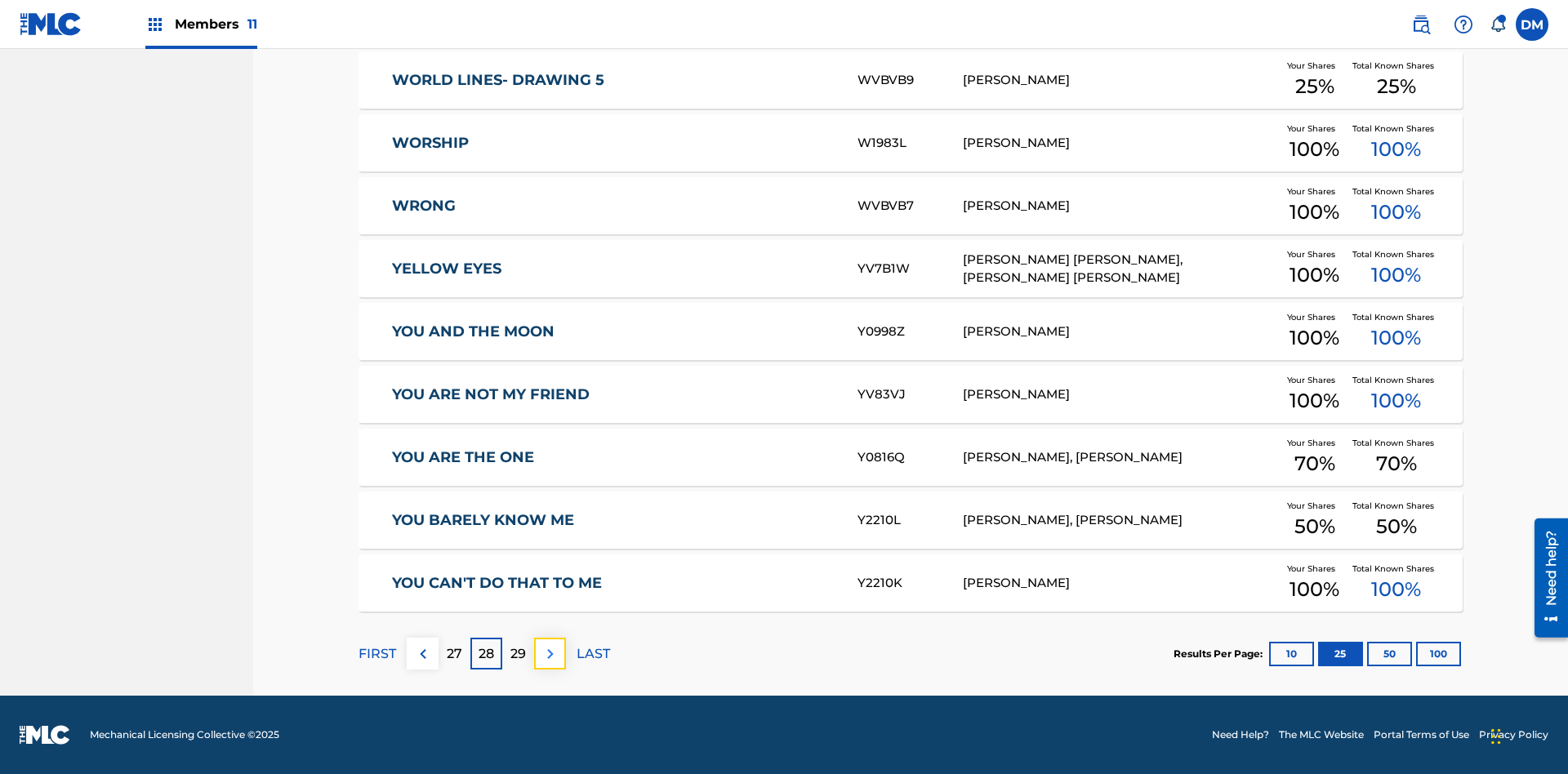
click at [550, 653] on img at bounding box center [551, 654] width 20 height 20
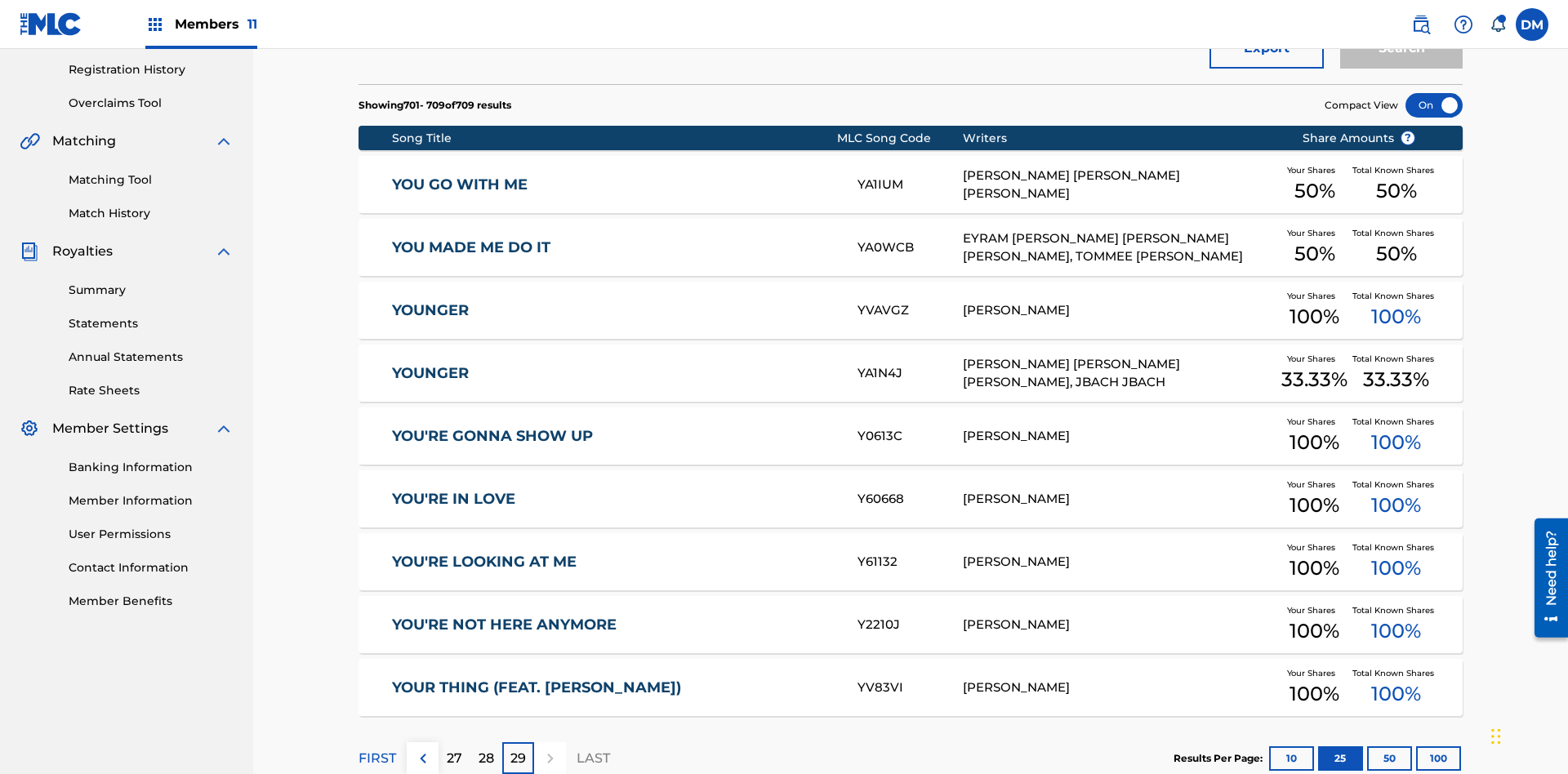
scroll to position [363, 0]
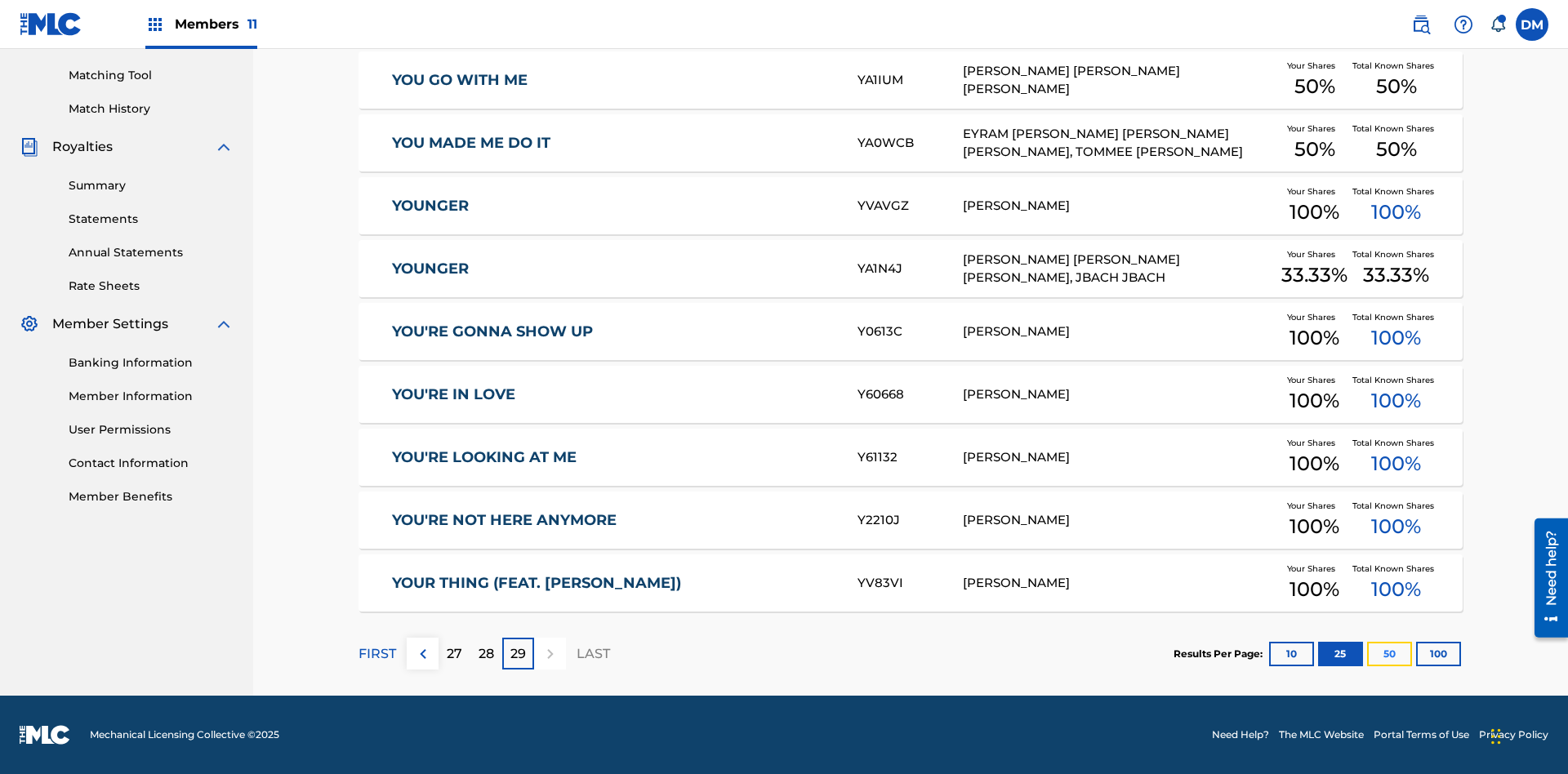
click at [1367, 653] on button "50" at bounding box center [1389, 654] width 45 height 25
click at [377, 653] on p "FIRST" at bounding box center [378, 654] width 38 height 20
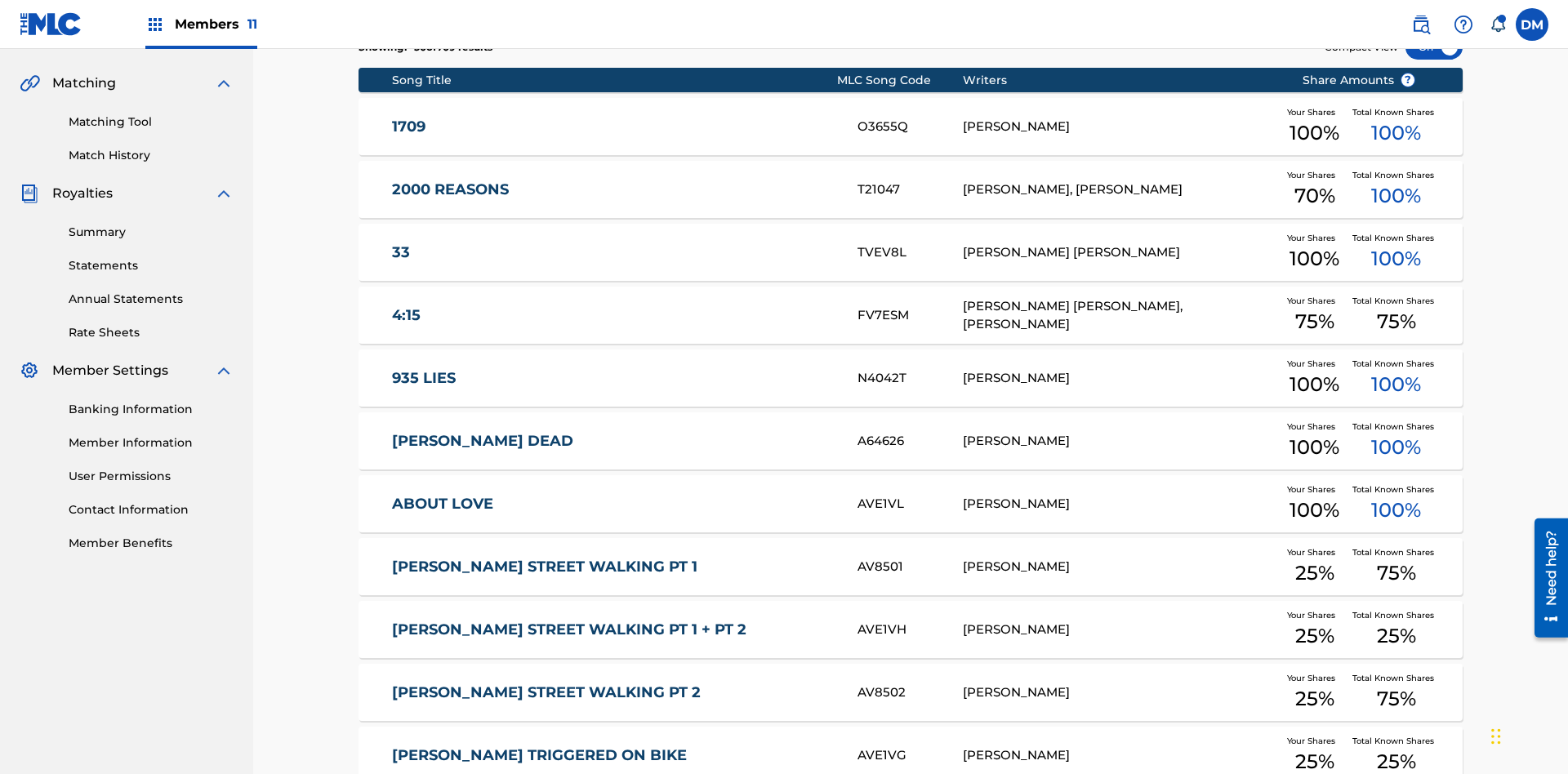
scroll to position [304, 0]
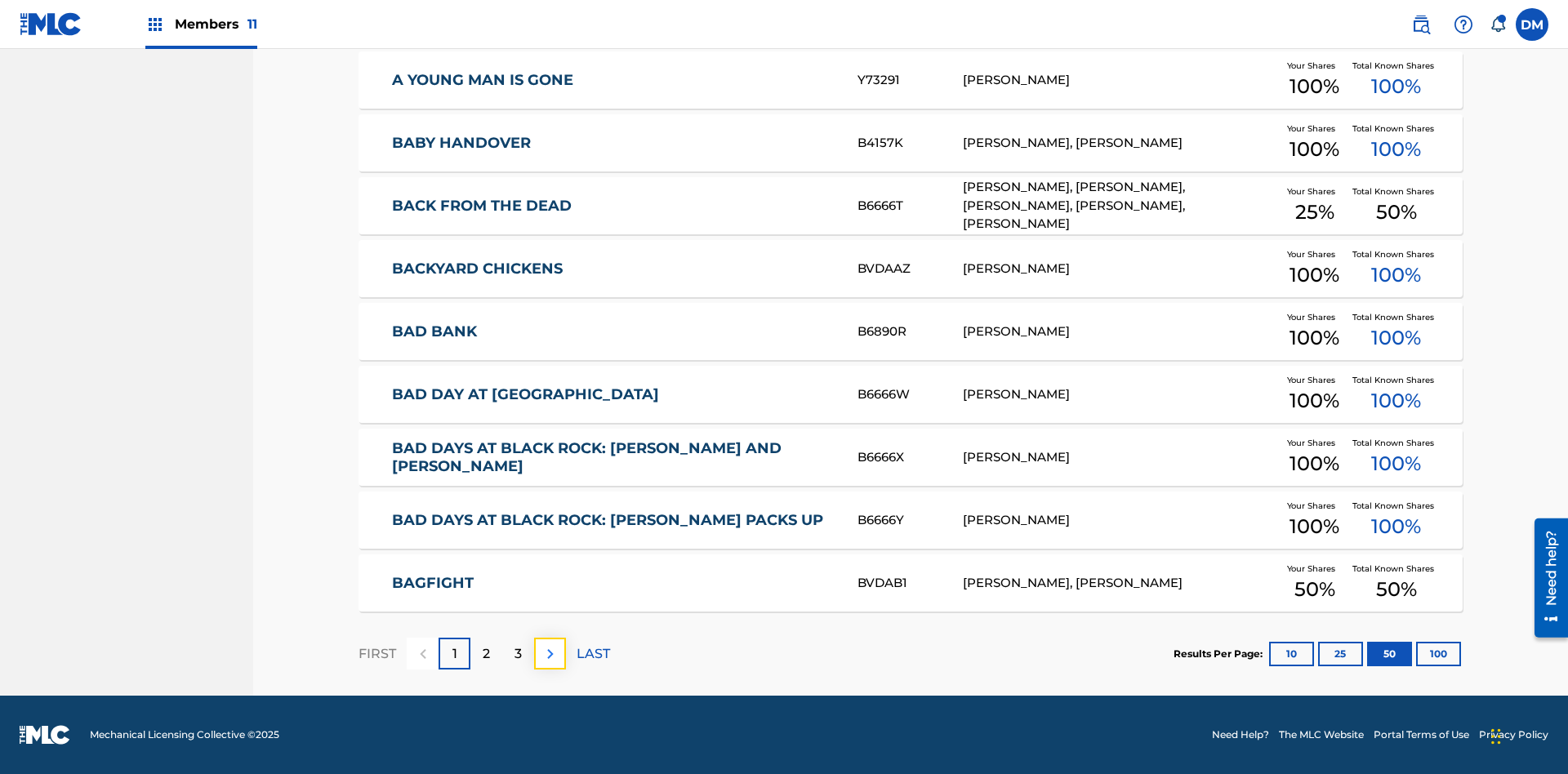
click at [550, 653] on img at bounding box center [551, 654] width 20 height 20
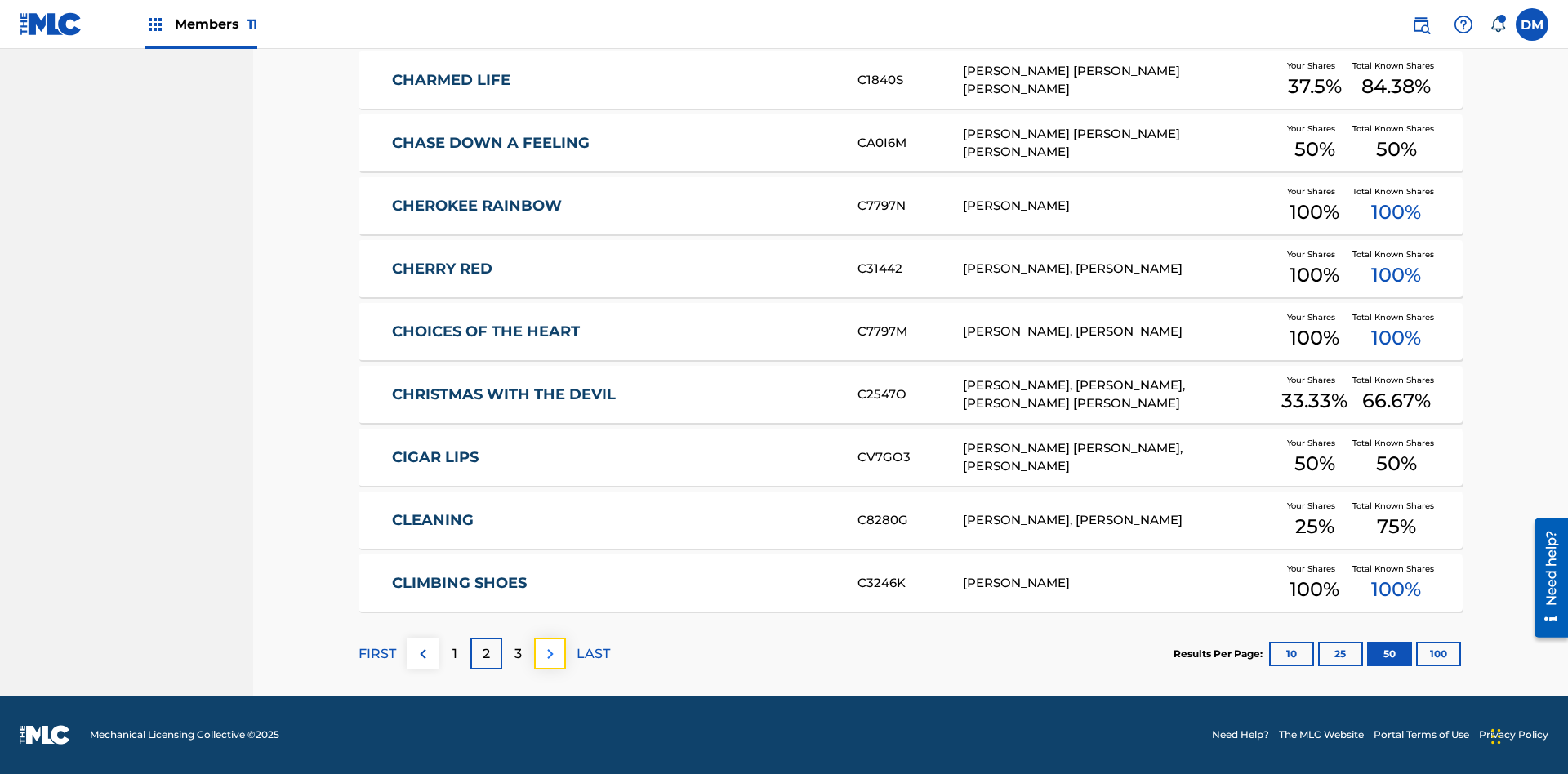
click at [550, 653] on img at bounding box center [551, 654] width 20 height 20
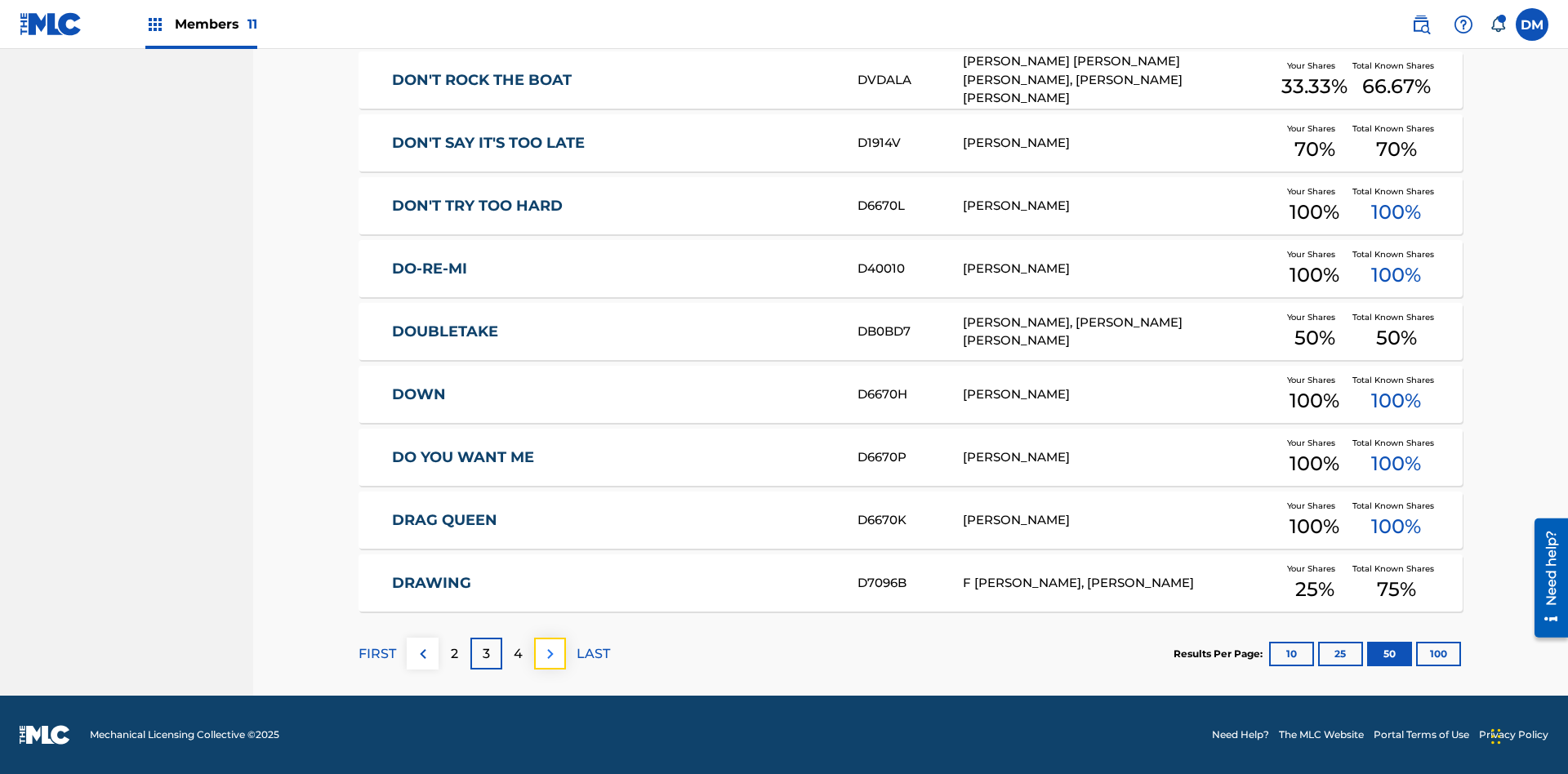
click at [550, 653] on img at bounding box center [551, 654] width 20 height 20
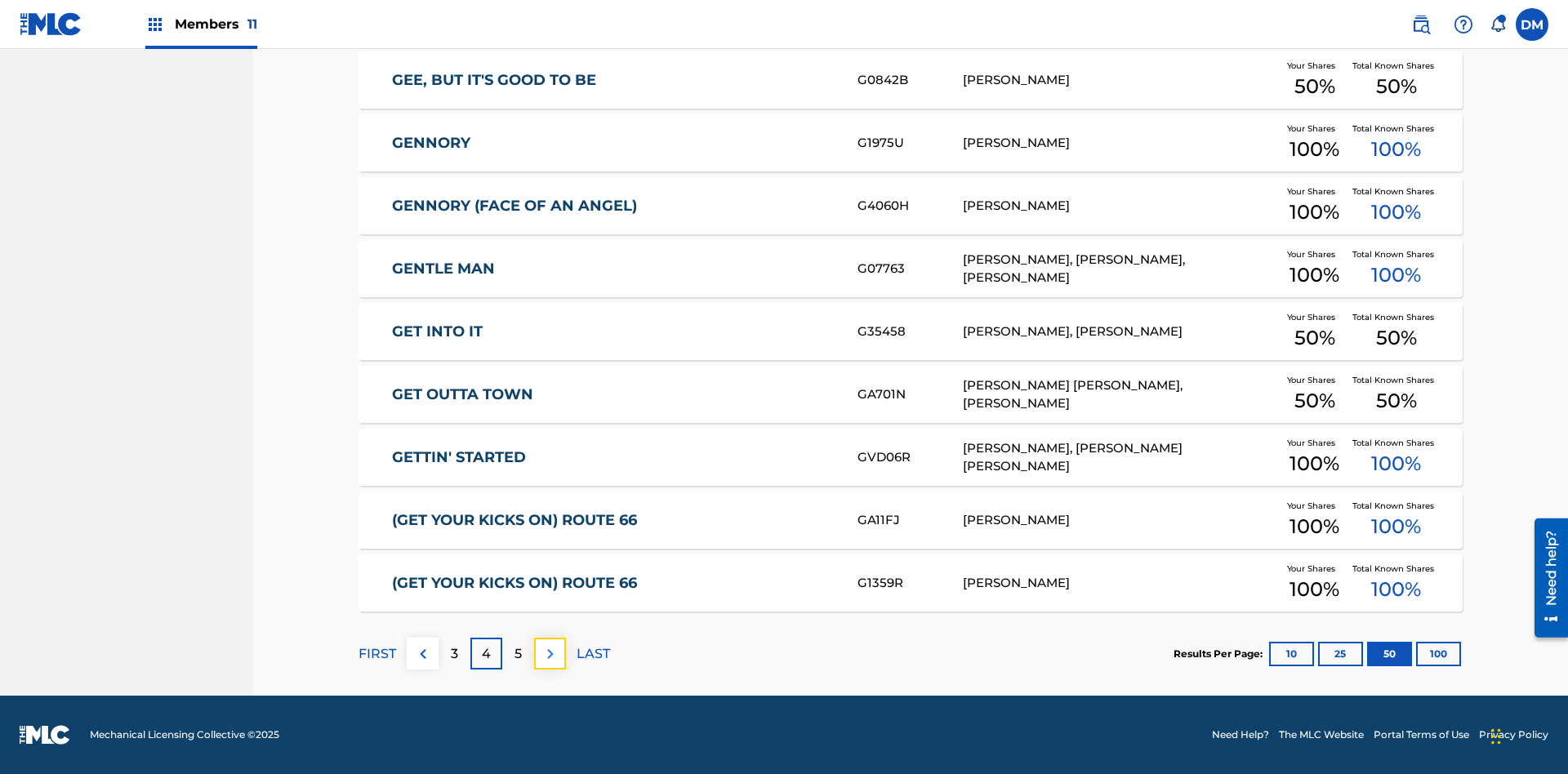
click at [550, 653] on img at bounding box center [551, 654] width 20 height 20
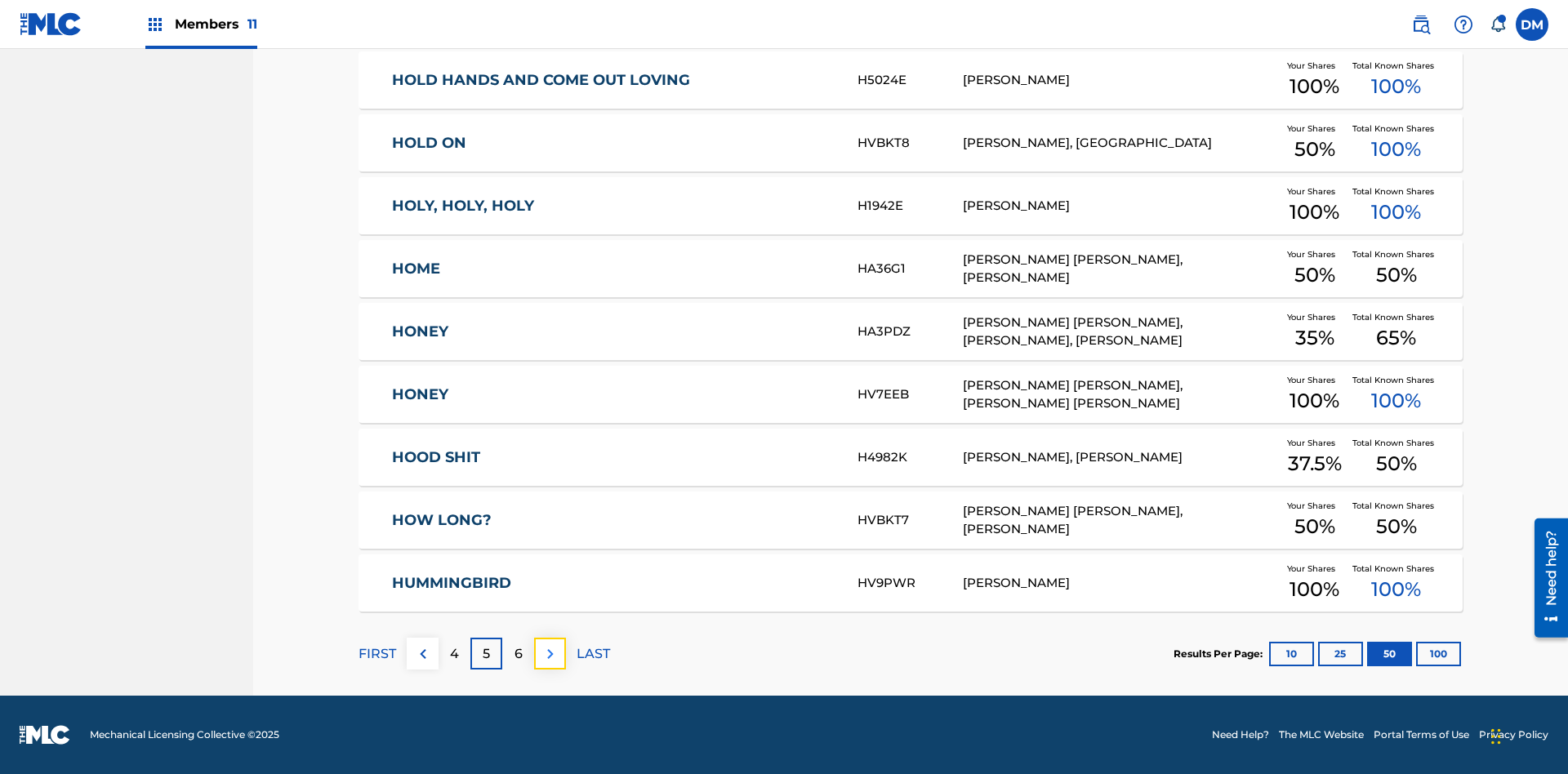
click at [550, 653] on img at bounding box center [551, 654] width 20 height 20
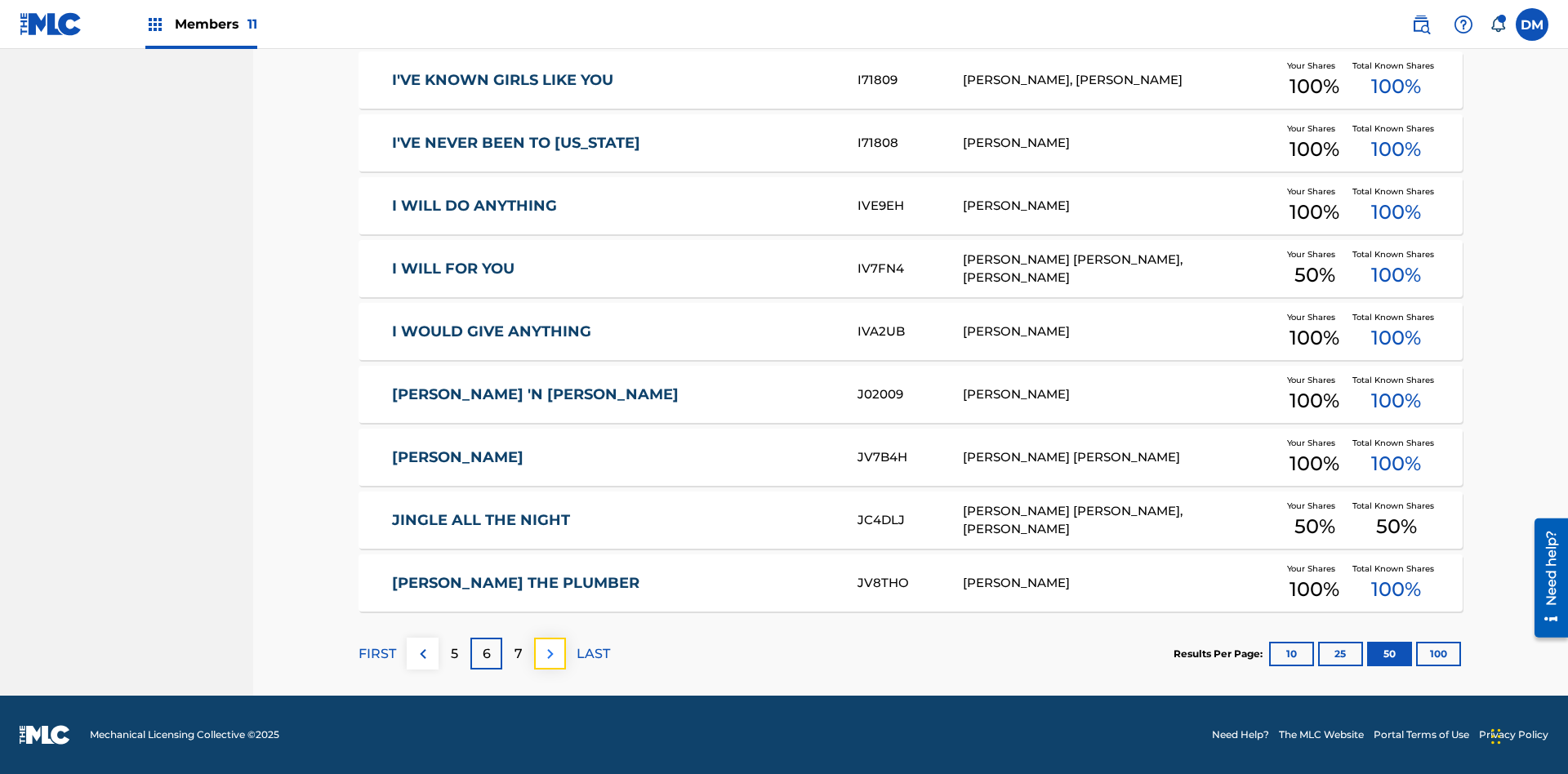
click at [550, 653] on img at bounding box center [551, 654] width 20 height 20
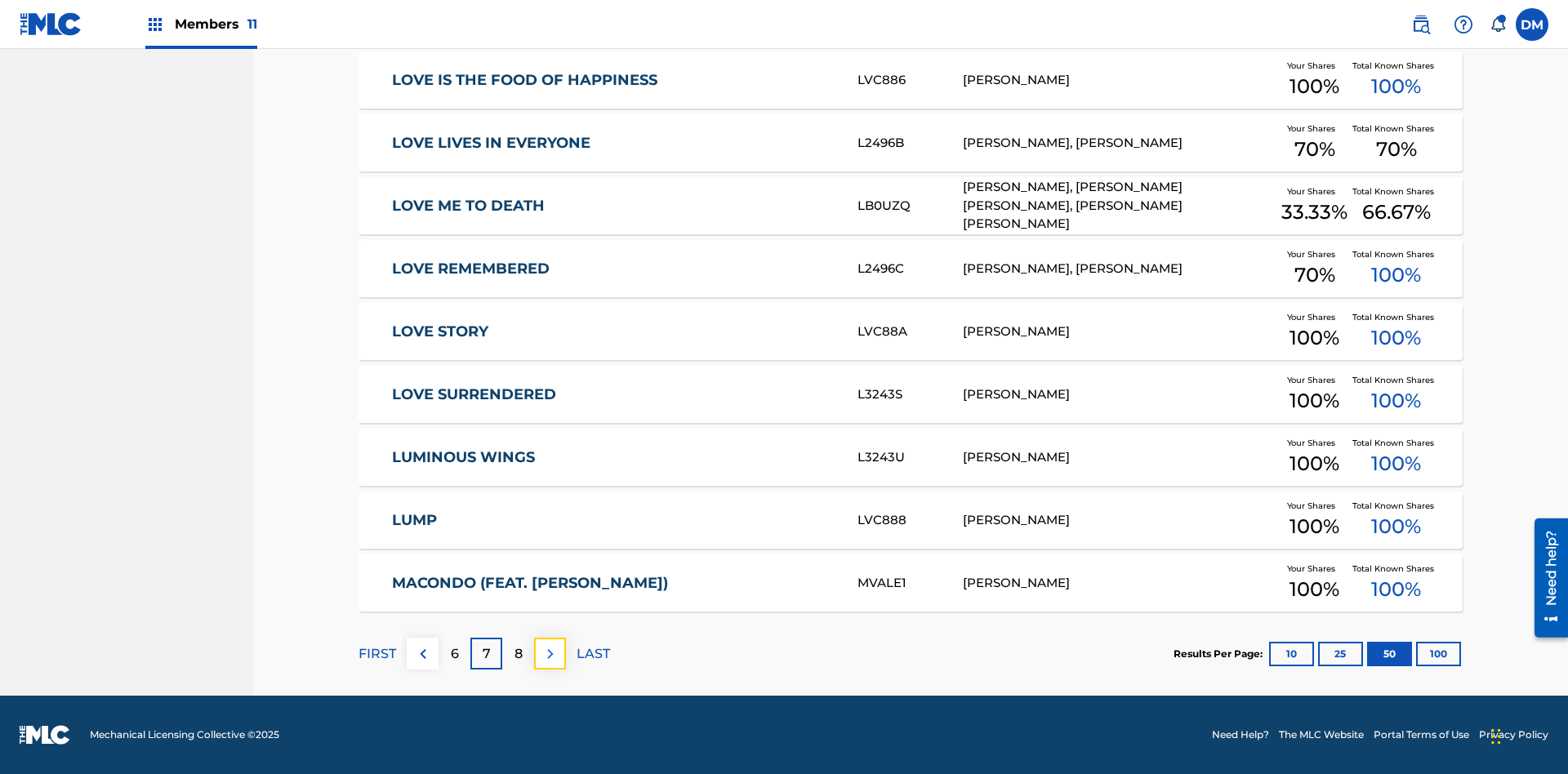
click at [550, 653] on img at bounding box center [551, 654] width 20 height 20
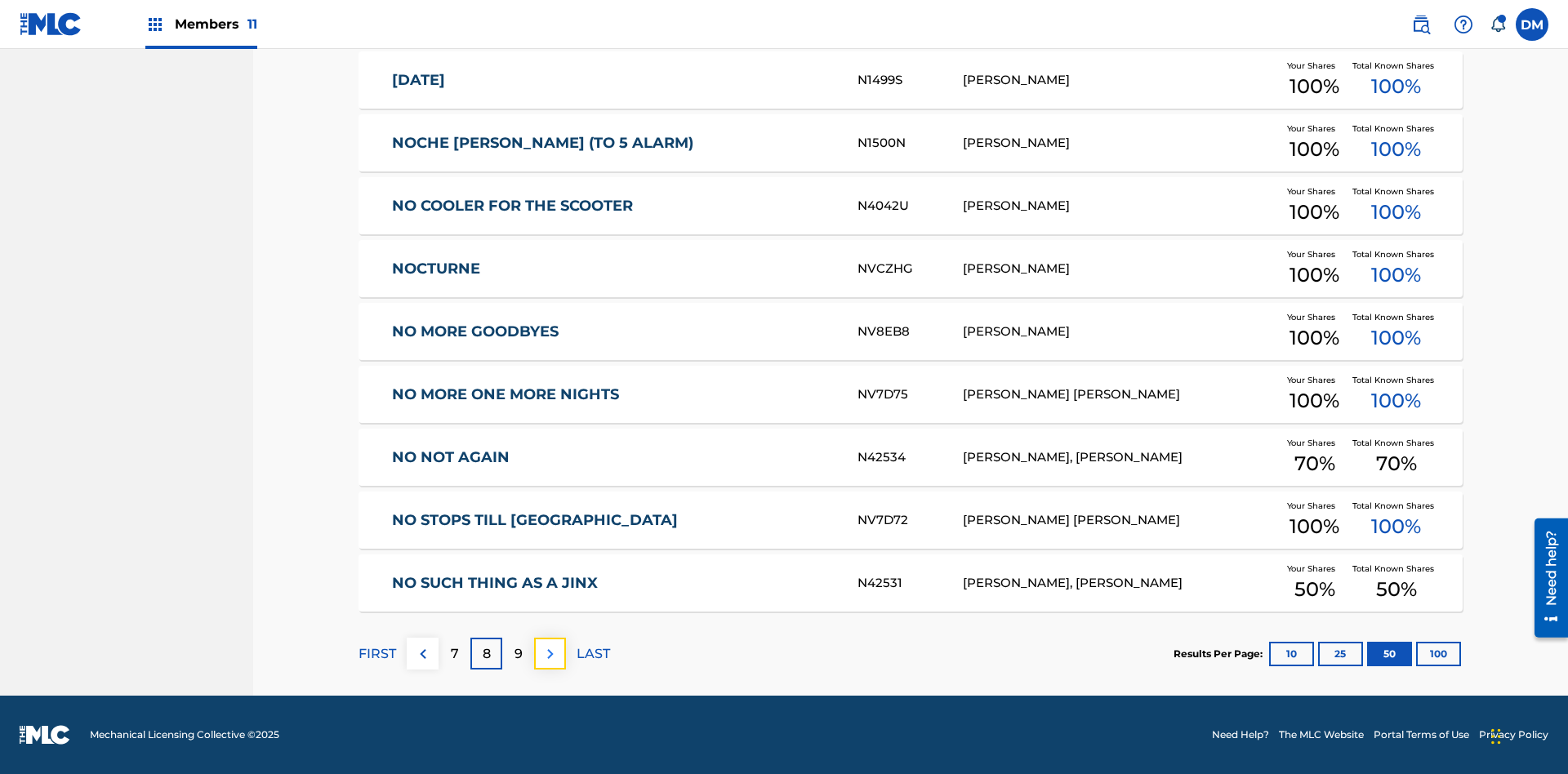
click at [550, 653] on img at bounding box center [551, 654] width 20 height 20
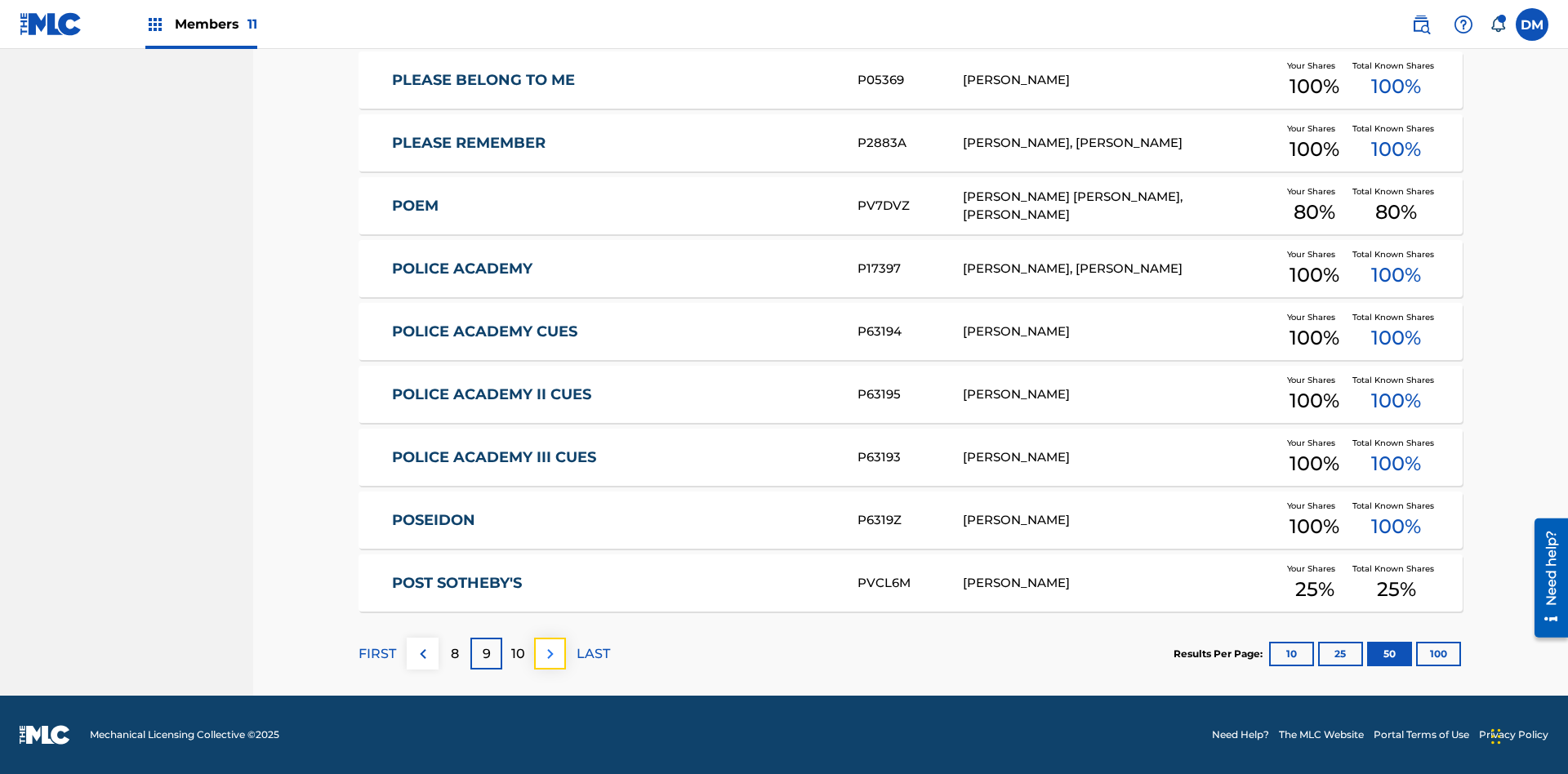
click at [550, 653] on img at bounding box center [551, 654] width 20 height 20
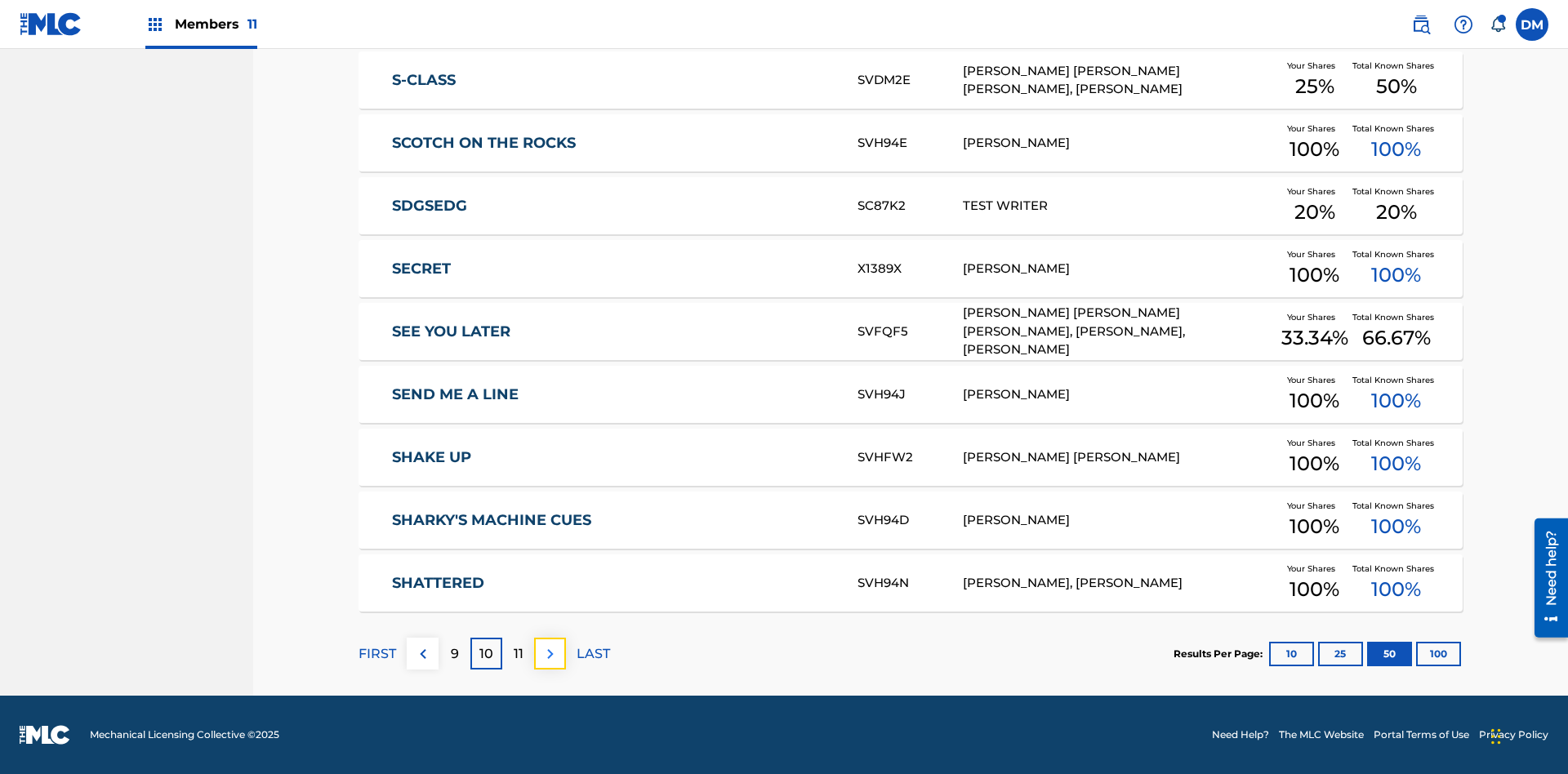
click at [550, 653] on img at bounding box center [551, 654] width 20 height 20
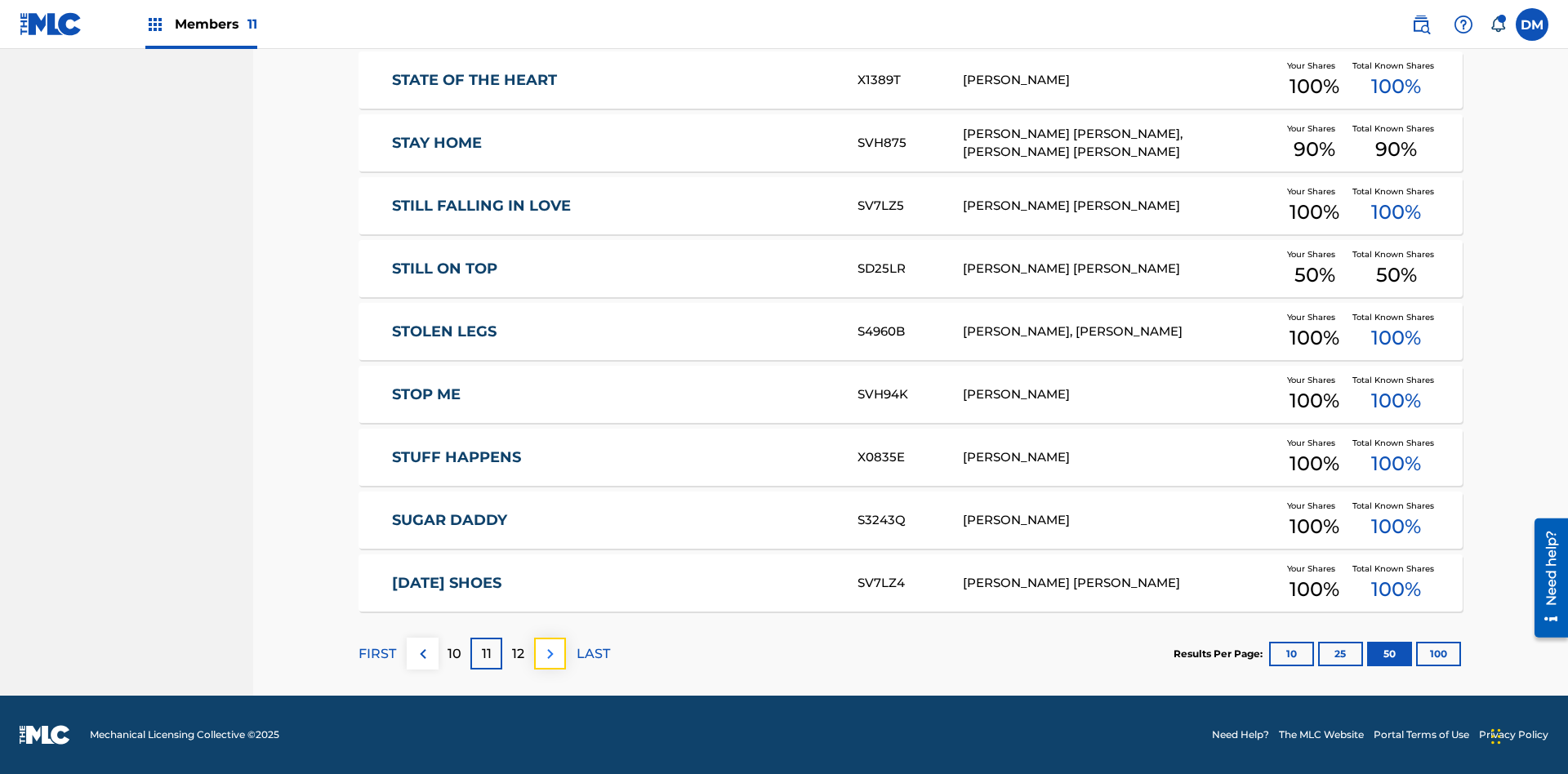
click at [550, 653] on img at bounding box center [551, 654] width 20 height 20
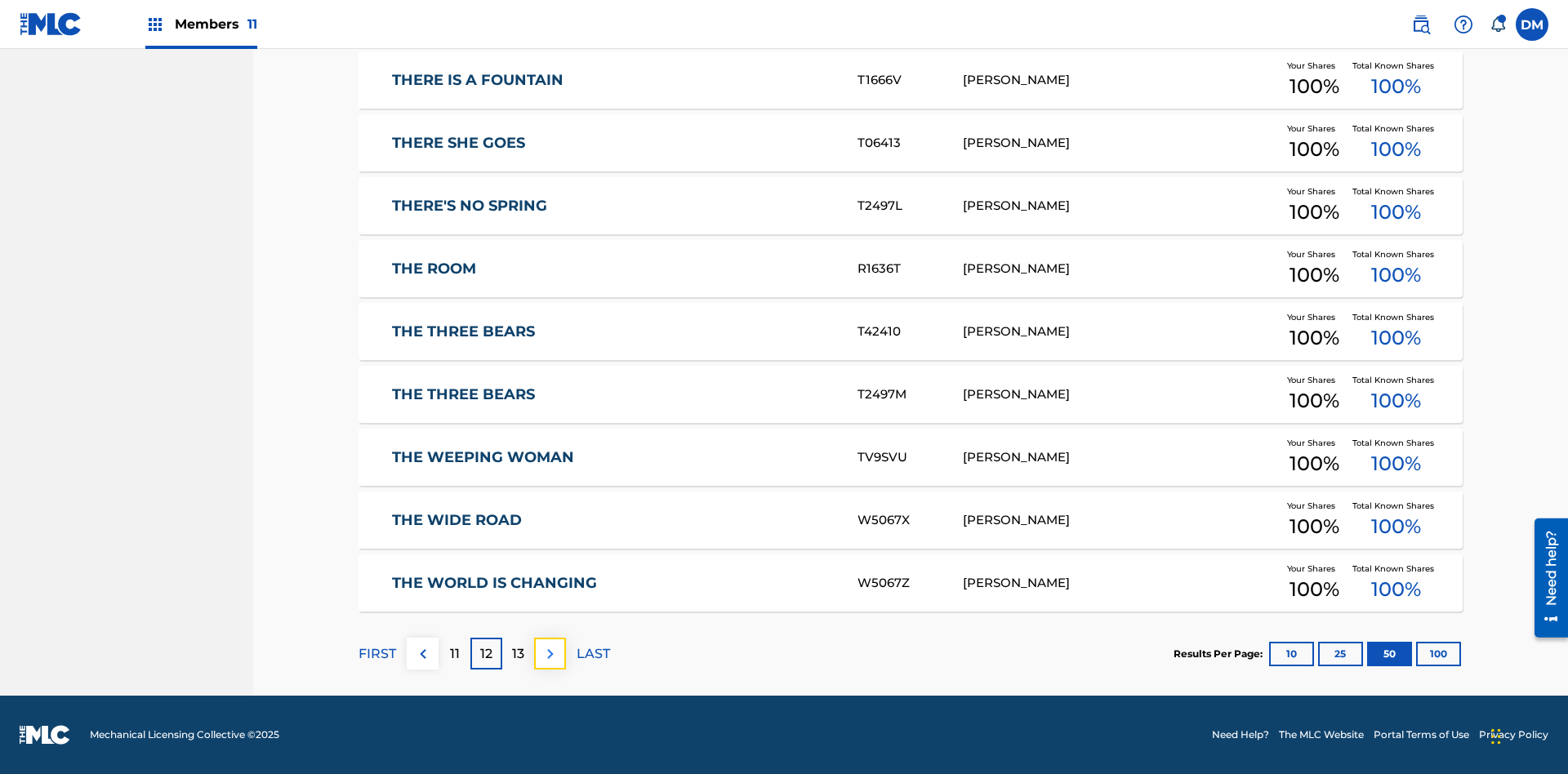
click at [550, 653] on img at bounding box center [551, 654] width 20 height 20
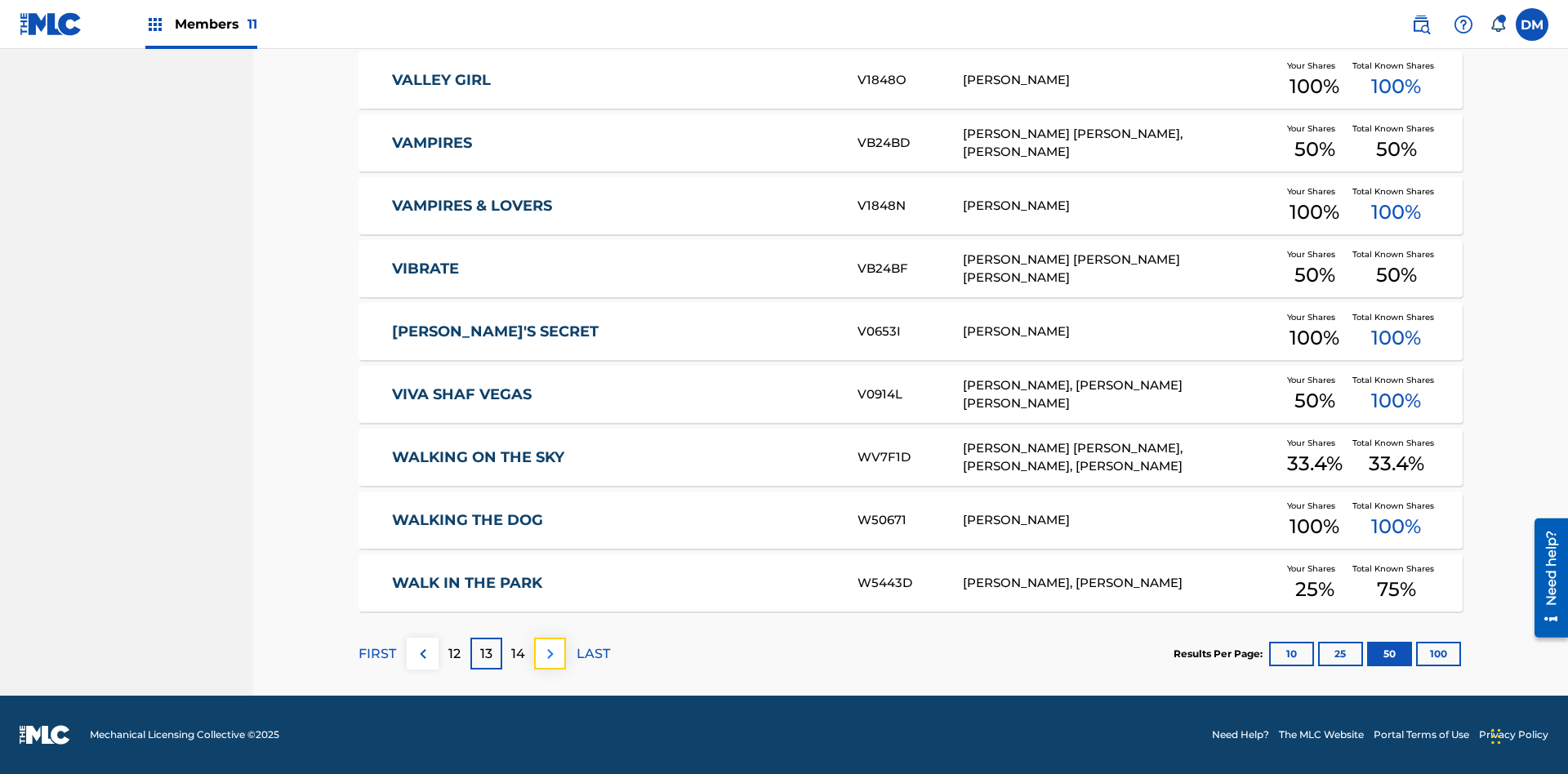
click at [550, 653] on img at bounding box center [551, 654] width 20 height 20
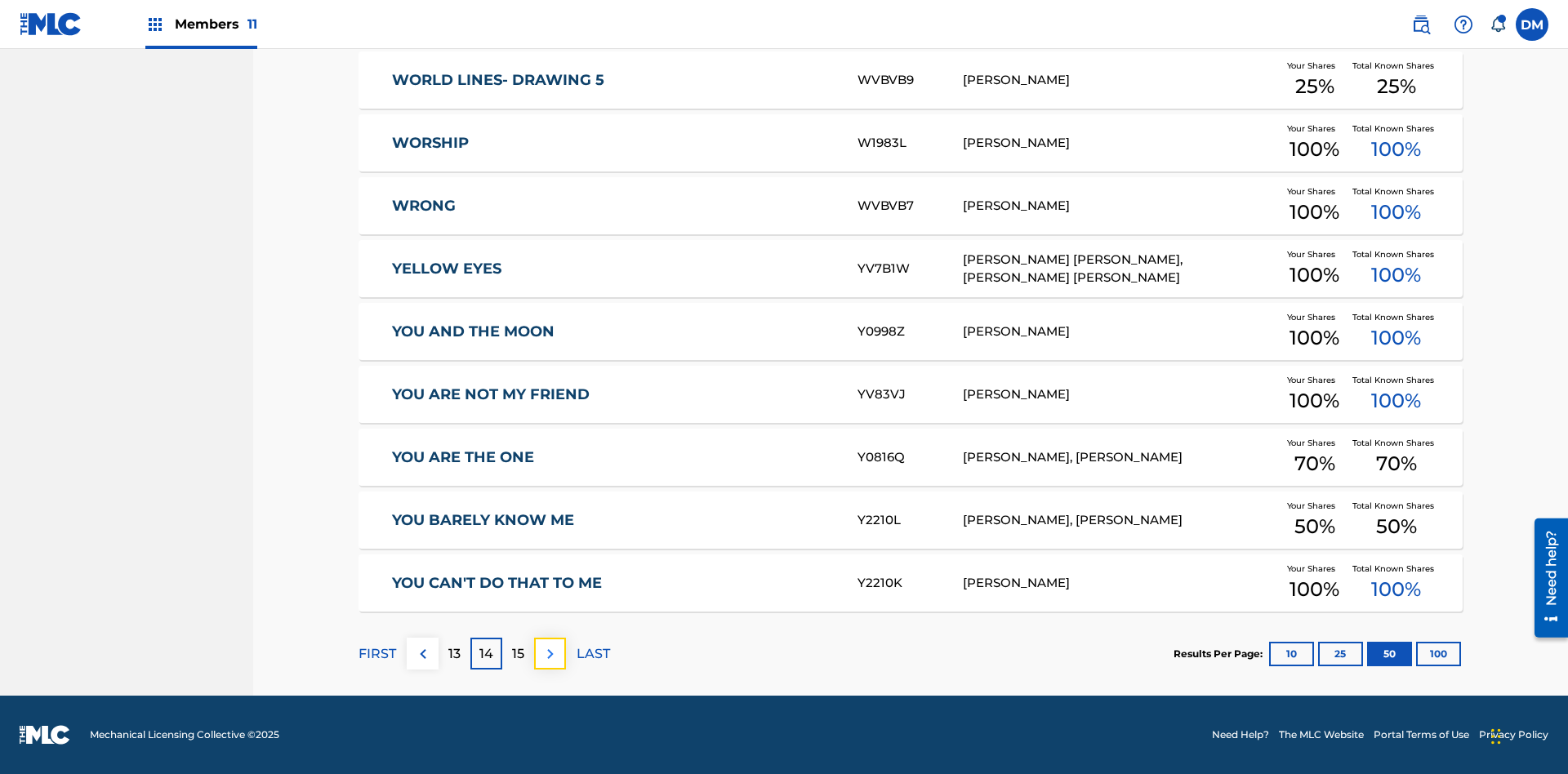
click at [550, 653] on img at bounding box center [551, 654] width 20 height 20
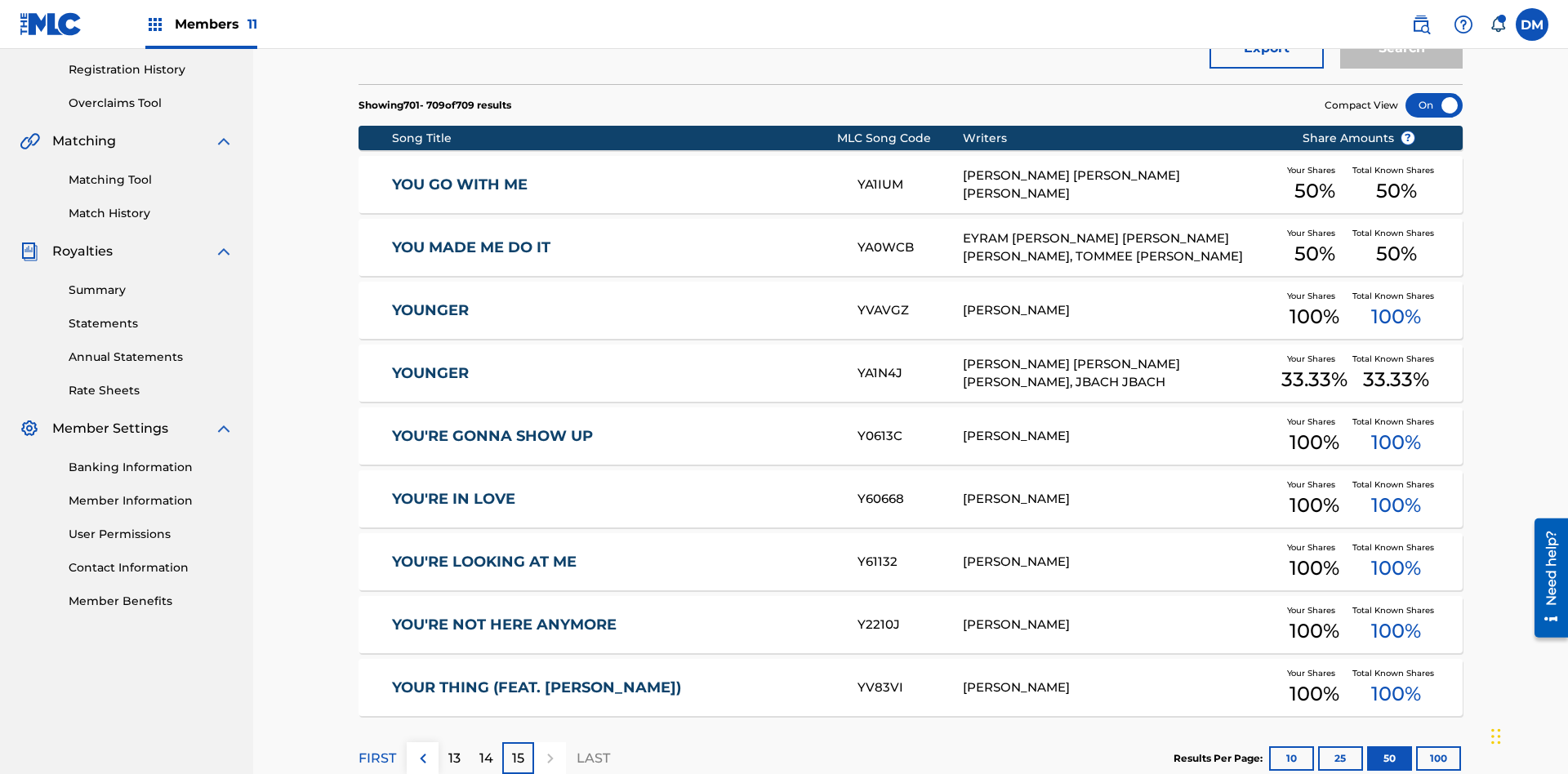
scroll to position [363, 0]
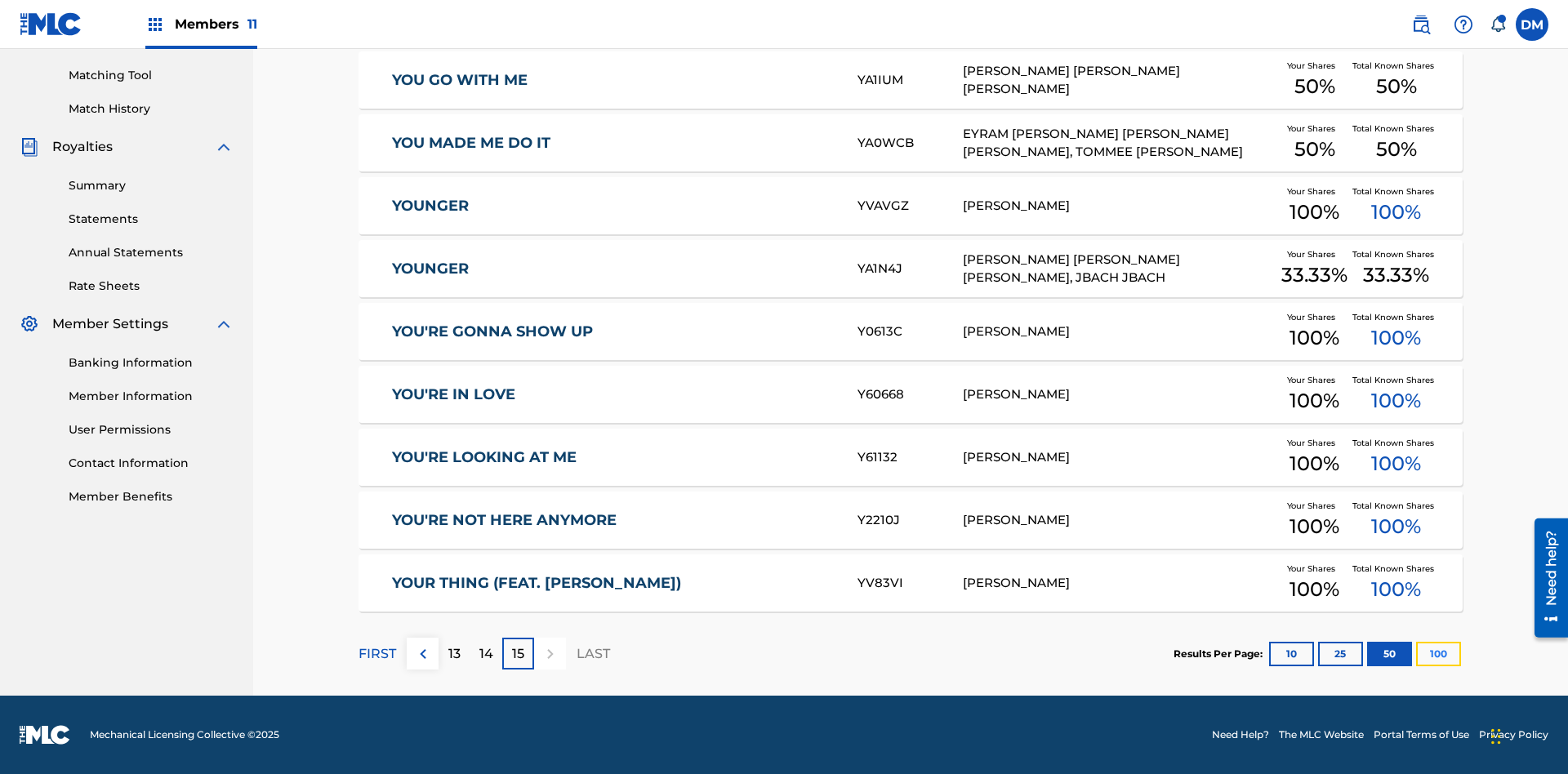
click at [1416, 653] on button "100" at bounding box center [1438, 654] width 45 height 25
click at [377, 653] on p "FIRST" at bounding box center [378, 654] width 38 height 20
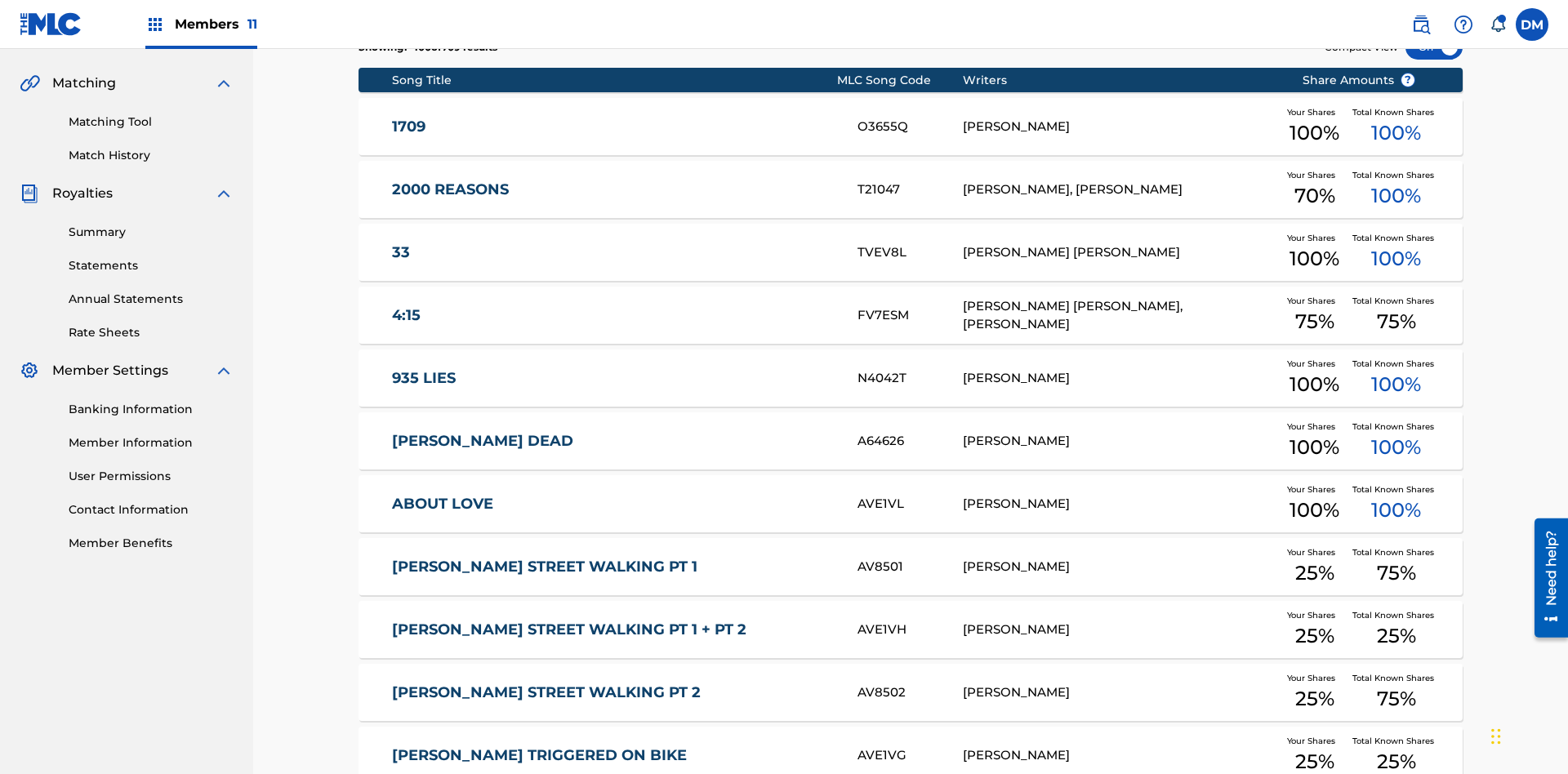
scroll to position [304, 0]
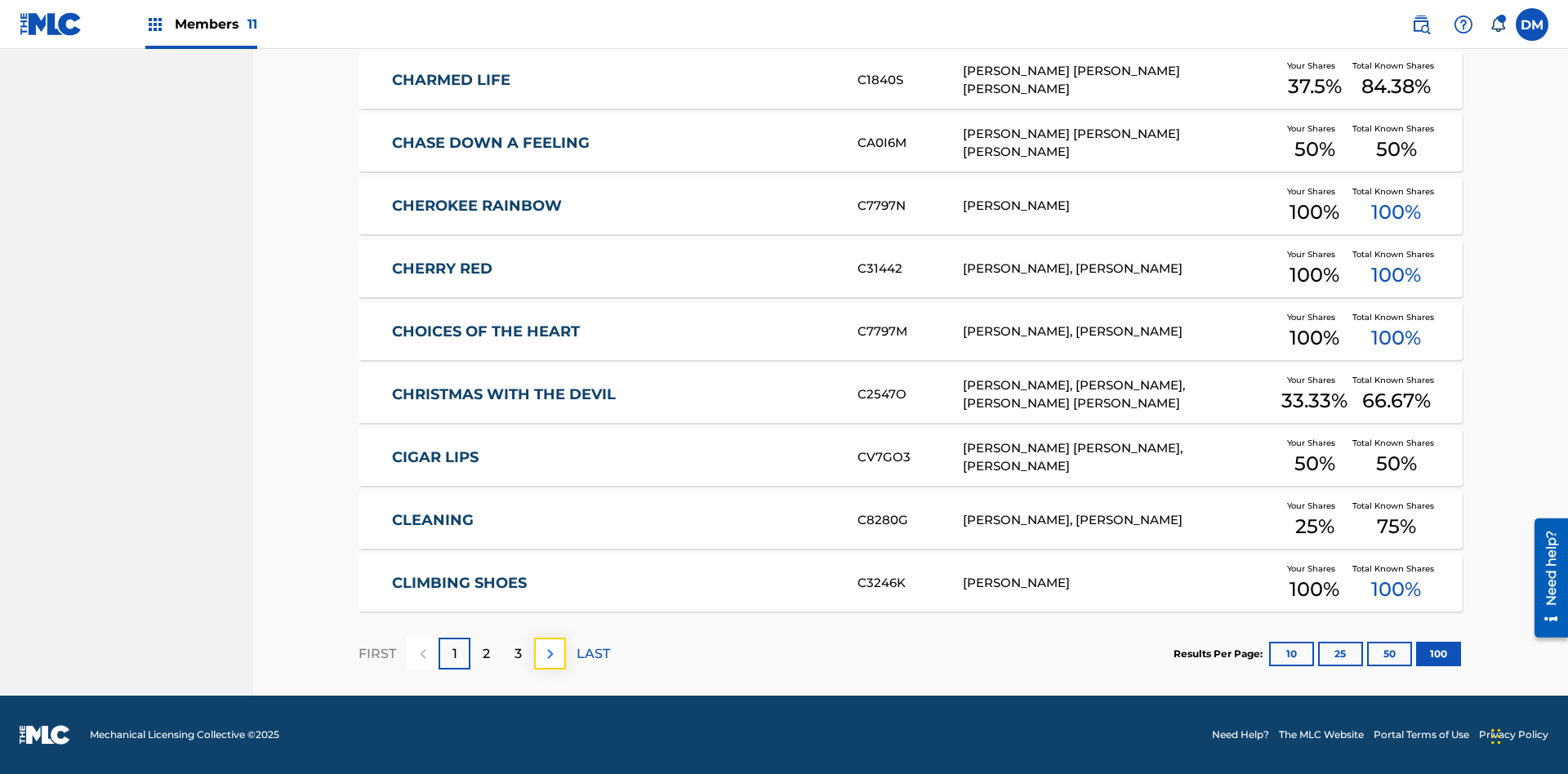
click at [550, 653] on img at bounding box center [551, 654] width 20 height 20
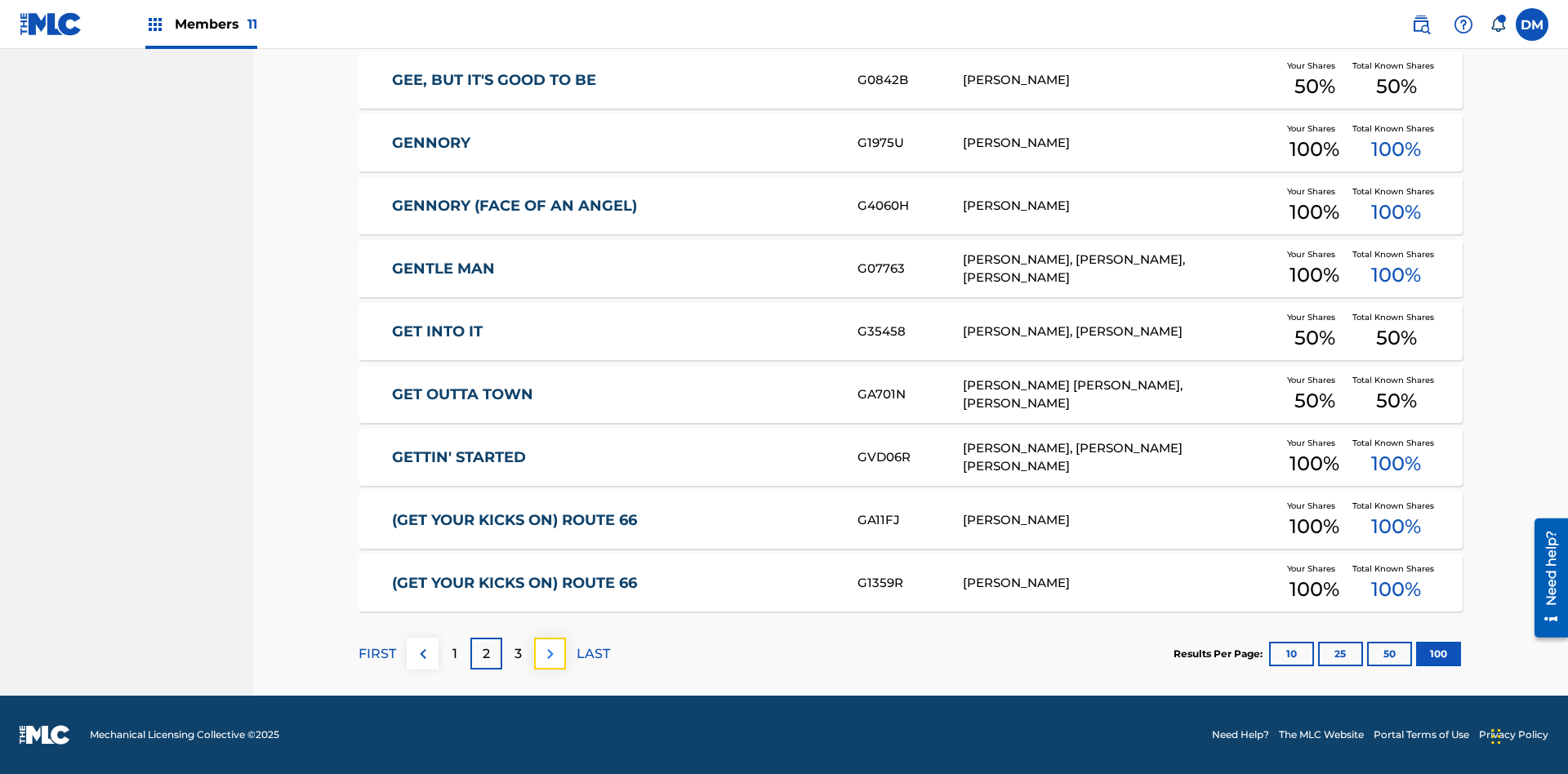
click at [550, 653] on img at bounding box center [551, 654] width 20 height 20
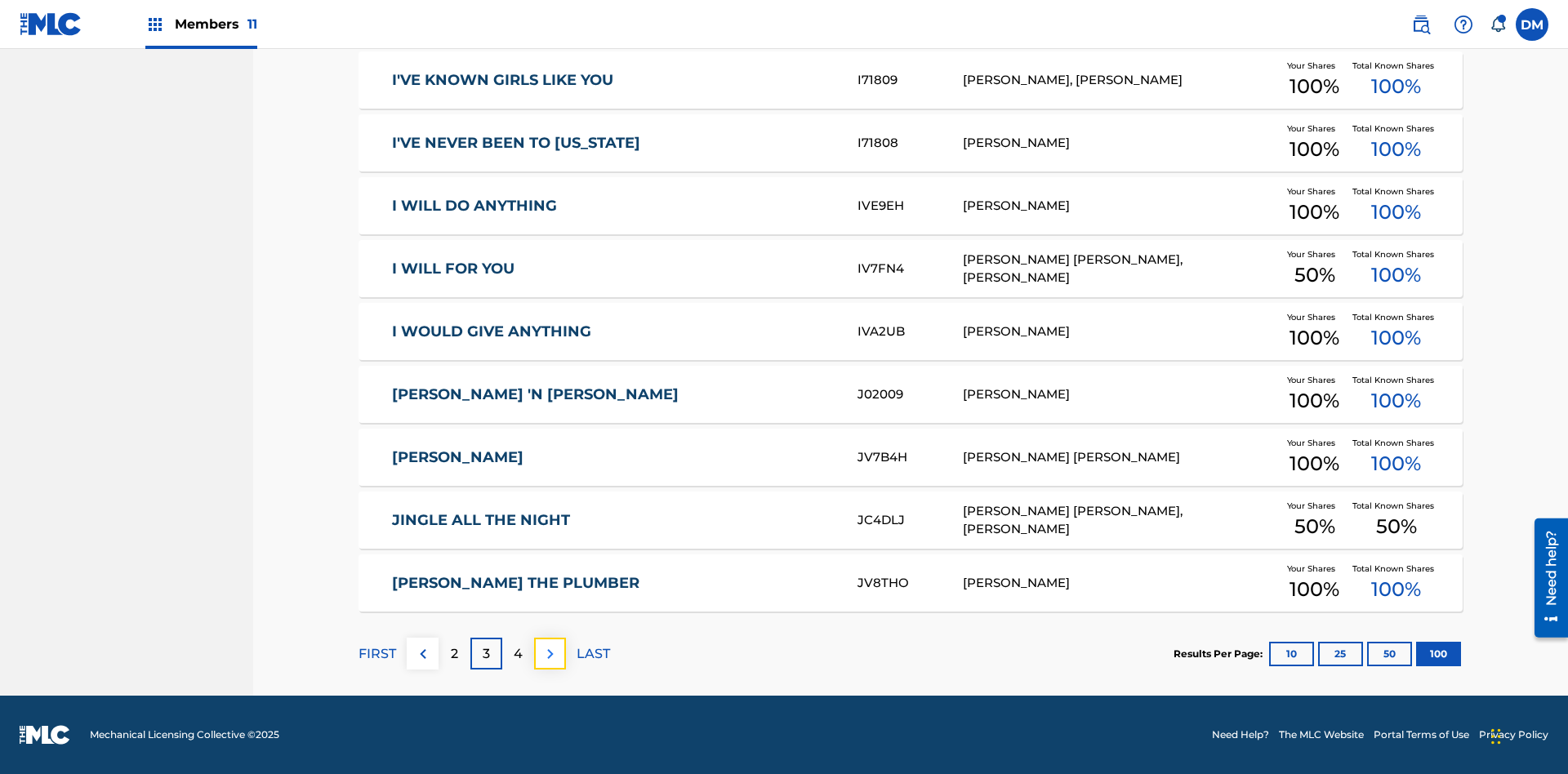
click at [550, 653] on img at bounding box center [551, 654] width 20 height 20
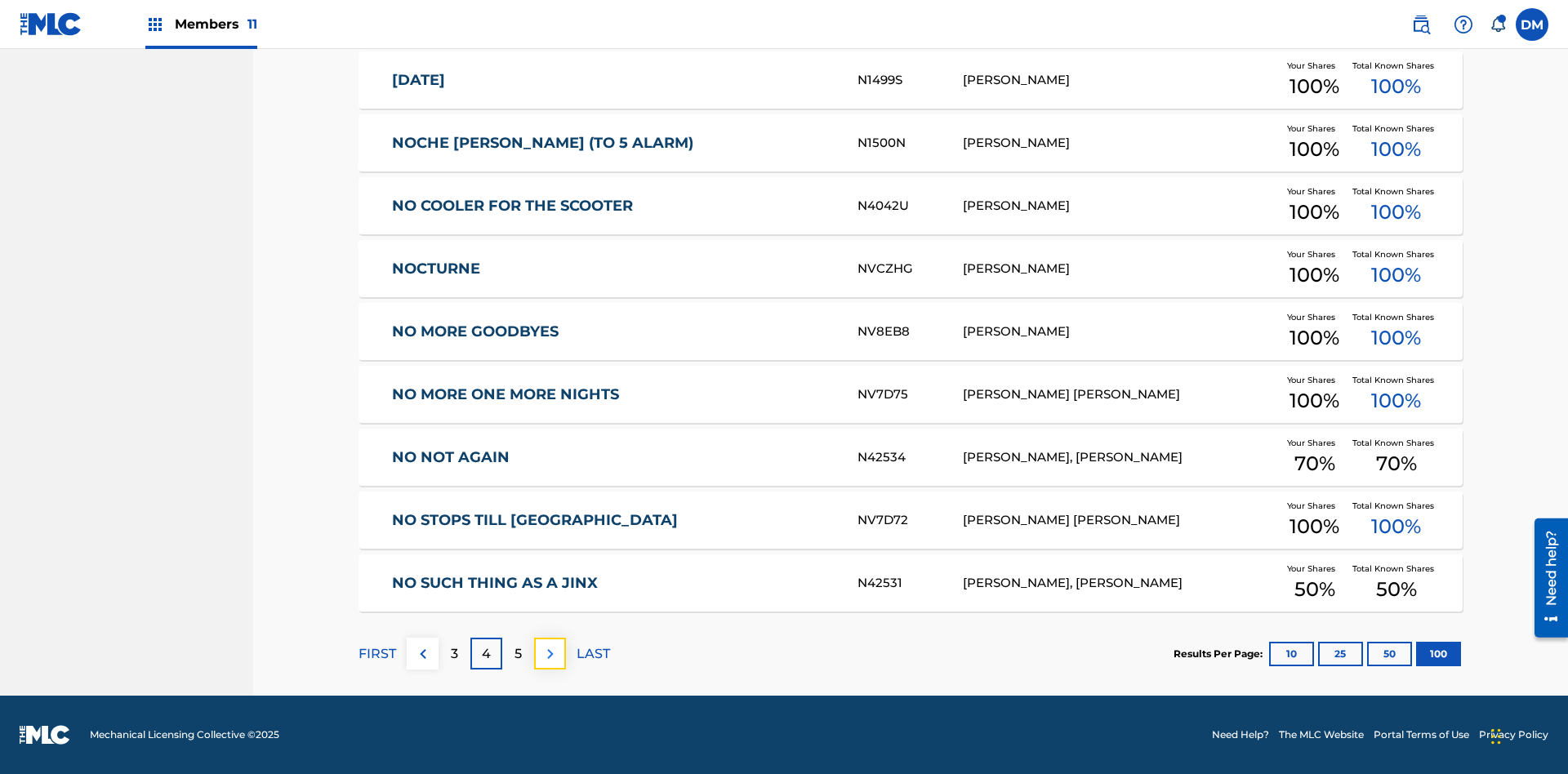
click at [550, 653] on img at bounding box center [551, 654] width 20 height 20
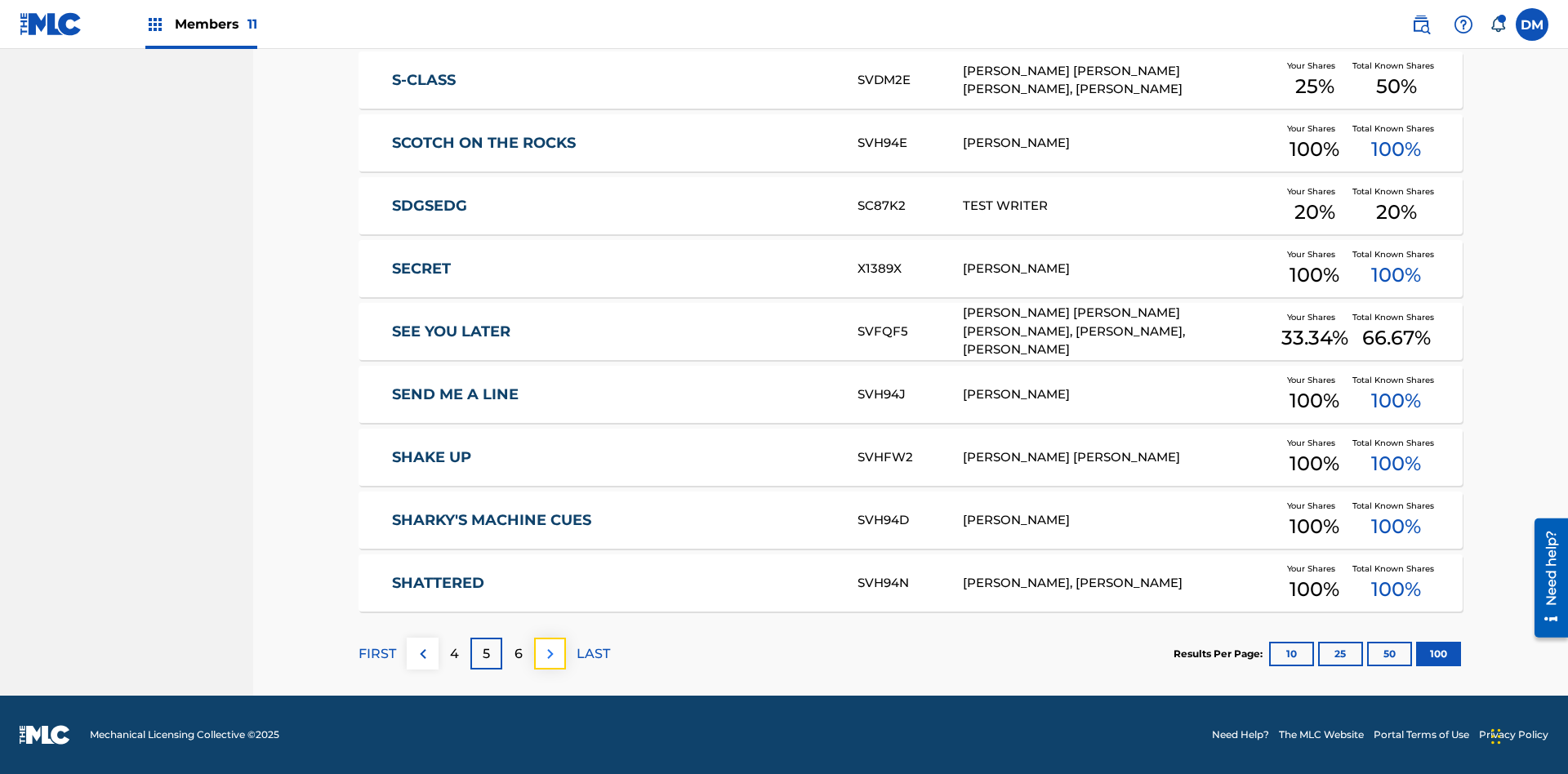
click at [550, 653] on img at bounding box center [551, 654] width 20 height 20
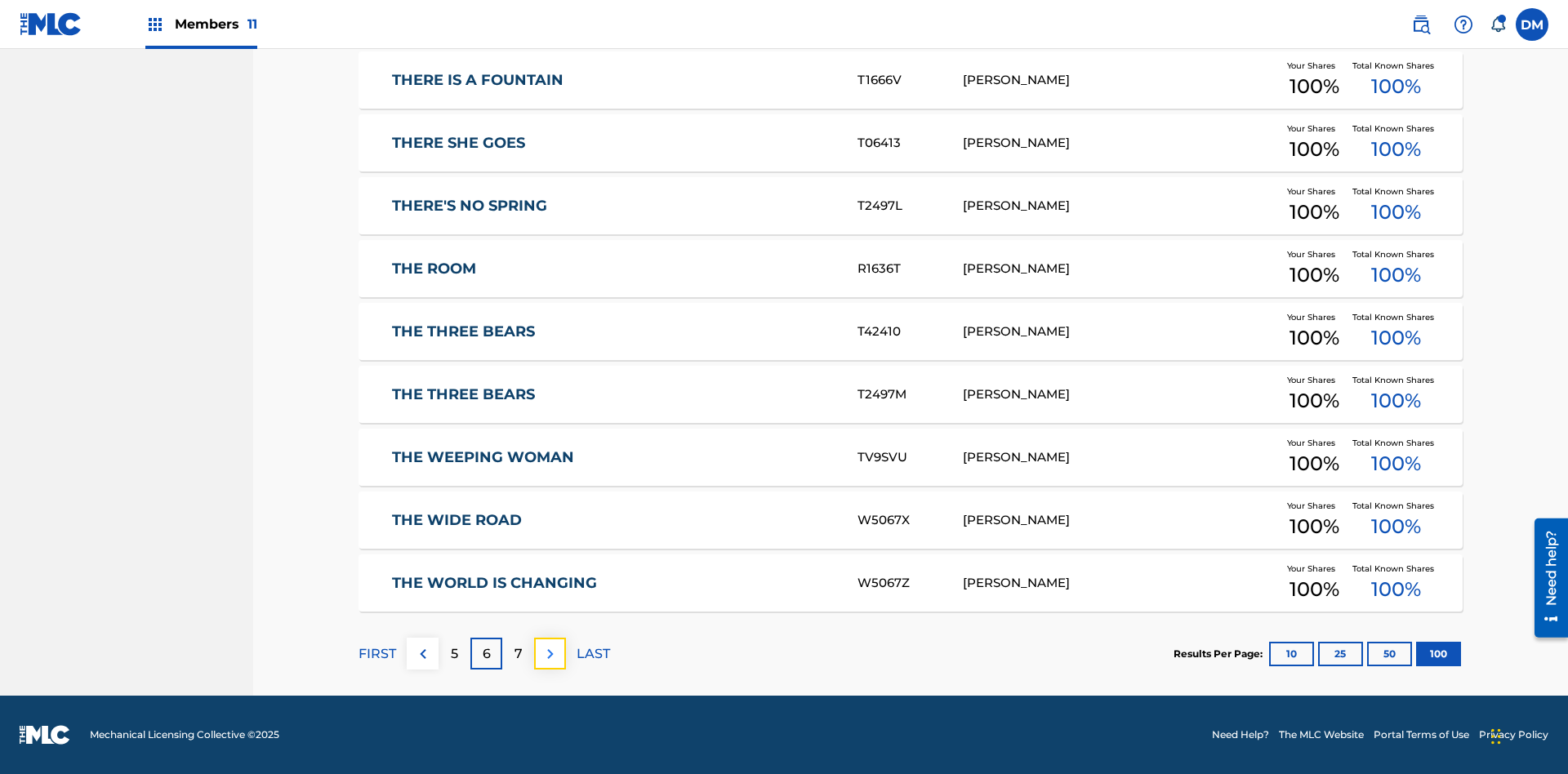
click at [550, 653] on img at bounding box center [551, 654] width 20 height 20
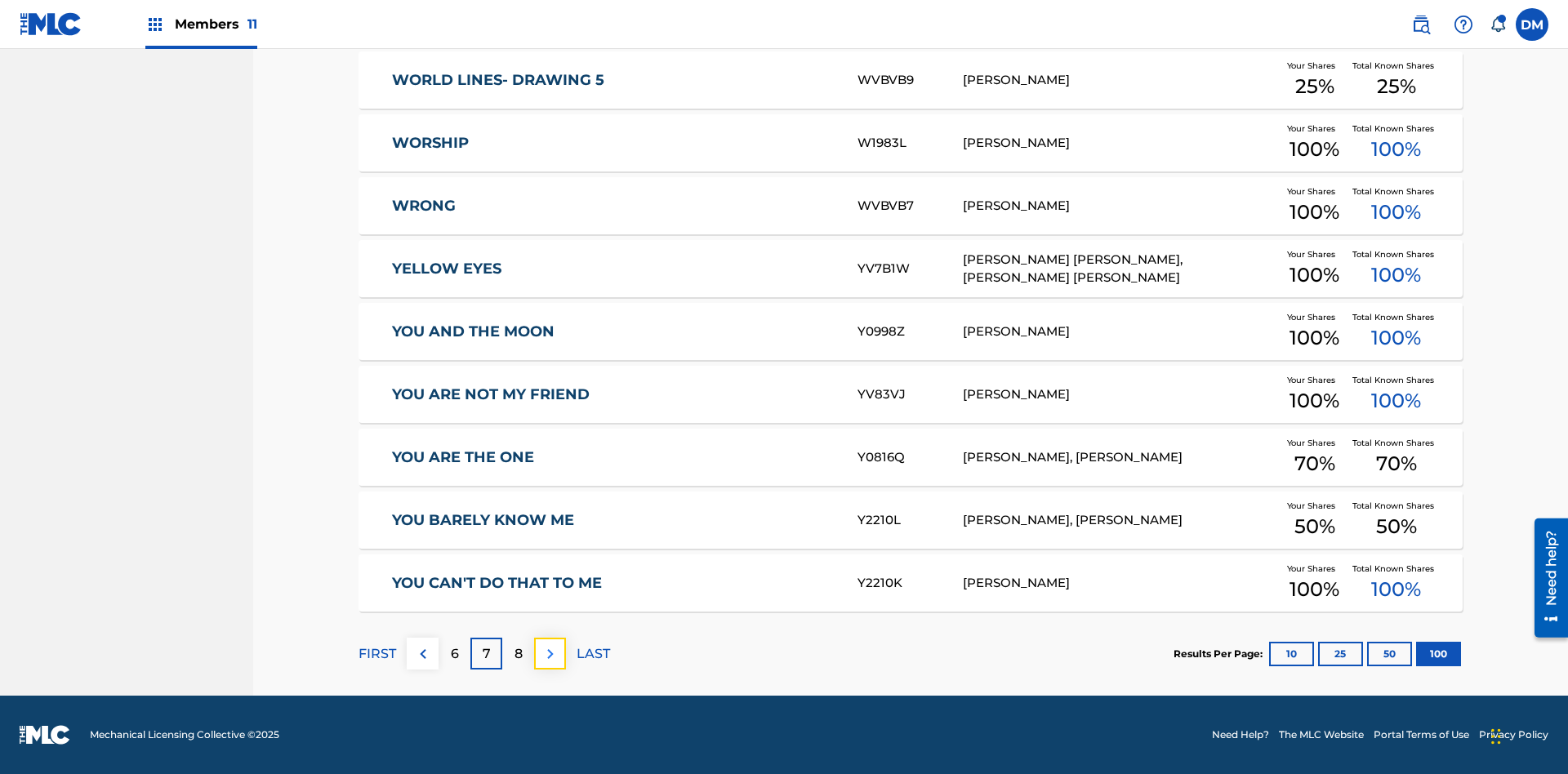
click at [550, 653] on img at bounding box center [551, 654] width 20 height 20
